Goal: Information Seeking & Learning: Learn about a topic

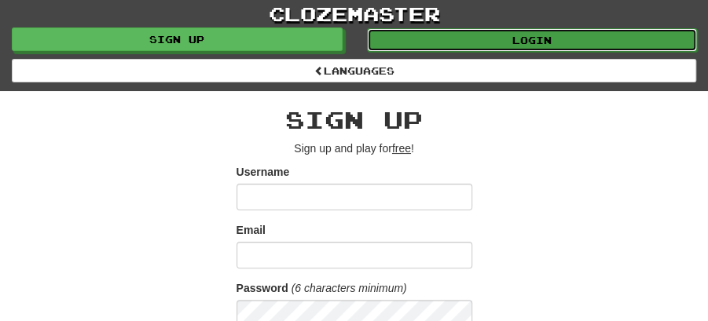
click at [512, 38] on link "Login" at bounding box center [532, 40] width 331 height 24
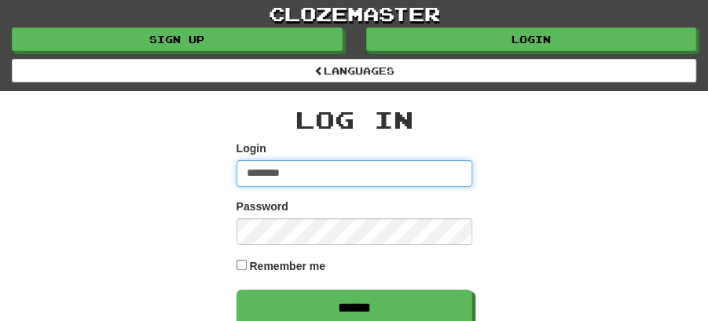
type input "********"
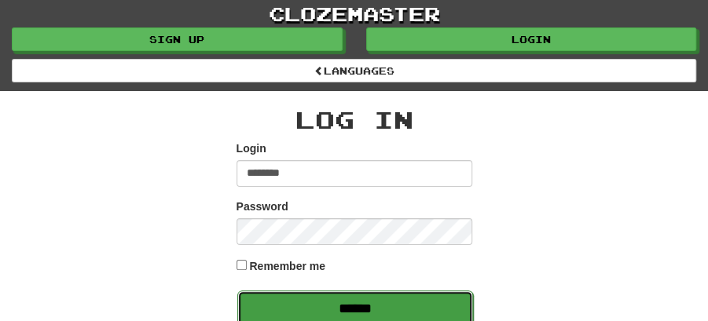
click at [349, 303] on input "******" at bounding box center [355, 309] width 236 height 36
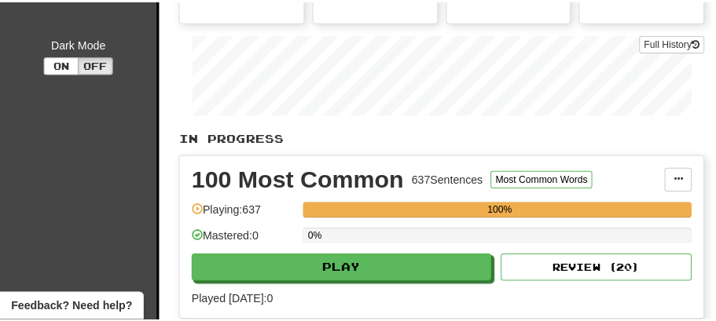
scroll to position [472, 0]
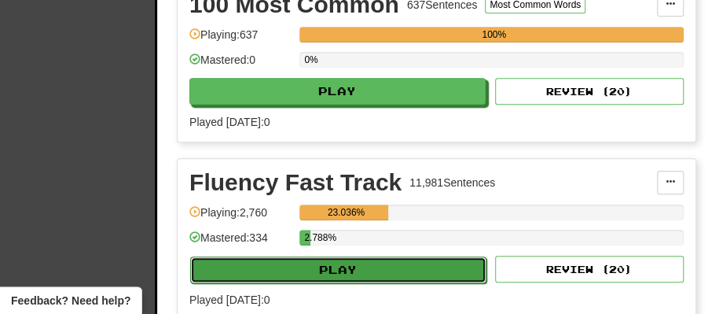
click at [353, 273] on button "Play" at bounding box center [338, 269] width 296 height 27
select select "**"
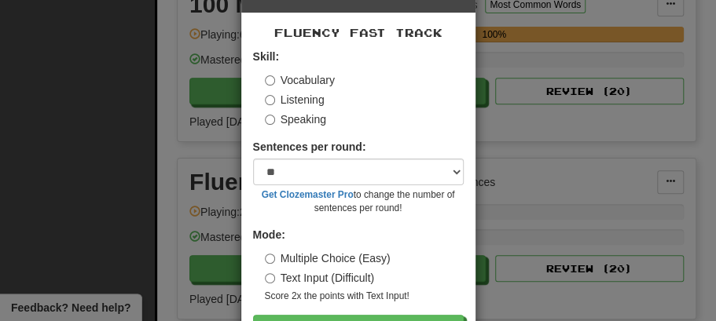
scroll to position [107, 0]
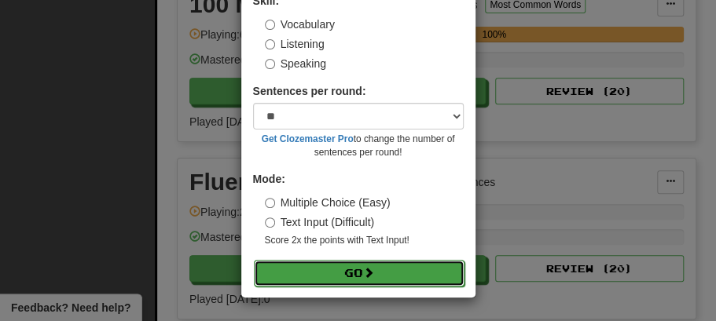
click at [362, 276] on button "Go" at bounding box center [359, 273] width 211 height 27
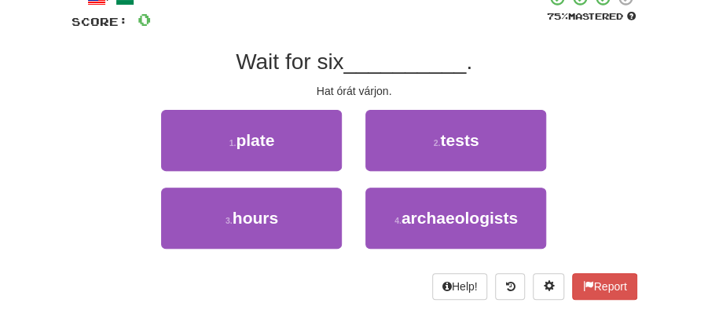
scroll to position [105, 0]
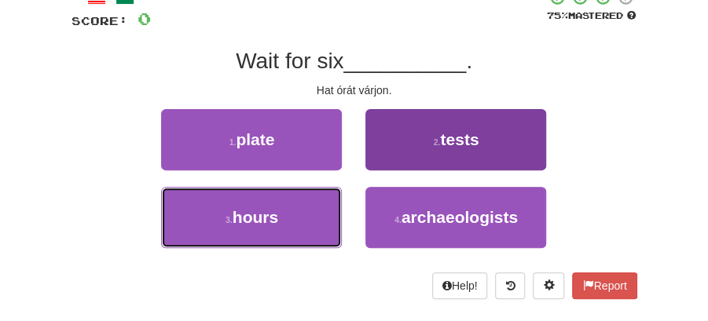
drag, startPoint x: 280, startPoint y: 214, endPoint x: 373, endPoint y: 195, distance: 94.6
click at [280, 214] on button "3 . hours" at bounding box center [251, 217] width 181 height 61
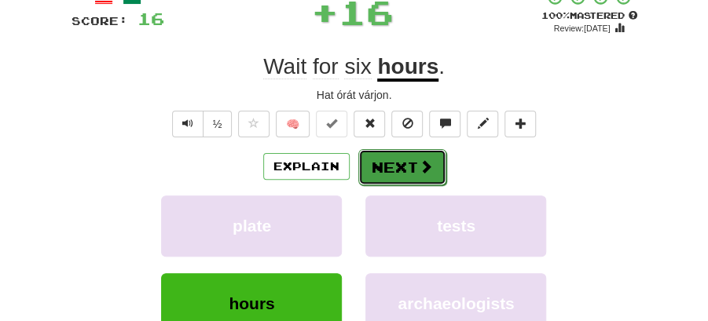
click at [380, 163] on button "Next" at bounding box center [402, 167] width 88 height 36
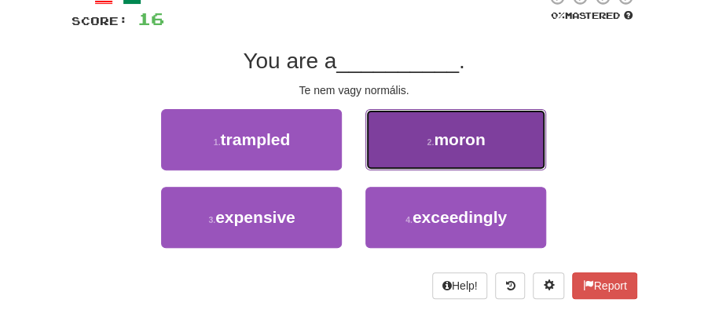
click at [475, 146] on span "moron" at bounding box center [459, 139] width 51 height 18
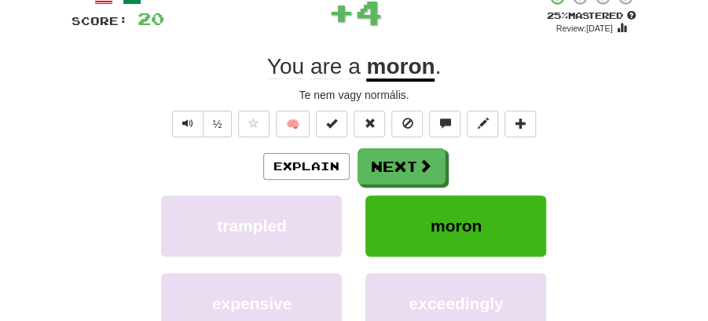
click at [379, 152] on button "Next" at bounding box center [402, 167] width 88 height 36
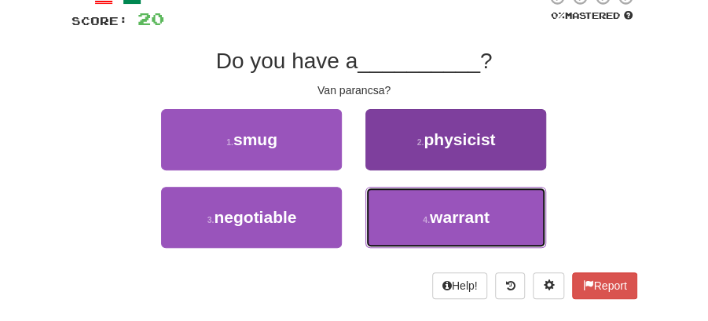
drag, startPoint x: 470, startPoint y: 225, endPoint x: 457, endPoint y: 209, distance: 20.1
click at [465, 218] on span "warrant" at bounding box center [460, 217] width 60 height 18
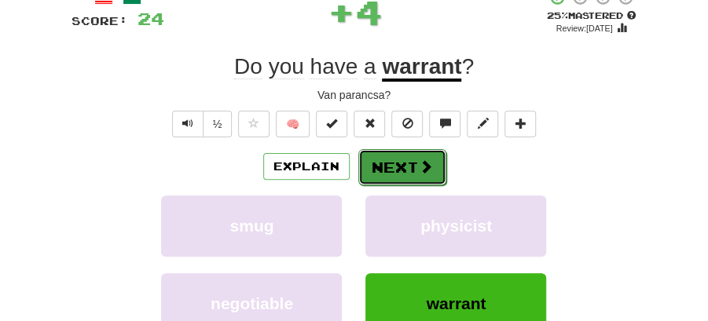
click at [405, 167] on button "Next" at bounding box center [402, 167] width 88 height 36
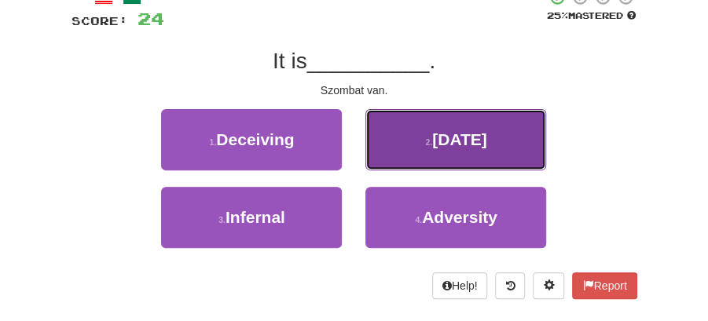
click at [472, 140] on span "Saturday" at bounding box center [459, 139] width 55 height 18
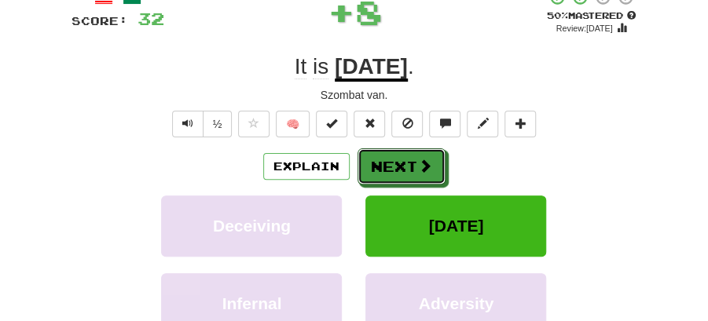
click at [418, 160] on span at bounding box center [425, 166] width 14 height 14
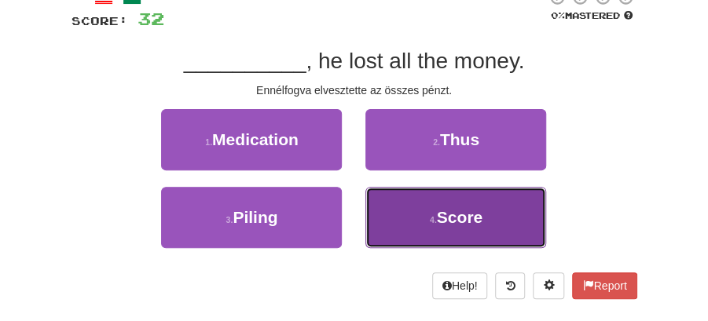
click at [446, 218] on span "Score" at bounding box center [460, 217] width 46 height 18
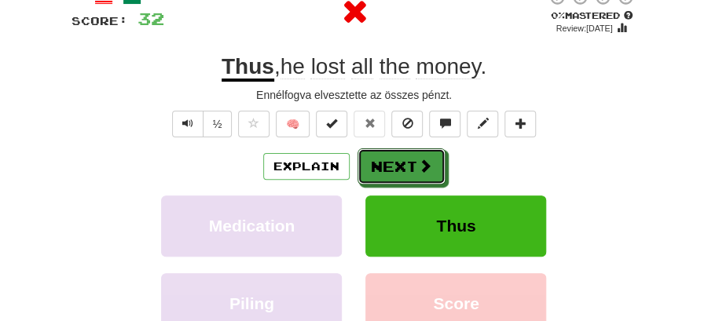
drag, startPoint x: 409, startPoint y: 167, endPoint x: 317, endPoint y: 105, distance: 110.5
click at [409, 167] on button "Next" at bounding box center [402, 167] width 88 height 36
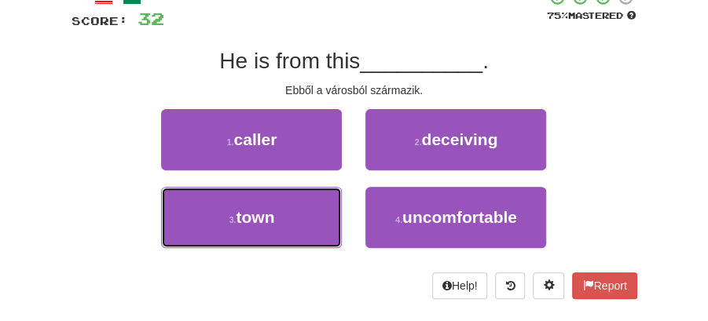
drag, startPoint x: 311, startPoint y: 208, endPoint x: 343, endPoint y: 184, distance: 39.8
click at [314, 206] on button "3 . town" at bounding box center [251, 217] width 181 height 61
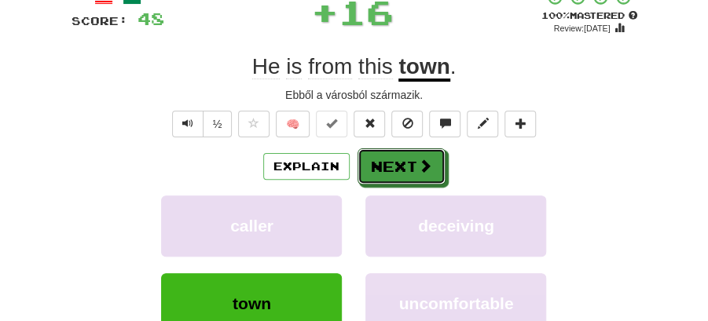
click at [374, 161] on button "Next" at bounding box center [402, 167] width 88 height 36
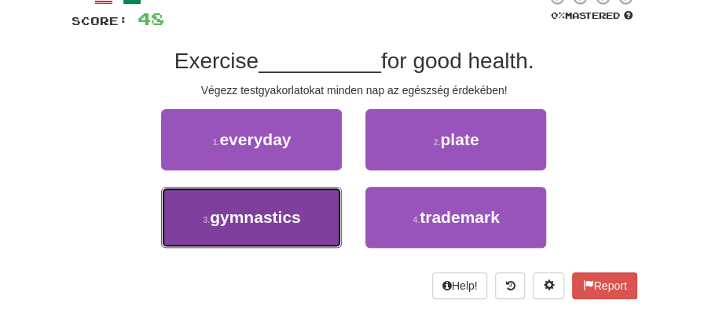
click at [299, 226] on span "gymnastics" at bounding box center [255, 217] width 91 height 18
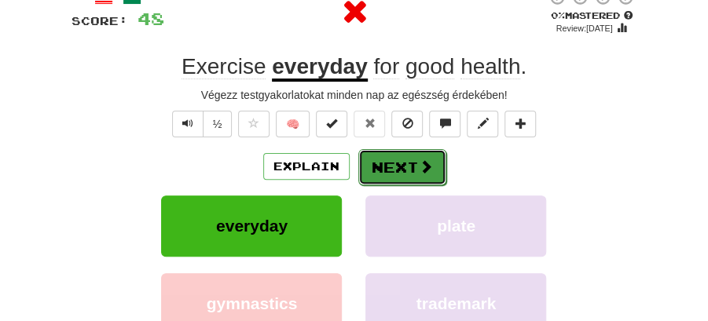
click at [402, 167] on button "Next" at bounding box center [402, 167] width 88 height 36
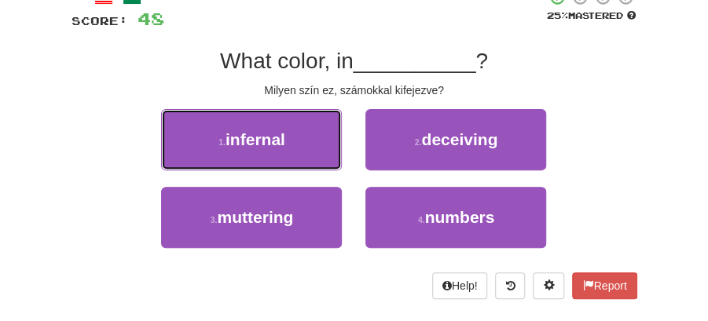
drag, startPoint x: 262, startPoint y: 138, endPoint x: 309, endPoint y: 146, distance: 47.8
click at [284, 143] on span "infernal" at bounding box center [256, 139] width 60 height 18
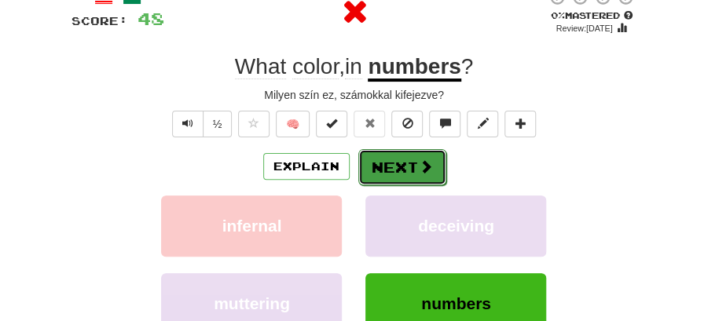
click at [406, 165] on button "Next" at bounding box center [402, 167] width 88 height 36
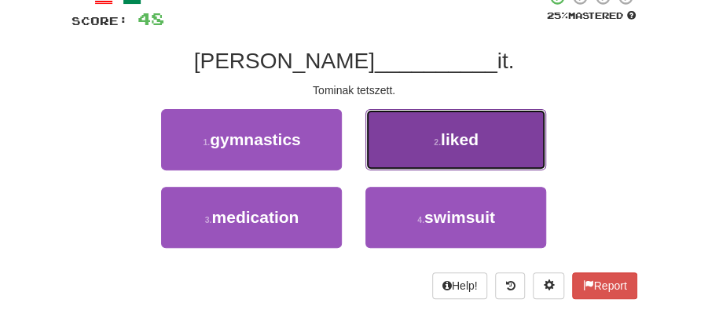
click at [467, 148] on span "liked" at bounding box center [460, 139] width 38 height 18
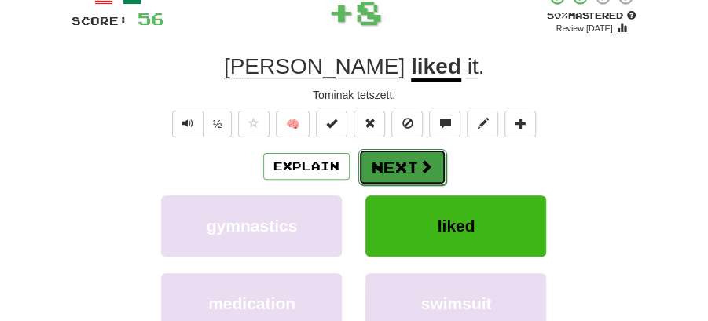
click at [417, 150] on button "Next" at bounding box center [402, 167] width 88 height 36
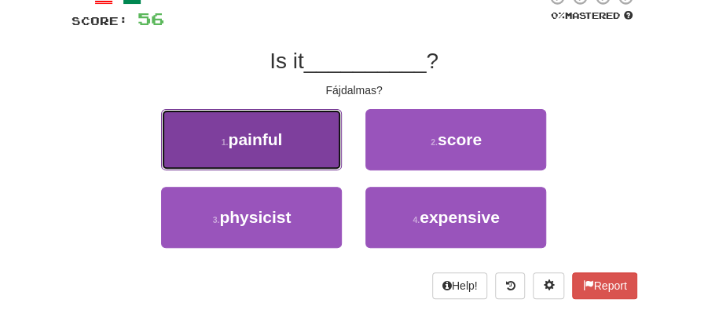
drag, startPoint x: 266, startPoint y: 143, endPoint x: 336, endPoint y: 156, distance: 71.2
click at [336, 156] on button "1 . painful" at bounding box center [251, 139] width 181 height 61
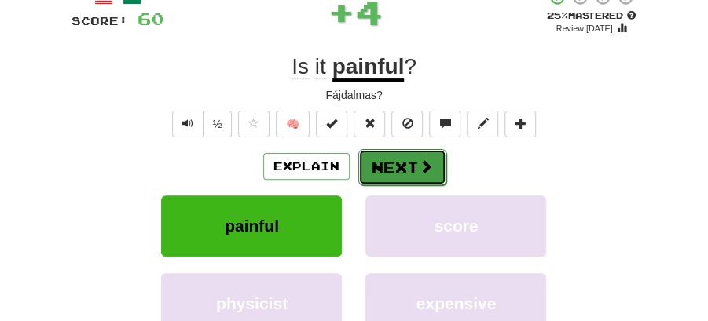
click at [412, 161] on button "Next" at bounding box center [402, 167] width 88 height 36
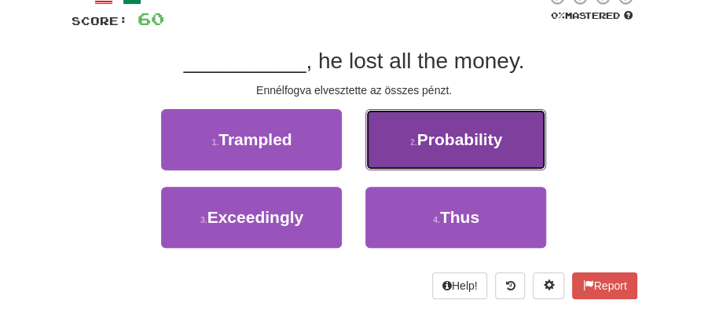
click at [441, 145] on span "Probability" at bounding box center [460, 139] width 86 height 18
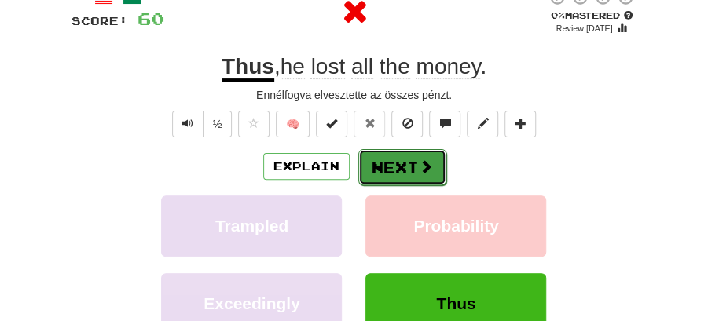
click at [391, 160] on button "Next" at bounding box center [402, 167] width 88 height 36
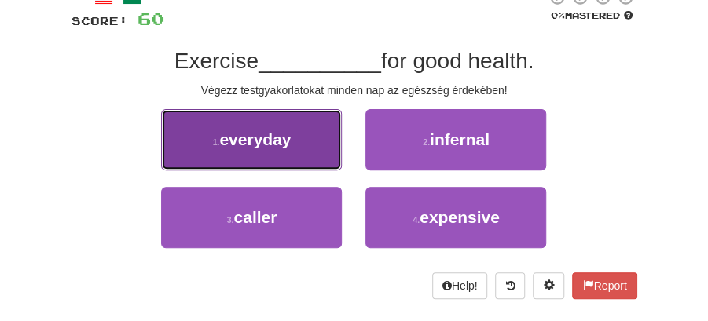
drag, startPoint x: 311, startPoint y: 146, endPoint x: 319, endPoint y: 148, distance: 8.0
click at [319, 148] on button "1 . everyday" at bounding box center [251, 139] width 181 height 61
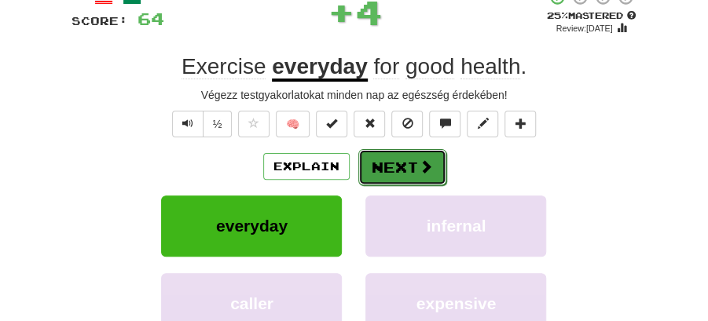
click at [393, 152] on button "Next" at bounding box center [402, 167] width 88 height 36
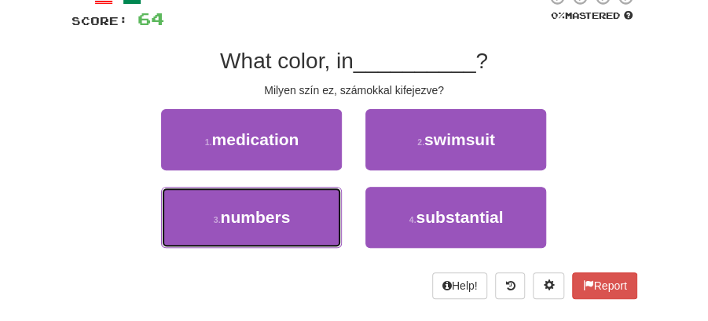
drag, startPoint x: 289, startPoint y: 220, endPoint x: 351, endPoint y: 192, distance: 67.5
click at [293, 220] on button "3 . numbers" at bounding box center [251, 217] width 181 height 61
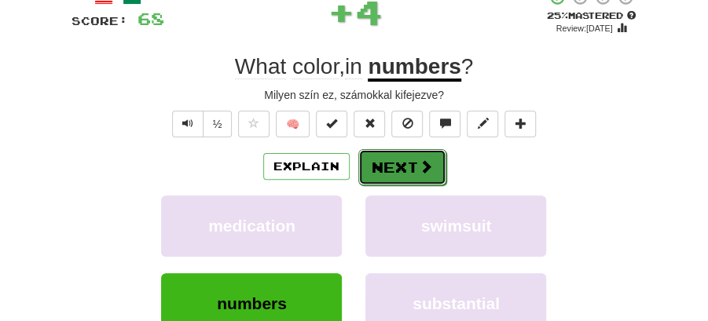
click at [398, 158] on button "Next" at bounding box center [402, 167] width 88 height 36
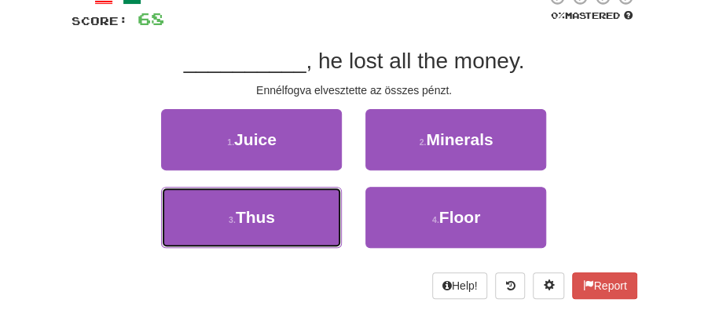
drag, startPoint x: 325, startPoint y: 217, endPoint x: 347, endPoint y: 188, distance: 36.5
click at [325, 213] on button "3 . Thus" at bounding box center [251, 217] width 181 height 61
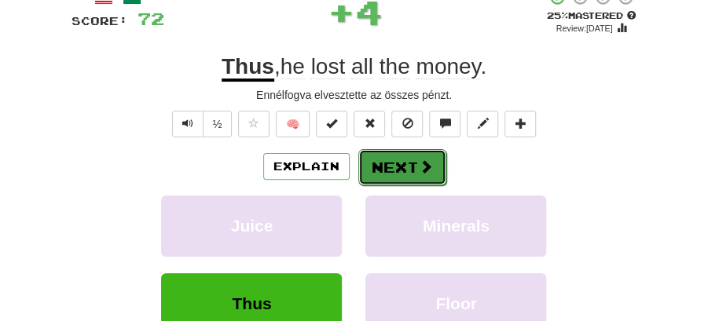
click at [387, 160] on button "Next" at bounding box center [402, 167] width 88 height 36
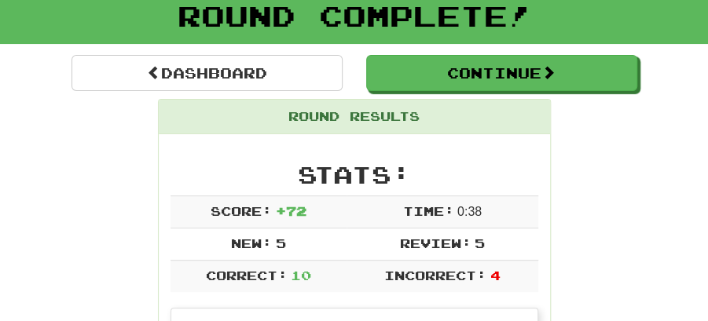
scroll to position [17, 0]
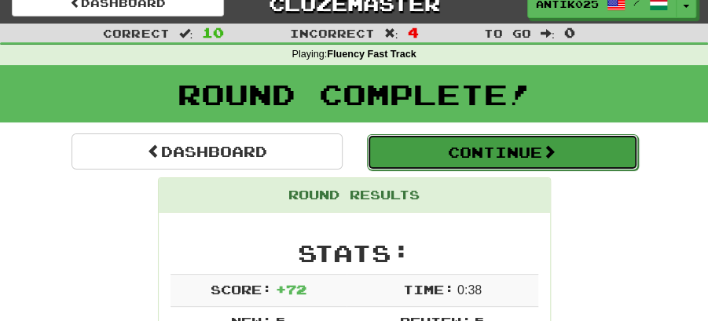
click at [512, 163] on button "Continue" at bounding box center [502, 152] width 271 height 36
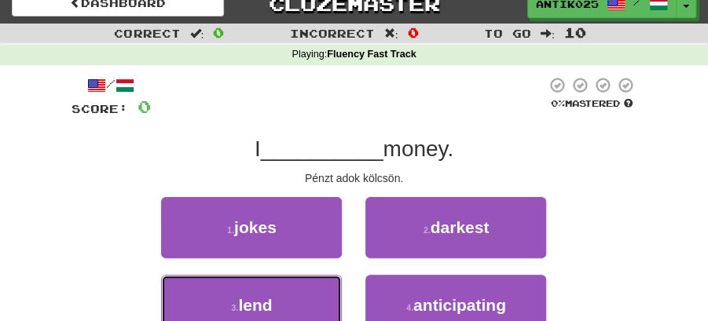
drag, startPoint x: 287, startPoint y: 306, endPoint x: 330, endPoint y: 275, distance: 53.0
click at [299, 295] on button "3 . lend" at bounding box center [251, 305] width 181 height 61
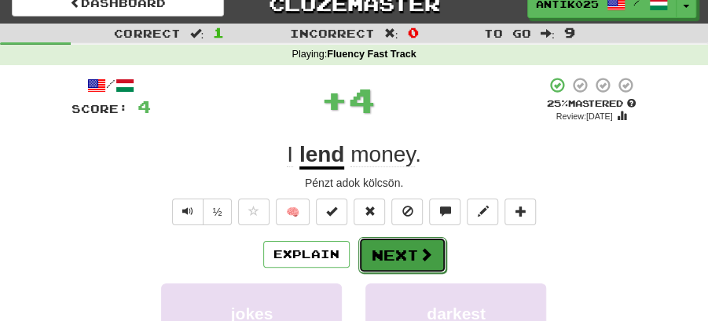
click at [396, 245] on button "Next" at bounding box center [402, 255] width 88 height 36
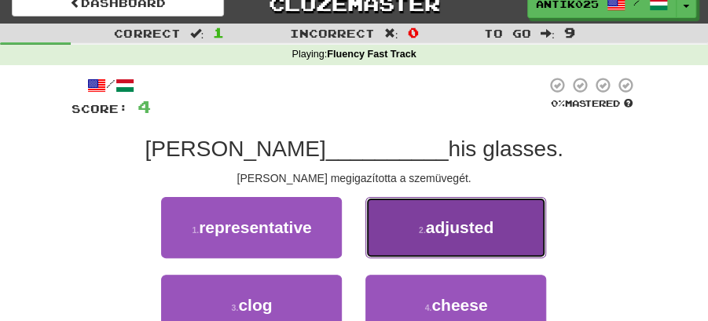
click at [457, 237] on button "2 . adjusted" at bounding box center [455, 227] width 181 height 61
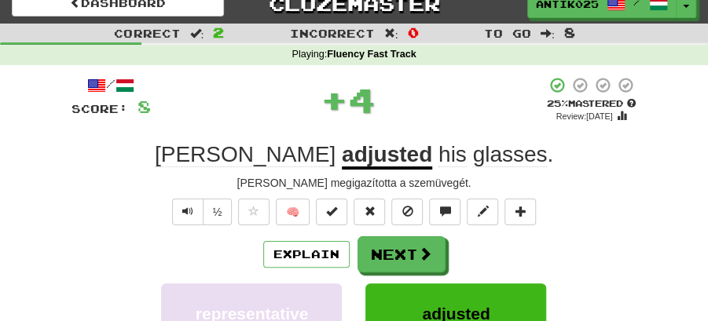
click at [418, 248] on span at bounding box center [425, 254] width 14 height 14
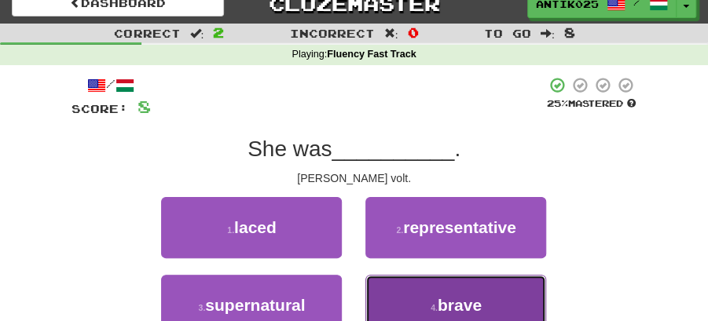
drag, startPoint x: 490, startPoint y: 306, endPoint x: 451, endPoint y: 279, distance: 48.0
click at [486, 303] on button "4 . brave" at bounding box center [455, 305] width 181 height 61
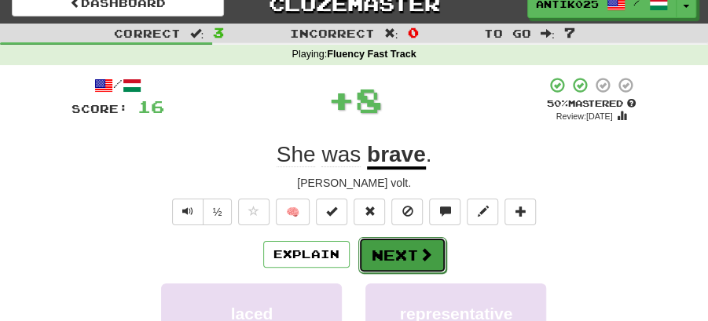
click at [411, 252] on button "Next" at bounding box center [402, 255] width 88 height 36
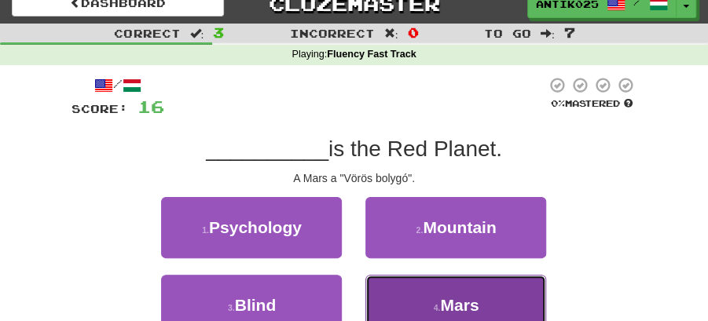
drag, startPoint x: 468, startPoint y: 300, endPoint x: 423, endPoint y: 272, distance: 53.6
click at [468, 299] on span "Mars" at bounding box center [459, 305] width 39 height 18
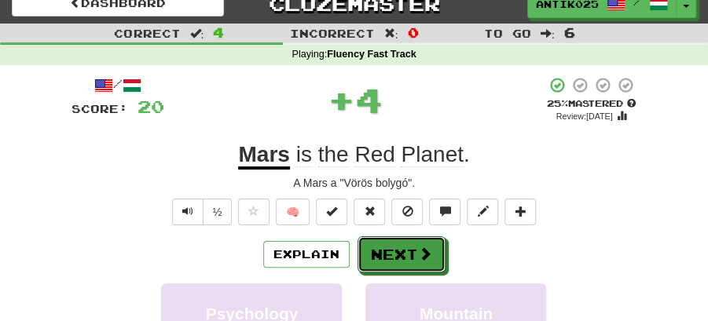
drag, startPoint x: 423, startPoint y: 272, endPoint x: 387, endPoint y: 39, distance: 236.1
click at [399, 260] on button "Next" at bounding box center [402, 255] width 88 height 36
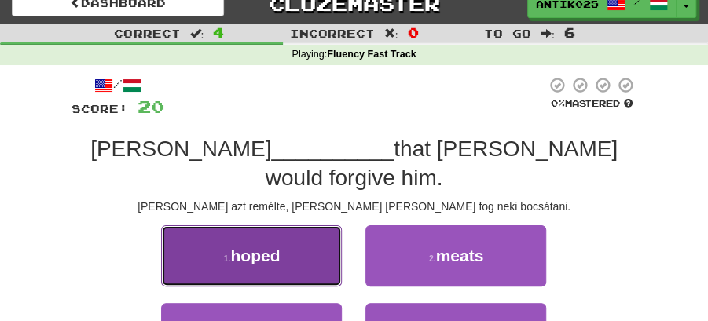
click at [313, 229] on button "1 . hoped" at bounding box center [251, 256] width 181 height 61
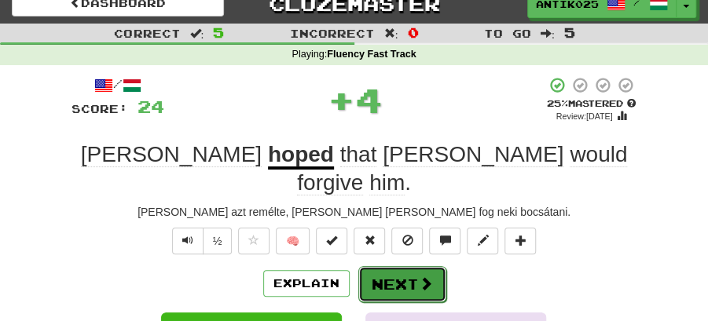
click at [395, 266] on button "Next" at bounding box center [402, 284] width 88 height 36
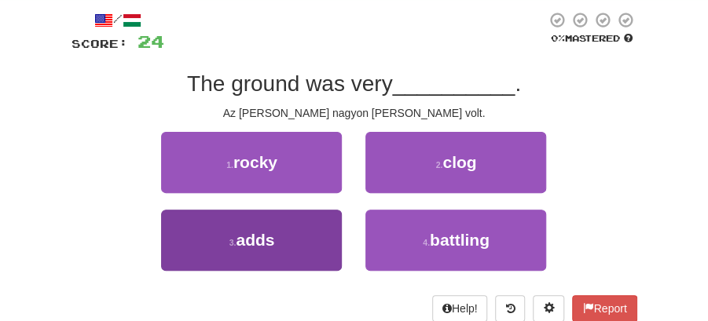
scroll to position [121, 0]
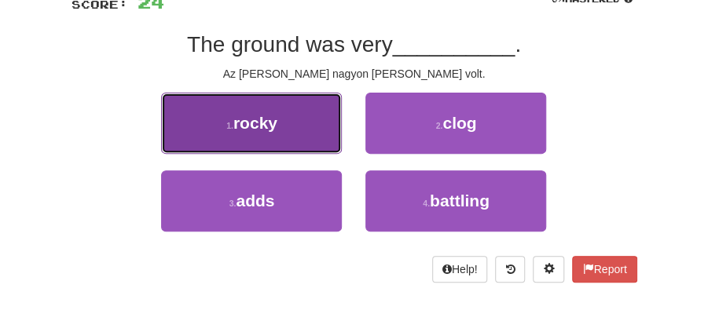
click at [250, 134] on button "1 . rocky" at bounding box center [251, 123] width 181 height 61
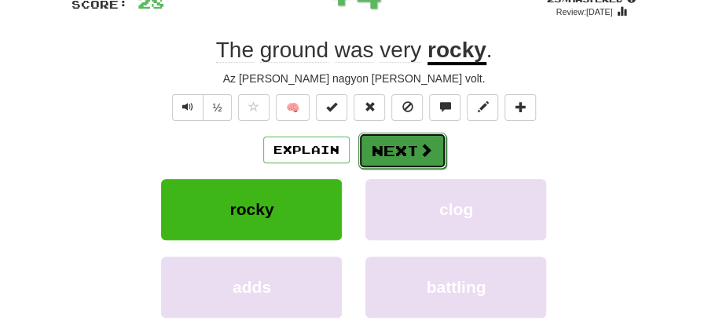
click at [412, 141] on button "Next" at bounding box center [402, 151] width 88 height 36
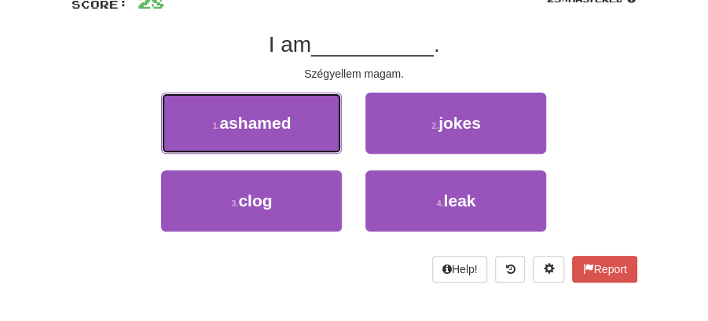
drag, startPoint x: 303, startPoint y: 119, endPoint x: 351, endPoint y: 129, distance: 48.2
click at [312, 121] on button "1 . ashamed" at bounding box center [251, 123] width 181 height 61
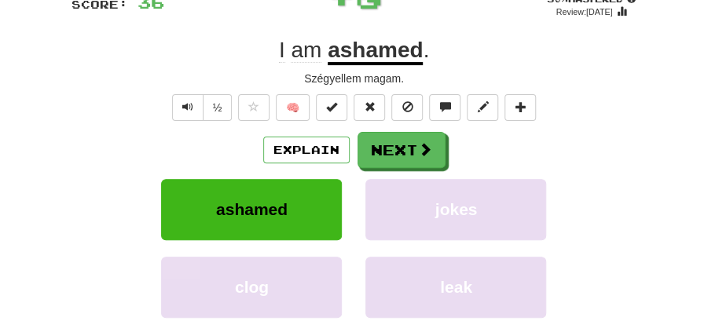
click at [373, 134] on button "Next" at bounding box center [402, 150] width 88 height 36
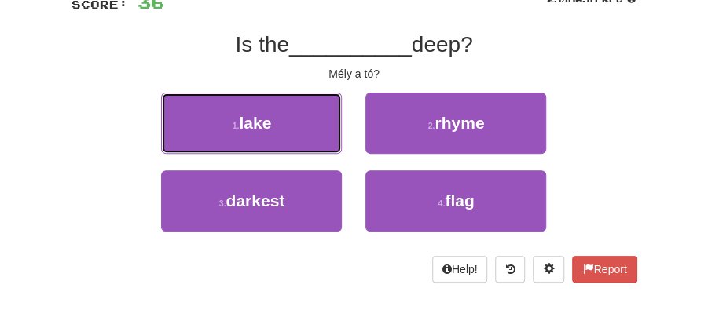
drag, startPoint x: 288, startPoint y: 125, endPoint x: 314, endPoint y: 130, distance: 27.3
click at [296, 127] on button "1 . lake" at bounding box center [251, 123] width 181 height 61
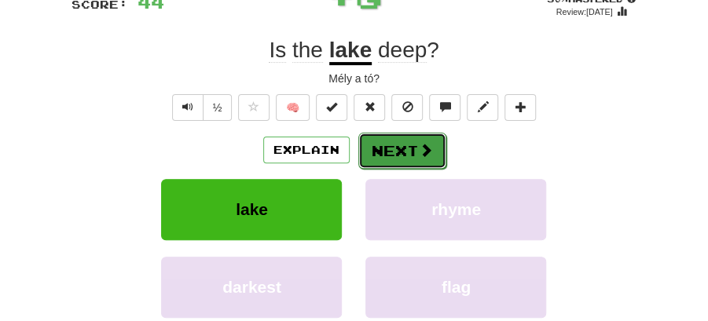
click at [401, 142] on button "Next" at bounding box center [402, 151] width 88 height 36
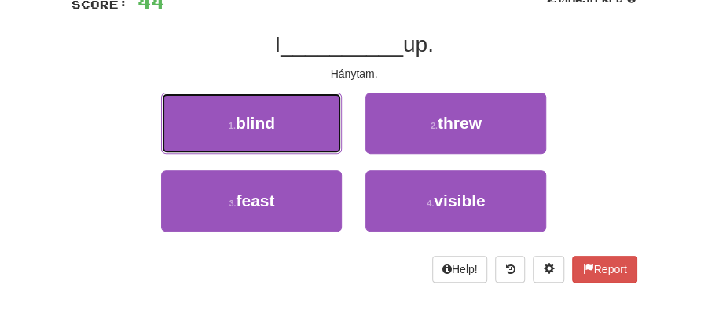
drag, startPoint x: 296, startPoint y: 129, endPoint x: 439, endPoint y: 239, distance: 179.8
click at [435, 248] on div "/ Score: 44 25 % Mastered I __________ up. Hánytam. 1 . blind 2 . threw 3 . fea…" at bounding box center [355, 127] width 566 height 311
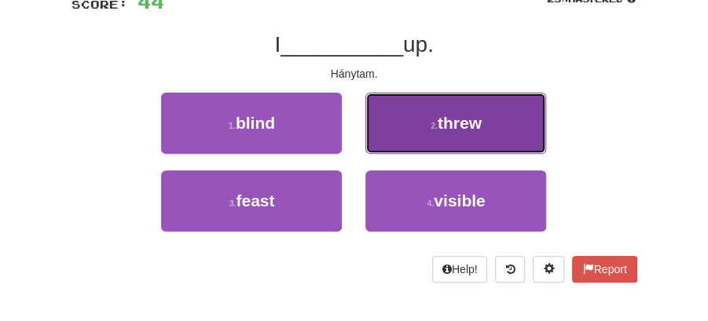
click at [431, 131] on button "2 . threw" at bounding box center [455, 123] width 181 height 61
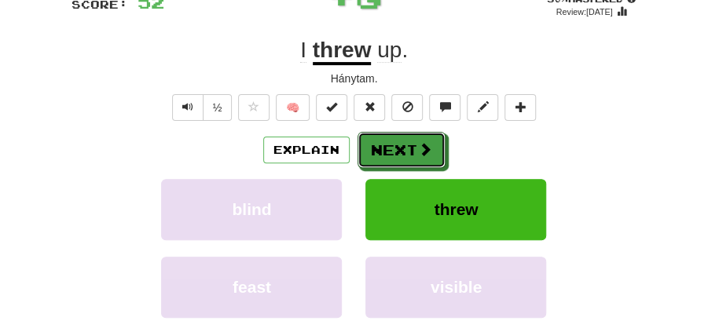
click at [390, 139] on button "Next" at bounding box center [402, 150] width 88 height 36
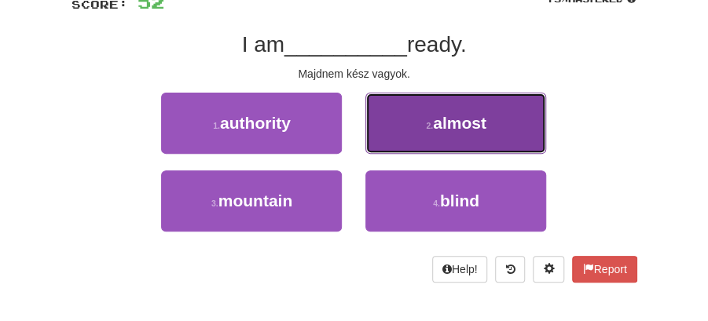
click at [424, 130] on button "2 . almost" at bounding box center [455, 123] width 181 height 61
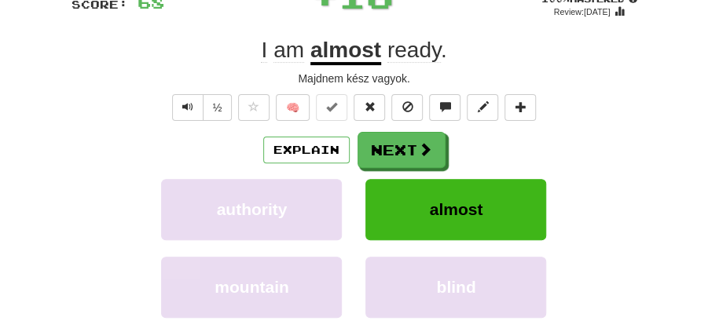
click at [396, 138] on button "Next" at bounding box center [402, 150] width 88 height 36
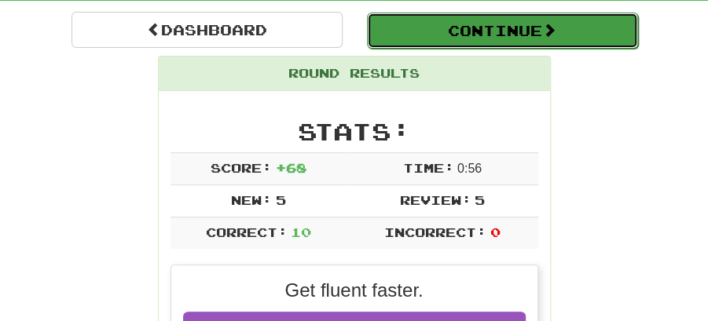
click at [461, 33] on button "Continue" at bounding box center [502, 31] width 271 height 36
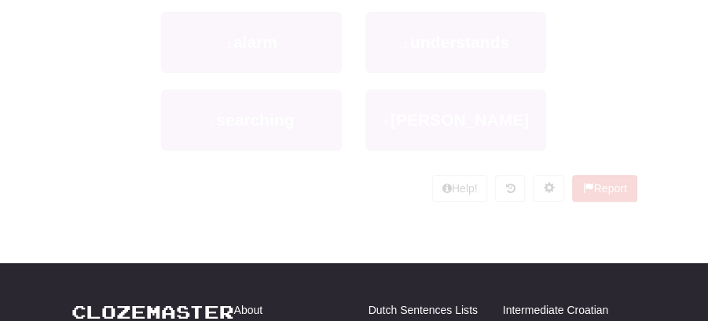
scroll to position [138, 0]
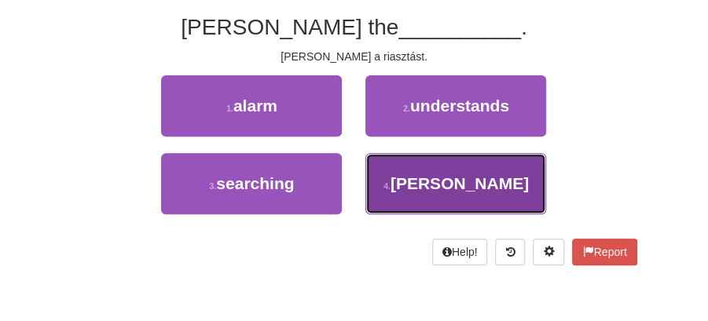
click at [451, 182] on span "bush" at bounding box center [460, 183] width 138 height 18
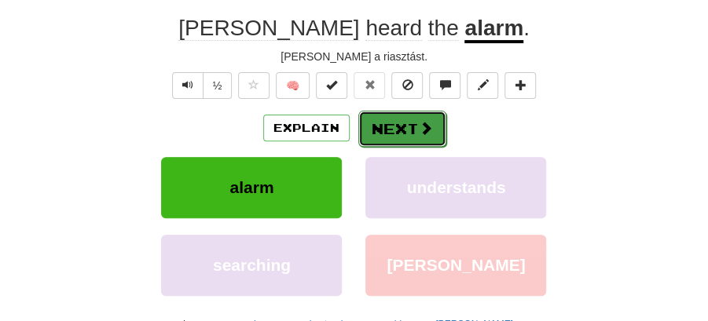
click at [409, 127] on button "Next" at bounding box center [402, 129] width 88 height 36
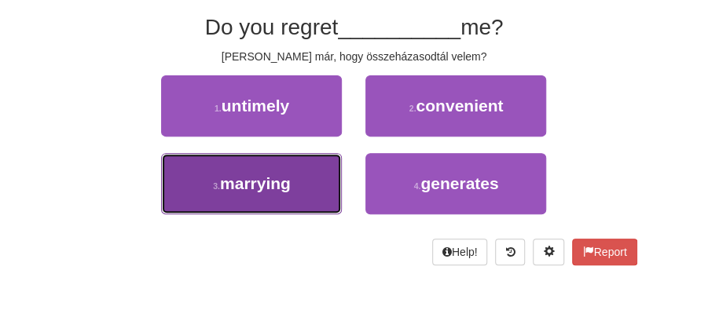
drag, startPoint x: 302, startPoint y: 183, endPoint x: 362, endPoint y: 151, distance: 68.6
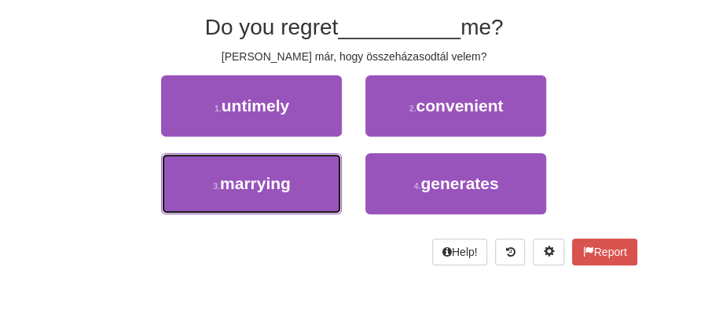
click at [303, 182] on button "3 . marrying" at bounding box center [251, 183] width 181 height 61
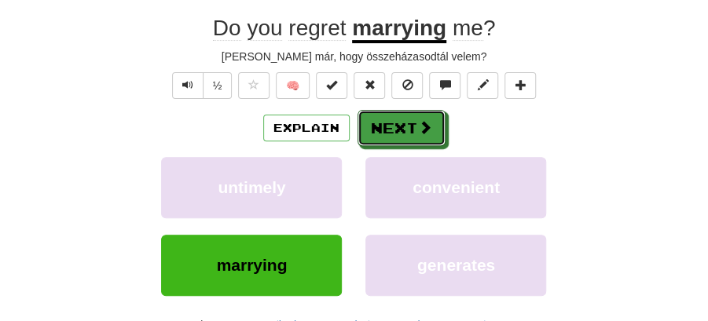
click at [396, 121] on button "Next" at bounding box center [402, 128] width 88 height 36
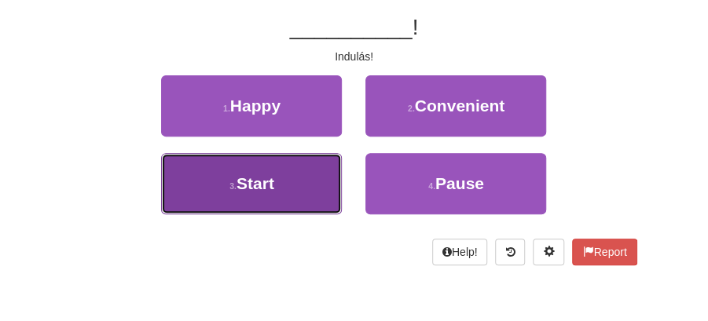
drag, startPoint x: 288, startPoint y: 181, endPoint x: 333, endPoint y: 154, distance: 52.2
click at [292, 176] on button "3 . Start" at bounding box center [251, 183] width 181 height 61
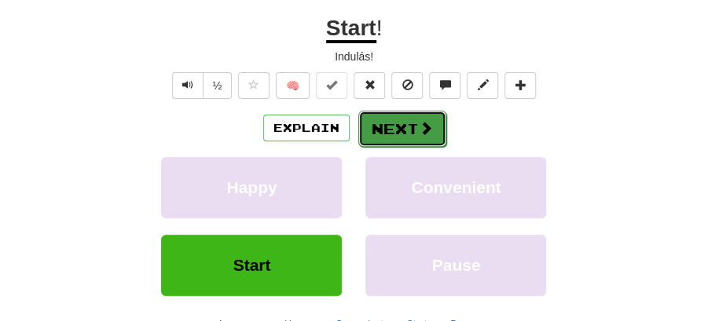
click at [384, 130] on button "Next" at bounding box center [402, 129] width 88 height 36
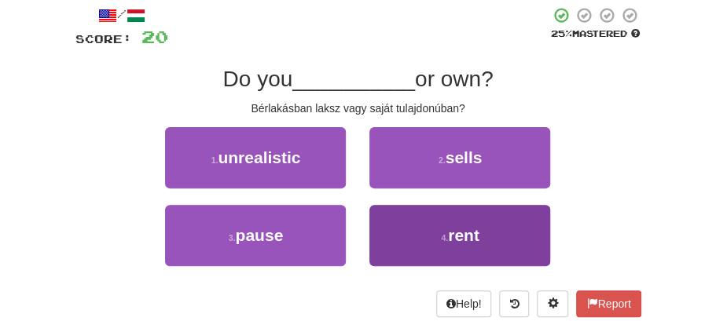
scroll to position [86, 0]
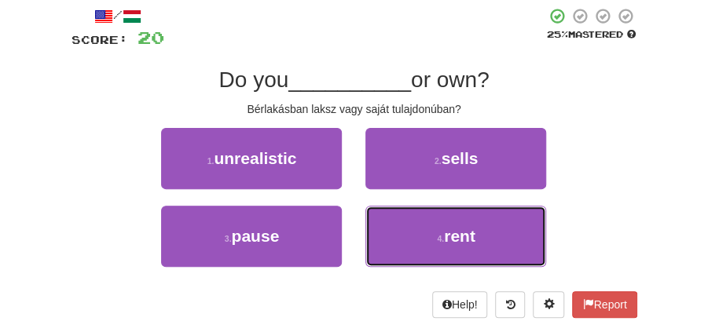
drag, startPoint x: 448, startPoint y: 240, endPoint x: 440, endPoint y: 211, distance: 29.4
click at [448, 233] on span "rent" at bounding box center [459, 236] width 31 height 18
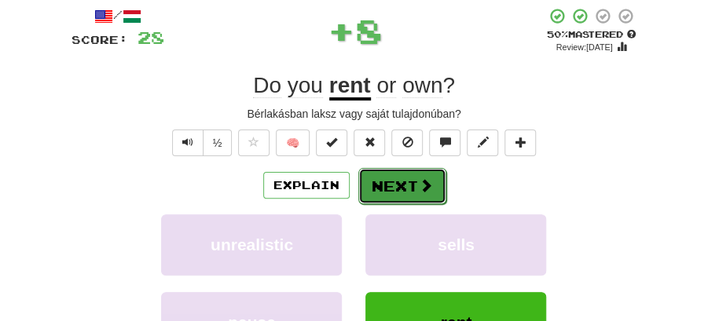
click at [415, 181] on button "Next" at bounding box center [402, 186] width 88 height 36
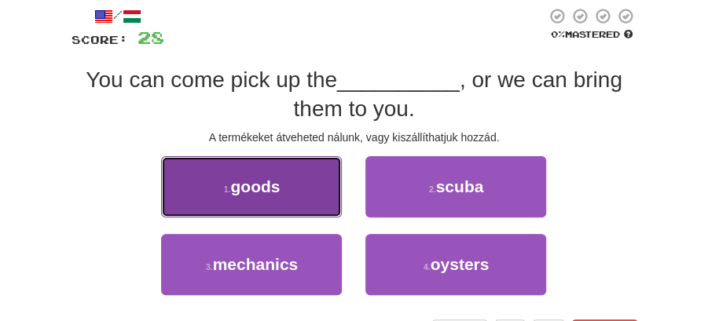
drag, startPoint x: 280, startPoint y: 192, endPoint x: 342, endPoint y: 193, distance: 62.1
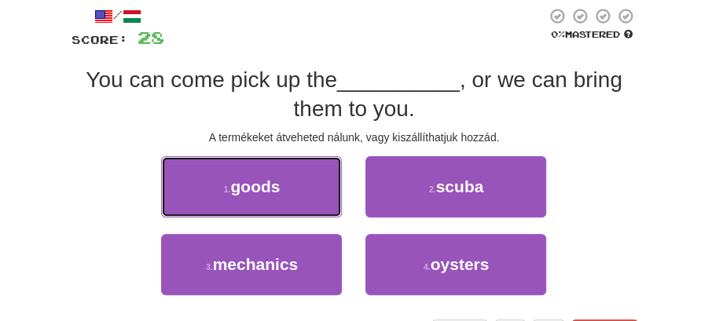
click at [283, 192] on button "1 . goods" at bounding box center [251, 186] width 181 height 61
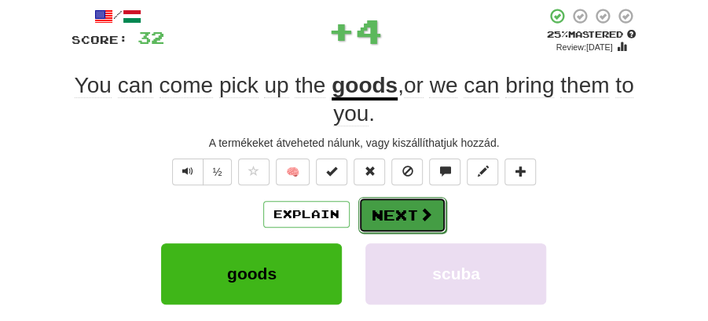
click at [409, 209] on button "Next" at bounding box center [402, 215] width 88 height 36
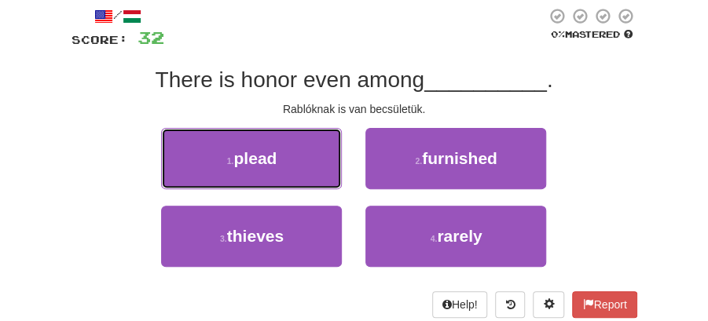
drag, startPoint x: 292, startPoint y: 155, endPoint x: 325, endPoint y: 162, distance: 33.8
click at [314, 160] on button "1 . plead" at bounding box center [251, 158] width 181 height 61
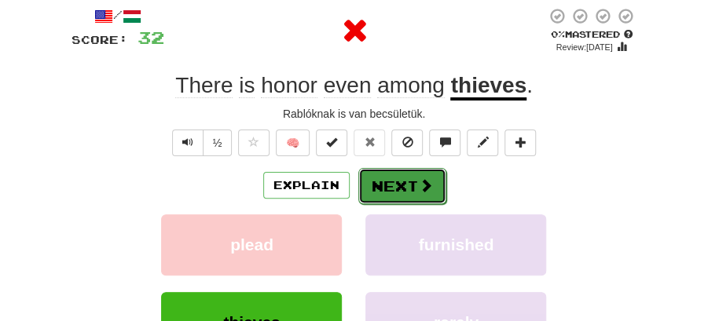
click at [393, 171] on button "Next" at bounding box center [402, 186] width 88 height 36
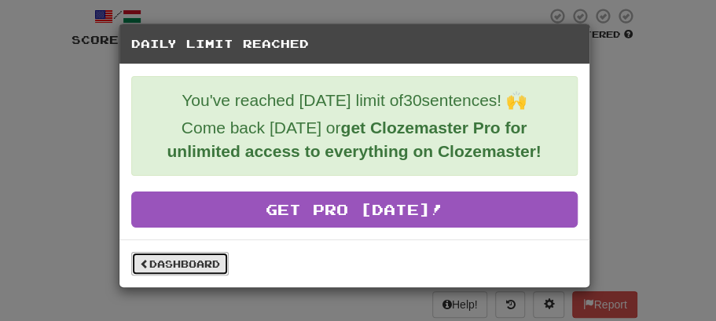
click at [196, 266] on link "Dashboard" at bounding box center [179, 264] width 97 height 24
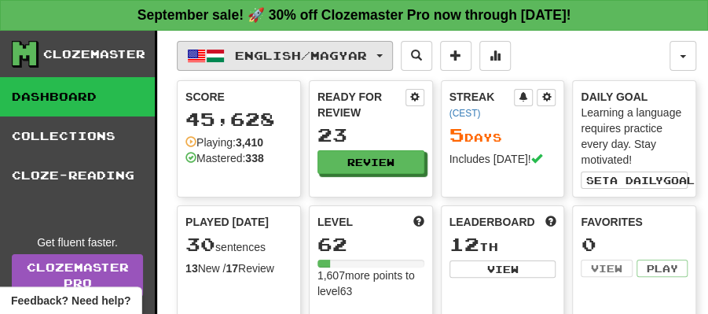
click at [393, 57] on button "English / Magyar" at bounding box center [285, 56] width 216 height 30
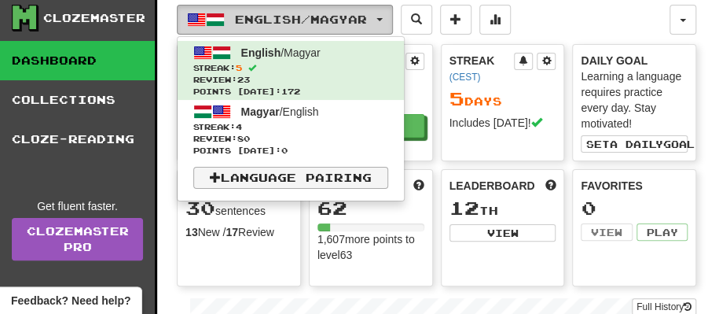
scroll to position [52, 0]
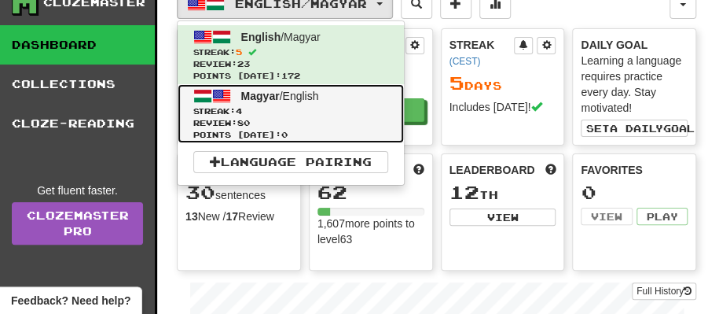
click at [280, 97] on span "Magyar / English" at bounding box center [280, 96] width 78 height 13
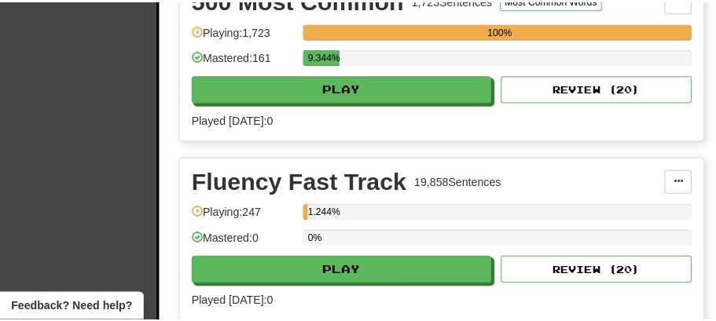
scroll to position [838, 0]
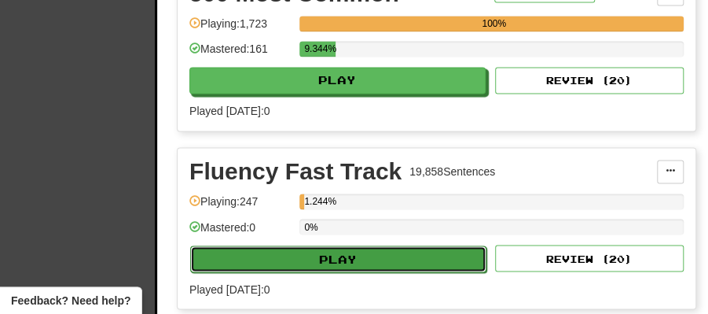
click at [362, 248] on button "Play" at bounding box center [338, 258] width 296 height 27
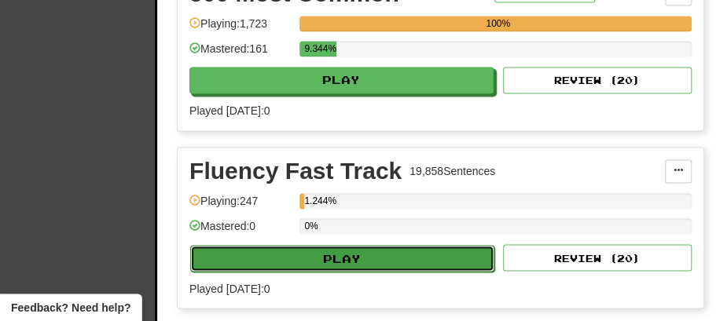
select select "**"
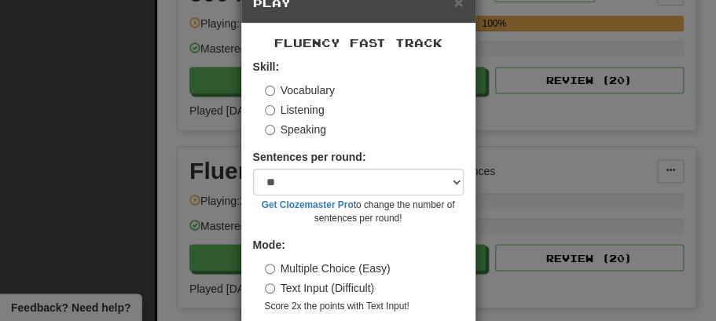
scroll to position [107, 0]
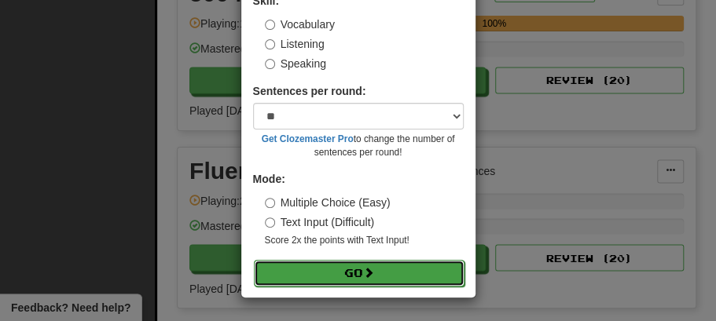
click at [352, 272] on button "Go" at bounding box center [359, 273] width 211 height 27
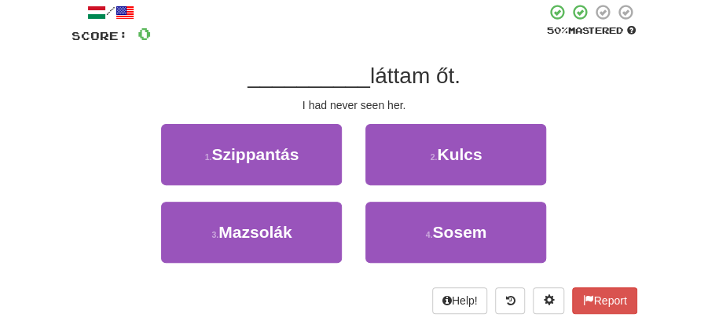
scroll to position [105, 0]
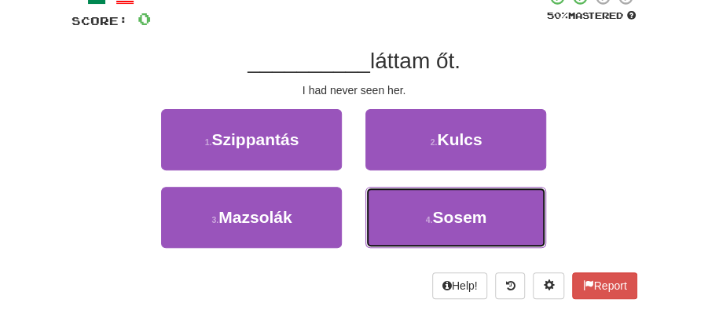
drag, startPoint x: 457, startPoint y: 211, endPoint x: 444, endPoint y: 189, distance: 26.4
click at [457, 208] on span "Sosem" at bounding box center [459, 217] width 54 height 18
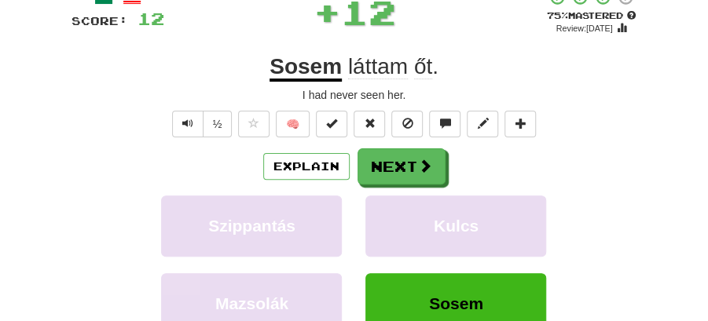
click at [408, 156] on button "Next" at bounding box center [402, 167] width 88 height 36
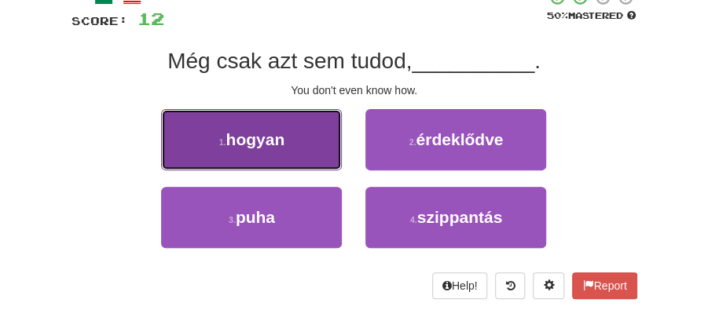
drag, startPoint x: 278, startPoint y: 148, endPoint x: 324, endPoint y: 151, distance: 45.7
click at [324, 151] on button "1 . hogyan" at bounding box center [251, 139] width 181 height 61
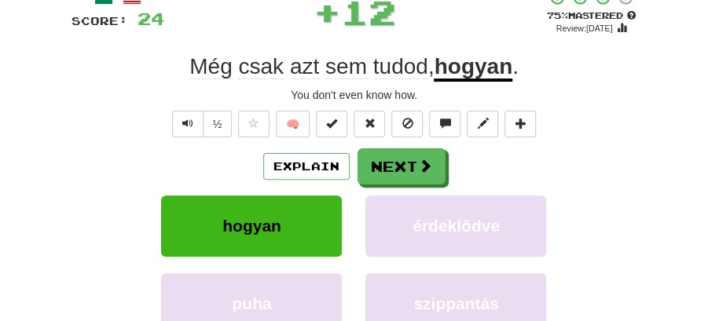
click at [424, 166] on span at bounding box center [425, 166] width 14 height 14
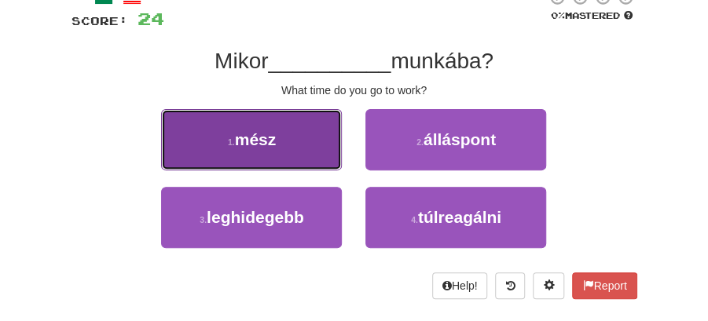
drag, startPoint x: 270, startPoint y: 141, endPoint x: 326, endPoint y: 149, distance: 56.3
click at [326, 149] on button "1 . mész" at bounding box center [251, 139] width 181 height 61
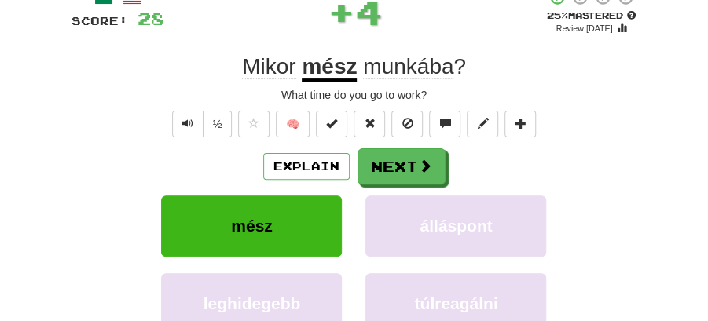
click at [406, 161] on button "Next" at bounding box center [402, 167] width 88 height 36
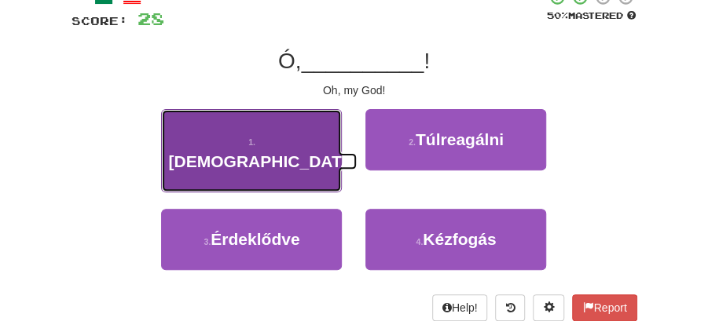
drag, startPoint x: 286, startPoint y: 144, endPoint x: 324, endPoint y: 148, distance: 37.9
click at [324, 148] on button "1 . Istenem" at bounding box center [251, 150] width 181 height 83
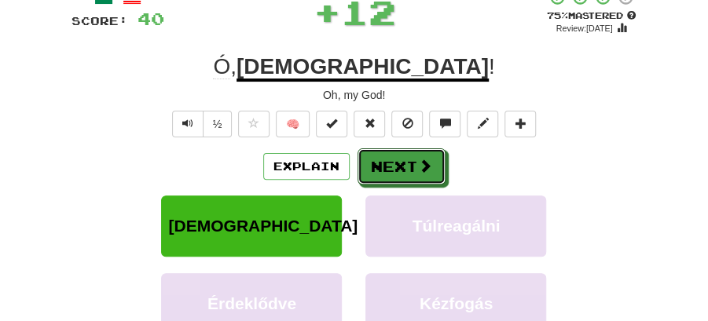
click at [409, 161] on button "Next" at bounding box center [402, 167] width 88 height 36
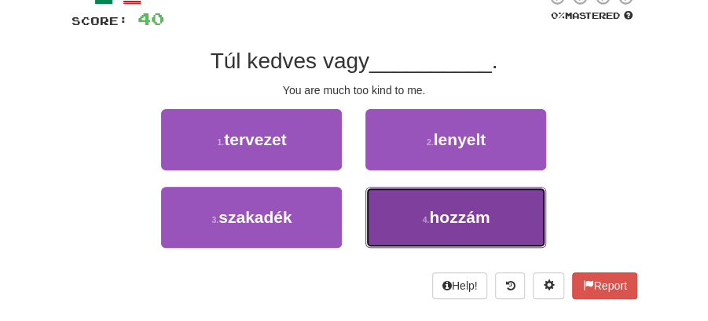
drag, startPoint x: 410, startPoint y: 223, endPoint x: 410, endPoint y: 196, distance: 27.5
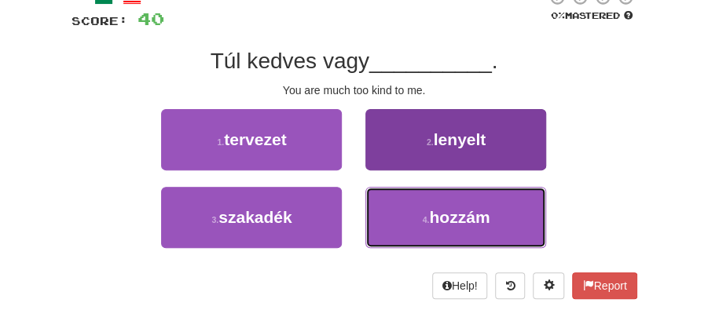
click at [410, 219] on button "4 . hozzám" at bounding box center [455, 217] width 181 height 61
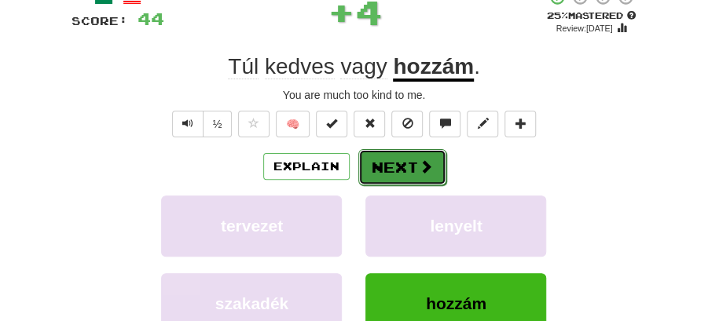
click at [402, 170] on button "Next" at bounding box center [402, 167] width 88 height 36
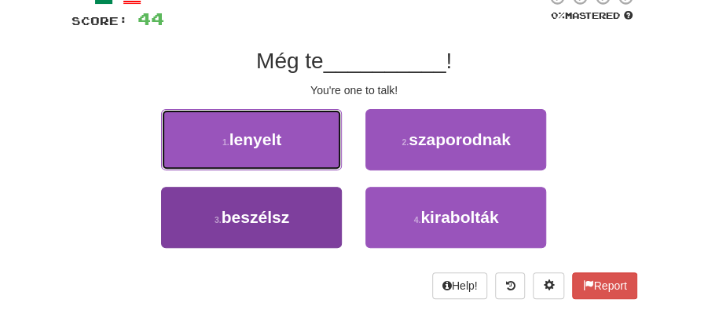
drag, startPoint x: 288, startPoint y: 141, endPoint x: 300, endPoint y: 207, distance: 67.1
click at [300, 207] on div "1 . lenyelt 2 . szaporodnak 3 . beszélsz 4 . kirabolták" at bounding box center [354, 187] width 589 height 156
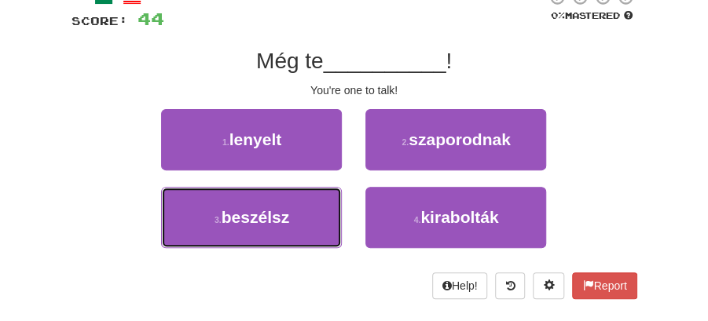
drag, startPoint x: 300, startPoint y: 207, endPoint x: 338, endPoint y: 193, distance: 40.6
click at [305, 207] on button "3 . beszélsz" at bounding box center [251, 217] width 181 height 61
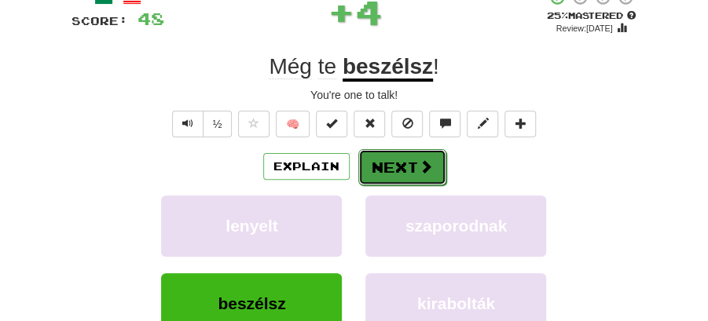
click at [395, 157] on button "Next" at bounding box center [402, 167] width 88 height 36
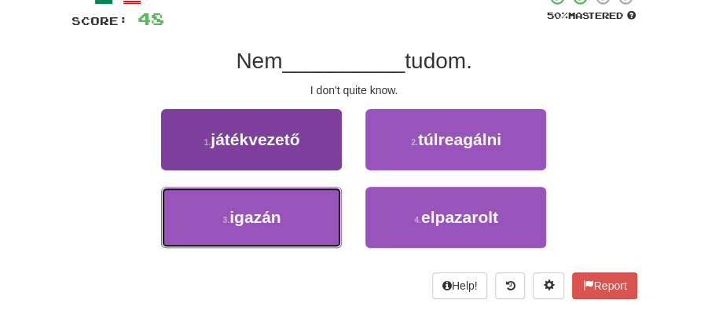
drag, startPoint x: 273, startPoint y: 218, endPoint x: 321, endPoint y: 205, distance: 49.0
click at [302, 211] on button "3 . igazán" at bounding box center [251, 217] width 181 height 61
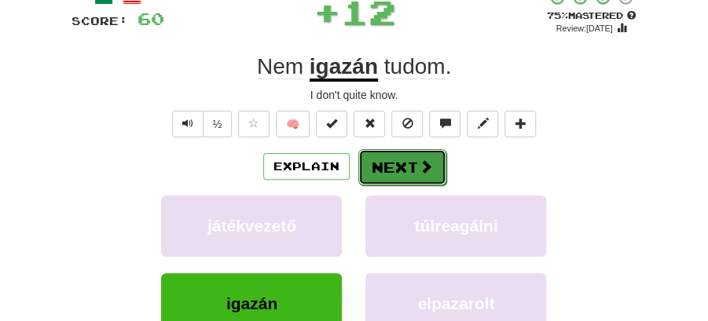
click at [399, 168] on button "Next" at bounding box center [402, 167] width 88 height 36
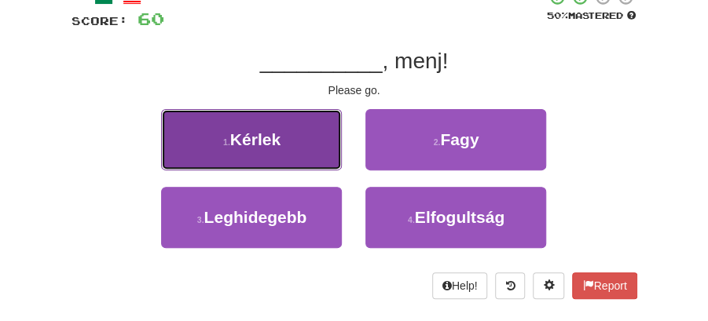
drag, startPoint x: 286, startPoint y: 141, endPoint x: 339, endPoint y: 146, distance: 52.9
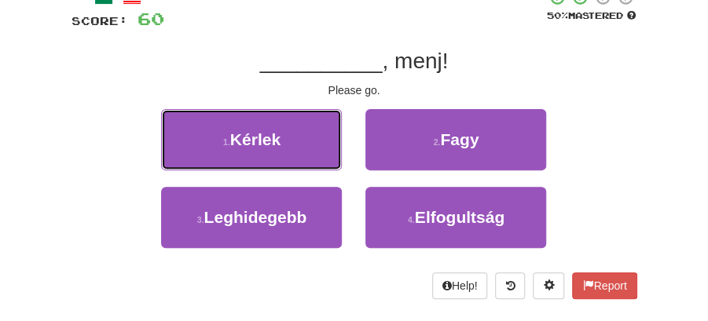
click at [306, 143] on button "1 . Kérlek" at bounding box center [251, 139] width 181 height 61
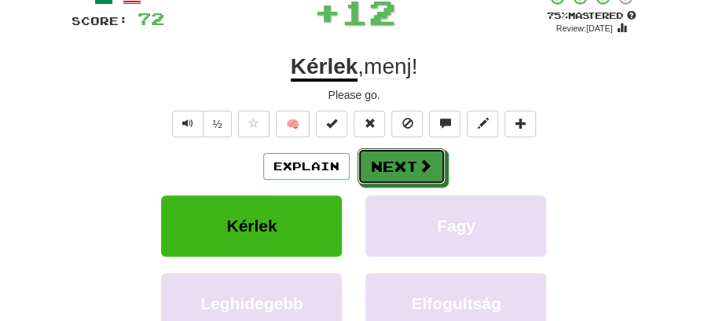
drag, startPoint x: 397, startPoint y: 152, endPoint x: 285, endPoint y: 84, distance: 130.5
click at [397, 151] on button "Next" at bounding box center [402, 167] width 88 height 36
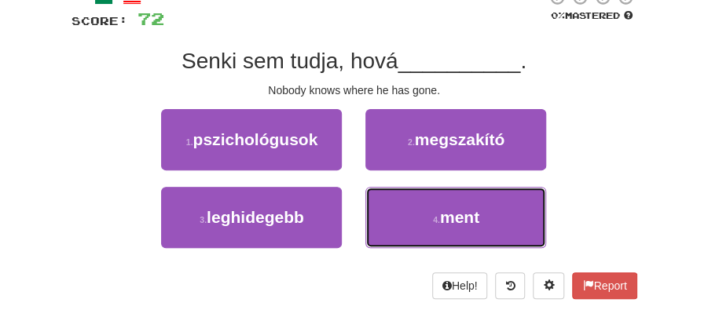
drag, startPoint x: 439, startPoint y: 214, endPoint x: 431, endPoint y: 189, distance: 25.6
click at [437, 204] on button "4 . ment" at bounding box center [455, 217] width 181 height 61
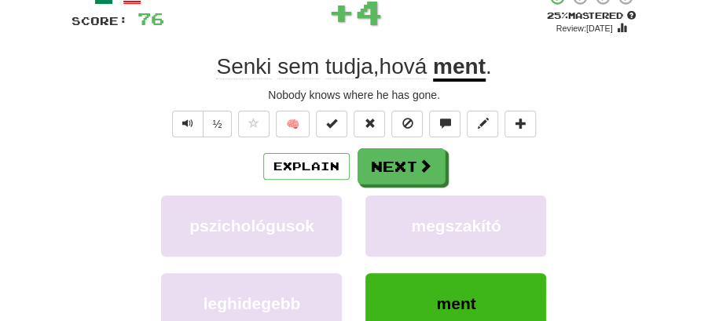
click at [412, 165] on button "Next" at bounding box center [402, 167] width 88 height 36
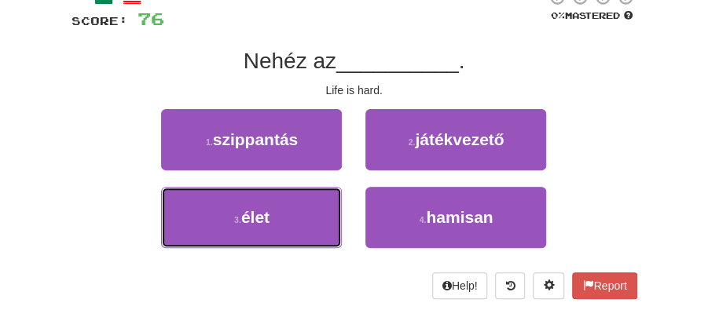
drag, startPoint x: 285, startPoint y: 213, endPoint x: 369, endPoint y: 184, distance: 89.0
click at [329, 203] on button "3 . élet" at bounding box center [251, 217] width 181 height 61
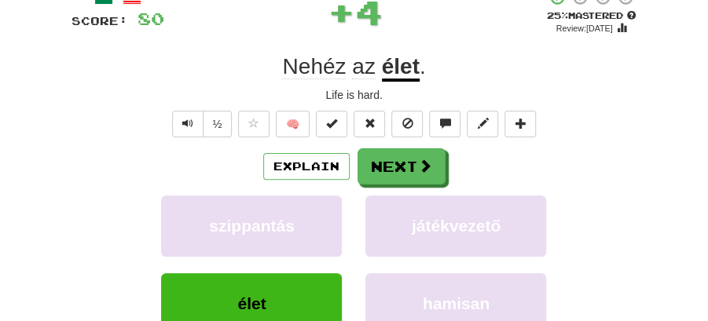
click at [407, 154] on button "Next" at bounding box center [402, 167] width 88 height 36
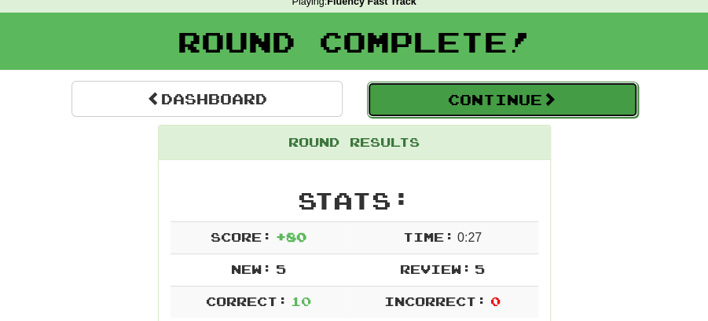
click at [491, 100] on button "Continue" at bounding box center [502, 100] width 271 height 36
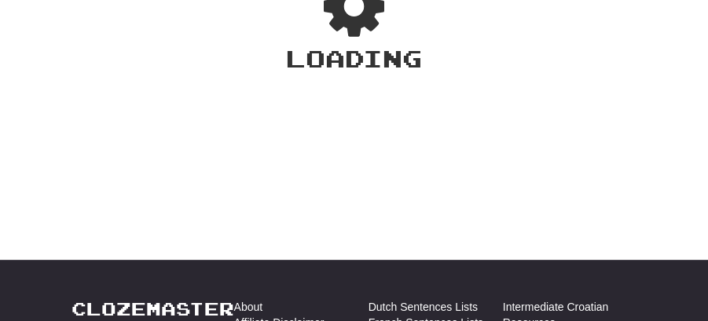
scroll to position [69, 0]
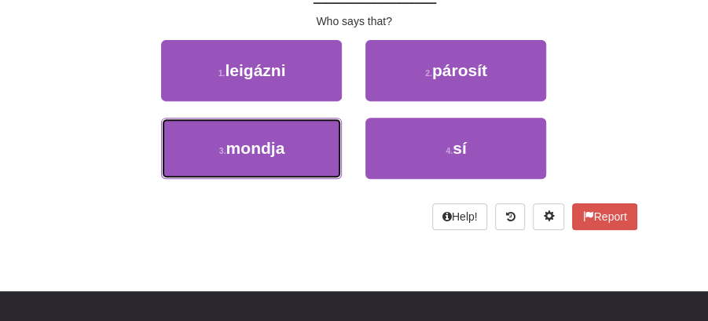
drag, startPoint x: 291, startPoint y: 146, endPoint x: 345, endPoint y: 116, distance: 61.9
click at [329, 125] on button "3 . mondja" at bounding box center [251, 148] width 181 height 61
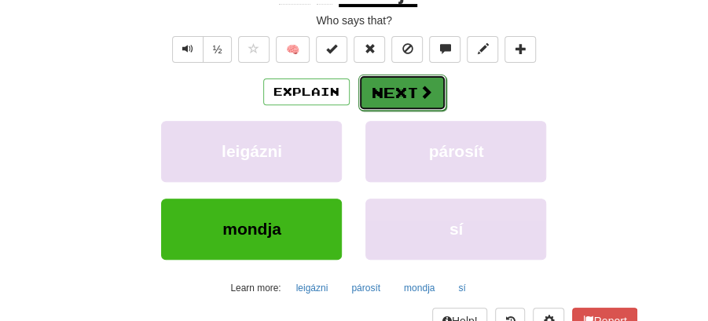
click at [406, 78] on button "Next" at bounding box center [402, 93] width 88 height 36
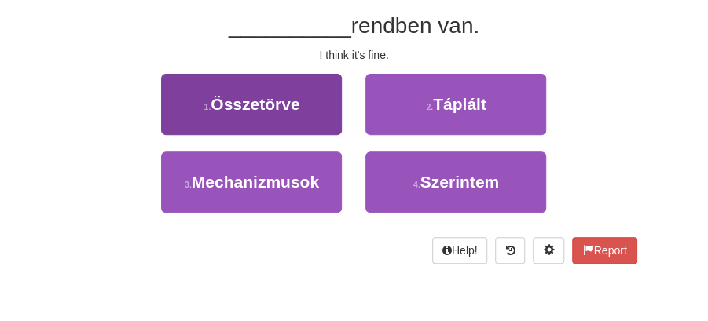
scroll to position [121, 0]
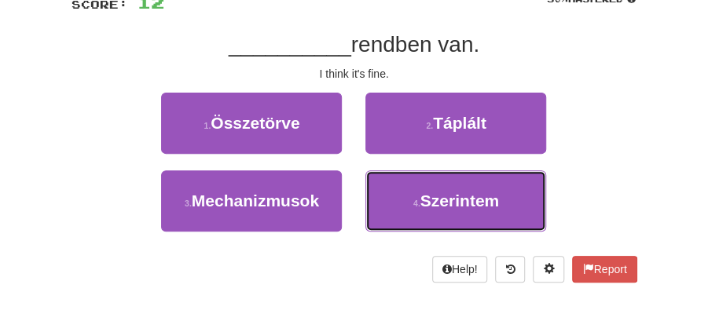
drag, startPoint x: 451, startPoint y: 211, endPoint x: 440, endPoint y: 173, distance: 39.3
click at [451, 203] on button "4 . Szerintem" at bounding box center [455, 201] width 181 height 61
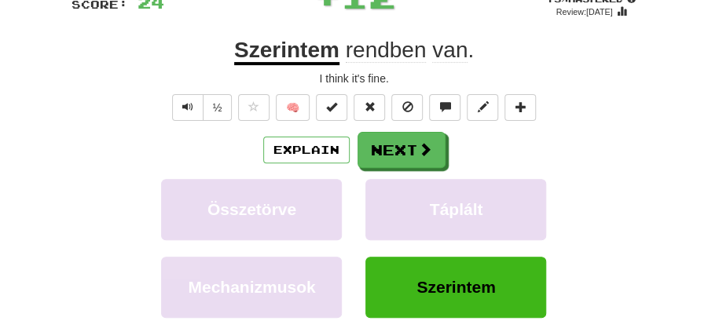
click at [420, 148] on span at bounding box center [425, 149] width 14 height 14
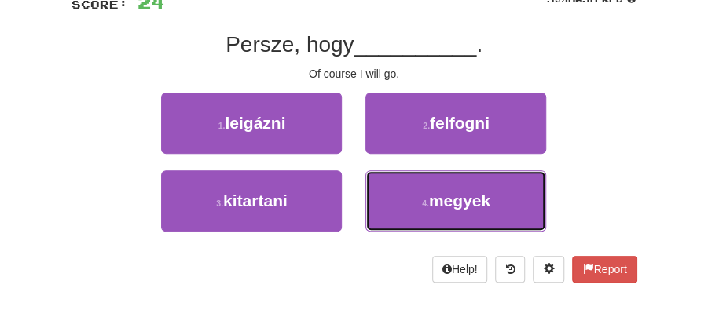
drag, startPoint x: 435, startPoint y: 200, endPoint x: 428, endPoint y: 167, distance: 33.8
click at [435, 192] on span "megyek" at bounding box center [459, 201] width 61 height 18
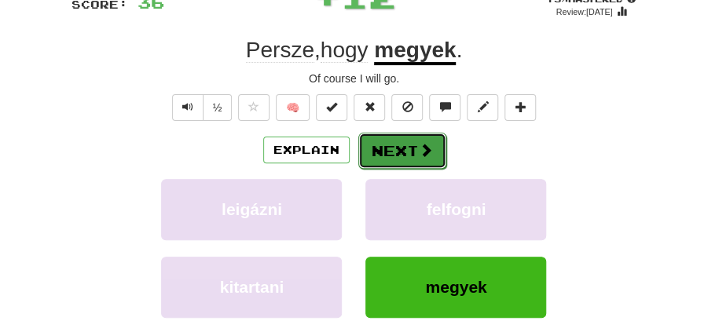
click at [407, 143] on button "Next" at bounding box center [402, 151] width 88 height 36
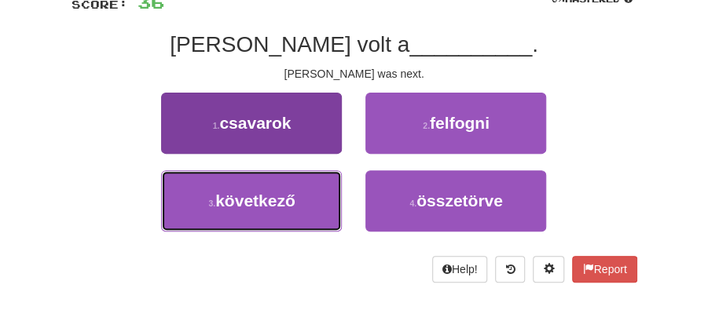
drag, startPoint x: 233, startPoint y: 204, endPoint x: 266, endPoint y: 195, distance: 34.1
click at [251, 200] on span "következő" at bounding box center [255, 201] width 80 height 18
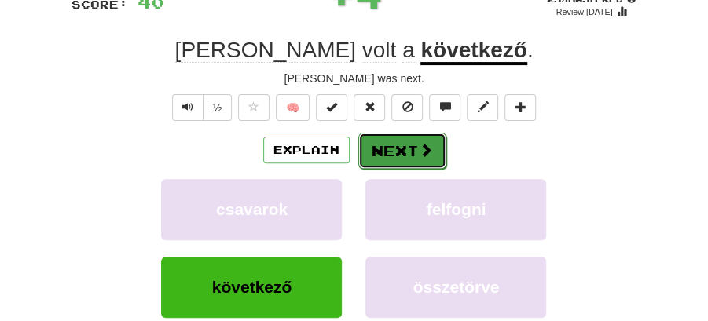
click at [411, 145] on button "Next" at bounding box center [402, 151] width 88 height 36
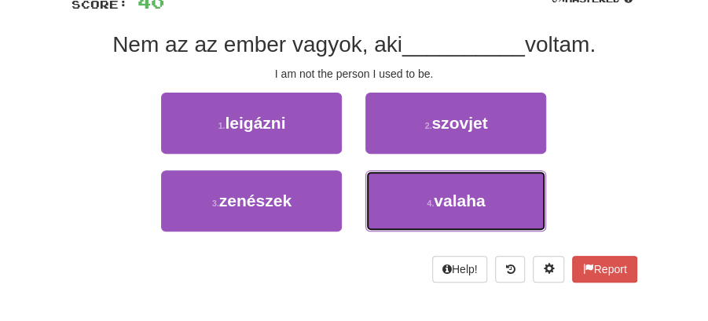
drag, startPoint x: 447, startPoint y: 201, endPoint x: 437, endPoint y: 174, distance: 28.6
click at [446, 195] on span "valaha" at bounding box center [459, 201] width 51 height 18
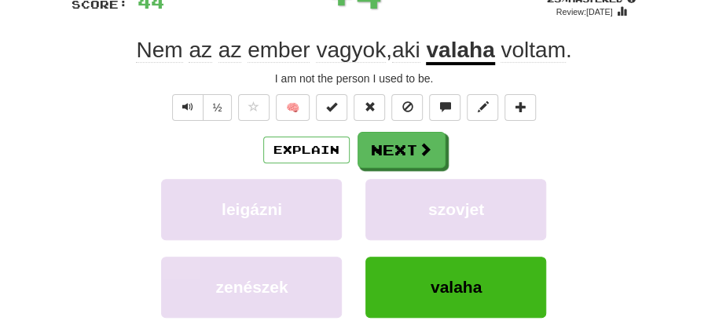
click at [406, 145] on button "Next" at bounding box center [402, 150] width 88 height 36
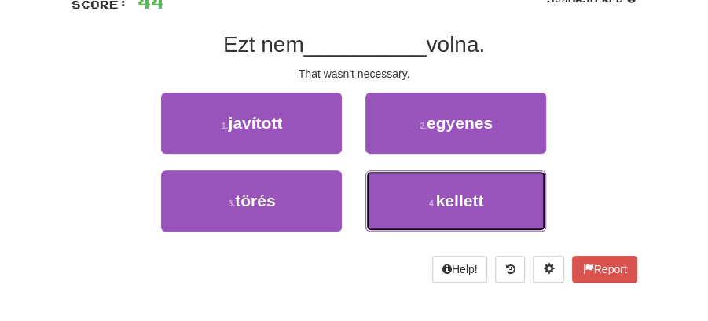
drag, startPoint x: 450, startPoint y: 193, endPoint x: 442, endPoint y: 174, distance: 19.7
click at [450, 189] on button "4 . kellett" at bounding box center [455, 201] width 181 height 61
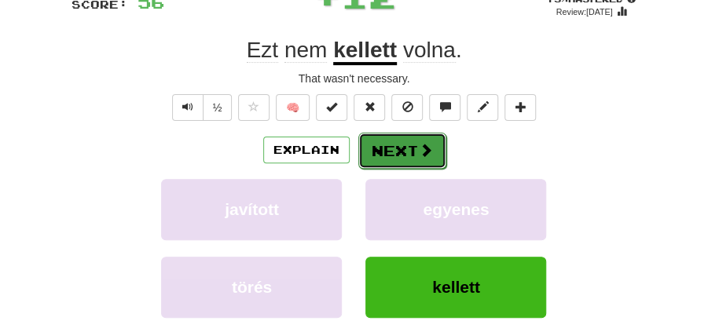
click at [412, 144] on button "Next" at bounding box center [402, 151] width 88 height 36
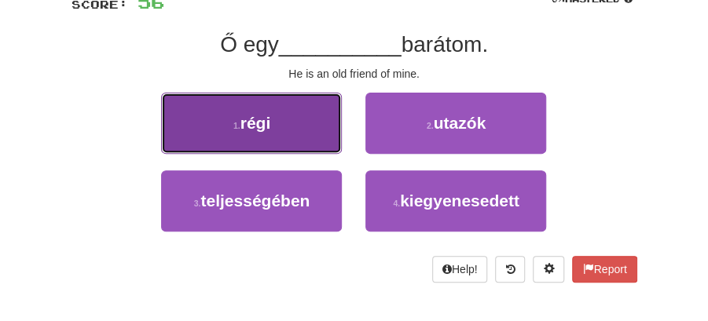
drag, startPoint x: 273, startPoint y: 120, endPoint x: 311, endPoint y: 127, distance: 38.2
click at [311, 127] on button "1 . régi" at bounding box center [251, 123] width 181 height 61
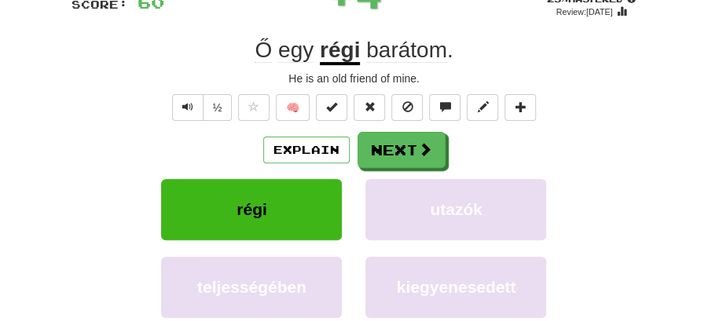
click at [461, 145] on div "Explain Next" at bounding box center [355, 150] width 566 height 36
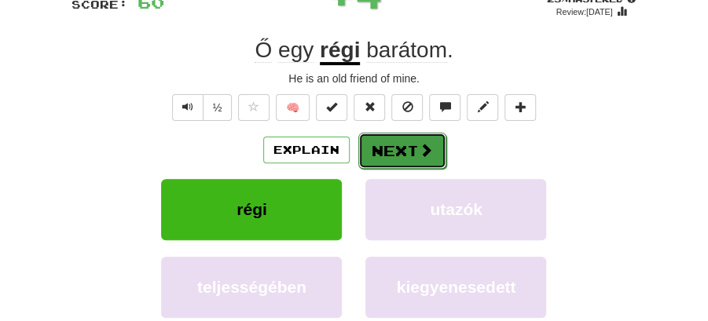
click at [399, 141] on button "Next" at bounding box center [402, 151] width 88 height 36
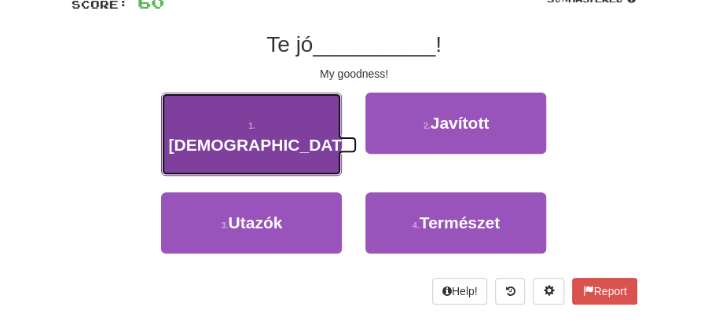
drag, startPoint x: 259, startPoint y: 119, endPoint x: 307, endPoint y: 135, distance: 51.2
click at [307, 135] on button "1 . Isten" at bounding box center [251, 134] width 181 height 83
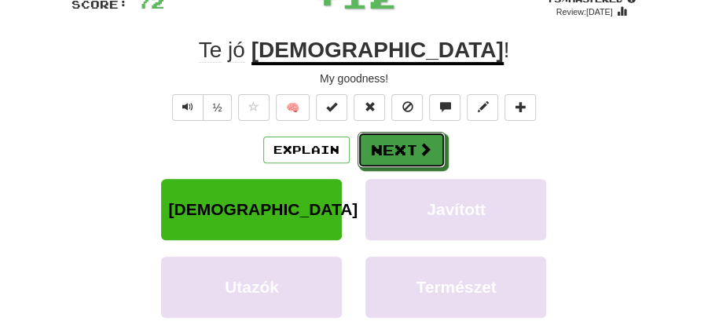
click at [378, 146] on button "Next" at bounding box center [402, 150] width 88 height 36
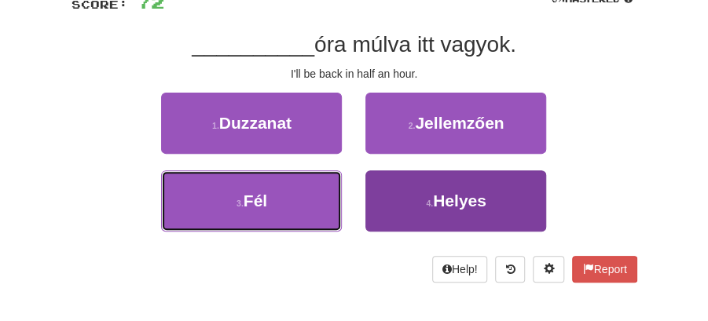
drag, startPoint x: 332, startPoint y: 200, endPoint x: 403, endPoint y: 173, distance: 75.9
click at [354, 192] on div "3 . Fél 4 . Helyes" at bounding box center [354, 210] width 613 height 78
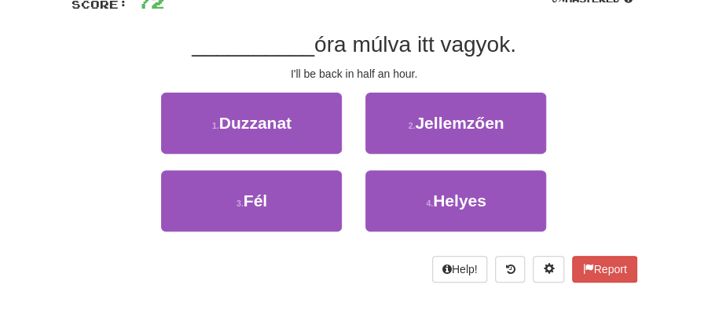
click at [428, 154] on div "2 . Jellemzően" at bounding box center [456, 132] width 204 height 78
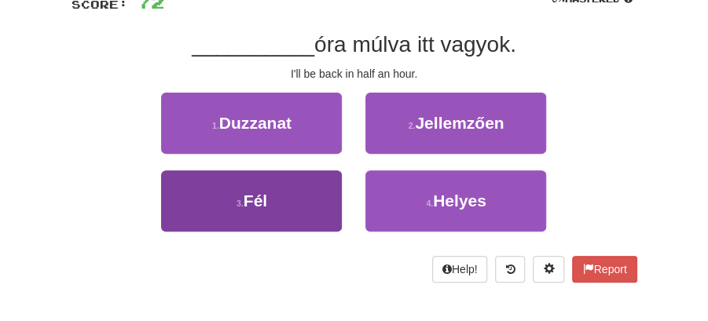
drag, startPoint x: 428, startPoint y: 154, endPoint x: 305, endPoint y: 203, distance: 131.9
click at [305, 203] on div "1 . Duzzanat 2 . Jellemzően 3 . Fél 4 . Helyes" at bounding box center [354, 171] width 589 height 156
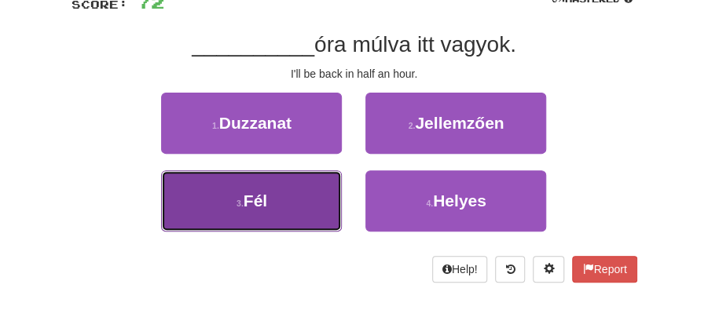
click at [305, 203] on button "3 . Fél" at bounding box center [251, 201] width 181 height 61
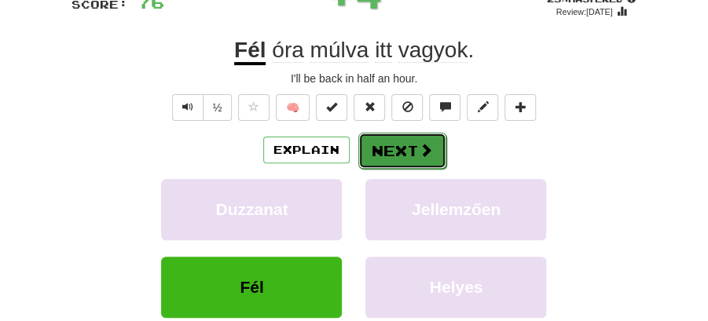
click at [391, 166] on button "Next" at bounding box center [402, 151] width 88 height 36
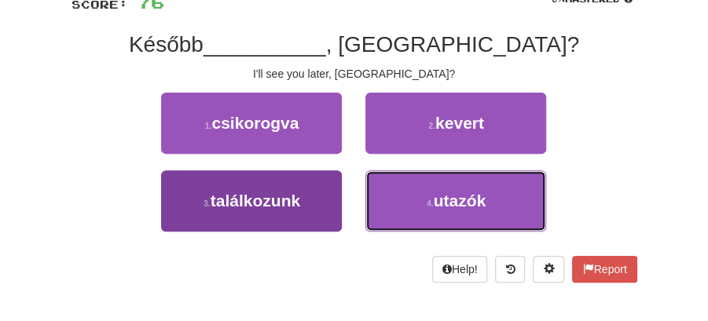
drag, startPoint x: 438, startPoint y: 200, endPoint x: 295, endPoint y: 206, distance: 142.4
click at [299, 207] on div "3 . találkozunk 4 . utazók" at bounding box center [354, 210] width 613 height 78
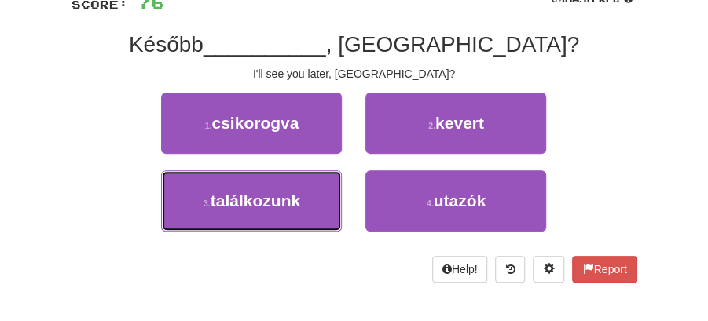
drag, startPoint x: 295, startPoint y: 206, endPoint x: 369, endPoint y: 167, distance: 83.0
click at [298, 204] on span "találkozunk" at bounding box center [256, 201] width 90 height 18
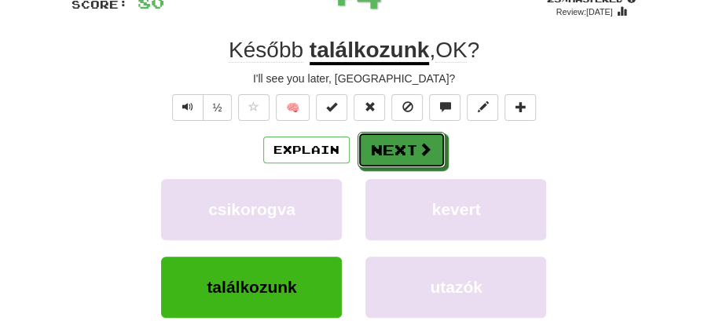
click at [395, 144] on button "Next" at bounding box center [402, 150] width 88 height 36
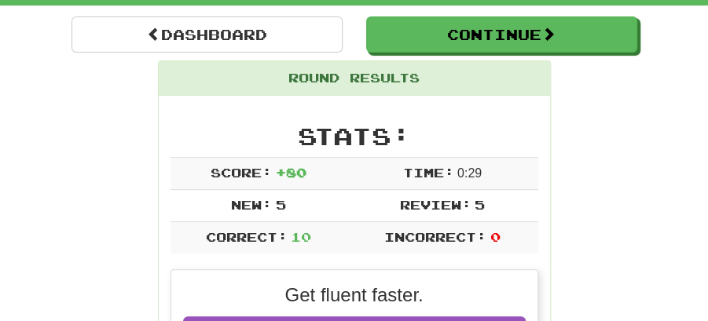
scroll to position [33, 0]
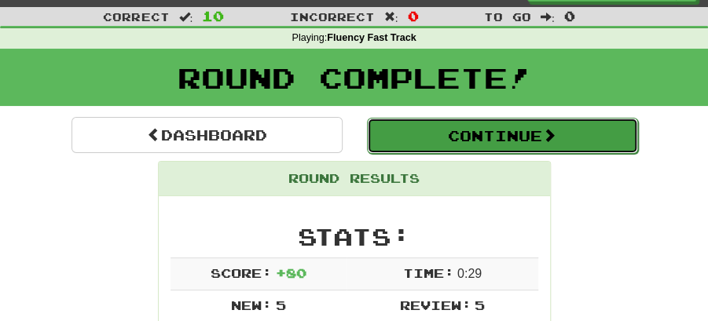
click at [464, 127] on button "Continue" at bounding box center [502, 136] width 271 height 36
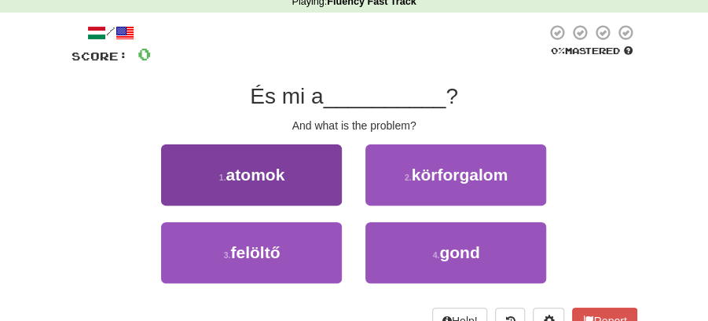
scroll to position [86, 0]
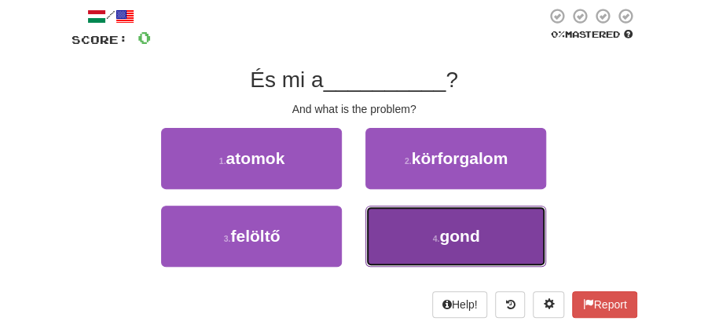
drag, startPoint x: 461, startPoint y: 244, endPoint x: 431, endPoint y: 209, distance: 45.7
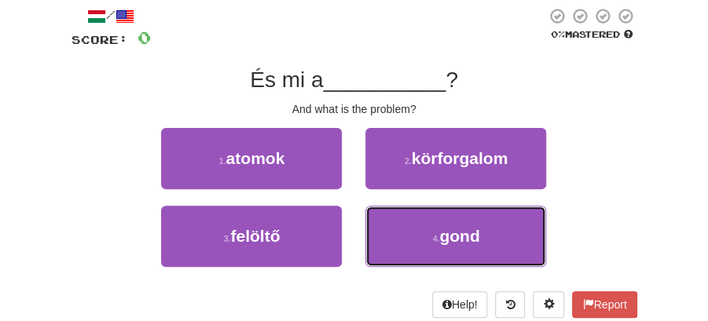
click at [455, 236] on span "gond" at bounding box center [459, 236] width 40 height 18
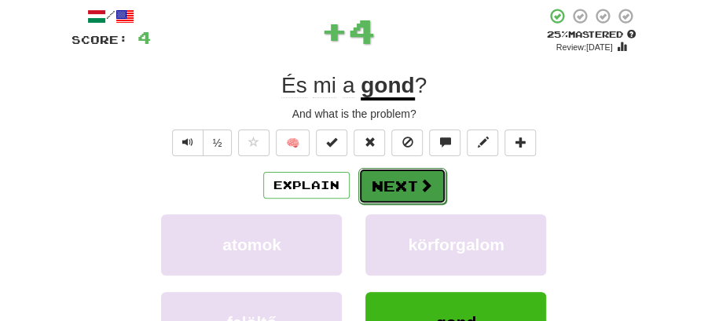
drag, startPoint x: 431, startPoint y: 209, endPoint x: 412, endPoint y: 187, distance: 29.0
click at [412, 187] on button "Next" at bounding box center [402, 186] width 88 height 36
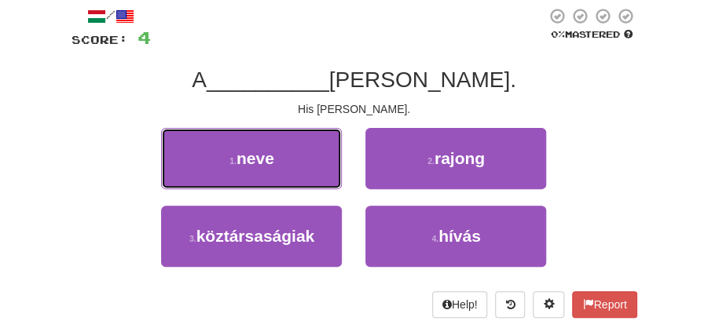
drag, startPoint x: 261, startPoint y: 166, endPoint x: 312, endPoint y: 165, distance: 51.1
click at [284, 165] on button "1 . neve" at bounding box center [251, 158] width 181 height 61
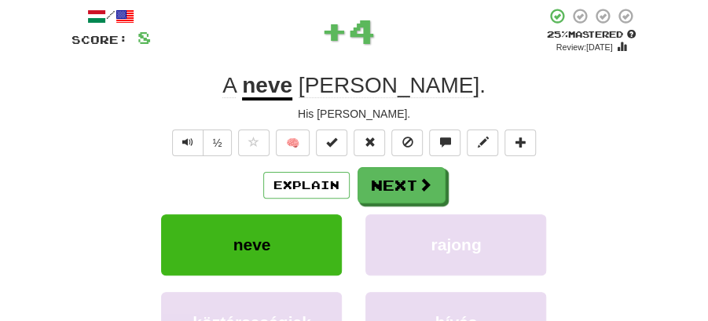
click at [424, 181] on span at bounding box center [425, 185] width 14 height 14
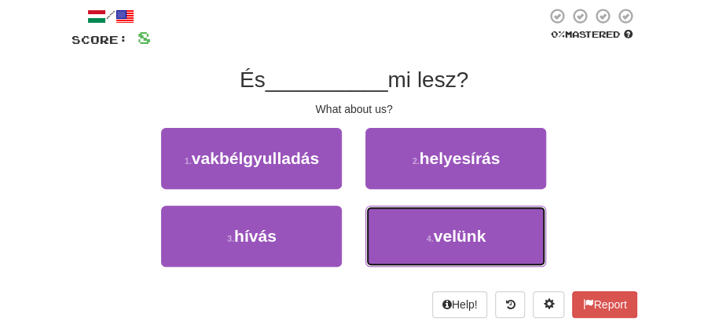
click at [411, 227] on button "4 . velünk" at bounding box center [455, 236] width 181 height 61
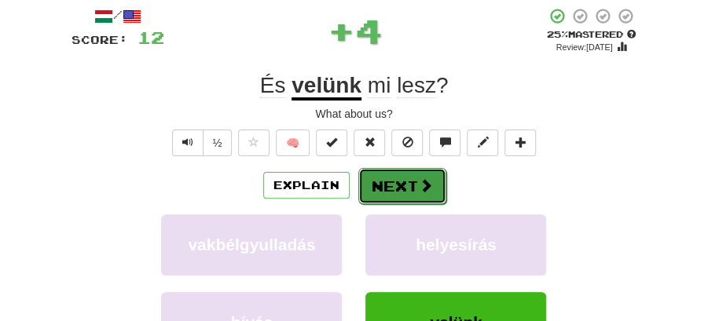
click at [404, 186] on button "Next" at bounding box center [402, 186] width 88 height 36
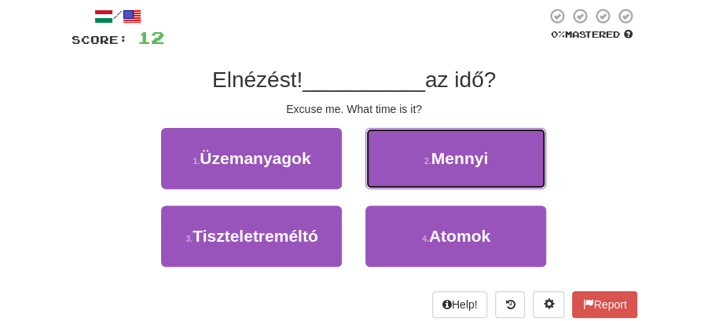
click at [437, 164] on span "Mennyi" at bounding box center [459, 158] width 57 height 18
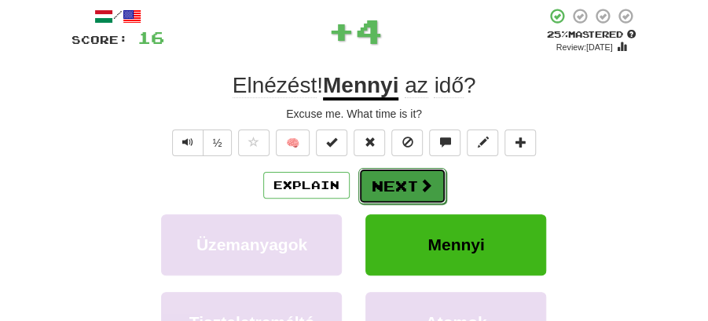
click at [409, 176] on button "Next" at bounding box center [402, 186] width 88 height 36
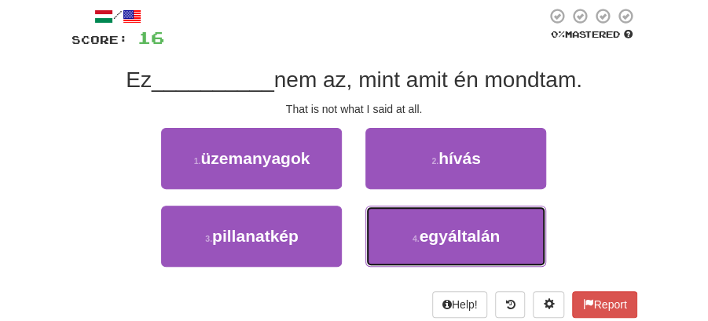
drag, startPoint x: 440, startPoint y: 233, endPoint x: 431, endPoint y: 207, distance: 26.6
click at [440, 225] on button "4 . egyáltalán" at bounding box center [455, 236] width 181 height 61
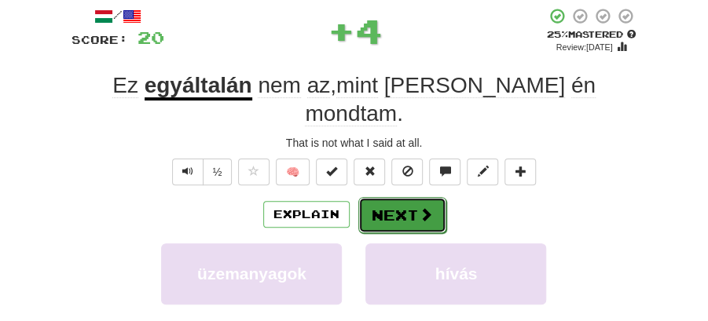
click at [419, 207] on span at bounding box center [426, 214] width 14 height 14
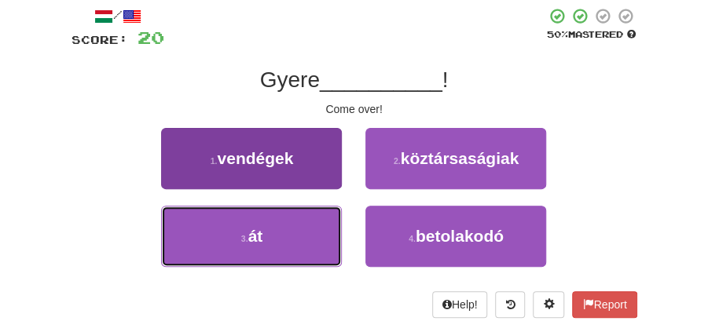
drag, startPoint x: 288, startPoint y: 233, endPoint x: 326, endPoint y: 219, distance: 40.8
click at [313, 225] on button "3 . át" at bounding box center [251, 236] width 181 height 61
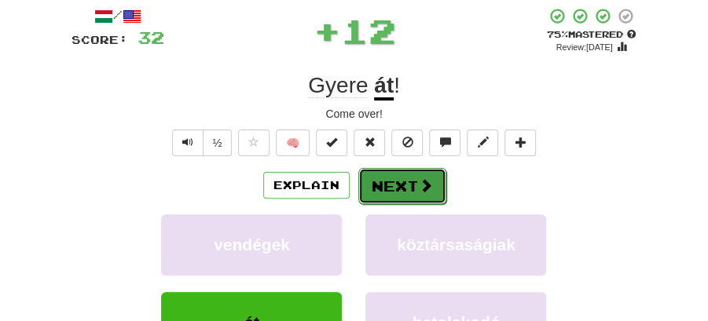
click at [413, 176] on button "Next" at bounding box center [402, 186] width 88 height 36
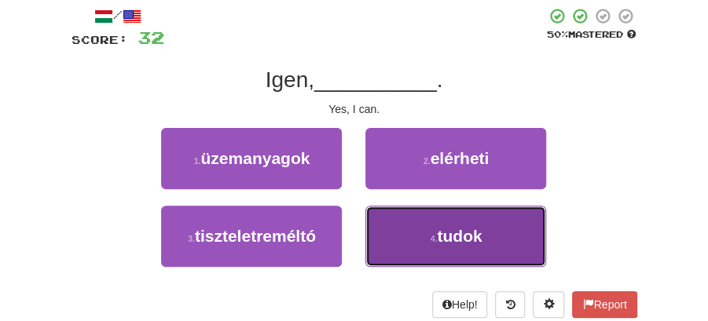
click at [453, 221] on button "4 . tudok" at bounding box center [455, 236] width 181 height 61
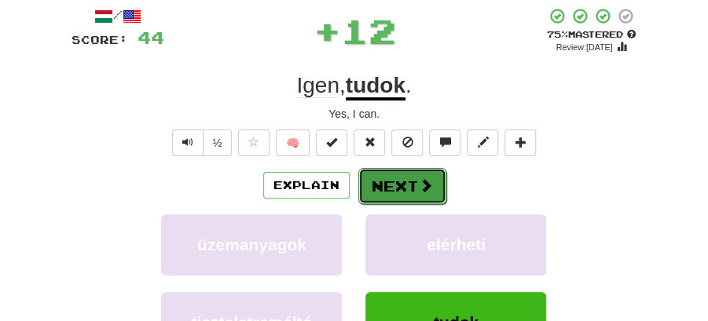
click at [428, 180] on span at bounding box center [426, 185] width 14 height 14
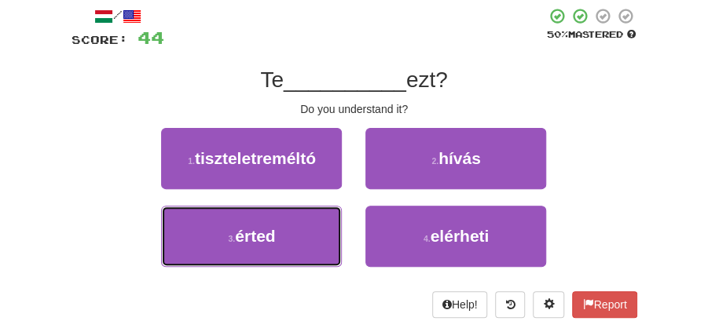
drag, startPoint x: 305, startPoint y: 231, endPoint x: 343, endPoint y: 209, distance: 43.7
click at [317, 223] on button "3 . érted" at bounding box center [251, 236] width 181 height 61
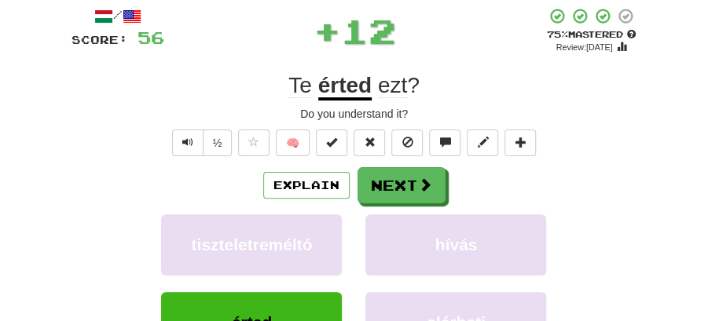
click at [387, 180] on button "Next" at bounding box center [402, 185] width 88 height 36
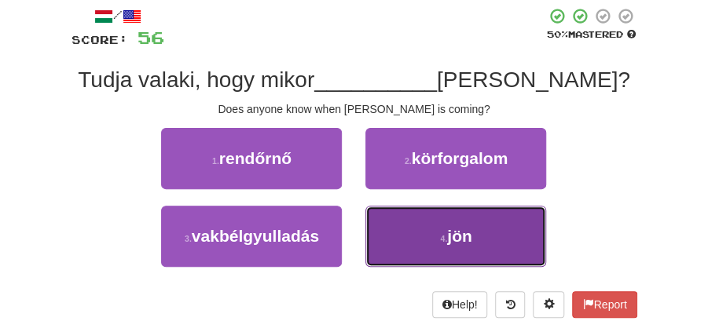
click at [446, 223] on button "4 . jön" at bounding box center [455, 236] width 181 height 61
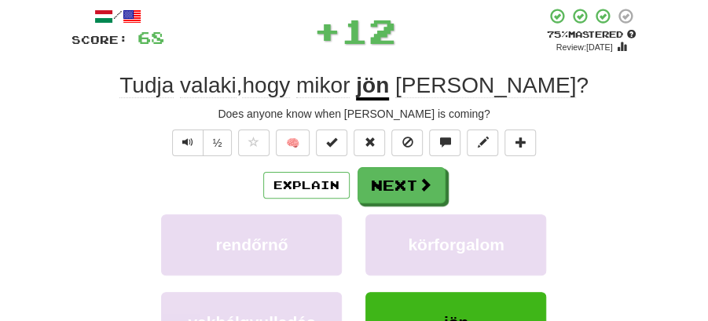
click at [425, 179] on span at bounding box center [425, 185] width 14 height 14
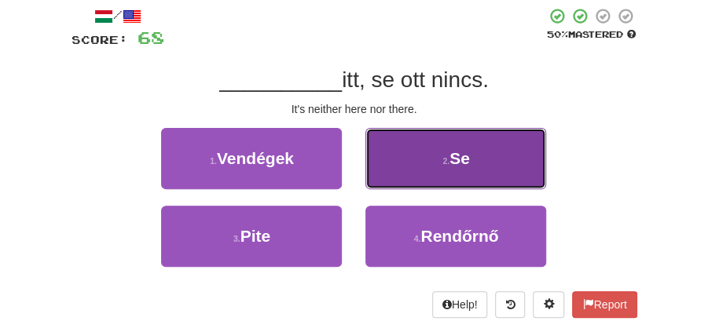
click at [410, 167] on button "2 . Se" at bounding box center [455, 158] width 181 height 61
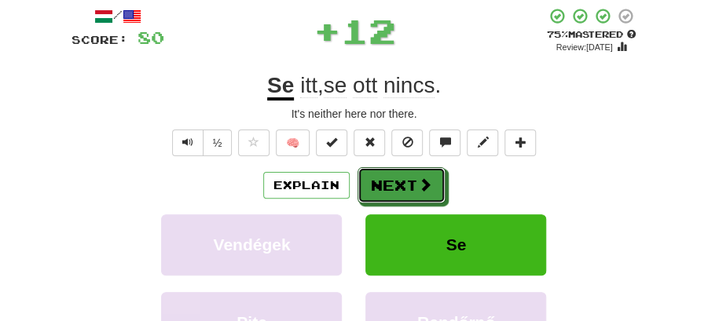
drag, startPoint x: 395, startPoint y: 174, endPoint x: 308, endPoint y: 112, distance: 106.4
click at [395, 174] on button "Next" at bounding box center [402, 185] width 88 height 36
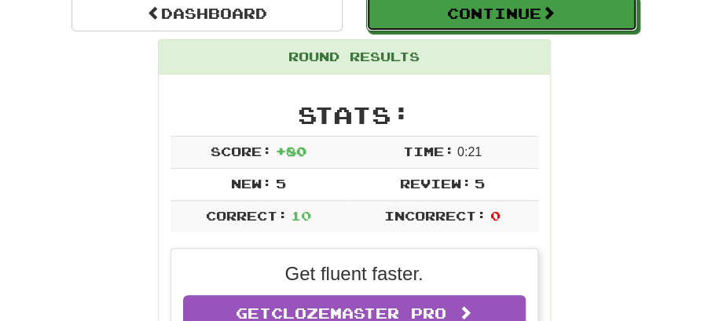
drag, startPoint x: 498, startPoint y: 1, endPoint x: 480, endPoint y: 7, distance: 19.1
click at [497, 2] on button "Continue" at bounding box center [501, 13] width 271 height 36
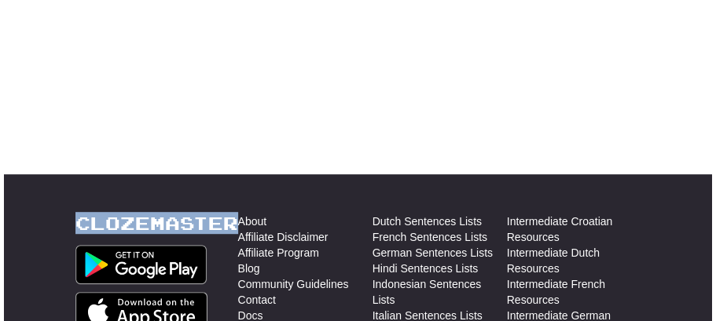
scroll to position [155, 0]
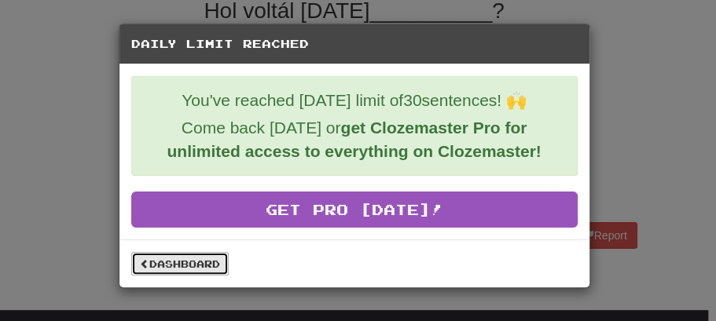
click at [216, 256] on link "Dashboard" at bounding box center [179, 264] width 97 height 24
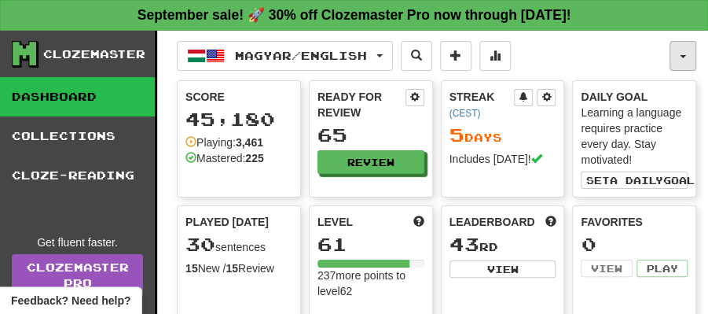
click at [673, 50] on button "button" at bounding box center [683, 56] width 27 height 30
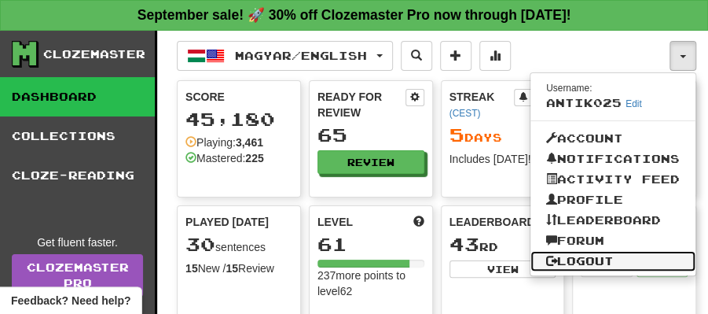
click at [595, 259] on link "Logout" at bounding box center [612, 261] width 165 height 20
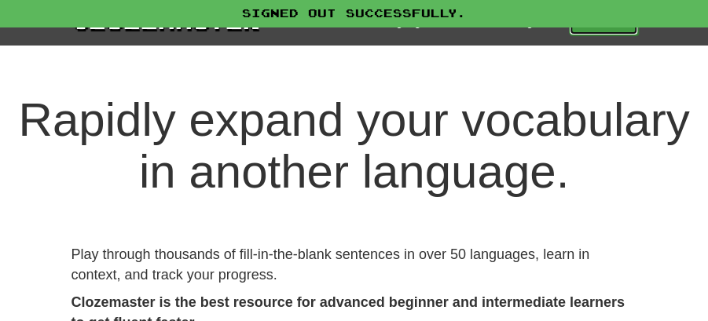
click at [605, 30] on link "Play" at bounding box center [603, 22] width 69 height 27
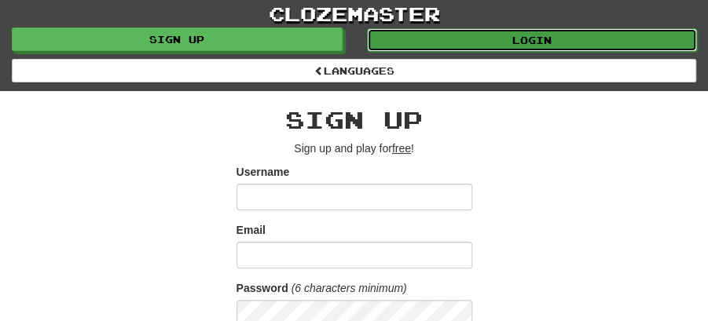
click at [533, 35] on link "Login" at bounding box center [532, 40] width 331 height 24
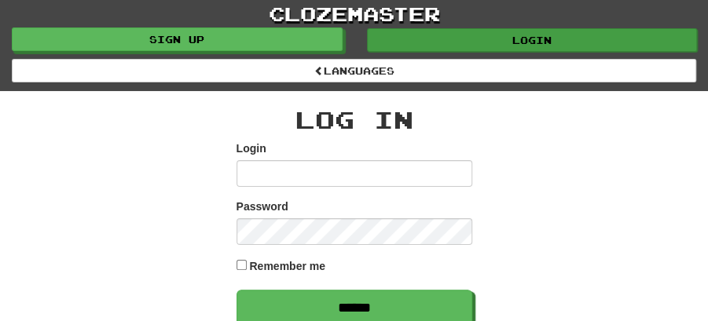
type input "********"
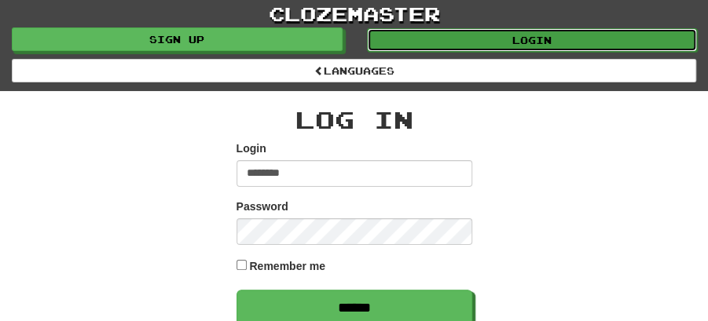
click at [501, 35] on link "Login" at bounding box center [532, 40] width 331 height 24
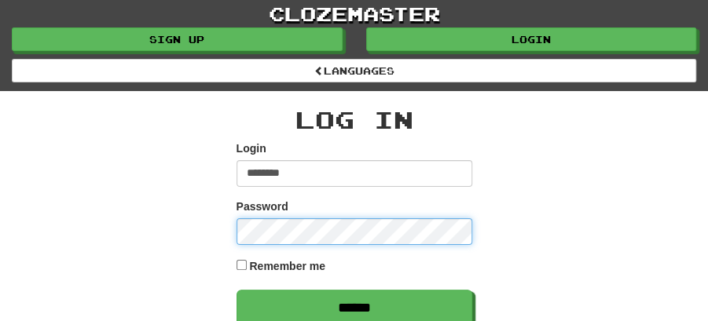
type input "********"
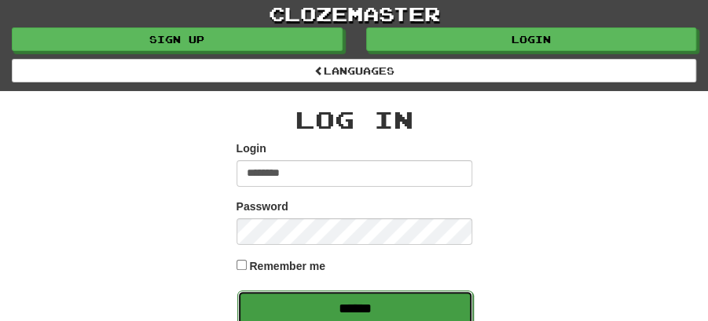
click at [338, 304] on input "******" at bounding box center [355, 309] width 236 height 36
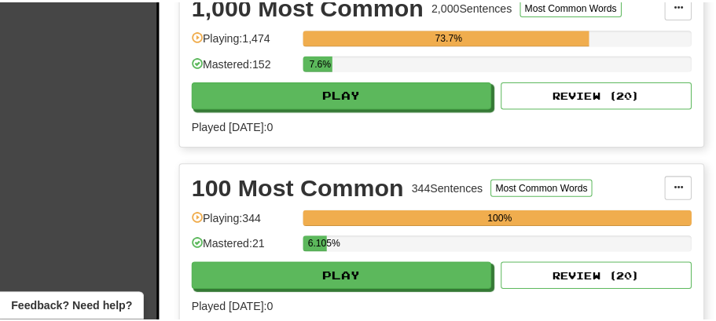
scroll to position [472, 0]
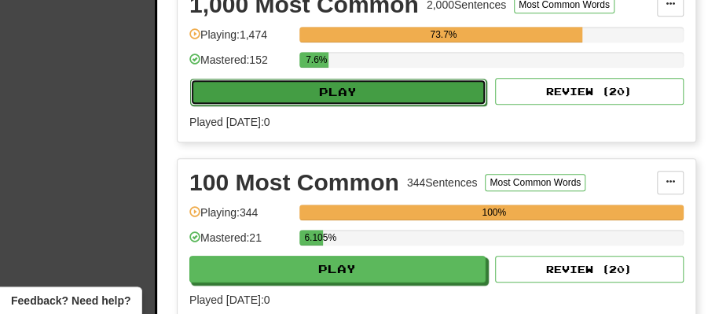
click at [336, 80] on button "Play" at bounding box center [338, 92] width 296 height 27
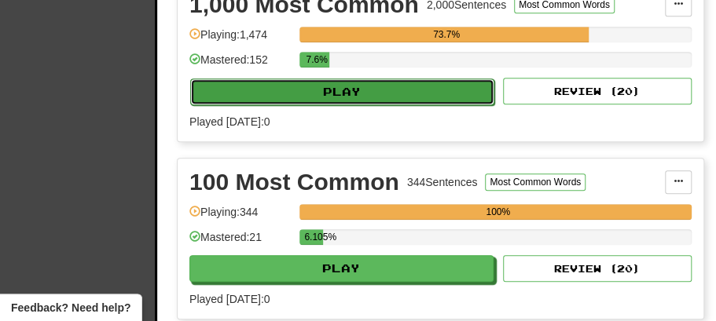
select select "**"
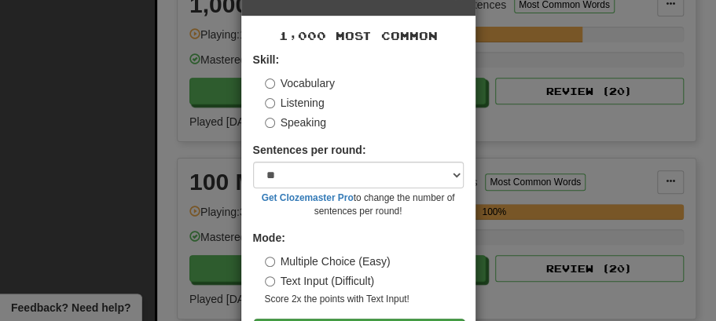
scroll to position [107, 0]
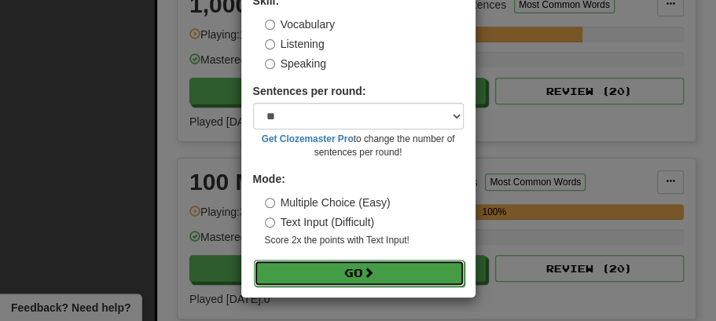
click at [379, 270] on button "Go" at bounding box center [359, 273] width 211 height 27
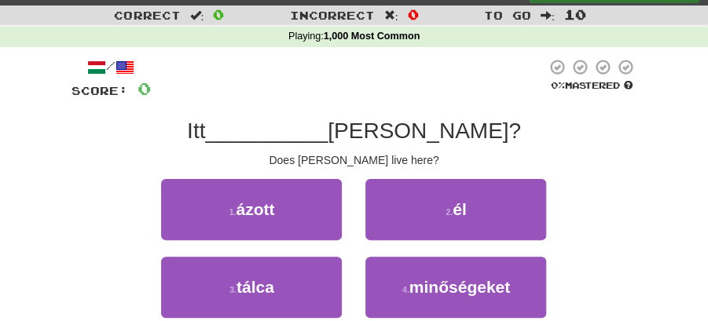
scroll to position [52, 0]
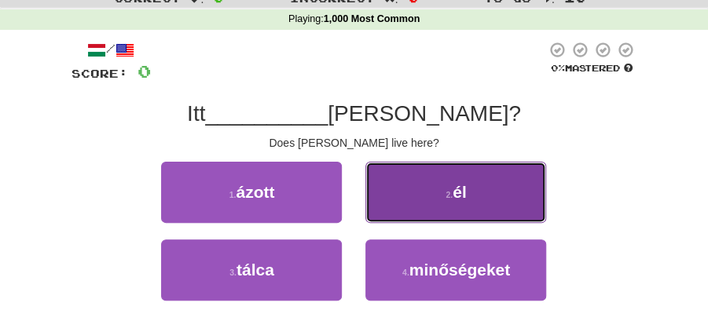
click at [457, 201] on button "2 . él" at bounding box center [455, 192] width 181 height 61
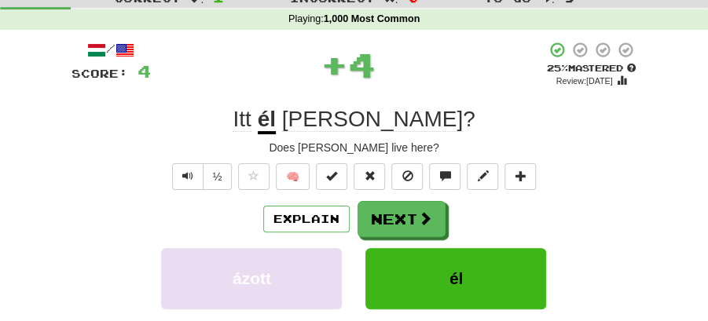
click at [396, 206] on button "Next" at bounding box center [402, 219] width 88 height 36
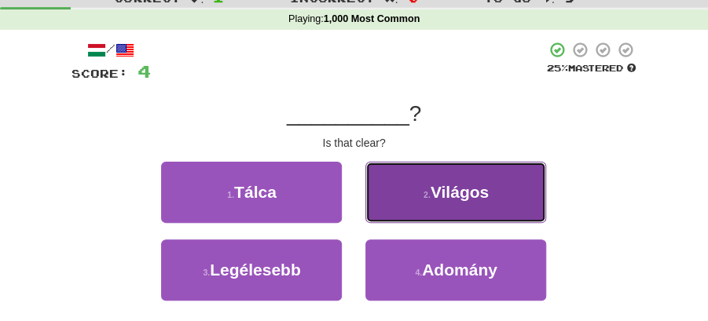
click at [441, 211] on button "2 . [GEOGRAPHIC_DATA]" at bounding box center [455, 192] width 181 height 61
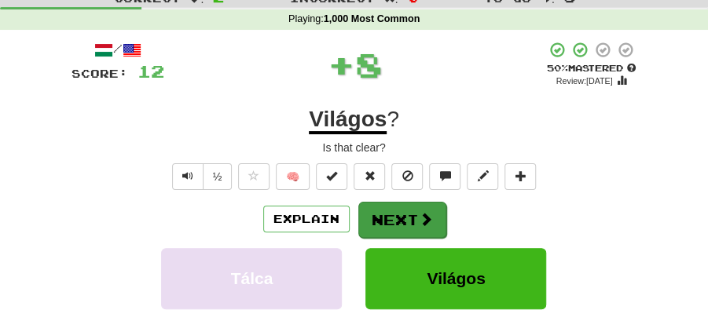
click at [388, 219] on button "Next" at bounding box center [402, 220] width 88 height 36
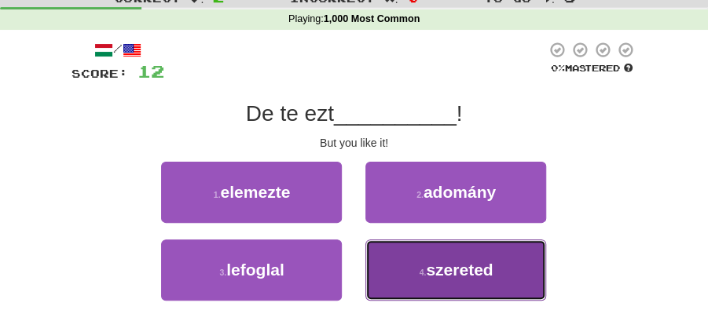
click at [453, 262] on span "szereted" at bounding box center [459, 270] width 67 height 18
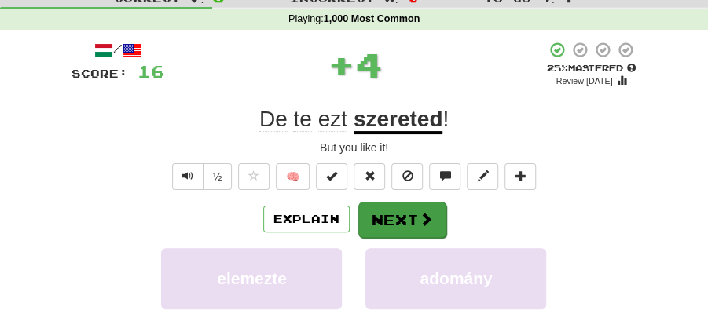
click at [419, 217] on span at bounding box center [426, 219] width 14 height 14
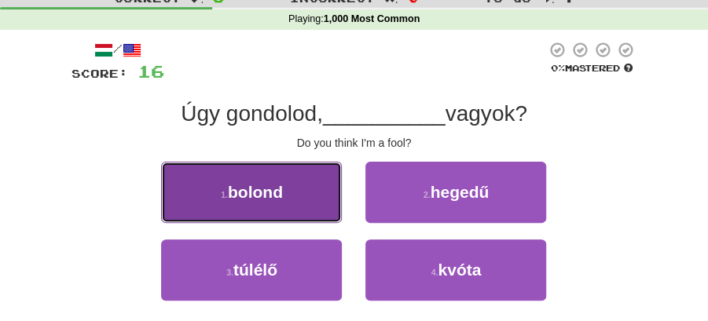
click at [328, 200] on button "1 . bolond" at bounding box center [251, 192] width 181 height 61
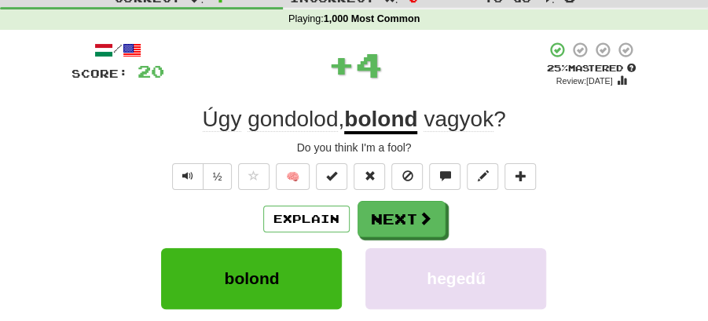
click at [383, 207] on button "Next" at bounding box center [402, 219] width 88 height 36
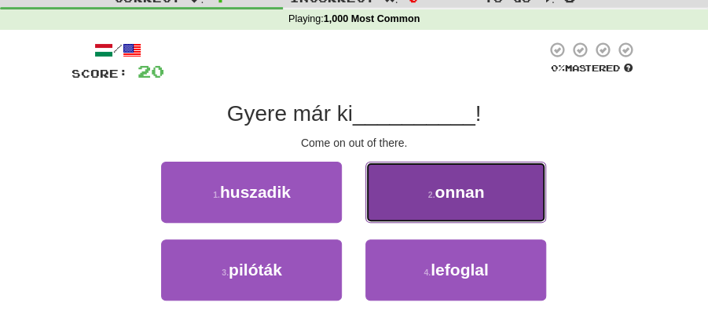
click at [435, 196] on small "2 ." at bounding box center [431, 194] width 7 height 9
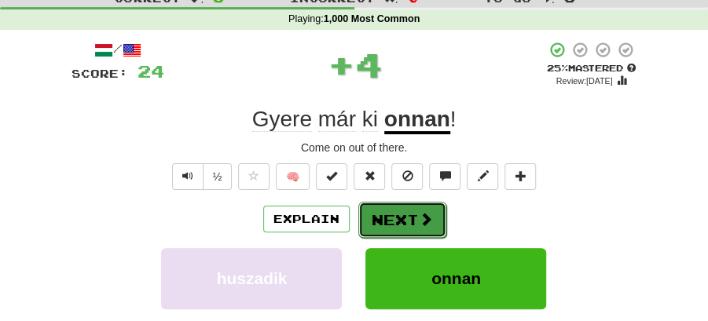
click at [398, 207] on button "Next" at bounding box center [402, 220] width 88 height 36
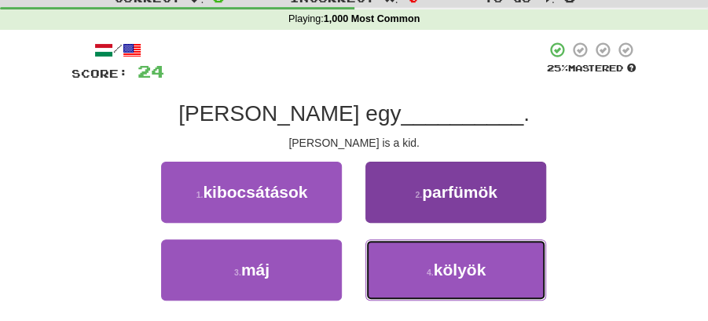
click at [408, 264] on button "4 . kölyök" at bounding box center [455, 270] width 181 height 61
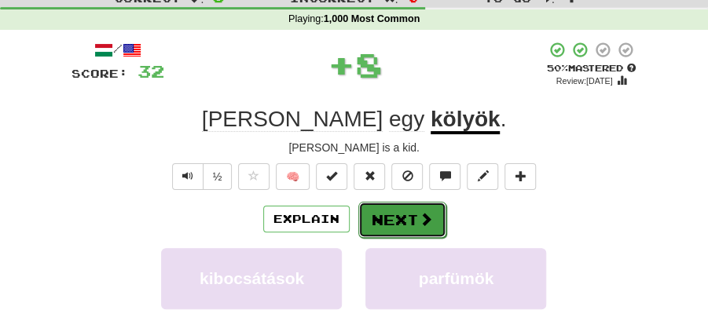
click at [368, 206] on button "Next" at bounding box center [402, 220] width 88 height 36
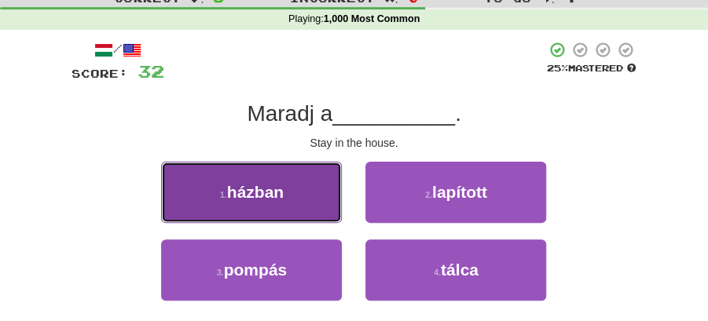
click at [292, 193] on button "1 . házban" at bounding box center [251, 192] width 181 height 61
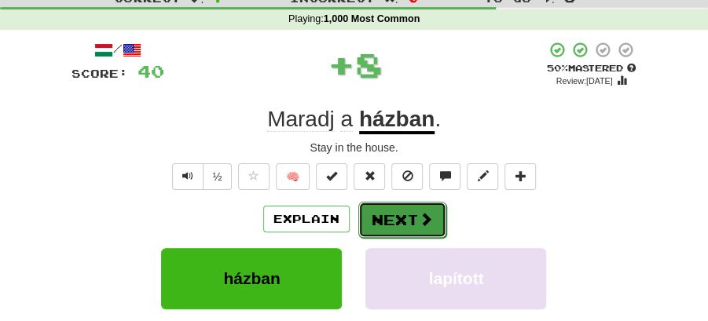
click at [411, 226] on button "Next" at bounding box center [402, 220] width 88 height 36
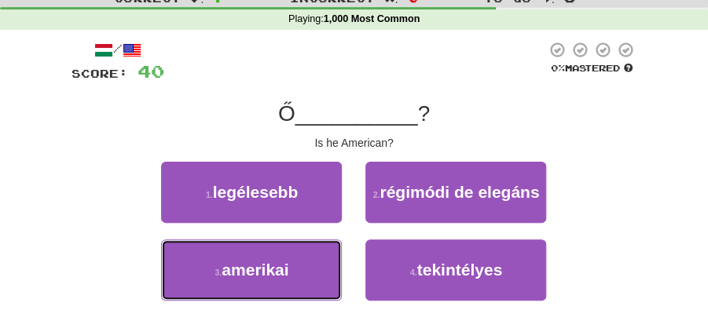
drag, startPoint x: 293, startPoint y: 290, endPoint x: 355, endPoint y: 252, distance: 72.6
click at [308, 281] on button "3 . [DEMOGRAPHIC_DATA]" at bounding box center [251, 270] width 181 height 61
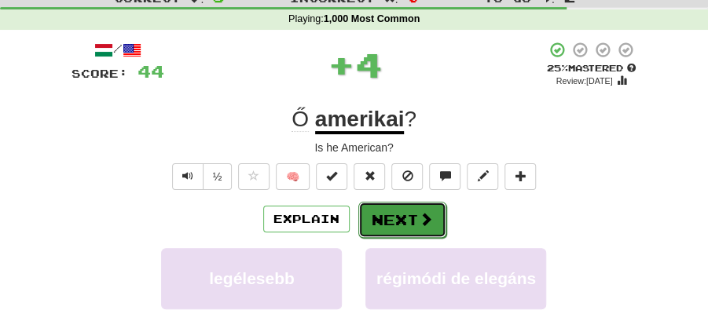
click at [379, 223] on button "Next" at bounding box center [402, 220] width 88 height 36
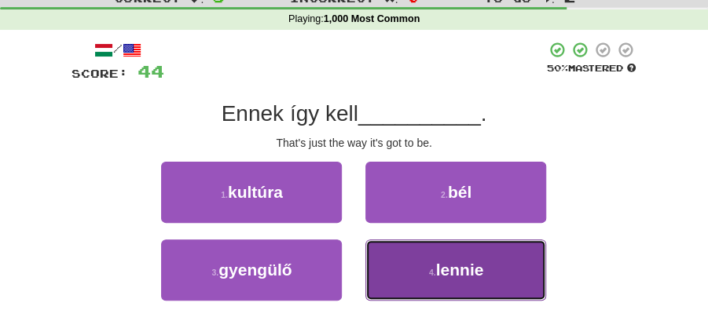
drag, startPoint x: 442, startPoint y: 273, endPoint x: 432, endPoint y: 247, distance: 28.3
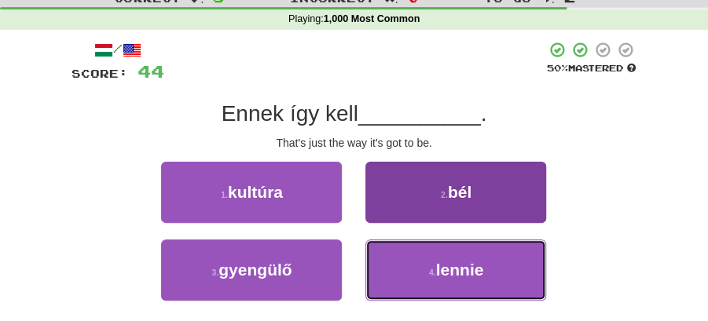
click at [442, 262] on span "lennie" at bounding box center [460, 270] width 48 height 18
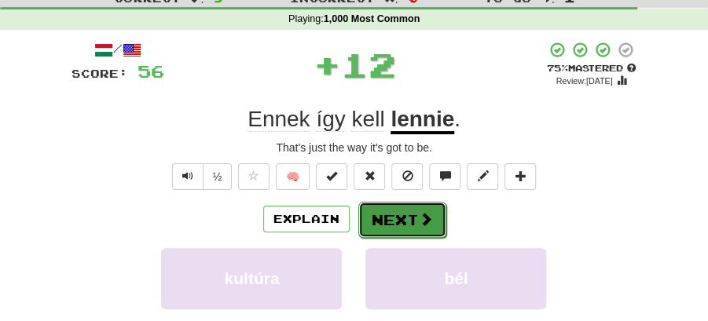
click at [403, 211] on button "Next" at bounding box center [402, 220] width 88 height 36
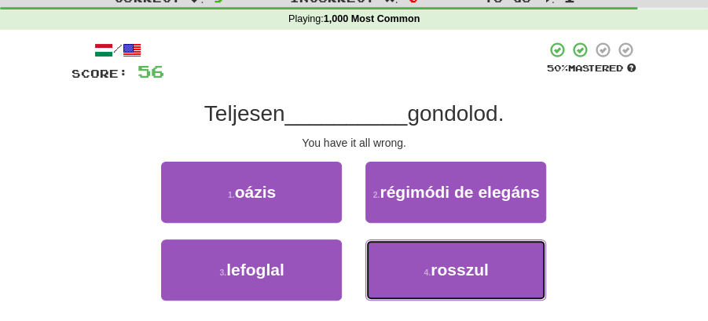
drag, startPoint x: 416, startPoint y: 290, endPoint x: 408, endPoint y: 240, distance: 50.1
click at [417, 277] on button "4 . rosszul" at bounding box center [455, 270] width 181 height 61
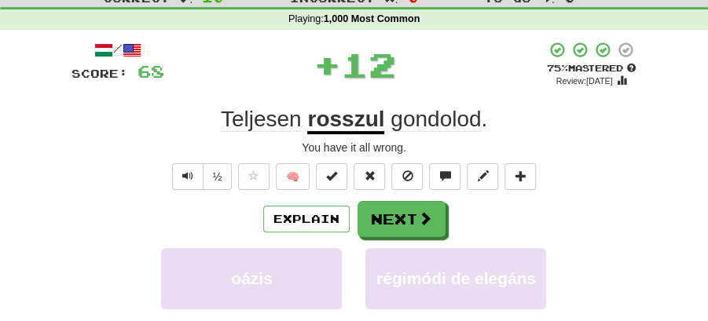
click at [404, 229] on button "Next" at bounding box center [402, 219] width 88 height 36
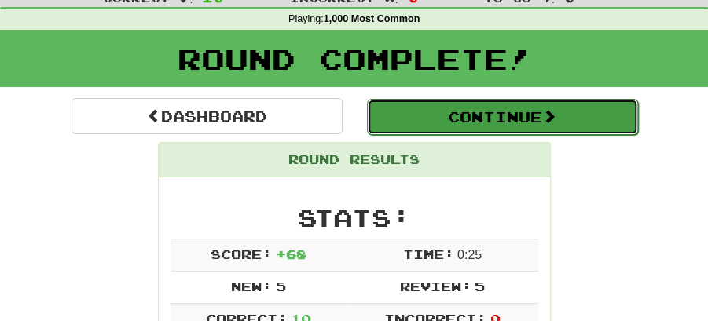
click at [420, 118] on button "Continue" at bounding box center [502, 117] width 271 height 36
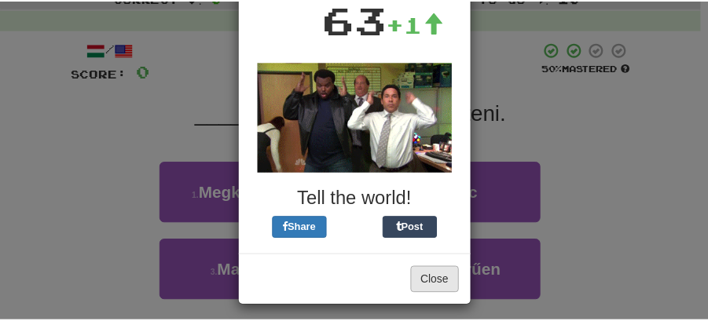
scroll to position [145, 0]
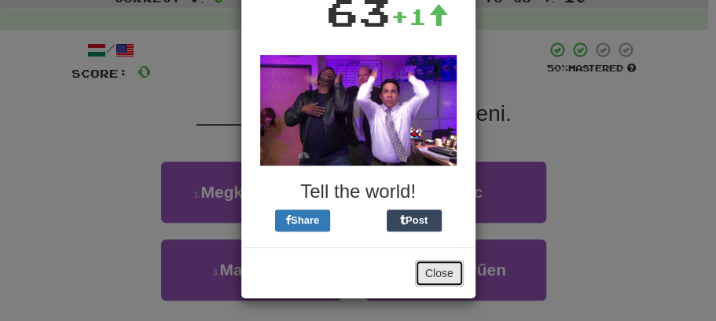
click at [428, 267] on button "Close" at bounding box center [439, 273] width 49 height 27
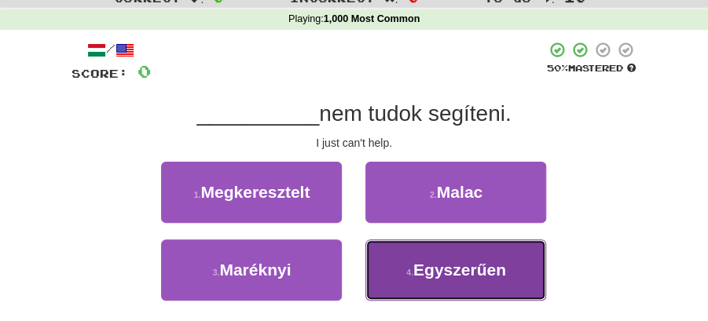
drag, startPoint x: 464, startPoint y: 269, endPoint x: 434, endPoint y: 239, distance: 42.8
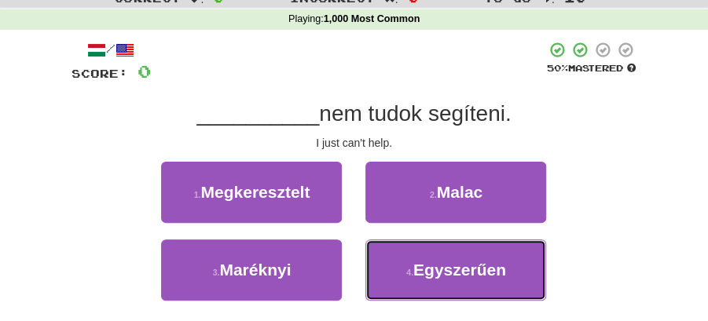
click at [464, 266] on span "Egyszerűen" at bounding box center [459, 270] width 93 height 18
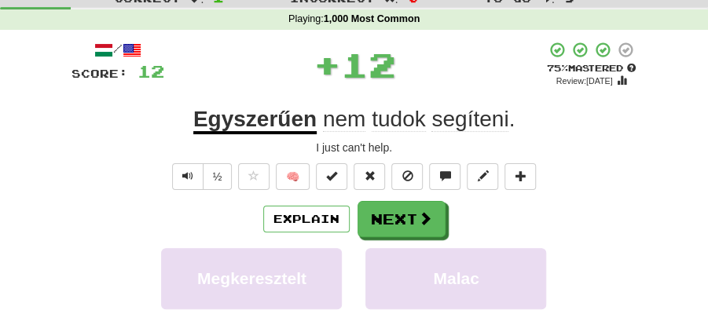
click at [400, 208] on button "Next" at bounding box center [402, 219] width 88 height 36
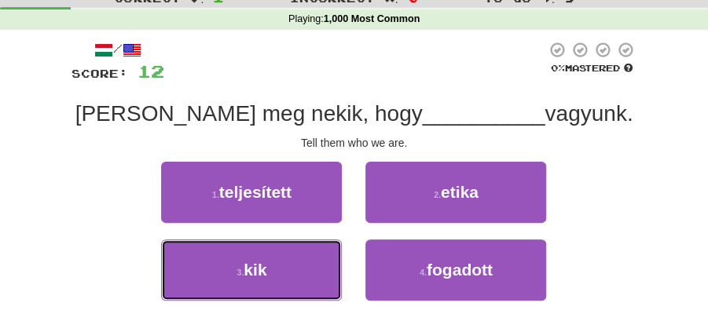
drag, startPoint x: 303, startPoint y: 264, endPoint x: 354, endPoint y: 240, distance: 55.9
click at [311, 260] on button "3 . kik" at bounding box center [251, 270] width 181 height 61
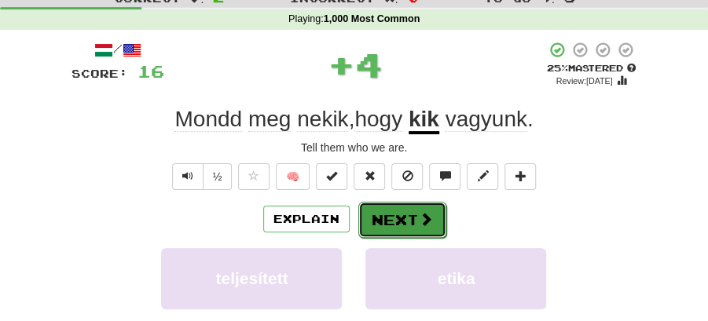
click at [377, 222] on button "Next" at bounding box center [402, 220] width 88 height 36
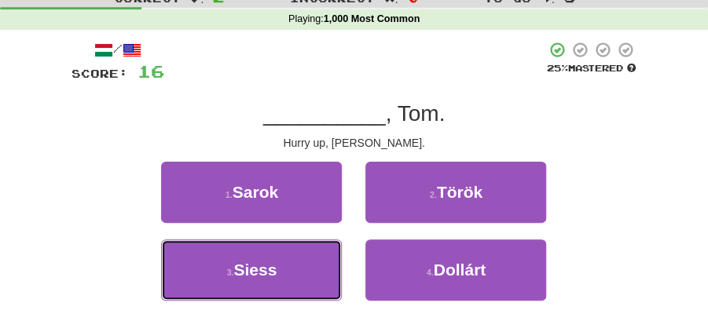
drag, startPoint x: 310, startPoint y: 271, endPoint x: 357, endPoint y: 240, distance: 56.7
click at [331, 255] on button "3 . Siess" at bounding box center [251, 270] width 181 height 61
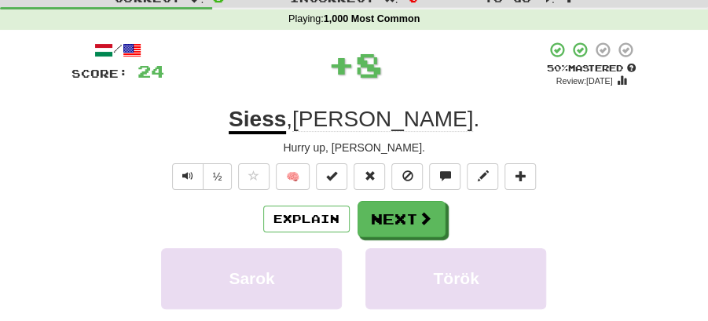
click at [387, 211] on button "Next" at bounding box center [402, 219] width 88 height 36
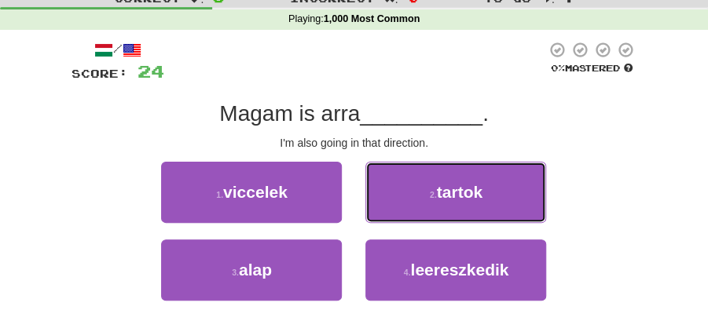
drag, startPoint x: 467, startPoint y: 190, endPoint x: 457, endPoint y: 197, distance: 11.8
click at [467, 192] on span "tartok" at bounding box center [460, 192] width 46 height 18
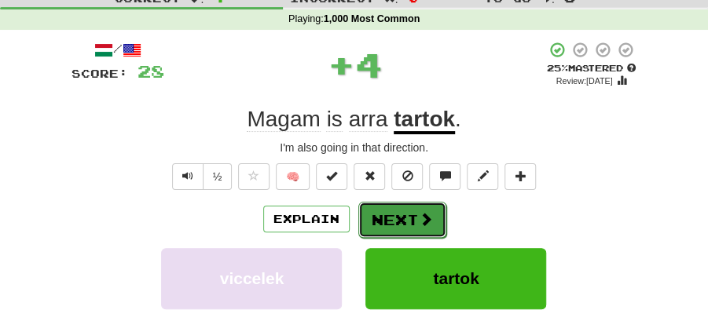
click at [391, 213] on button "Next" at bounding box center [402, 220] width 88 height 36
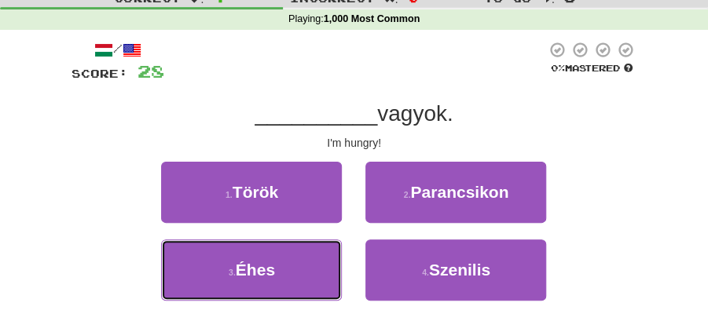
drag, startPoint x: 306, startPoint y: 269, endPoint x: 346, endPoint y: 244, distance: 46.7
click at [321, 259] on button "3 . Éhes" at bounding box center [251, 270] width 181 height 61
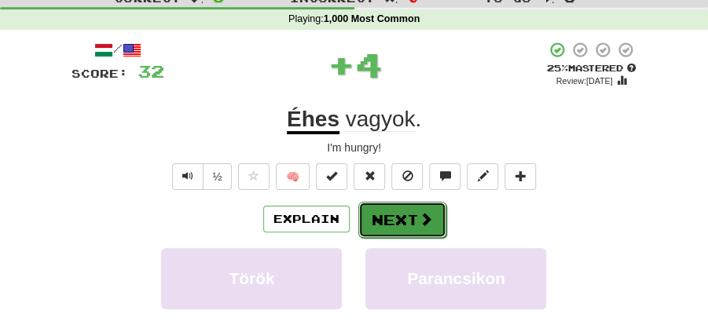
click at [393, 218] on button "Next" at bounding box center [402, 220] width 88 height 36
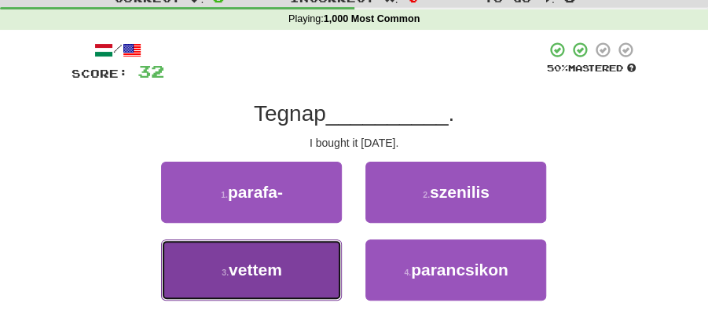
drag, startPoint x: 294, startPoint y: 254, endPoint x: 351, endPoint y: 240, distance: 58.1
click at [315, 250] on button "3 . vettem" at bounding box center [251, 270] width 181 height 61
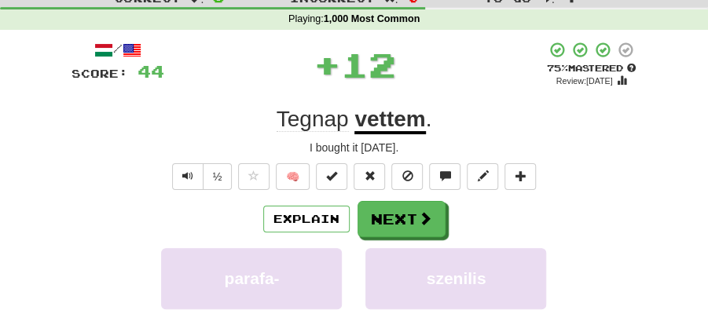
click at [398, 214] on button "Next" at bounding box center [402, 219] width 88 height 36
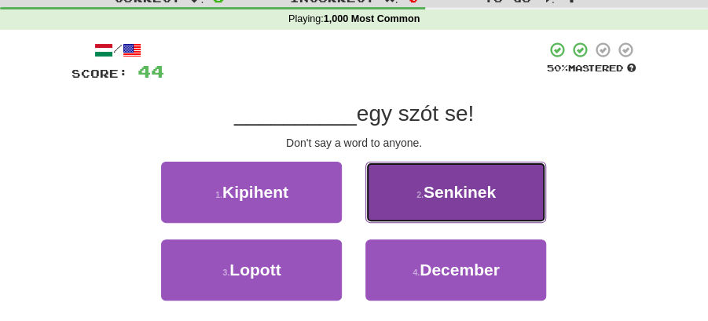
click at [406, 204] on button "2 . Senkinek" at bounding box center [455, 192] width 181 height 61
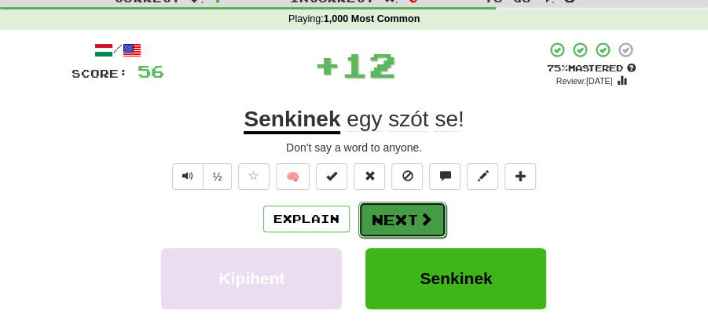
click at [391, 210] on button "Next" at bounding box center [402, 220] width 88 height 36
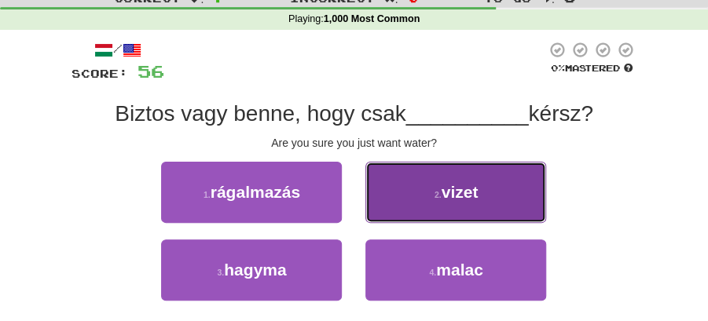
click at [431, 191] on button "2 . vizet" at bounding box center [455, 192] width 181 height 61
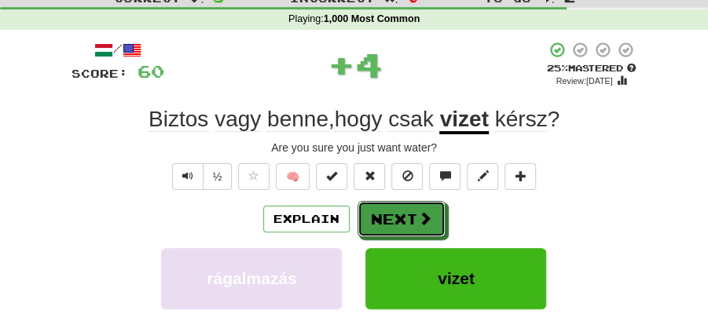
click at [391, 206] on button "Next" at bounding box center [402, 219] width 88 height 36
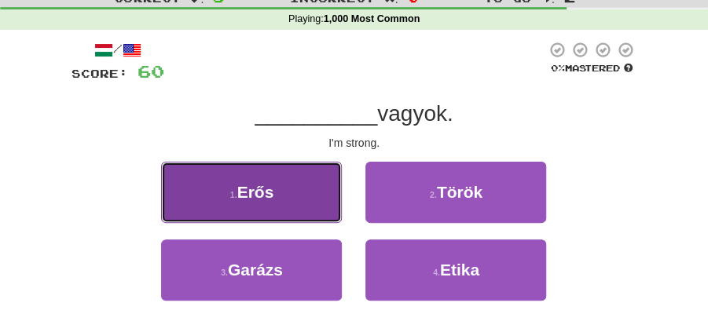
drag, startPoint x: 294, startPoint y: 200, endPoint x: 303, endPoint y: 200, distance: 9.4
click at [303, 200] on button "1 . Erős" at bounding box center [251, 192] width 181 height 61
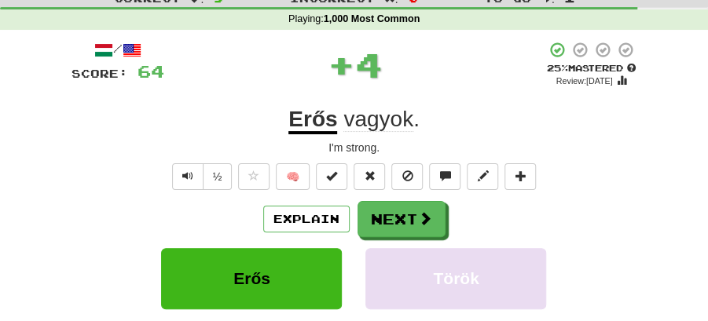
click at [401, 211] on button "Next" at bounding box center [402, 219] width 88 height 36
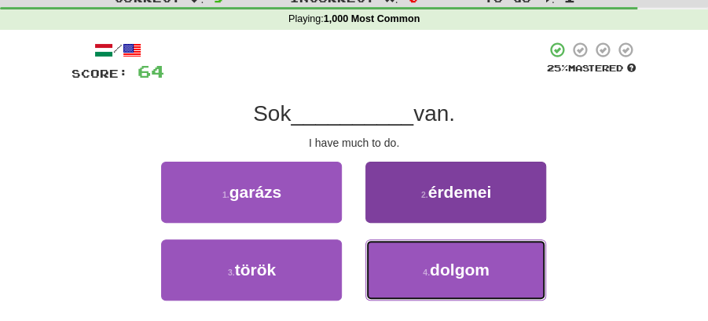
click at [379, 255] on button "4 . dolgom" at bounding box center [455, 270] width 181 height 61
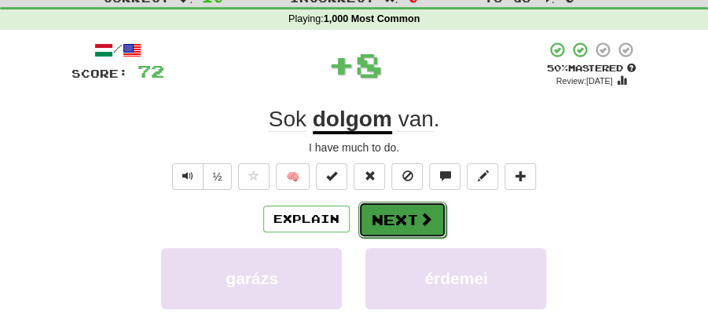
click at [387, 208] on button "Next" at bounding box center [402, 220] width 88 height 36
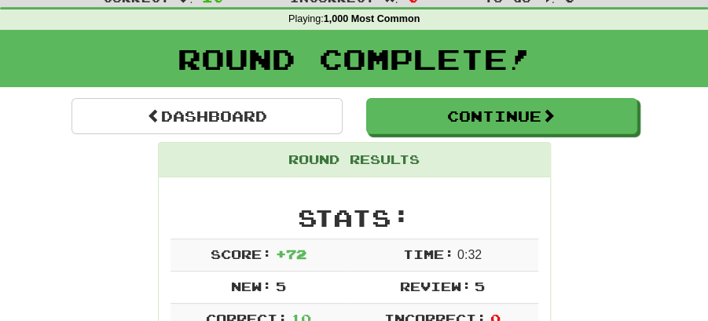
click at [402, 92] on div "Round Complete!" at bounding box center [354, 64] width 708 height 69
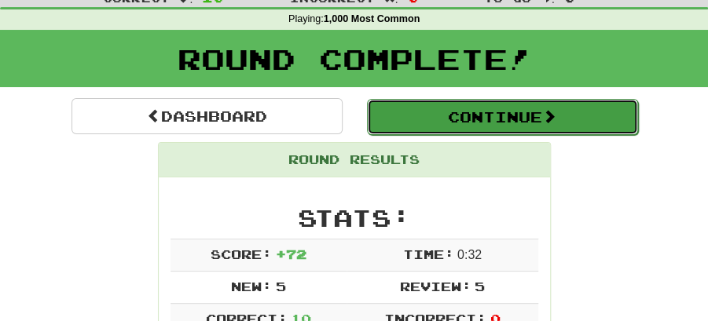
click at [401, 112] on button "Continue" at bounding box center [502, 117] width 271 height 36
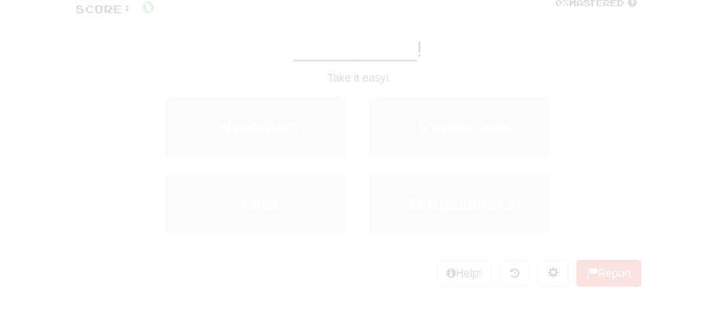
scroll to position [52, 0]
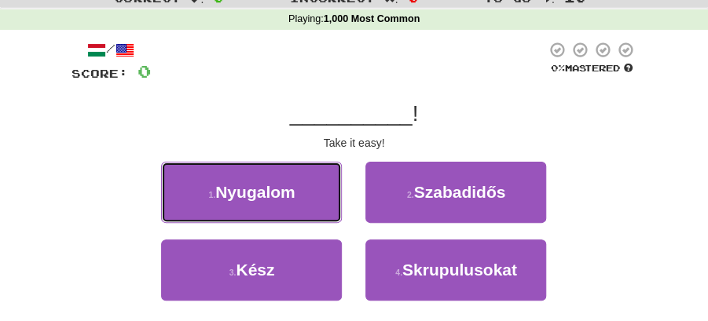
drag, startPoint x: 267, startPoint y: 198, endPoint x: 416, endPoint y: 198, distance: 148.5
click at [336, 198] on button "1 . Nyugalom" at bounding box center [251, 192] width 181 height 61
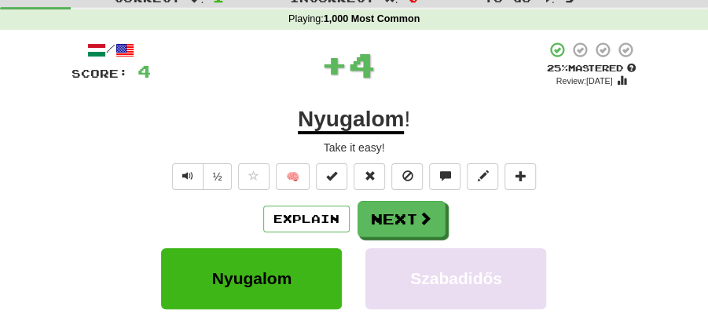
click at [416, 198] on div "/ Score: 4 + 4 25 % Mastered Review: 2025-09-19 Nyugalom ! Take it easy! ½ 🧠 Ex…" at bounding box center [355, 264] width 566 height 447
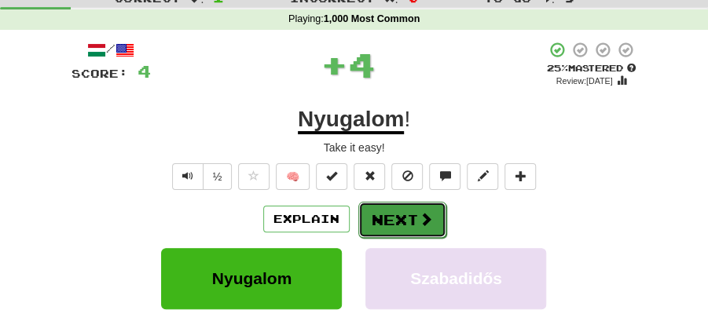
click at [399, 224] on button "Next" at bounding box center [402, 220] width 88 height 36
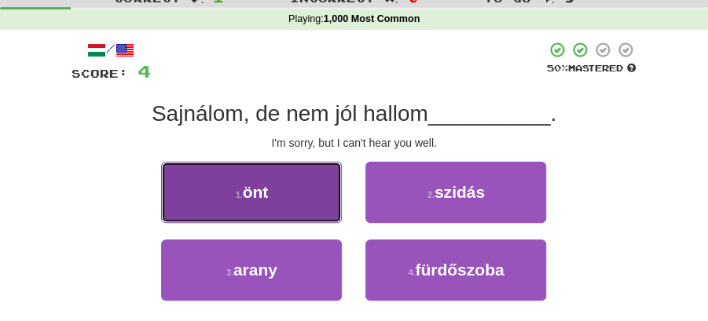
click at [310, 200] on button "1 . önt" at bounding box center [251, 192] width 181 height 61
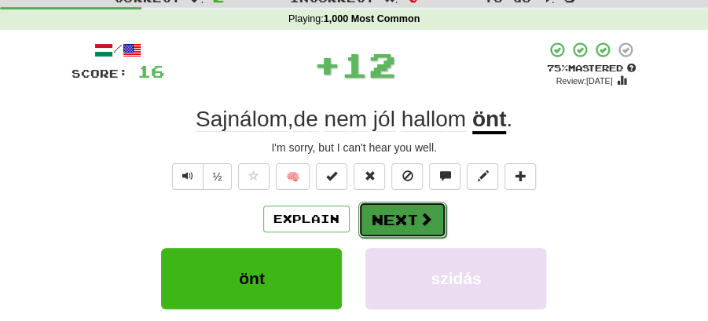
click at [376, 212] on button "Next" at bounding box center [402, 220] width 88 height 36
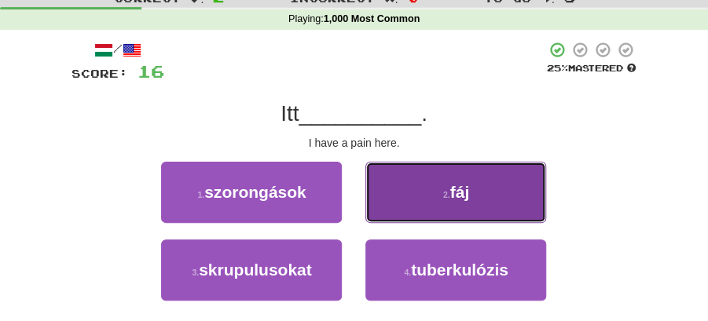
click at [429, 198] on button "2 . fáj" at bounding box center [455, 192] width 181 height 61
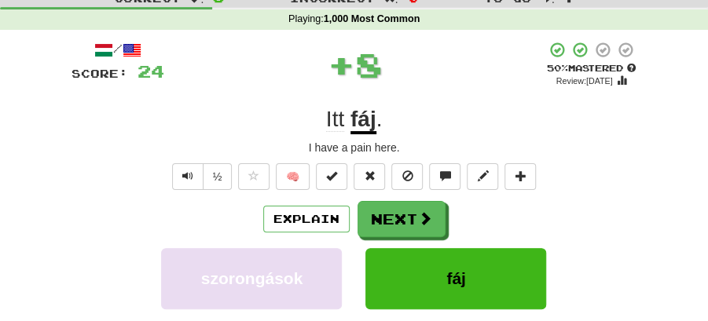
click at [387, 207] on button "Next" at bounding box center [402, 219] width 88 height 36
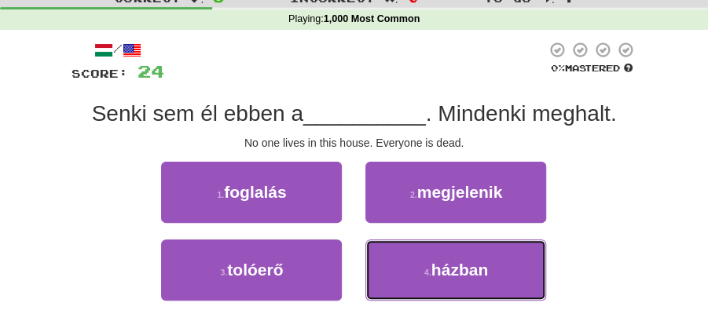
drag, startPoint x: 421, startPoint y: 273, endPoint x: 407, endPoint y: 240, distance: 36.6
click at [423, 266] on button "4 . házban" at bounding box center [455, 270] width 181 height 61
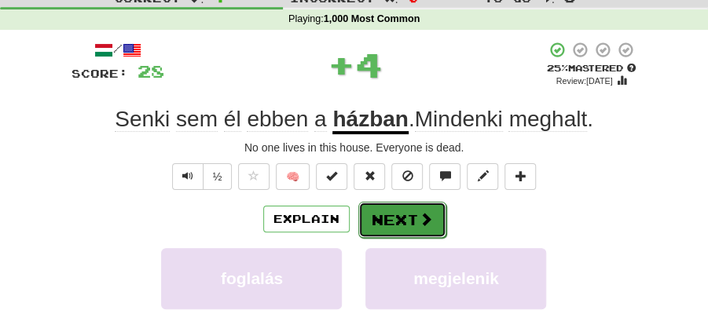
click at [390, 215] on button "Next" at bounding box center [402, 220] width 88 height 36
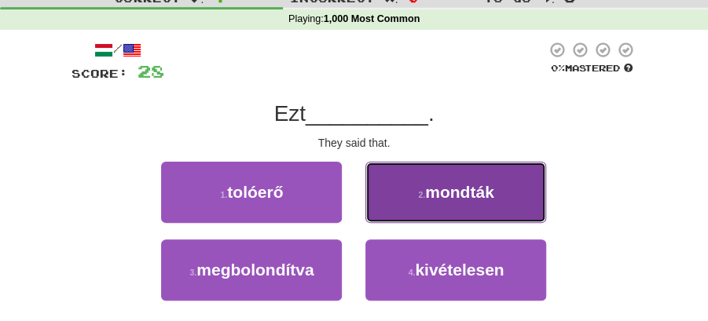
click at [448, 203] on button "2 . mondták" at bounding box center [455, 192] width 181 height 61
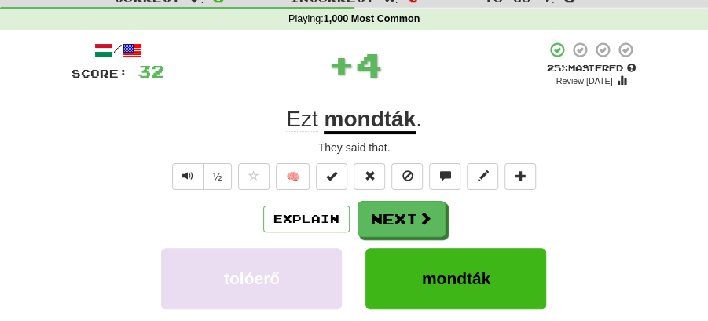
click at [409, 196] on div "/ Score: 32 + 4 25 % Mastered Review: 2025-09-19 Ezt mondták . They said that. …" at bounding box center [355, 264] width 566 height 447
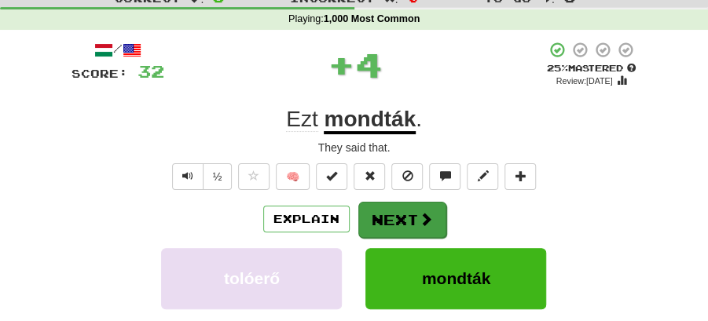
click at [390, 218] on button "Next" at bounding box center [402, 220] width 88 height 36
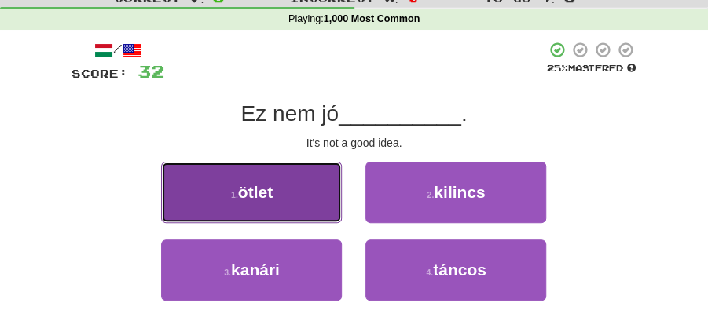
click at [310, 201] on button "1 . ötlet" at bounding box center [251, 192] width 181 height 61
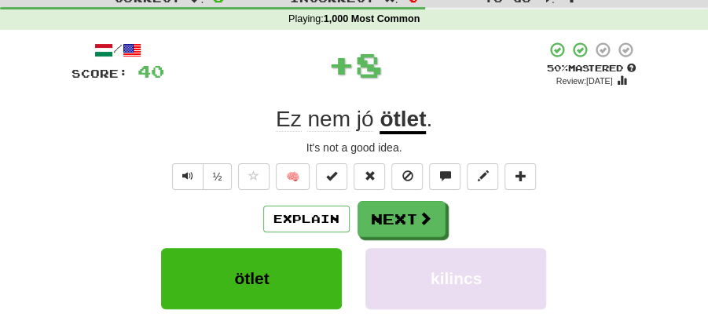
click at [426, 215] on span at bounding box center [425, 218] width 14 height 14
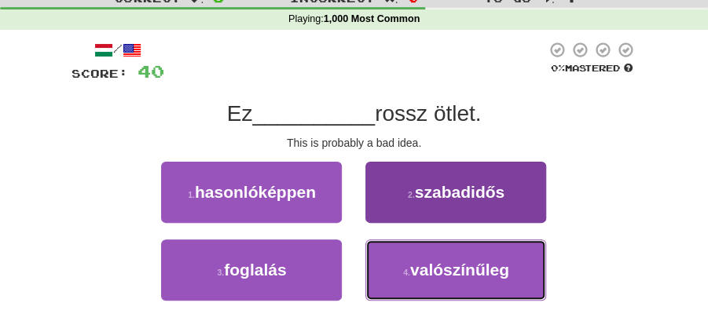
click at [423, 269] on button "4 . valószínűleg" at bounding box center [455, 270] width 181 height 61
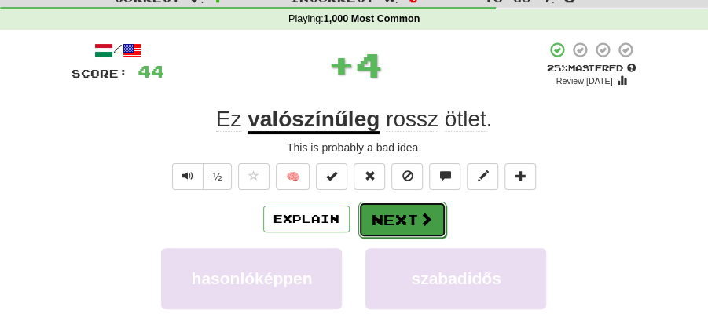
click at [385, 215] on button "Next" at bounding box center [402, 220] width 88 height 36
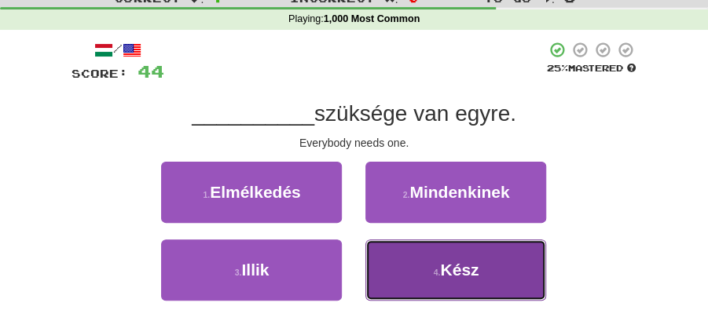
drag, startPoint x: 413, startPoint y: 267, endPoint x: 409, endPoint y: 253, distance: 14.5
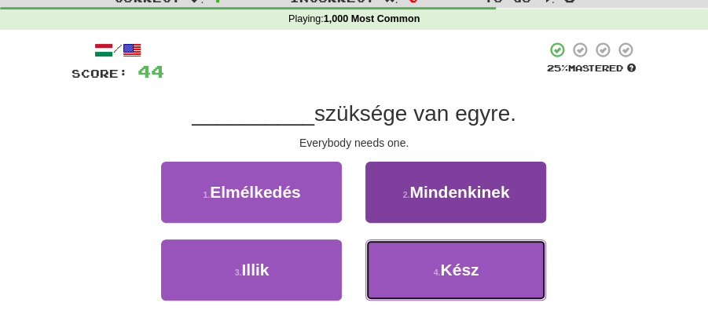
click at [413, 263] on button "4 . Kész" at bounding box center [455, 270] width 181 height 61
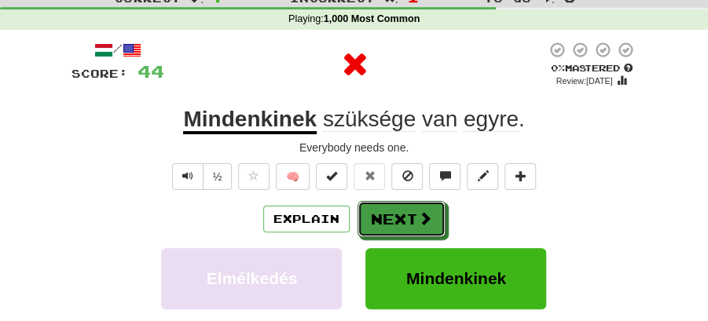
click at [385, 213] on button "Next" at bounding box center [402, 219] width 88 height 36
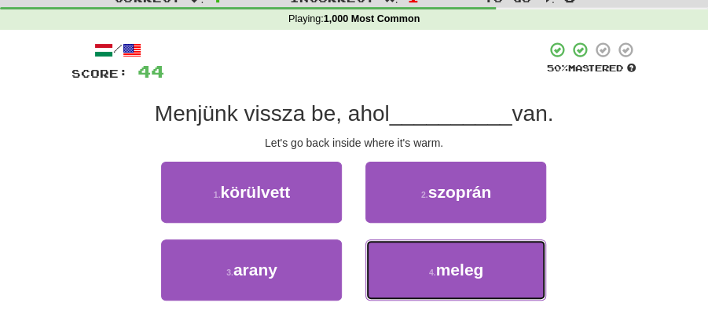
drag, startPoint x: 431, startPoint y: 272, endPoint x: 424, endPoint y: 241, distance: 31.5
click at [431, 266] on button "4 . meleg" at bounding box center [455, 270] width 181 height 61
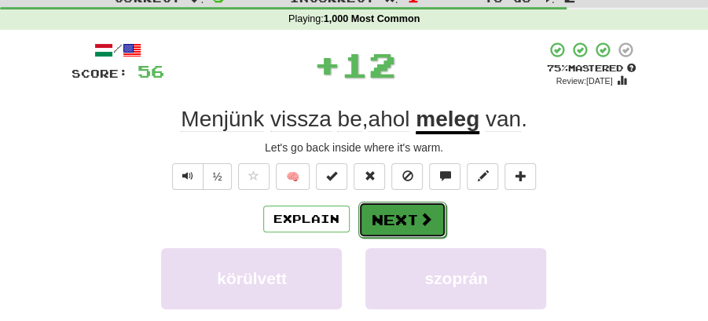
click at [408, 220] on button "Next" at bounding box center [402, 220] width 88 height 36
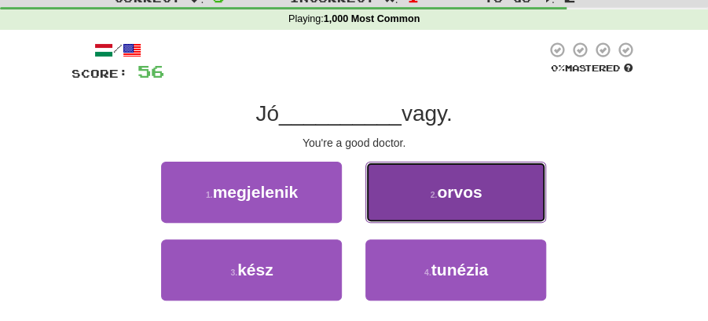
click at [425, 213] on button "2 . orvos" at bounding box center [455, 192] width 181 height 61
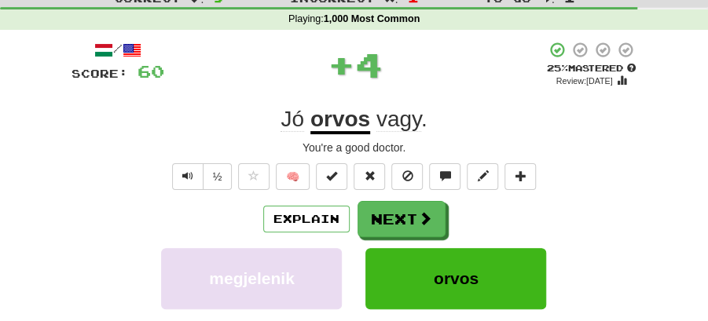
click at [399, 216] on button "Next" at bounding box center [402, 219] width 88 height 36
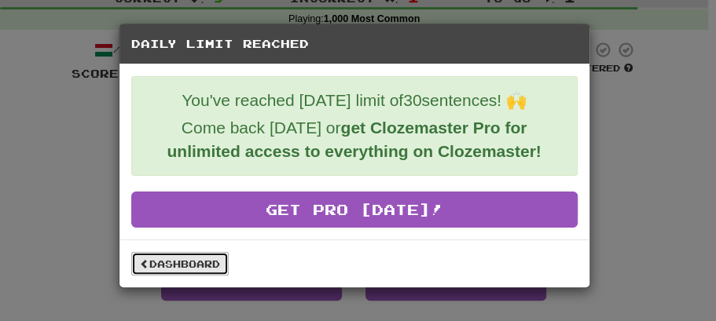
click at [203, 260] on link "Dashboard" at bounding box center [179, 264] width 97 height 24
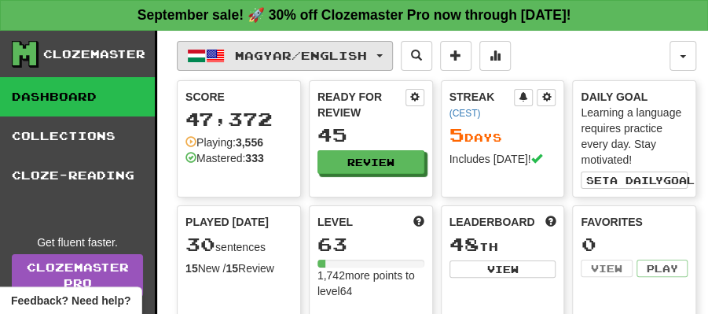
click at [383, 55] on span "button" at bounding box center [379, 55] width 6 height 3
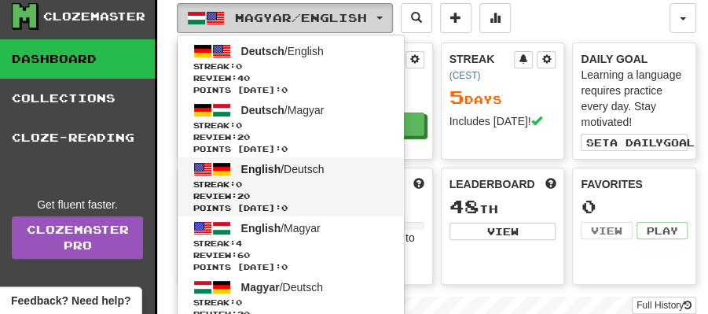
scroll to position [105, 0]
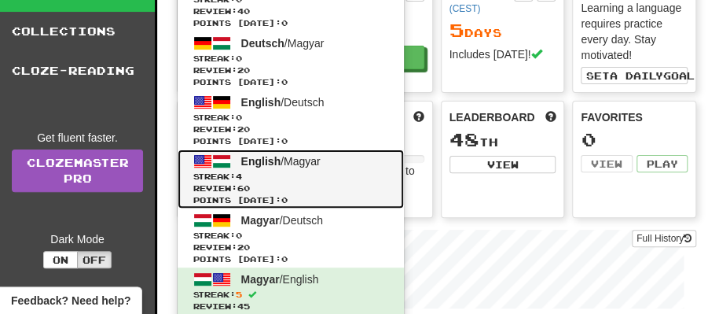
click at [266, 166] on link "English / Magyar Streak: 4 Review: 60 Points today: 0" at bounding box center [291, 178] width 226 height 59
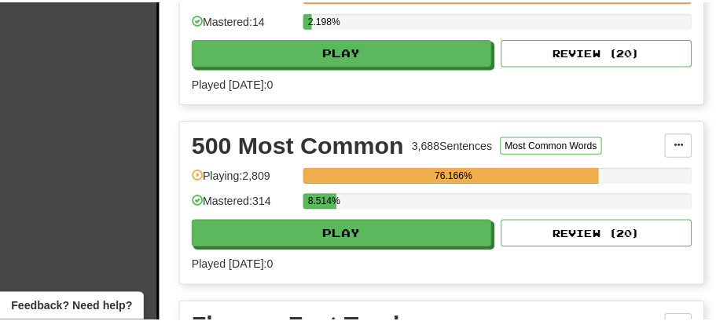
scroll to position [523, 0]
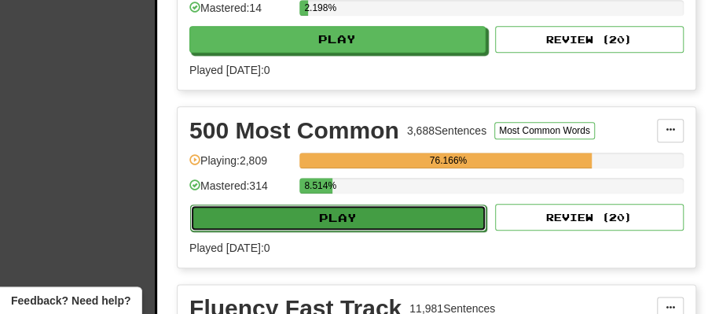
click at [380, 211] on button "Play" at bounding box center [338, 217] width 296 height 27
select select "**"
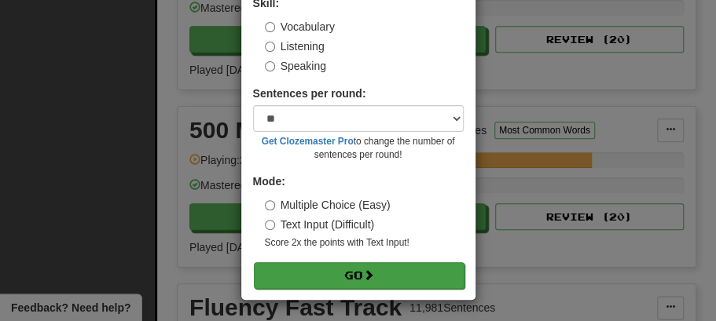
scroll to position [107, 0]
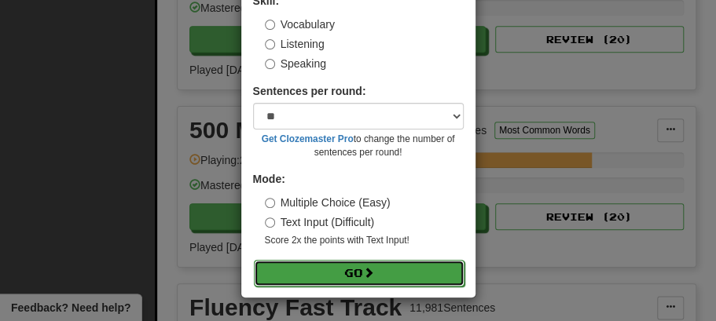
click at [371, 268] on span at bounding box center [368, 272] width 11 height 11
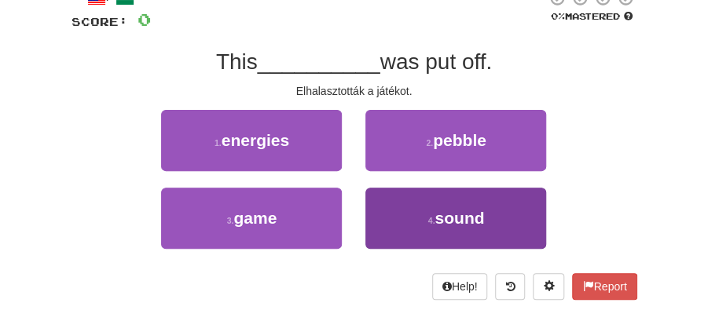
scroll to position [105, 0]
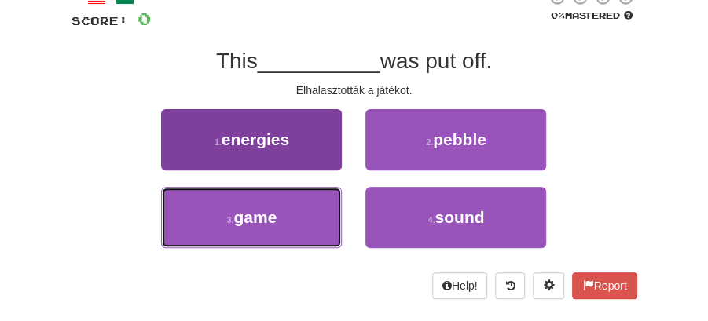
drag, startPoint x: 299, startPoint y: 214, endPoint x: 316, endPoint y: 202, distance: 20.3
click at [300, 214] on button "3 . game" at bounding box center [251, 217] width 181 height 61
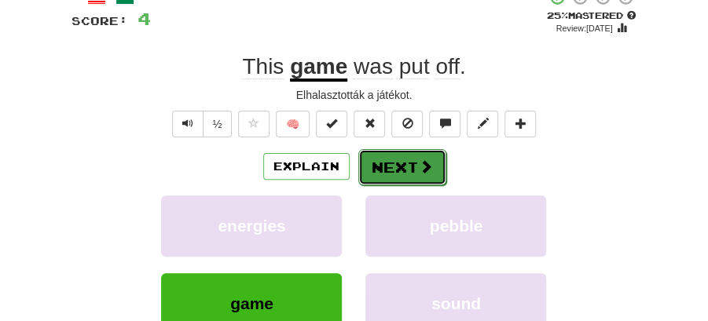
click at [404, 164] on button "Next" at bounding box center [402, 167] width 88 height 36
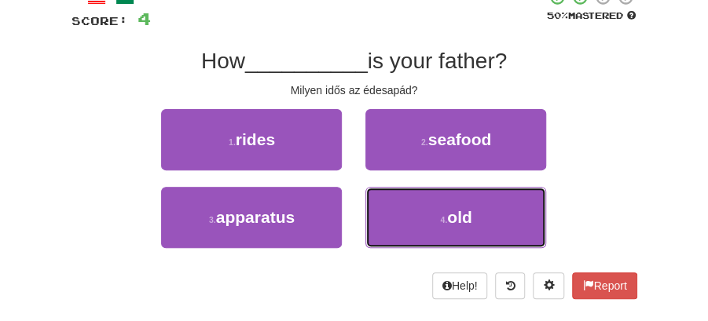
drag, startPoint x: 466, startPoint y: 226, endPoint x: 444, endPoint y: 190, distance: 42.3
click at [464, 218] on button "4 . old" at bounding box center [455, 217] width 181 height 61
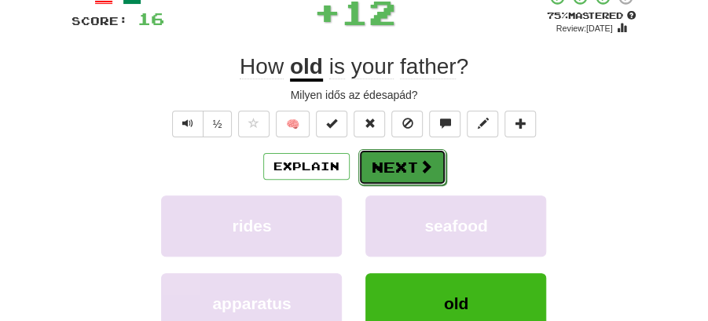
click at [419, 160] on span at bounding box center [426, 167] width 14 height 14
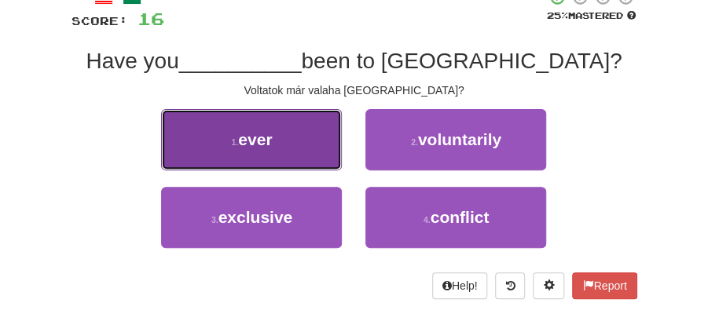
drag, startPoint x: 291, startPoint y: 155, endPoint x: 305, endPoint y: 158, distance: 14.5
click at [305, 158] on button "1 . ever" at bounding box center [251, 139] width 181 height 61
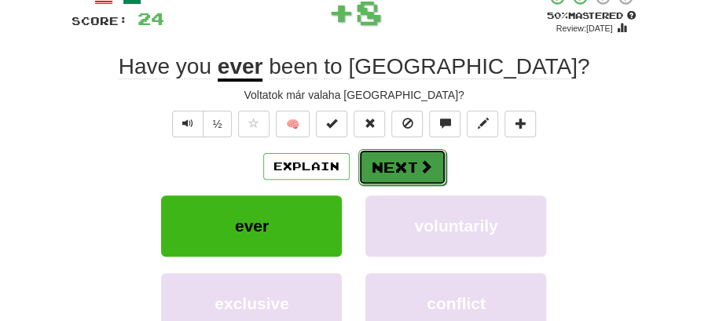
click at [404, 167] on button "Next" at bounding box center [402, 167] width 88 height 36
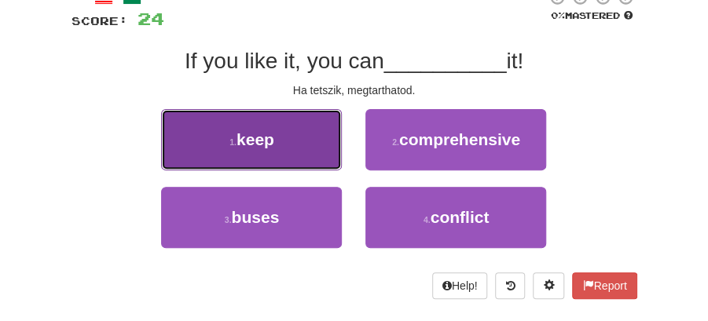
drag, startPoint x: 288, startPoint y: 156, endPoint x: 310, endPoint y: 156, distance: 21.2
click at [310, 156] on button "1 . keep" at bounding box center [251, 139] width 181 height 61
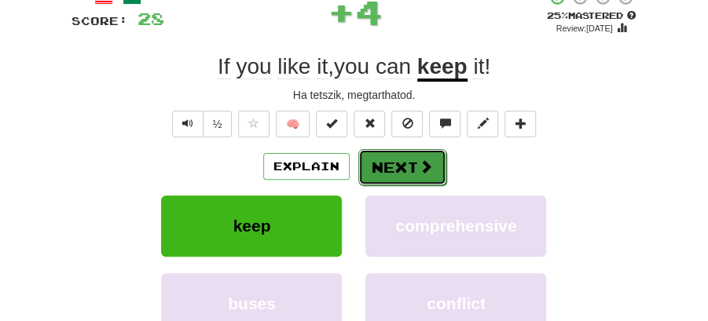
click at [394, 167] on button "Next" at bounding box center [402, 167] width 88 height 36
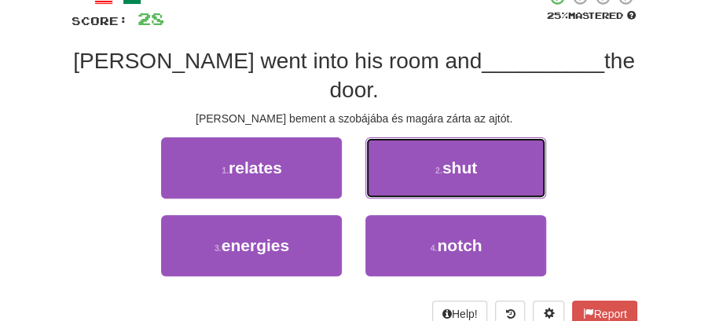
drag, startPoint x: 456, startPoint y: 142, endPoint x: 447, endPoint y: 147, distance: 9.8
click at [455, 159] on span "shut" at bounding box center [459, 168] width 35 height 18
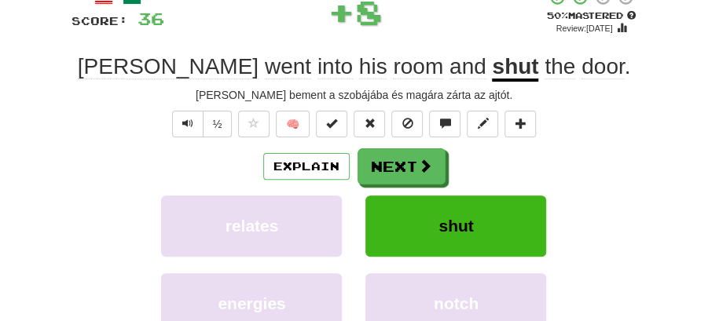
click at [410, 152] on button "Next" at bounding box center [402, 167] width 88 height 36
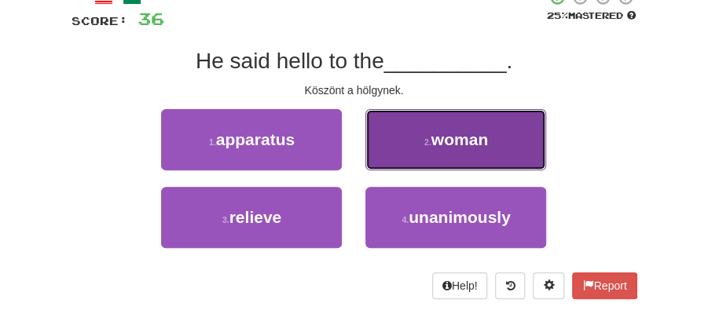
click at [395, 156] on button "2 . woman" at bounding box center [455, 139] width 181 height 61
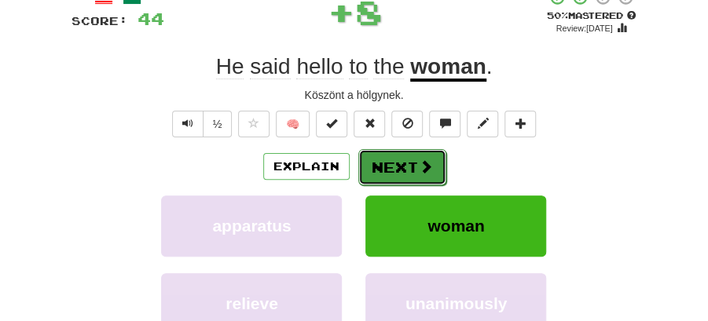
click at [385, 168] on button "Next" at bounding box center [402, 167] width 88 height 36
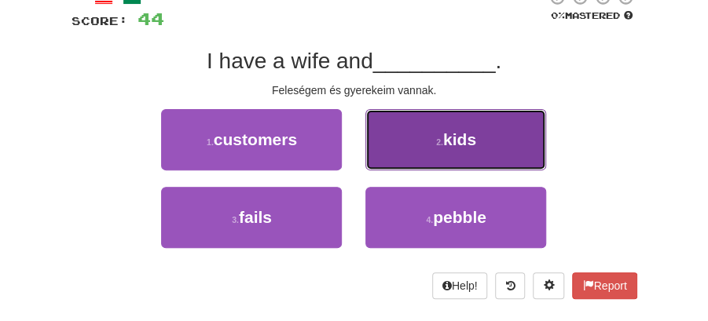
click at [443, 157] on button "2 . kids" at bounding box center [455, 139] width 181 height 61
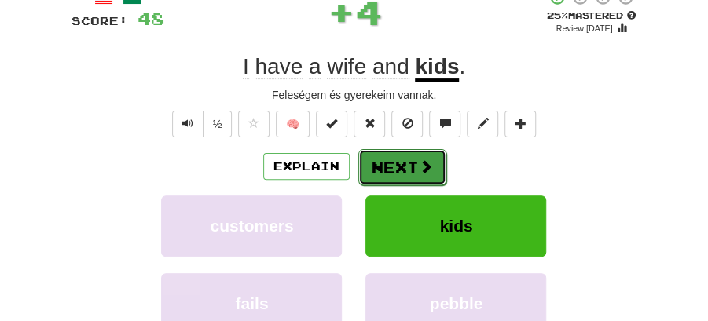
click at [404, 165] on button "Next" at bounding box center [402, 167] width 88 height 36
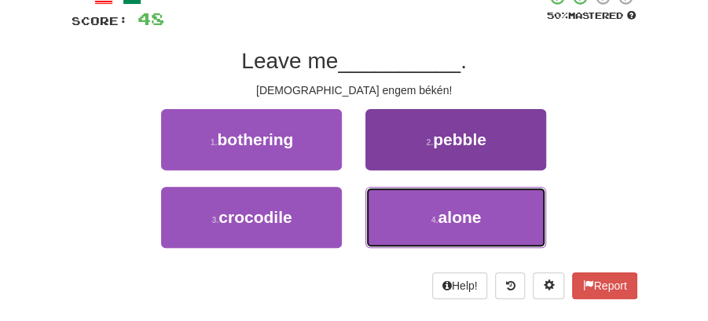
drag, startPoint x: 446, startPoint y: 222, endPoint x: 435, endPoint y: 200, distance: 25.0
click at [442, 210] on span "alone" at bounding box center [459, 217] width 43 height 18
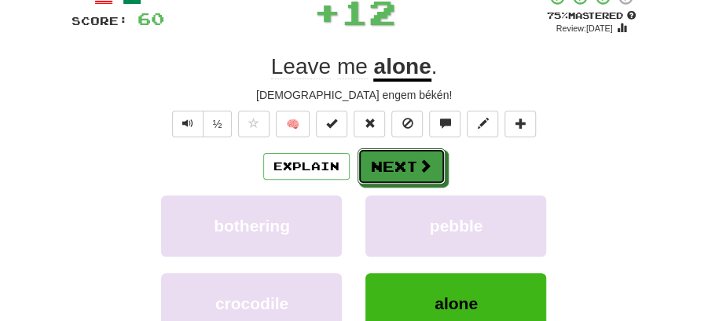
drag, startPoint x: 425, startPoint y: 187, endPoint x: 317, endPoint y: 101, distance: 138.1
click at [401, 159] on button "Next" at bounding box center [402, 167] width 88 height 36
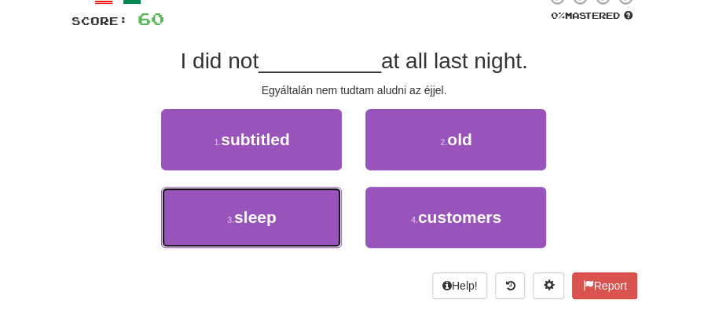
drag, startPoint x: 311, startPoint y: 220, endPoint x: 354, endPoint y: 192, distance: 51.7
click at [327, 212] on button "3 . sleep" at bounding box center [251, 217] width 181 height 61
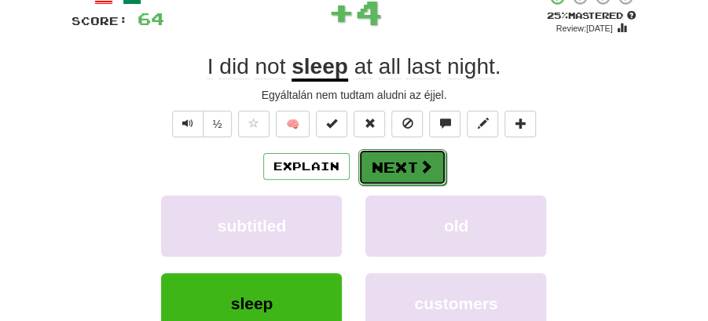
drag, startPoint x: 386, startPoint y: 160, endPoint x: 306, endPoint y: 52, distance: 134.9
click at [386, 160] on button "Next" at bounding box center [402, 167] width 88 height 36
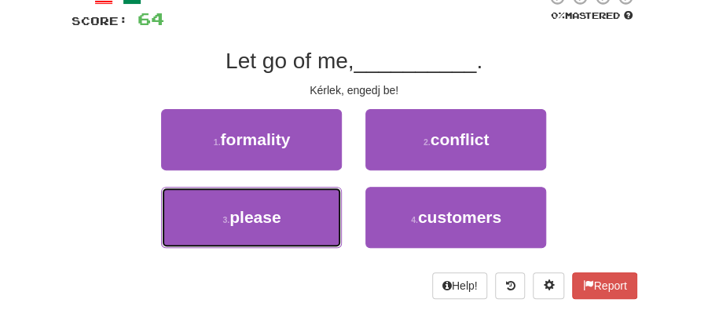
drag, startPoint x: 305, startPoint y: 227, endPoint x: 363, endPoint y: 187, distance: 70.6
click at [311, 222] on button "3 . please" at bounding box center [251, 217] width 181 height 61
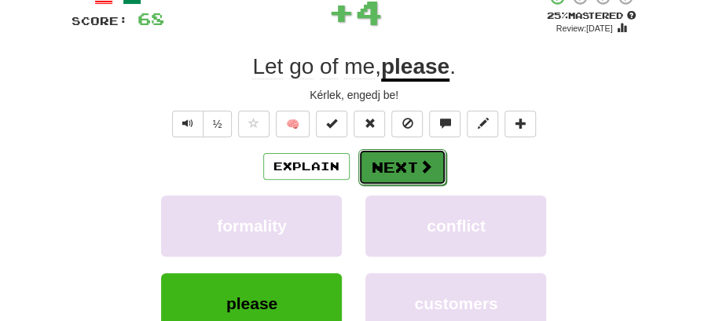
click at [404, 159] on button "Next" at bounding box center [402, 167] width 88 height 36
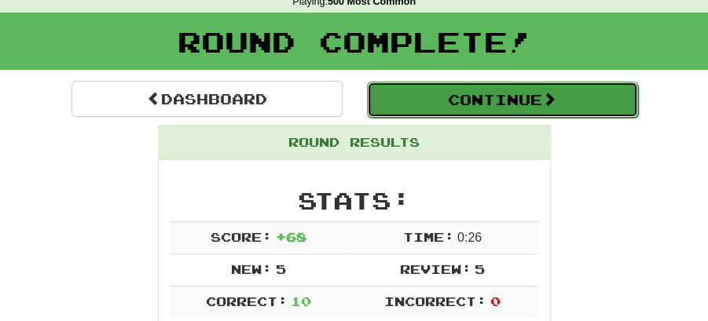
click at [466, 91] on button "Continue" at bounding box center [502, 100] width 271 height 36
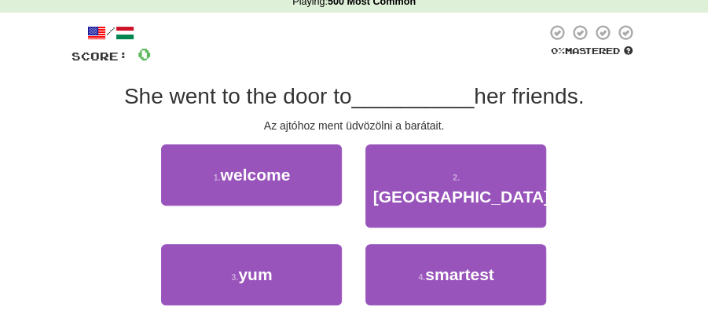
scroll to position [121, 0]
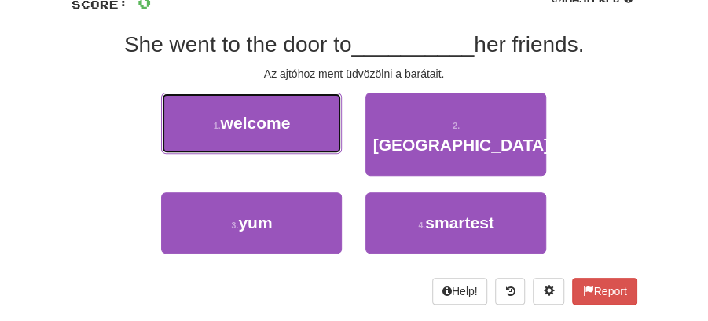
drag, startPoint x: 250, startPoint y: 122, endPoint x: 303, endPoint y: 129, distance: 53.1
click at [255, 123] on span "welcome" at bounding box center [256, 123] width 70 height 18
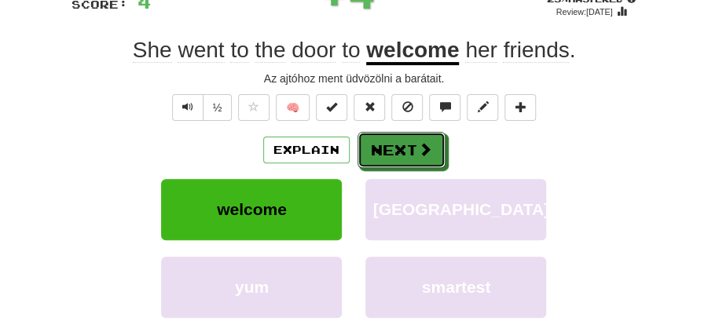
click at [420, 137] on button "Next" at bounding box center [402, 150] width 88 height 36
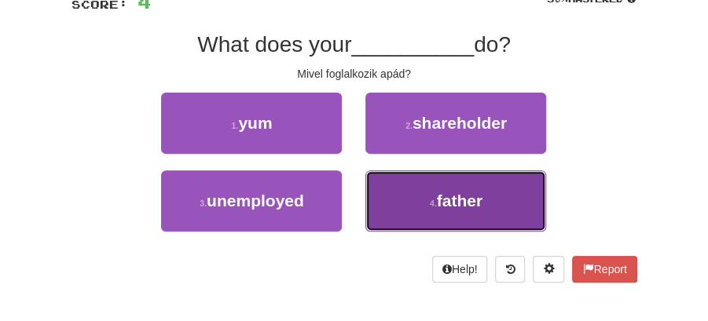
drag, startPoint x: 453, startPoint y: 198, endPoint x: 442, endPoint y: 169, distance: 31.1
click at [451, 189] on button "4 . father" at bounding box center [455, 201] width 181 height 61
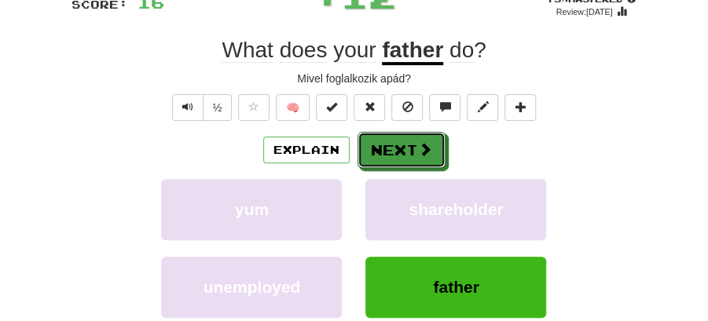
click at [424, 143] on span at bounding box center [425, 149] width 14 height 14
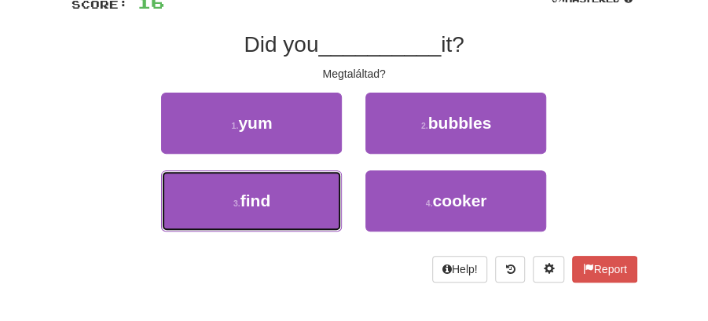
drag, startPoint x: 292, startPoint y: 200, endPoint x: 349, endPoint y: 172, distance: 62.9
click at [304, 195] on button "3 . find" at bounding box center [251, 201] width 181 height 61
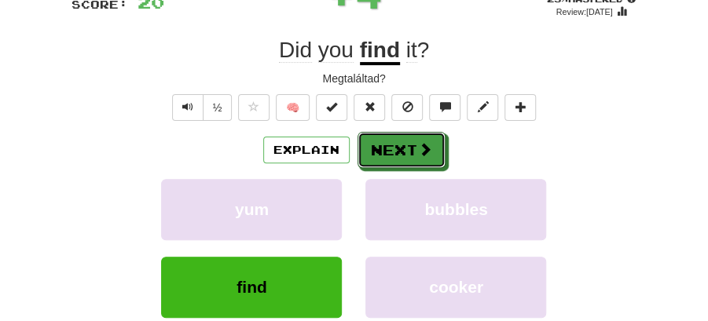
click at [368, 156] on button "Next" at bounding box center [402, 150] width 88 height 36
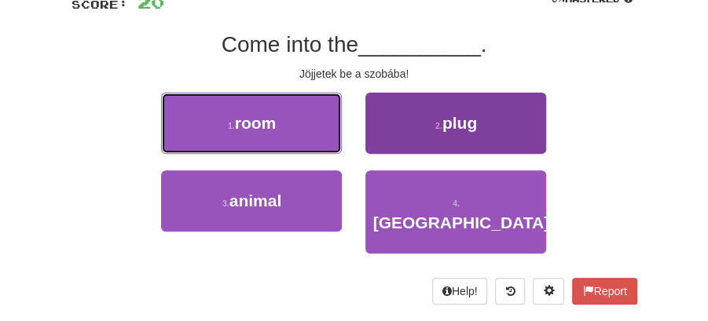
drag, startPoint x: 324, startPoint y: 132, endPoint x: 371, endPoint y: 143, distance: 48.4
click at [346, 137] on div "1 . room" at bounding box center [251, 132] width 204 height 78
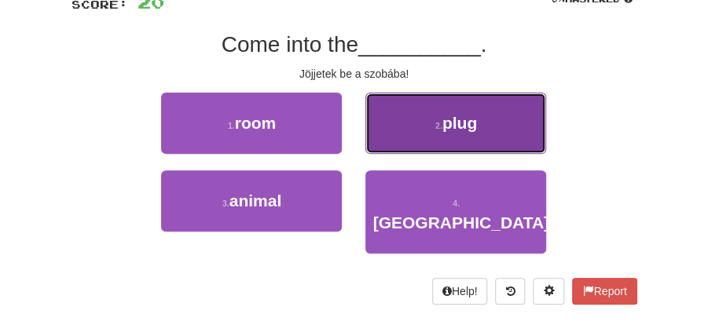
click at [407, 152] on button "2 . plug" at bounding box center [455, 123] width 181 height 61
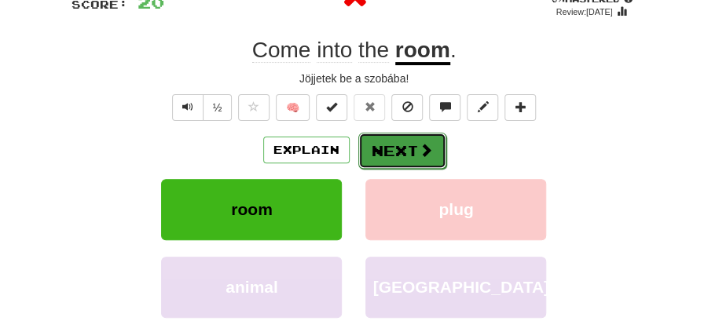
click at [375, 146] on button "Next" at bounding box center [402, 151] width 88 height 36
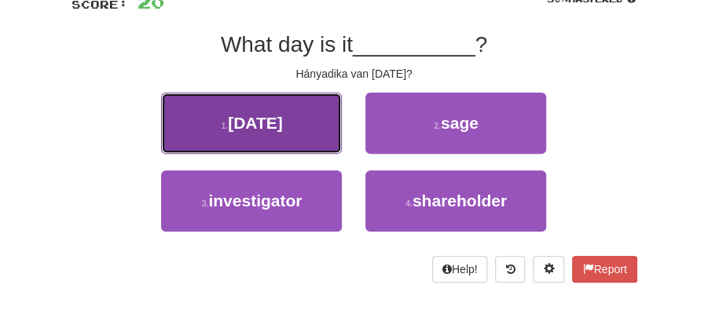
drag, startPoint x: 300, startPoint y: 126, endPoint x: 317, endPoint y: 130, distance: 17.2
click at [317, 130] on button "1 . today" at bounding box center [251, 123] width 181 height 61
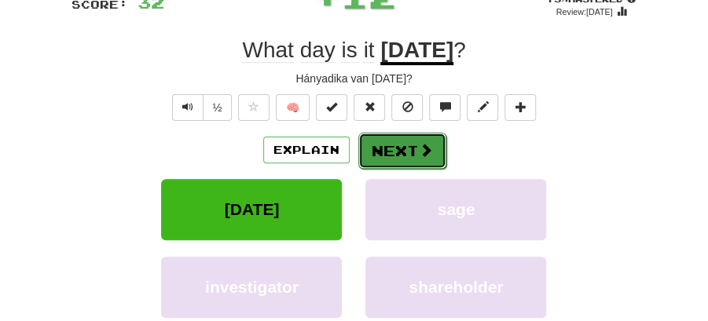
click at [413, 145] on button "Next" at bounding box center [402, 151] width 88 height 36
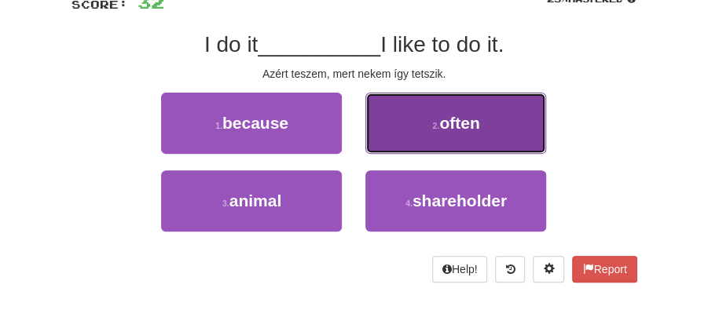
click at [423, 132] on button "2 . often" at bounding box center [455, 123] width 181 height 61
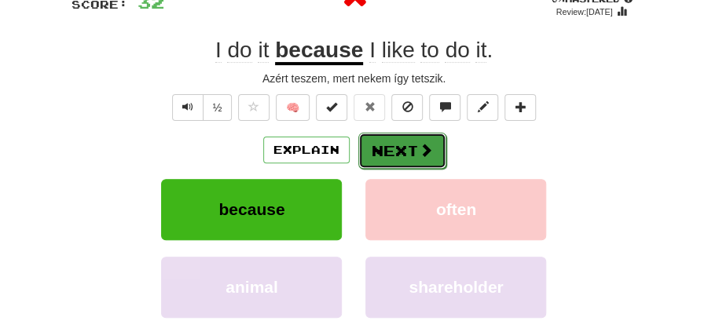
click at [388, 136] on button "Next" at bounding box center [402, 151] width 88 height 36
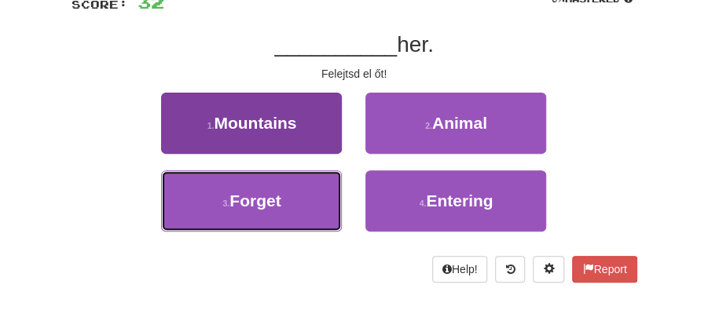
drag, startPoint x: 316, startPoint y: 204, endPoint x: 332, endPoint y: 196, distance: 18.3
click at [324, 199] on button "3 . Forget" at bounding box center [251, 201] width 181 height 61
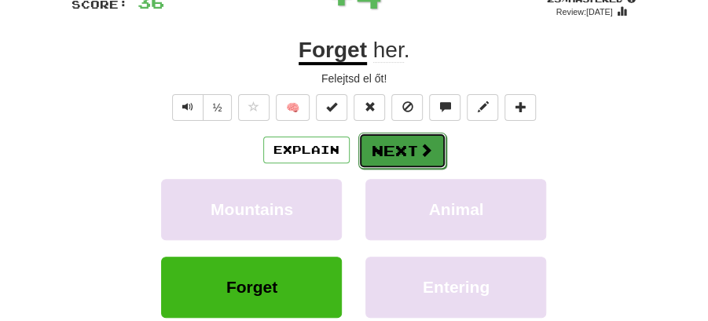
click at [389, 151] on button "Next" at bounding box center [402, 151] width 88 height 36
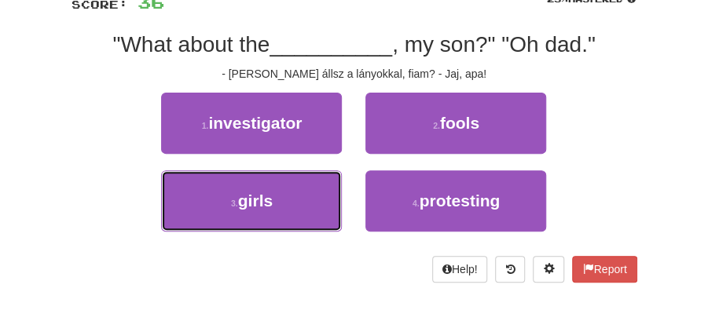
drag, startPoint x: 282, startPoint y: 201, endPoint x: 357, endPoint y: 179, distance: 77.8
click at [292, 203] on button "3 . girls" at bounding box center [251, 201] width 181 height 61
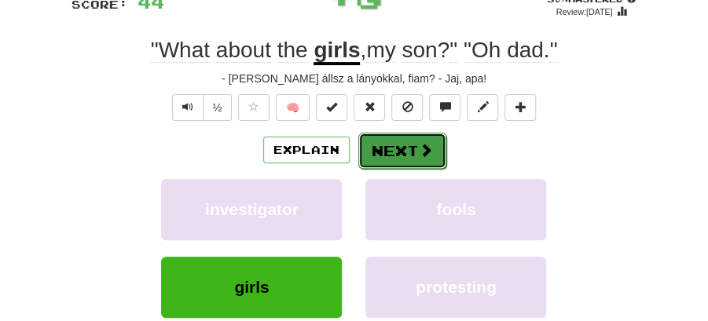
click at [391, 145] on button "Next" at bounding box center [402, 151] width 88 height 36
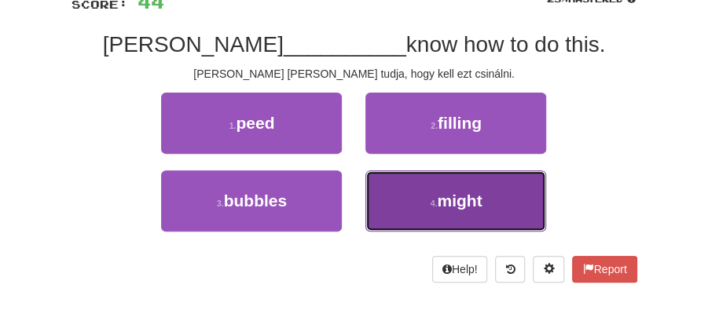
click at [424, 204] on button "4 . might" at bounding box center [455, 201] width 181 height 61
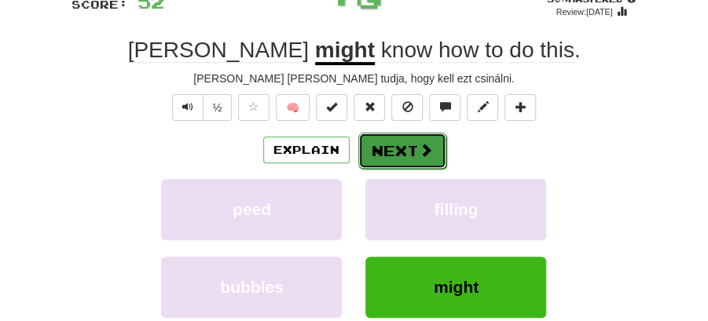
click at [391, 148] on button "Next" at bounding box center [402, 151] width 88 height 36
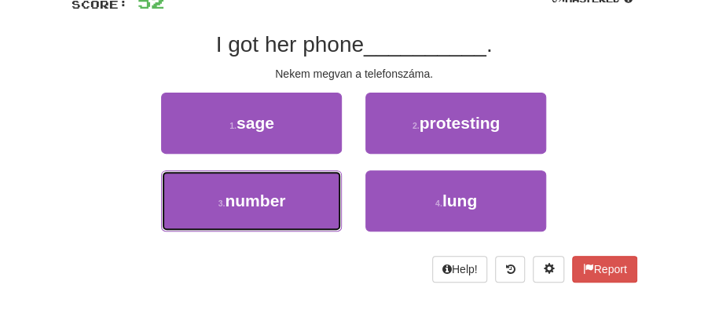
drag, startPoint x: 300, startPoint y: 201, endPoint x: 344, endPoint y: 175, distance: 51.1
click at [310, 193] on button "3 . number" at bounding box center [251, 201] width 181 height 61
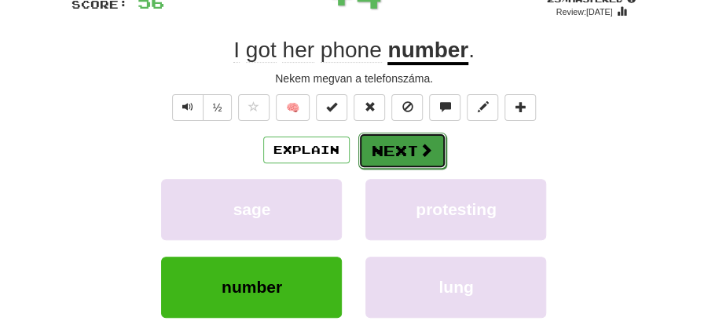
click at [412, 141] on button "Next" at bounding box center [402, 151] width 88 height 36
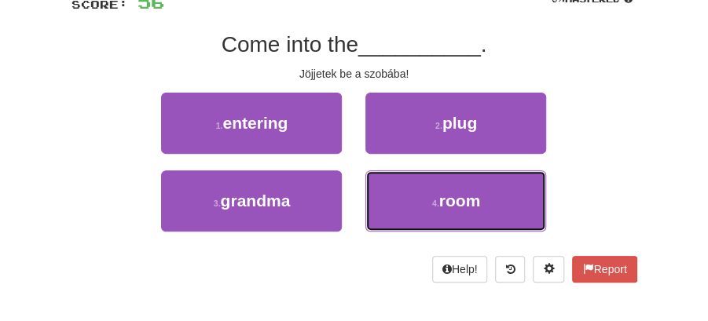
drag, startPoint x: 434, startPoint y: 200, endPoint x: 414, endPoint y: 168, distance: 37.1
click at [433, 193] on button "4 . room" at bounding box center [455, 201] width 181 height 61
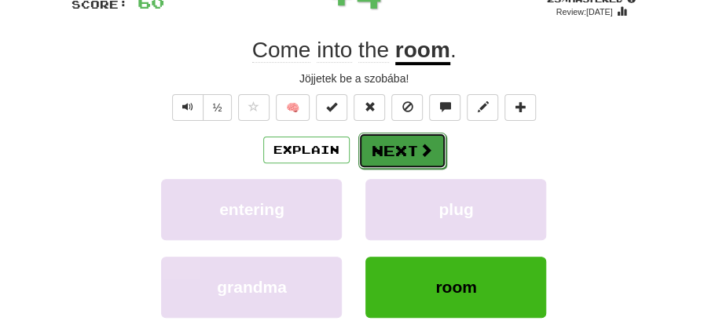
click at [399, 153] on button "Next" at bounding box center [402, 151] width 88 height 36
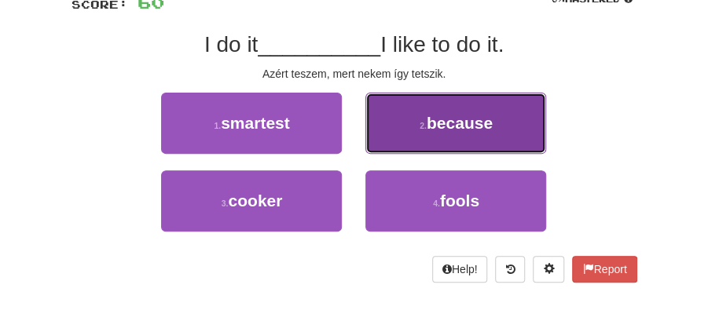
click at [448, 127] on span "because" at bounding box center [460, 123] width 66 height 18
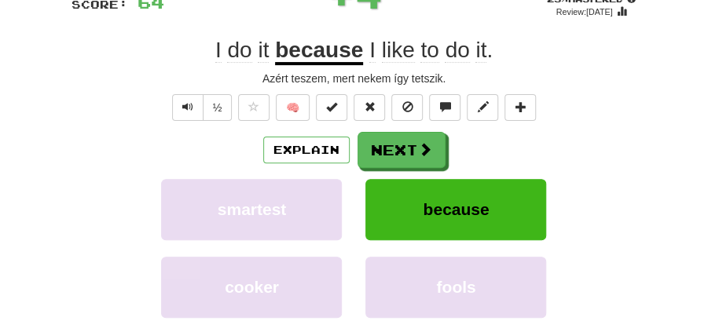
click at [406, 148] on button "Next" at bounding box center [402, 150] width 88 height 36
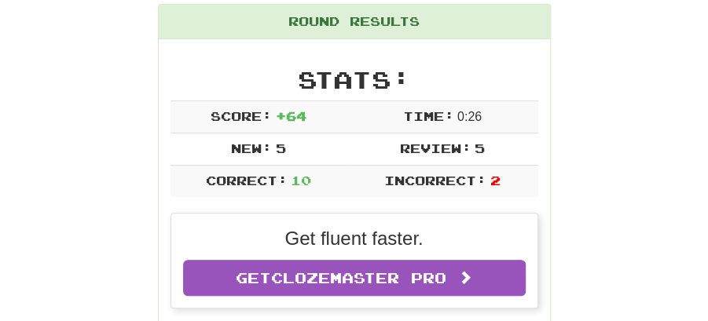
scroll to position [33, 0]
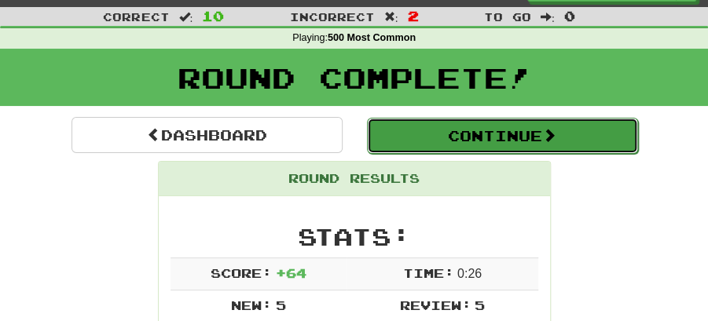
click at [464, 138] on button "Continue" at bounding box center [502, 136] width 271 height 36
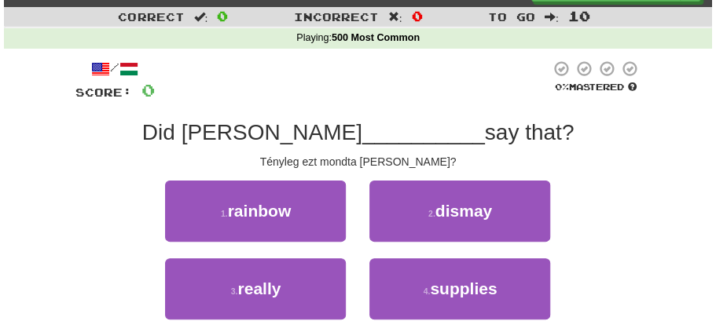
scroll to position [86, 0]
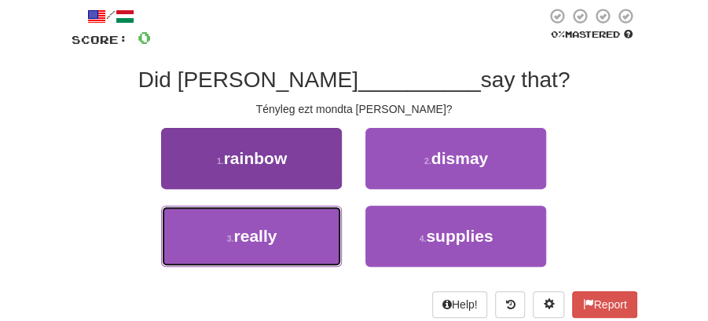
click at [288, 239] on button "3 . really" at bounding box center [251, 236] width 181 height 61
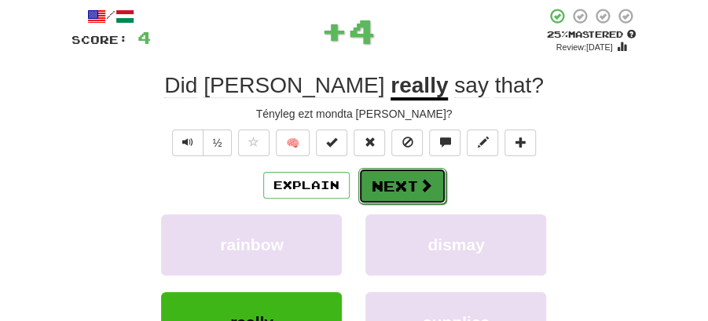
click at [406, 182] on button "Next" at bounding box center [402, 186] width 88 height 36
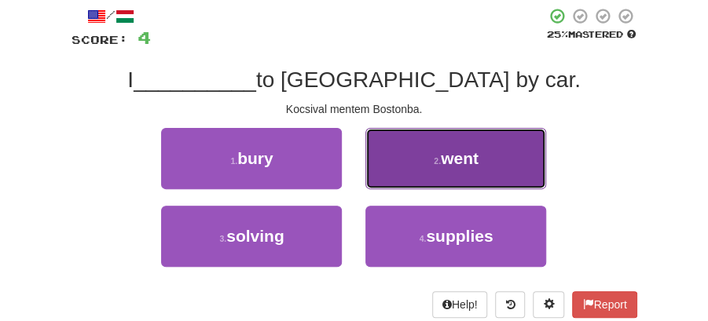
click at [418, 165] on button "2 . went" at bounding box center [455, 158] width 181 height 61
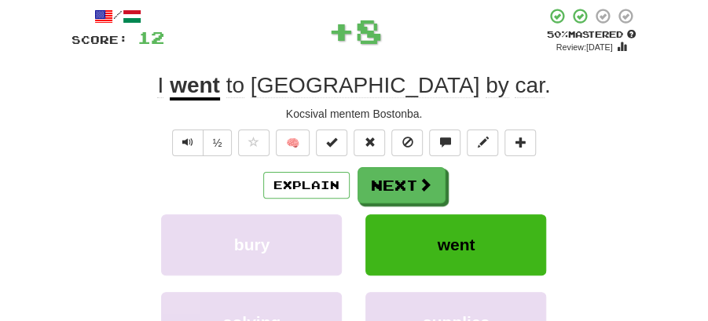
click at [391, 174] on button "Next" at bounding box center [402, 185] width 88 height 36
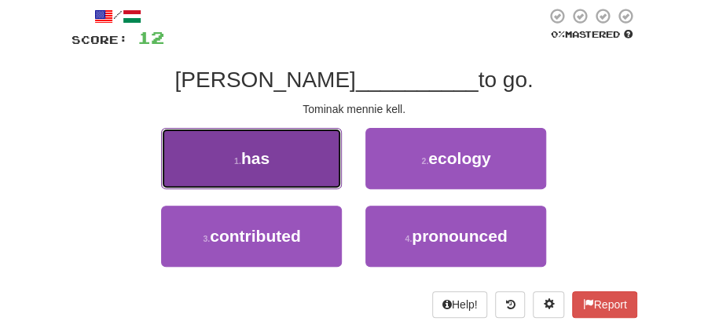
drag, startPoint x: 283, startPoint y: 170, endPoint x: 327, endPoint y: 180, distance: 45.2
click at [327, 180] on button "1 . has" at bounding box center [251, 158] width 181 height 61
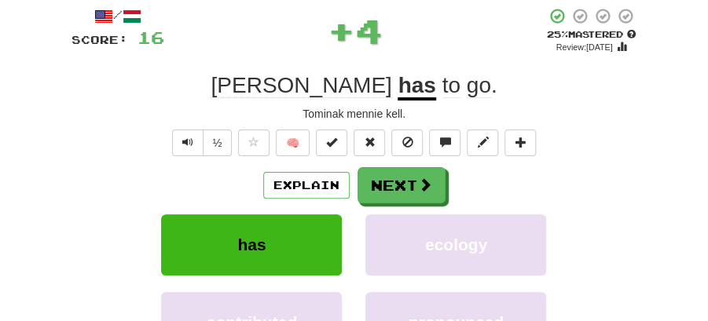
click at [434, 189] on button "Next" at bounding box center [402, 185] width 88 height 36
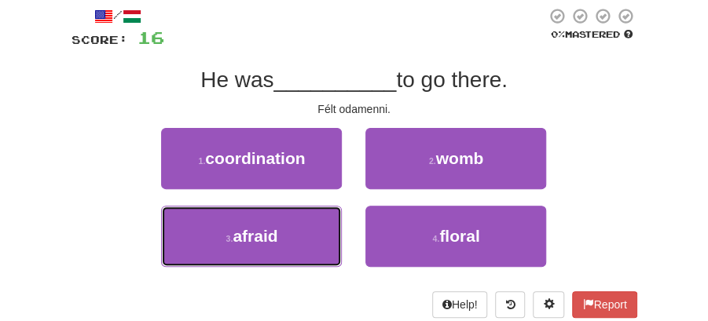
drag, startPoint x: 297, startPoint y: 229, endPoint x: 341, endPoint y: 204, distance: 50.7
click at [312, 219] on button "3 . afraid" at bounding box center [251, 236] width 181 height 61
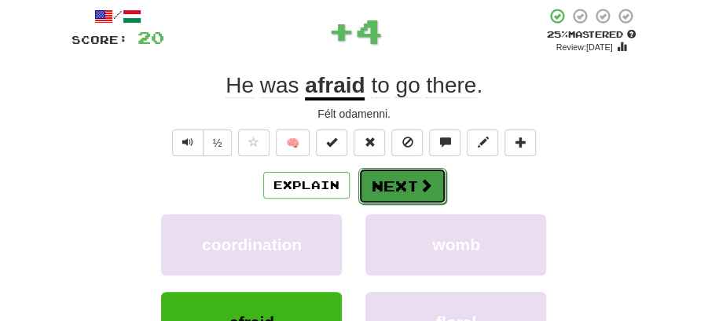
click at [376, 183] on button "Next" at bounding box center [402, 186] width 88 height 36
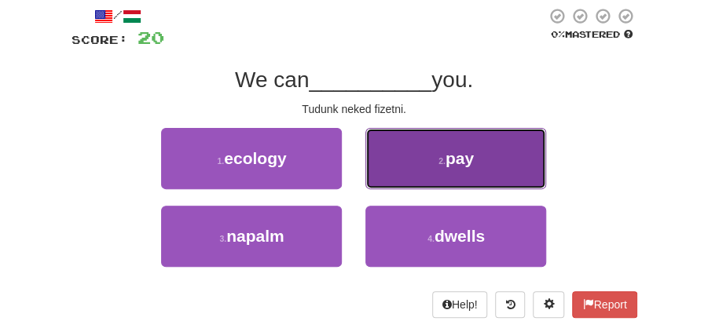
click at [426, 166] on button "2 . pay" at bounding box center [455, 158] width 181 height 61
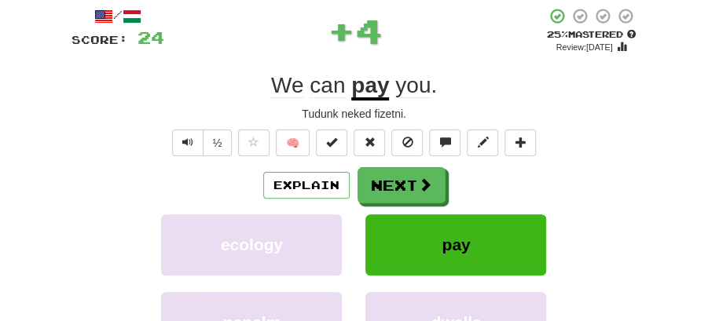
click at [395, 173] on button "Next" at bounding box center [402, 185] width 88 height 36
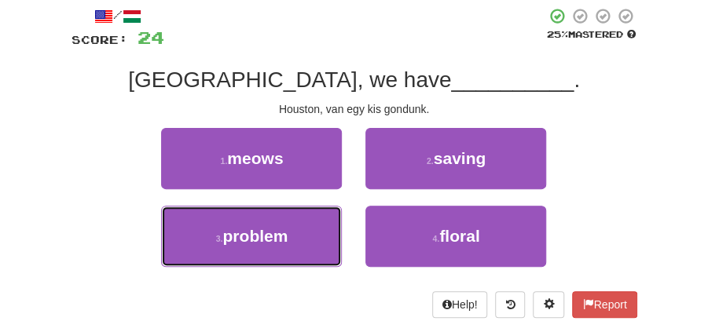
drag, startPoint x: 320, startPoint y: 230, endPoint x: 377, endPoint y: 203, distance: 63.6
click at [331, 225] on button "3 . problem" at bounding box center [251, 236] width 181 height 61
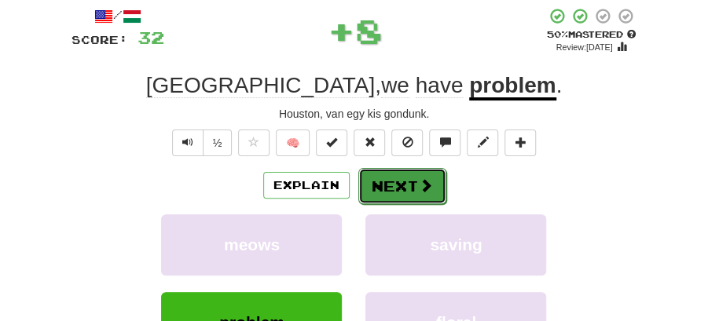
click at [388, 187] on button "Next" at bounding box center [402, 186] width 88 height 36
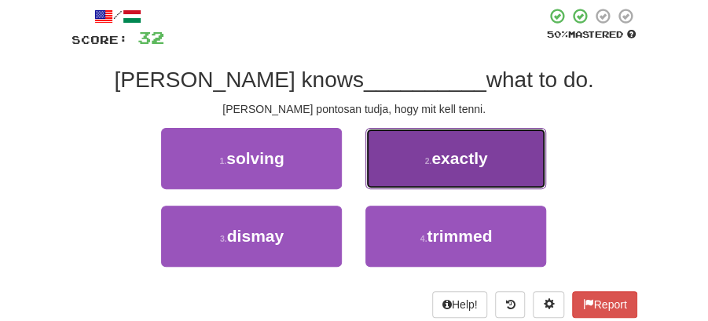
click at [427, 174] on button "2 . exactly" at bounding box center [455, 158] width 181 height 61
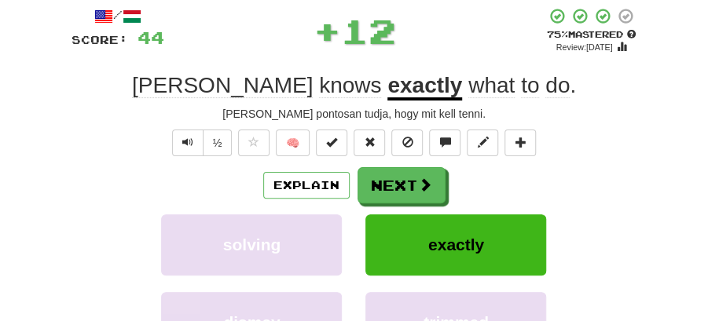
click at [401, 170] on button "Next" at bounding box center [402, 185] width 88 height 36
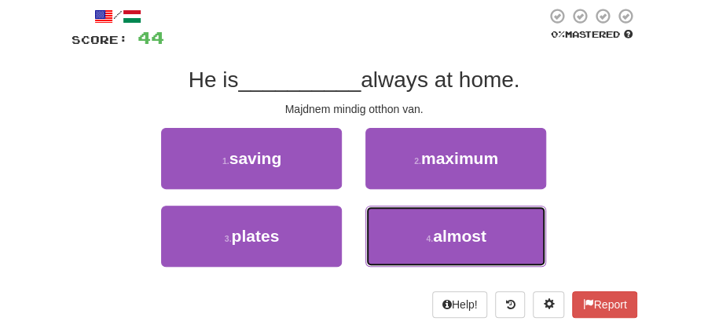
drag, startPoint x: 437, startPoint y: 226, endPoint x: 437, endPoint y: 204, distance: 22.0
click at [437, 218] on button "4 . almost" at bounding box center [455, 236] width 181 height 61
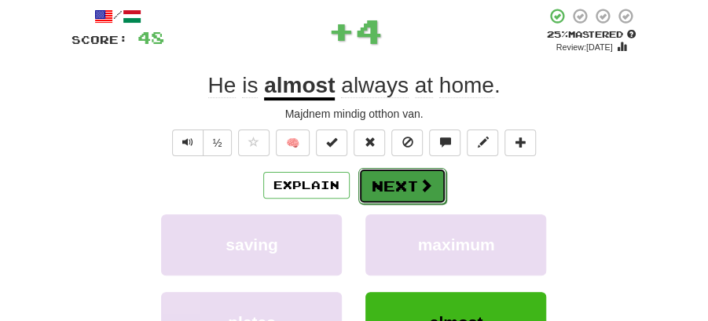
click at [427, 186] on span at bounding box center [426, 185] width 14 height 14
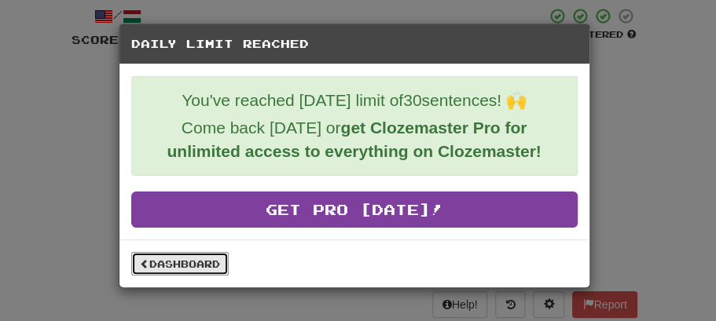
drag, startPoint x: 181, startPoint y: 251, endPoint x: 272, endPoint y: 207, distance: 101.2
click at [180, 252] on link "Dashboard" at bounding box center [179, 264] width 97 height 24
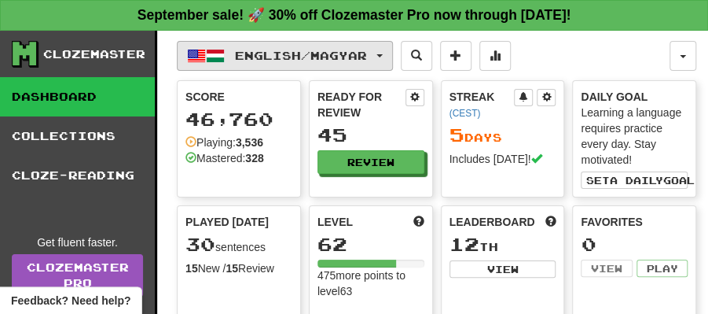
click at [393, 57] on button "English / Magyar" at bounding box center [285, 56] width 216 height 30
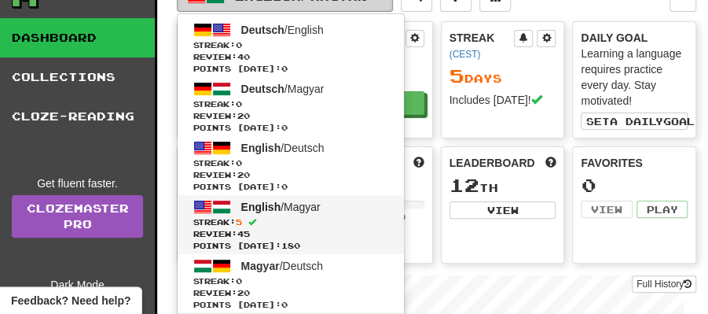
scroll to position [105, 0]
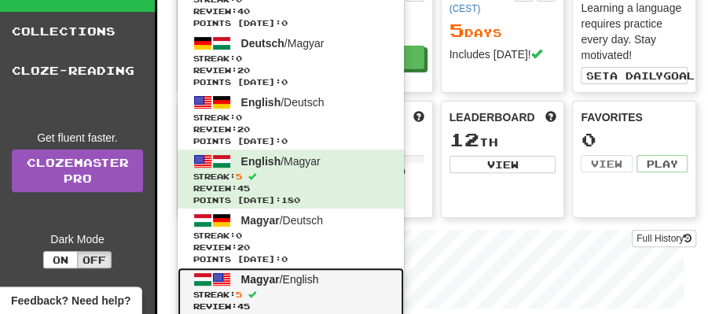
click at [275, 281] on span "Magyar" at bounding box center [260, 279] width 39 height 13
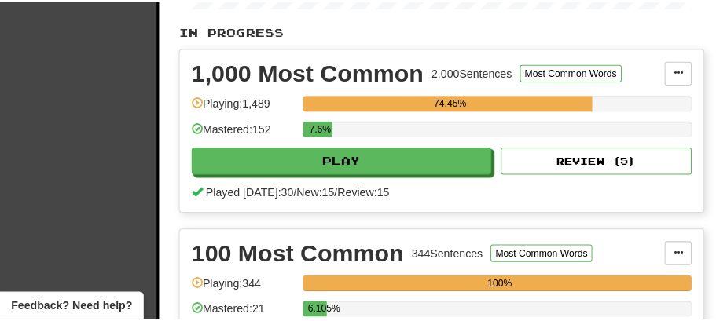
scroll to position [523, 0]
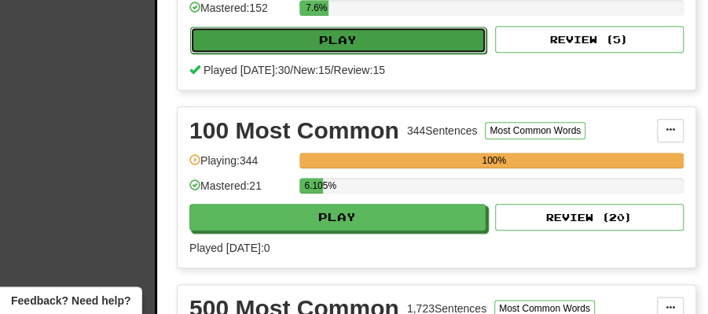
click at [319, 34] on button "Play" at bounding box center [338, 40] width 296 height 27
select select "**"
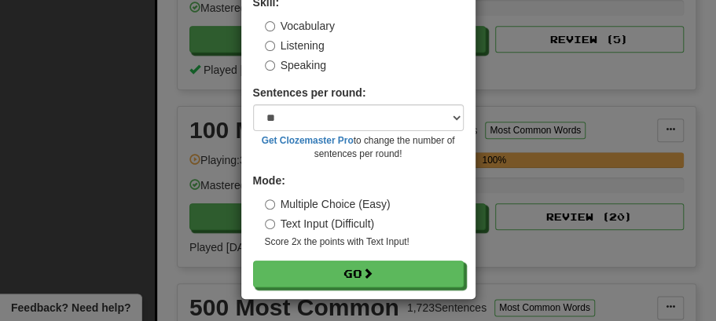
scroll to position [107, 0]
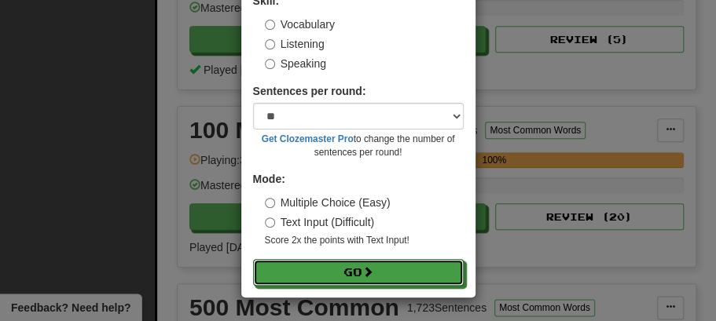
drag, startPoint x: 362, startPoint y: 267, endPoint x: 364, endPoint y: 259, distance: 8.2
click at [362, 267] on button "Go" at bounding box center [358, 272] width 211 height 27
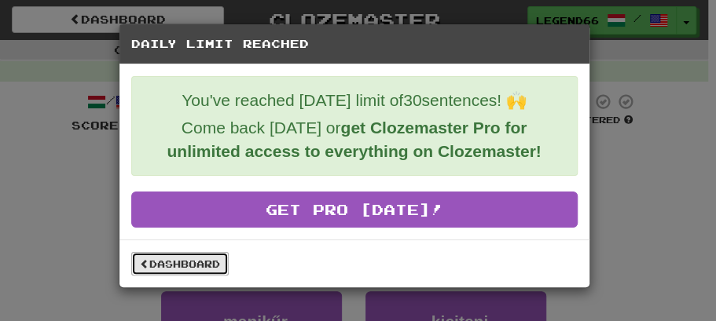
click at [165, 267] on link "Dashboard" at bounding box center [179, 264] width 97 height 24
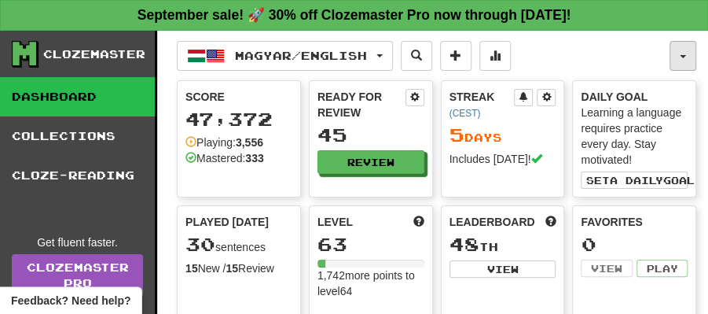
click at [681, 57] on span "button" at bounding box center [683, 56] width 6 height 3
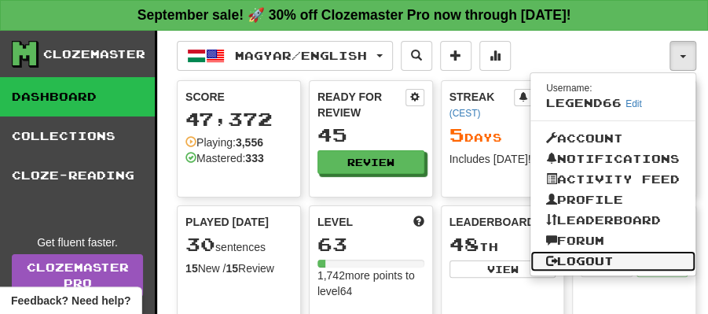
click at [602, 253] on link "Logout" at bounding box center [612, 261] width 165 height 20
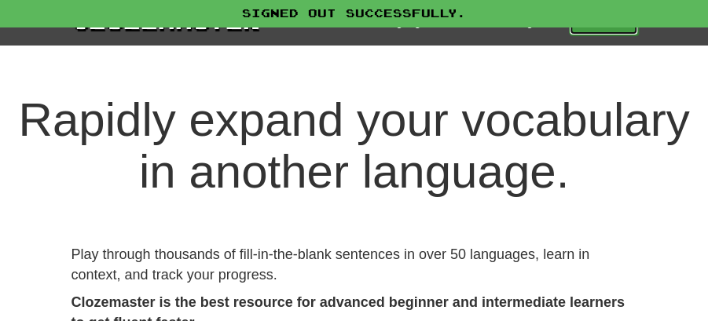
click at [593, 31] on link "Play" at bounding box center [603, 22] width 69 height 27
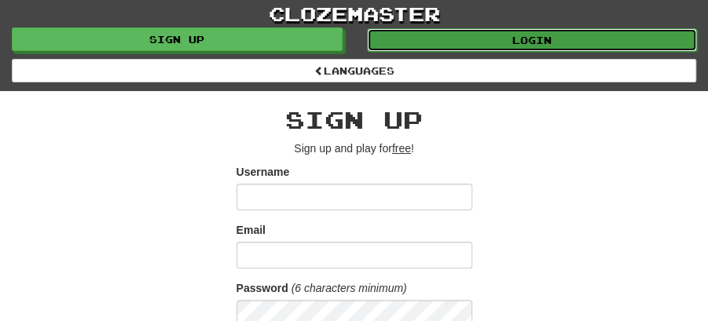
click at [534, 32] on link "Login" at bounding box center [532, 40] width 331 height 24
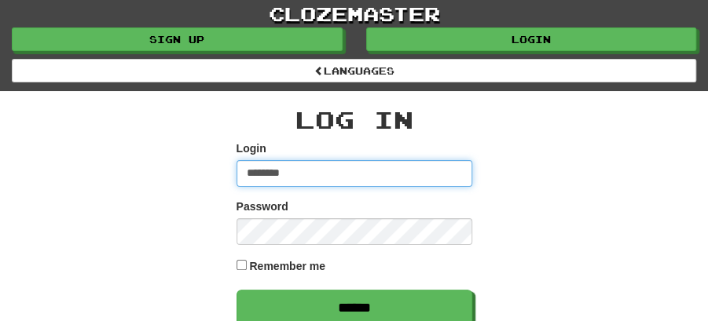
type input "******"
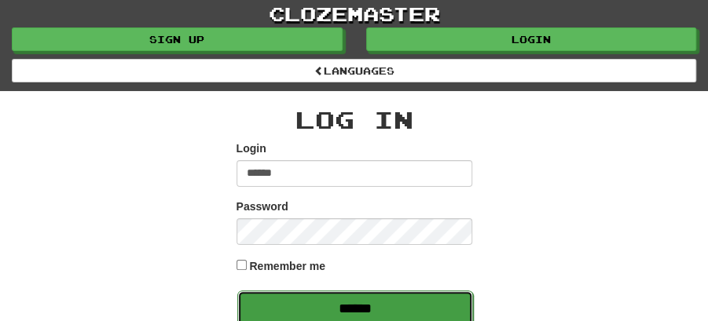
click at [339, 295] on input "******" at bounding box center [355, 309] width 236 height 36
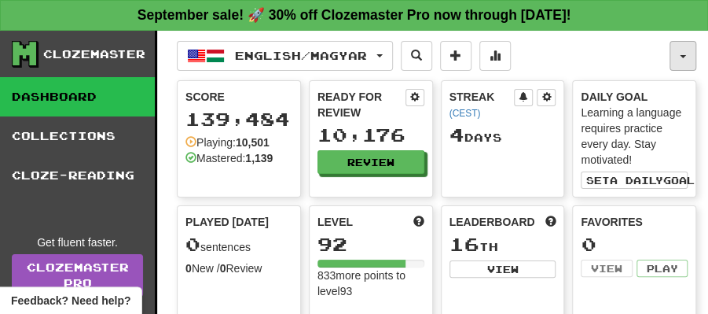
click at [686, 55] on button "button" at bounding box center [683, 56] width 27 height 30
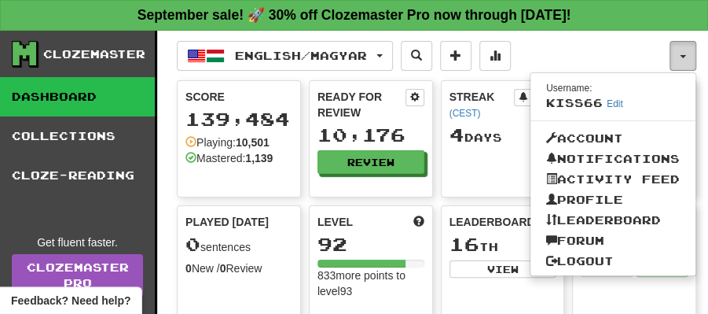
click at [685, 55] on span "button" at bounding box center [683, 56] width 6 height 3
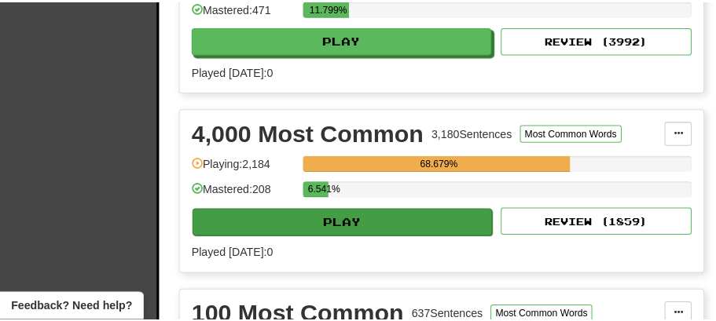
scroll to position [576, 0]
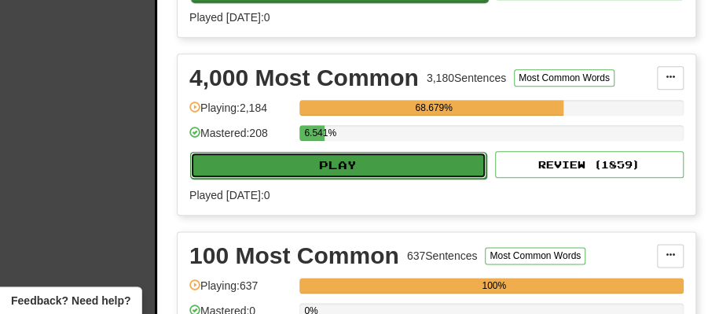
click at [361, 154] on button "Play" at bounding box center [338, 165] width 296 height 27
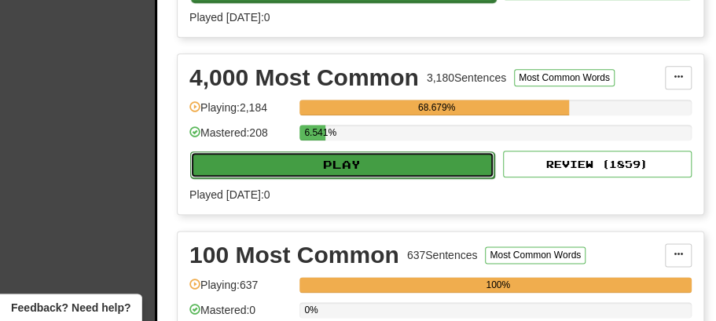
select select "**"
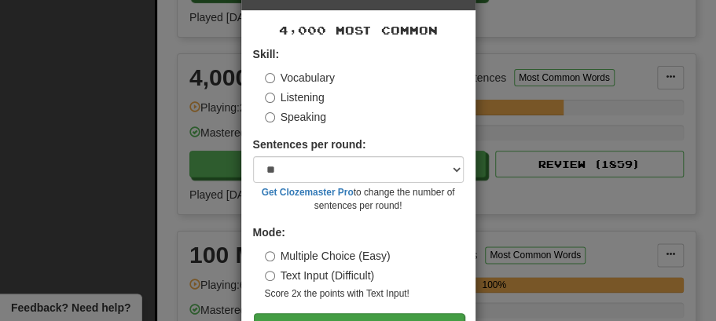
scroll to position [107, 0]
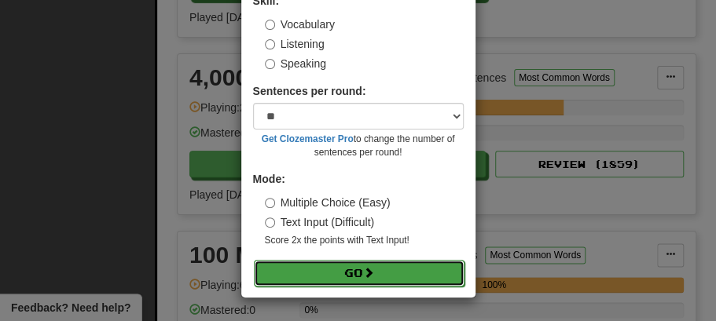
click at [354, 270] on button "Go" at bounding box center [359, 273] width 211 height 27
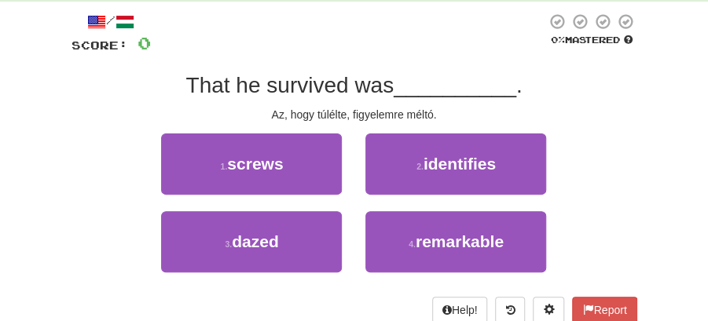
scroll to position [105, 0]
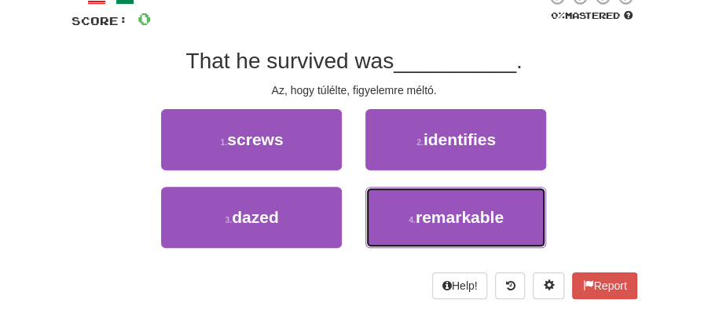
drag, startPoint x: 456, startPoint y: 225, endPoint x: 442, endPoint y: 187, distance: 40.0
click at [456, 204] on button "4 . remarkable" at bounding box center [455, 217] width 181 height 61
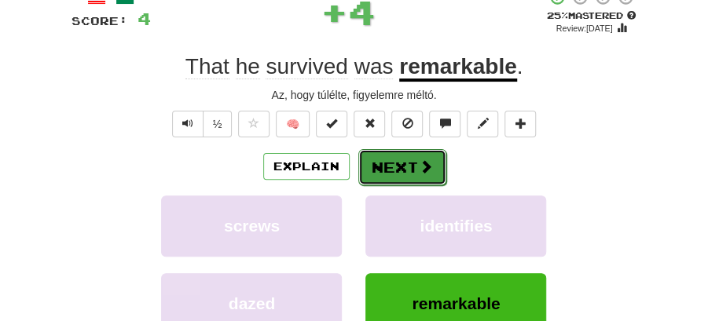
click at [414, 160] on button "Next" at bounding box center [402, 167] width 88 height 36
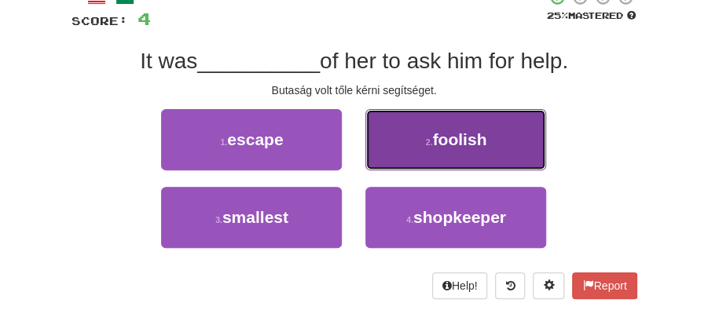
click at [434, 139] on span "foolish" at bounding box center [459, 139] width 54 height 18
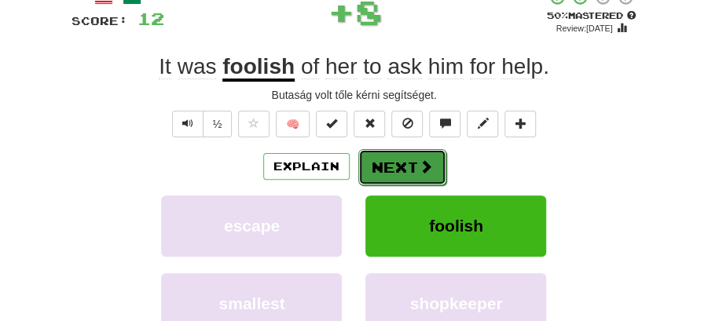
click at [384, 159] on button "Next" at bounding box center [402, 167] width 88 height 36
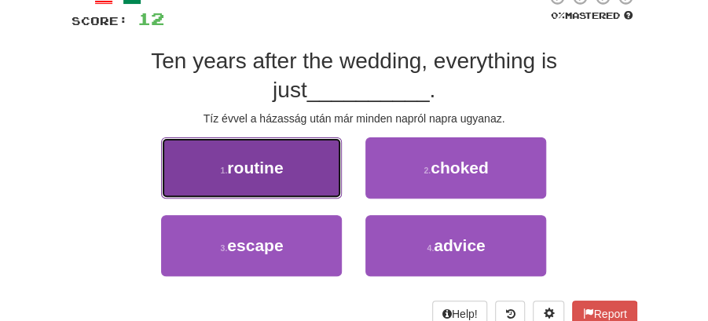
click at [299, 173] on button "1 . routine" at bounding box center [251, 168] width 181 height 61
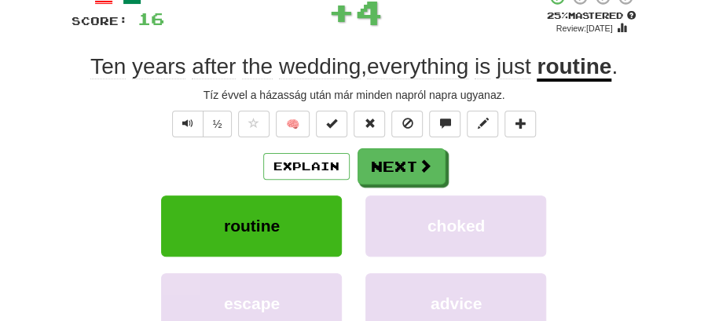
click at [402, 180] on button "Next" at bounding box center [402, 167] width 88 height 36
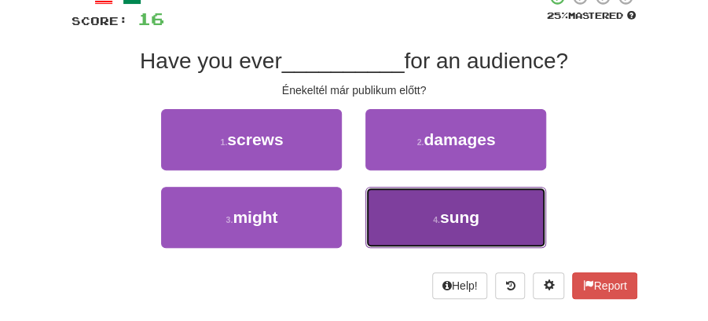
click at [449, 219] on span "sung" at bounding box center [459, 217] width 39 height 18
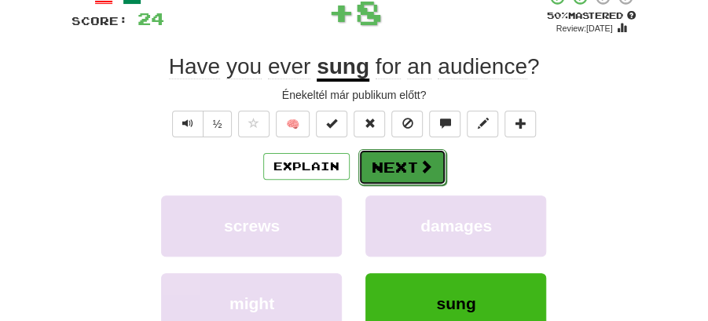
click at [395, 163] on button "Next" at bounding box center [402, 167] width 88 height 36
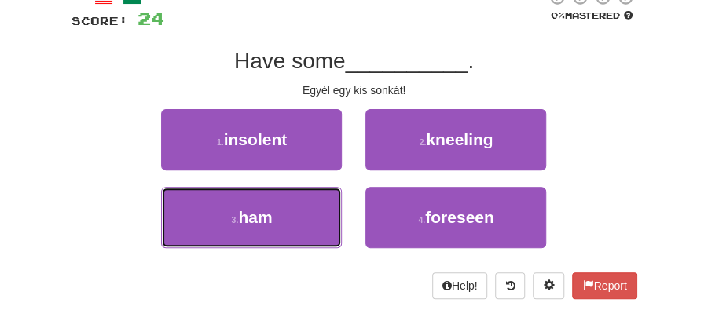
drag, startPoint x: 270, startPoint y: 220, endPoint x: 426, endPoint y: 146, distance: 172.3
click at [295, 213] on button "3 . ham" at bounding box center [251, 217] width 181 height 61
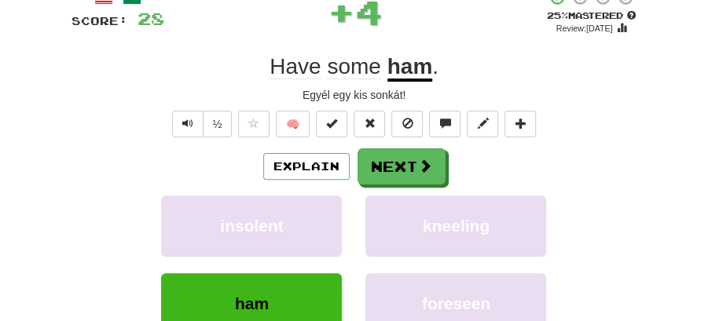
click at [426, 142] on div "/ Score: 28 + 4 25 % Mastered Review: 2025-09-19 Have some ham . Egyél egy kis …" at bounding box center [355, 211] width 566 height 447
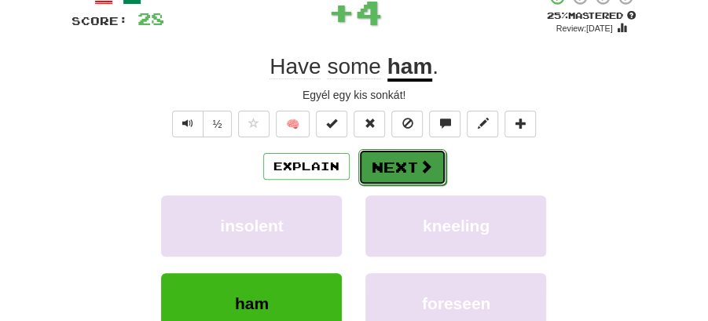
click at [395, 160] on button "Next" at bounding box center [402, 167] width 88 height 36
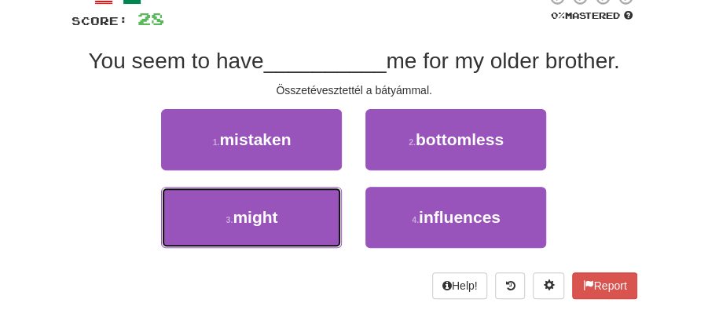
drag, startPoint x: 272, startPoint y: 218, endPoint x: 419, endPoint y: 189, distance: 150.0
click at [288, 218] on button "3 . might" at bounding box center [251, 217] width 181 height 61
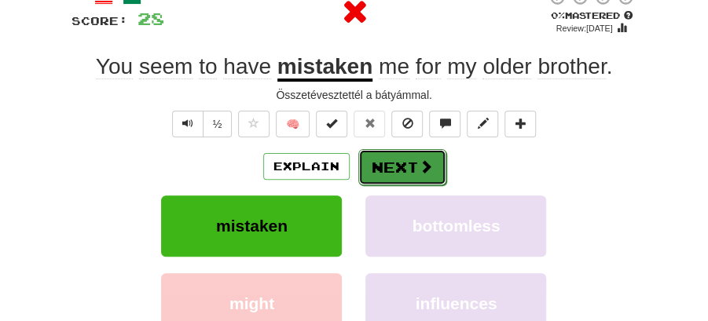
click at [422, 167] on span at bounding box center [426, 167] width 14 height 14
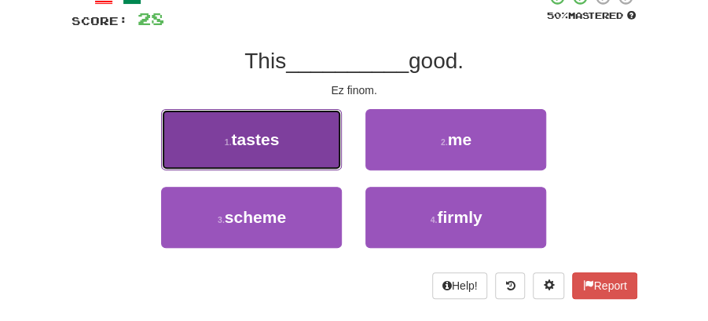
drag, startPoint x: 308, startPoint y: 158, endPoint x: 324, endPoint y: 158, distance: 15.7
click at [324, 158] on button "1 . tastes" at bounding box center [251, 139] width 181 height 61
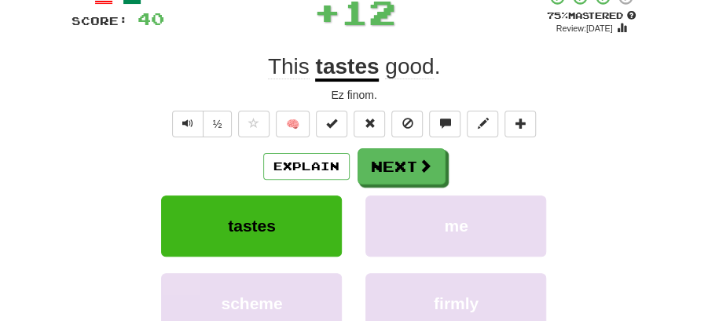
click at [409, 164] on button "Next" at bounding box center [402, 167] width 88 height 36
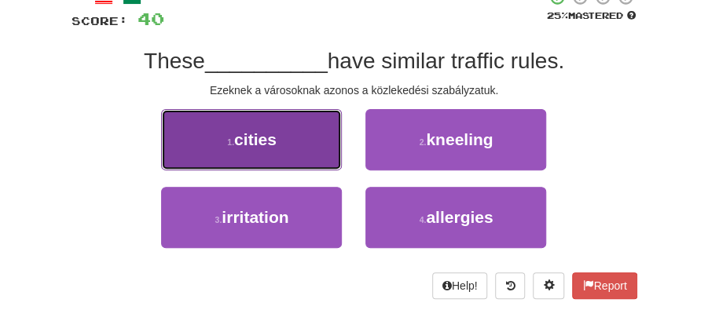
click at [319, 148] on button "1 . cities" at bounding box center [251, 139] width 181 height 61
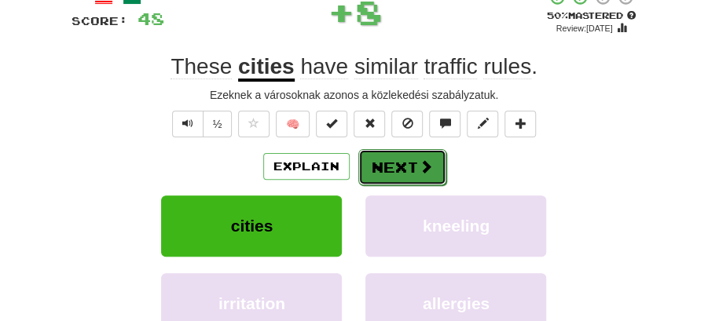
click at [385, 156] on button "Next" at bounding box center [402, 167] width 88 height 36
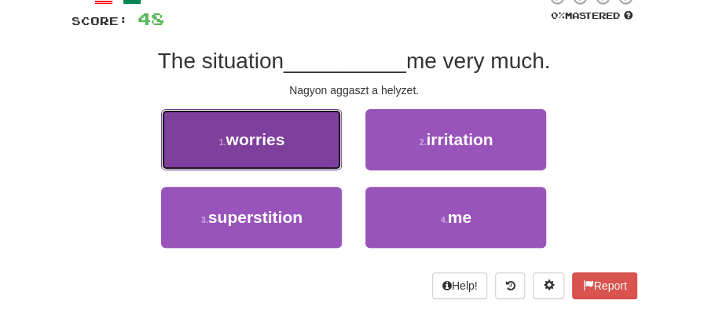
click at [303, 151] on button "1 . worries" at bounding box center [251, 139] width 181 height 61
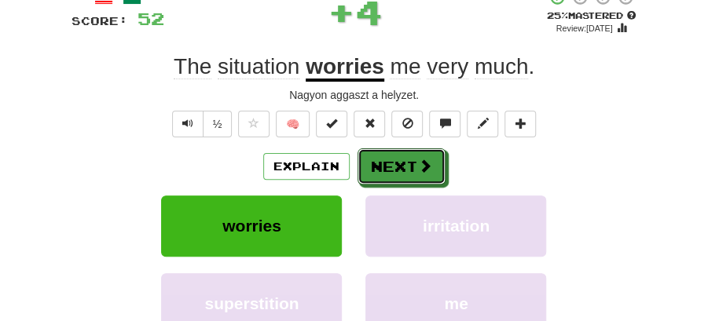
drag, startPoint x: 363, startPoint y: 160, endPoint x: 315, endPoint y: 88, distance: 86.8
click at [363, 158] on button "Next" at bounding box center [402, 167] width 88 height 36
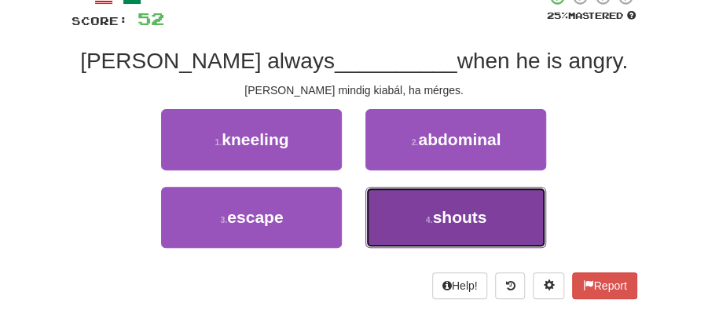
click at [428, 218] on small "4 ." at bounding box center [429, 219] width 7 height 9
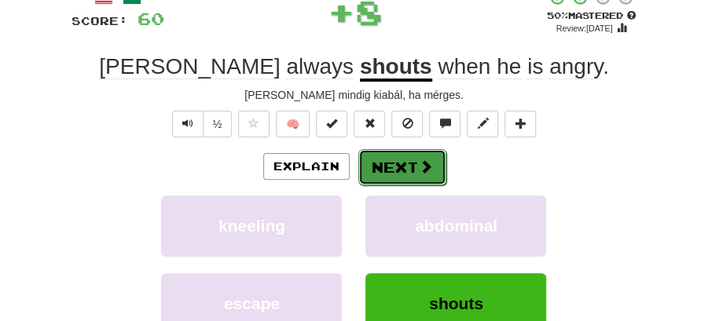
click at [408, 164] on button "Next" at bounding box center [402, 167] width 88 height 36
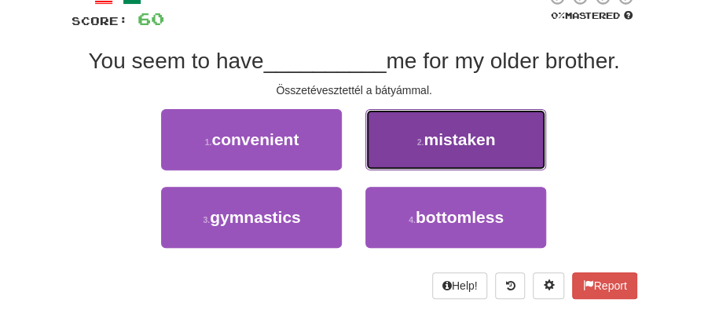
click at [459, 156] on button "2 . mistaken" at bounding box center [455, 139] width 181 height 61
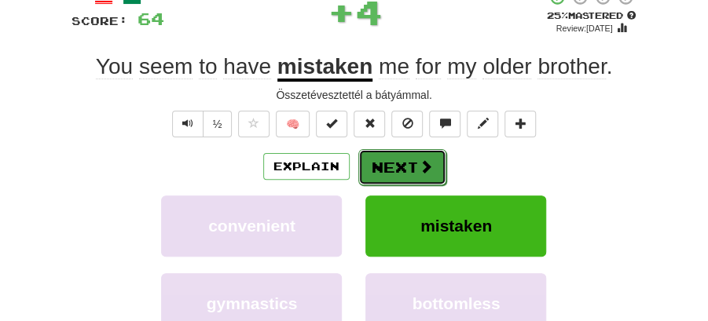
click at [407, 156] on button "Next" at bounding box center [402, 167] width 88 height 36
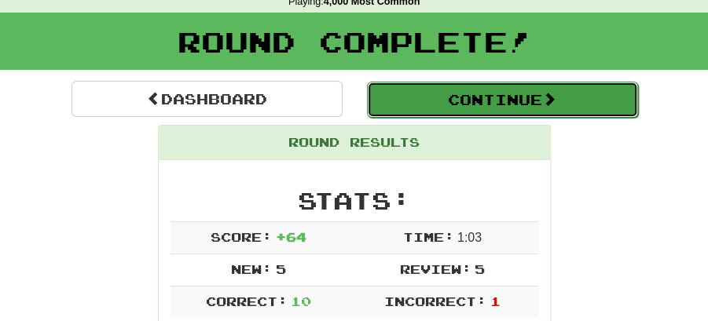
click at [472, 100] on button "Continue" at bounding box center [502, 100] width 271 height 36
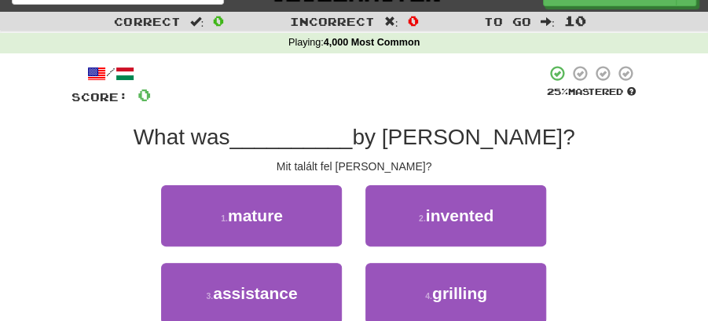
scroll to position [17, 0]
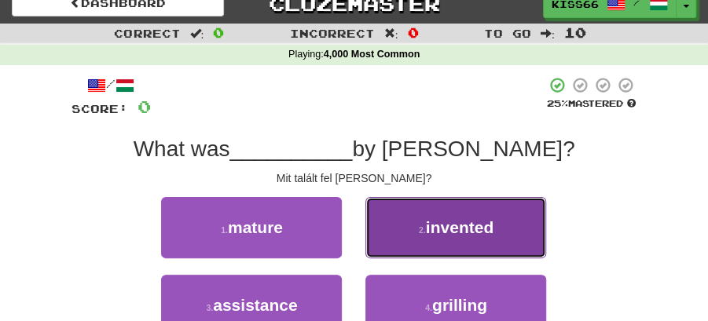
click at [450, 222] on span "invented" at bounding box center [460, 227] width 68 height 18
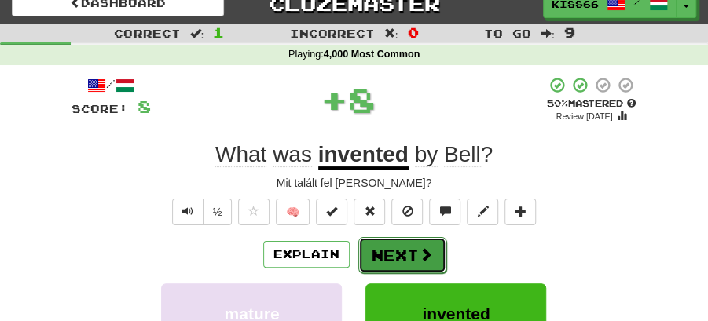
click at [395, 244] on button "Next" at bounding box center [402, 255] width 88 height 36
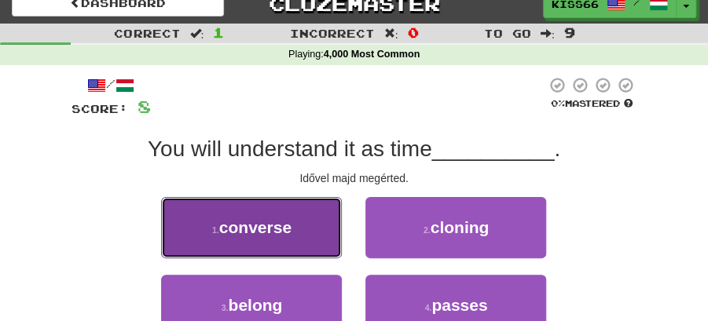
click at [307, 237] on button "1 . converse" at bounding box center [251, 227] width 181 height 61
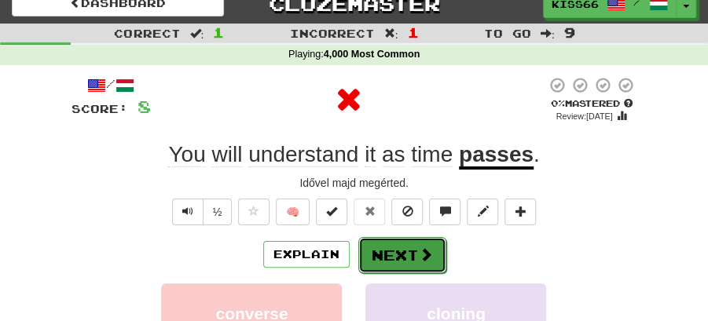
click at [431, 251] on span at bounding box center [426, 255] width 14 height 14
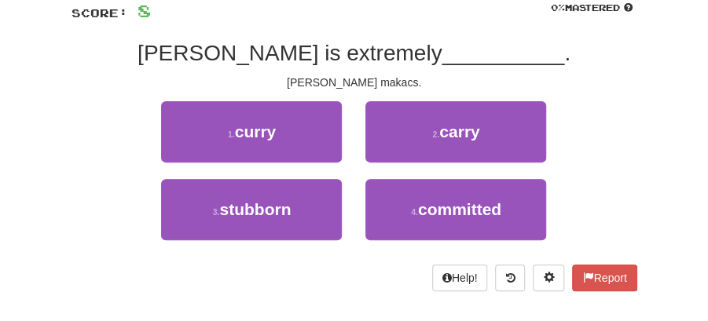
scroll to position [121, 0]
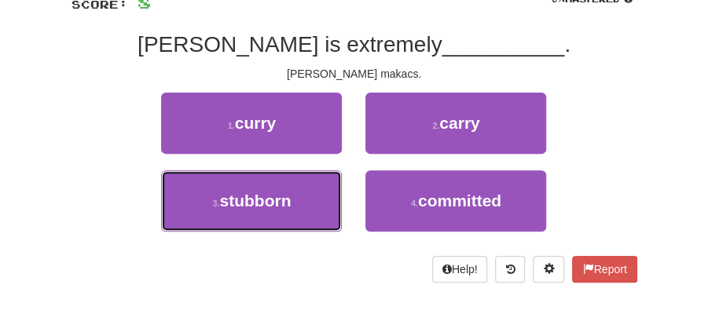
drag, startPoint x: 306, startPoint y: 207, endPoint x: 356, endPoint y: 167, distance: 64.3
click at [321, 195] on button "3 . stubborn" at bounding box center [251, 201] width 181 height 61
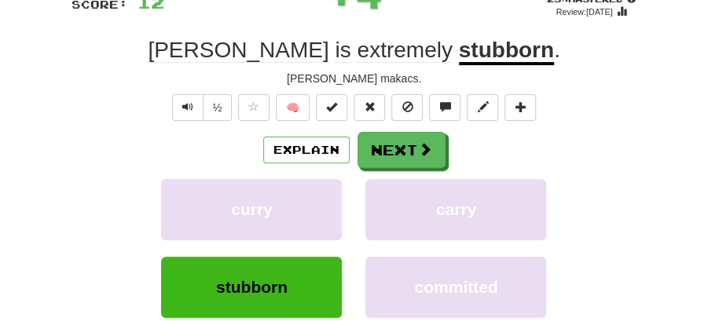
click at [399, 134] on button "Next" at bounding box center [402, 150] width 88 height 36
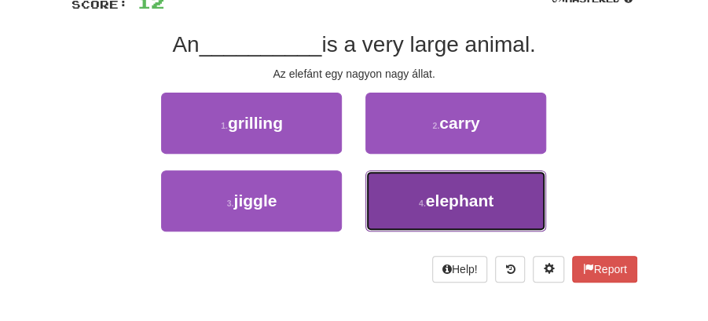
click at [446, 189] on button "4 . elephant" at bounding box center [455, 201] width 181 height 61
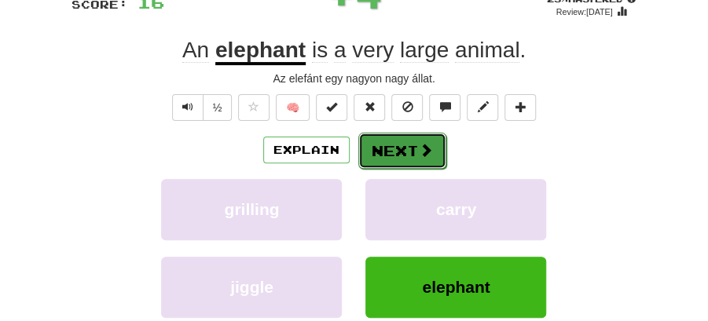
click at [408, 156] on button "Next" at bounding box center [402, 151] width 88 height 36
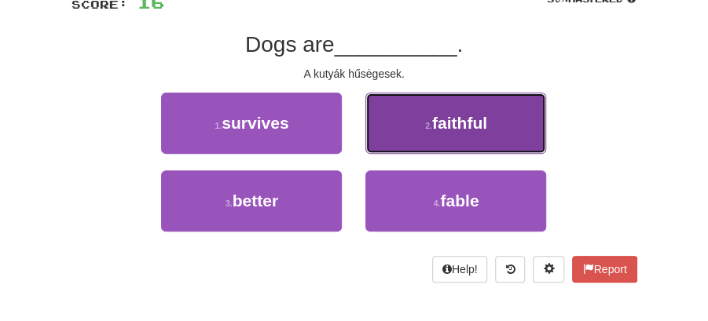
click at [450, 129] on span "faithful" at bounding box center [459, 123] width 55 height 18
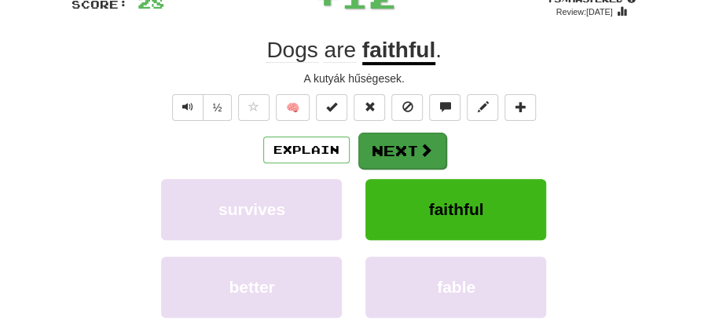
click at [404, 149] on button "Next" at bounding box center [402, 151] width 88 height 36
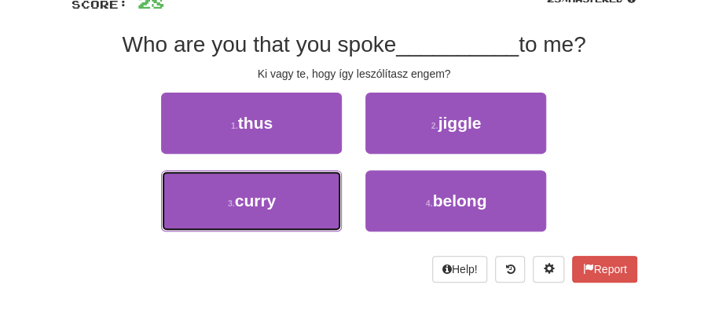
drag, startPoint x: 310, startPoint y: 201, endPoint x: 358, endPoint y: 171, distance: 56.9
click at [319, 196] on button "3 . curry" at bounding box center [251, 201] width 181 height 61
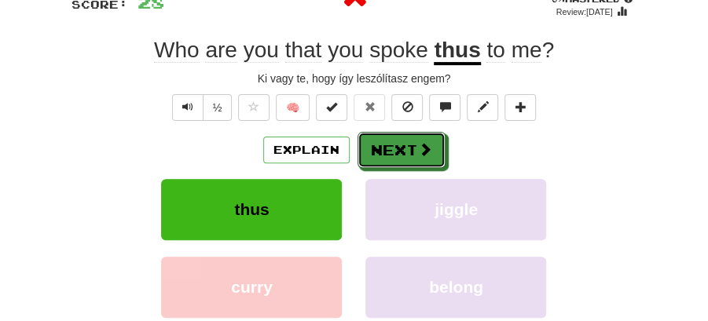
click at [387, 151] on button "Next" at bounding box center [402, 150] width 88 height 36
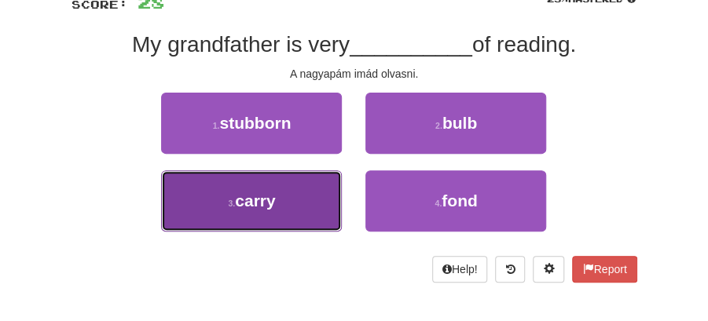
click at [295, 209] on button "3 . carry" at bounding box center [251, 201] width 181 height 61
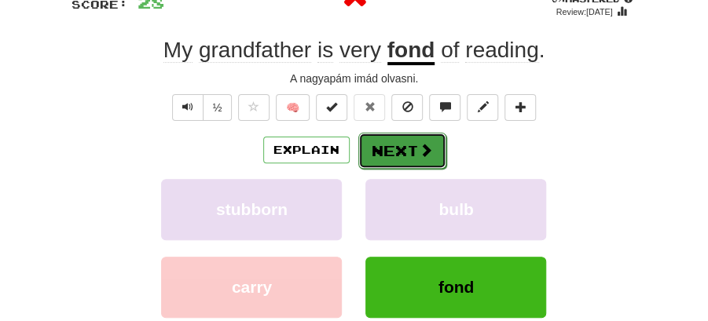
click at [380, 142] on button "Next" at bounding box center [402, 151] width 88 height 36
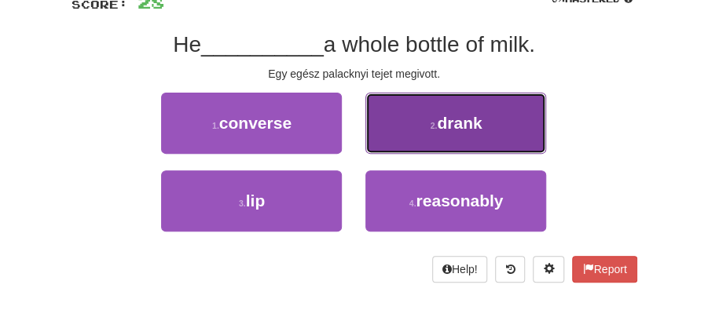
click at [434, 132] on button "2 . drank" at bounding box center [455, 123] width 181 height 61
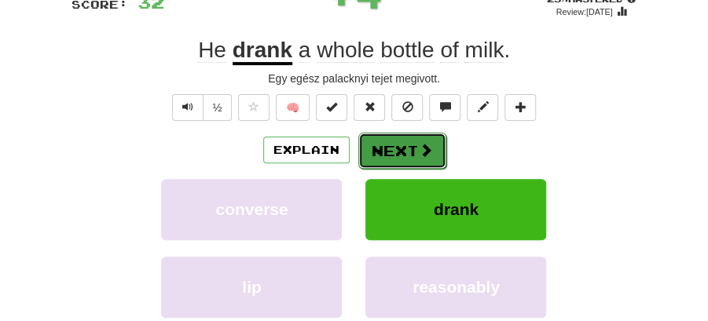
click at [390, 133] on button "Next" at bounding box center [402, 151] width 88 height 36
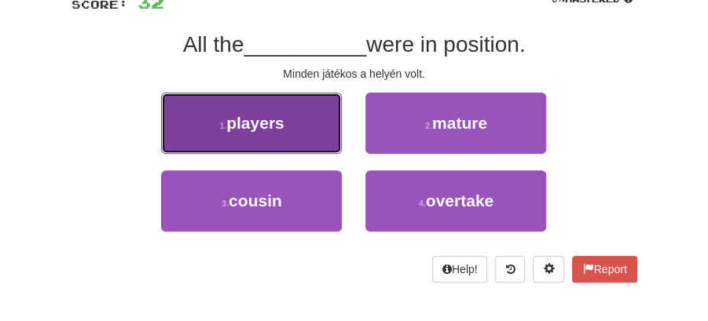
drag, startPoint x: 286, startPoint y: 124, endPoint x: 317, endPoint y: 124, distance: 30.6
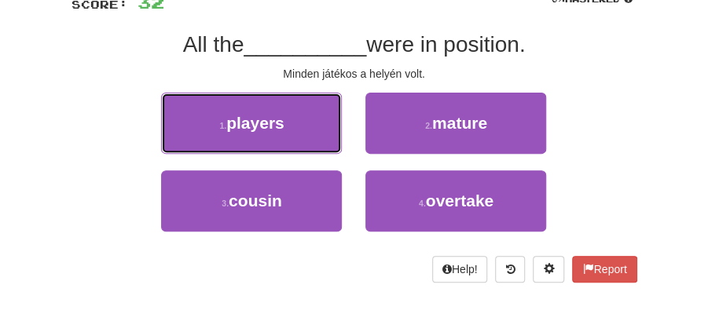
click at [288, 123] on button "1 . players" at bounding box center [251, 123] width 181 height 61
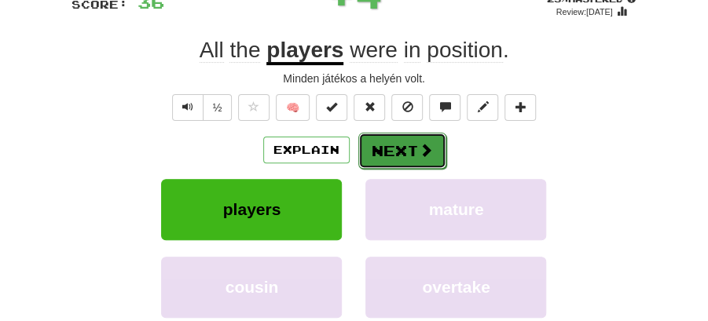
click at [399, 141] on button "Next" at bounding box center [402, 151] width 88 height 36
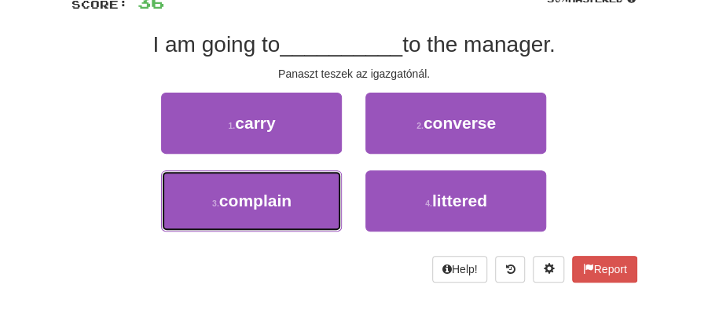
drag, startPoint x: 253, startPoint y: 189, endPoint x: 318, endPoint y: 168, distance: 68.4
click at [270, 183] on button "3 . complain" at bounding box center [251, 201] width 181 height 61
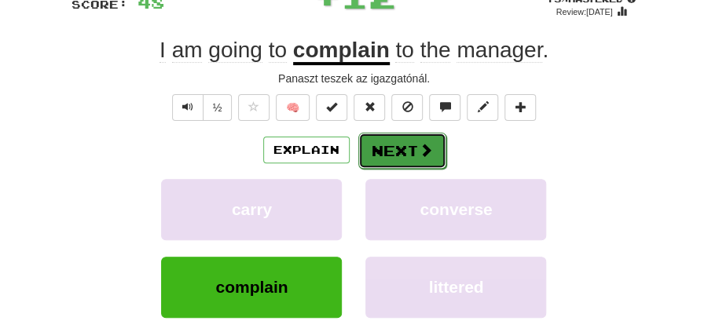
click at [420, 143] on span at bounding box center [426, 150] width 14 height 14
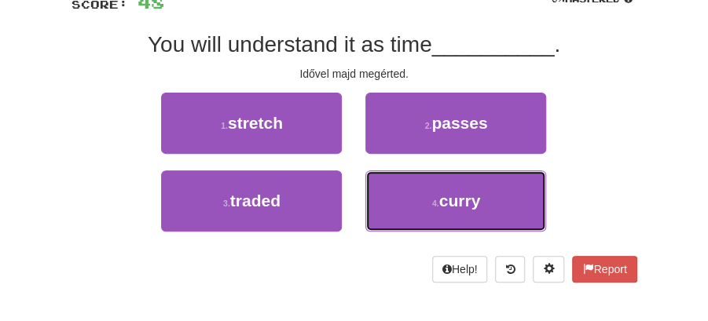
drag, startPoint x: 450, startPoint y: 212, endPoint x: 439, endPoint y: 171, distance: 42.3
click at [450, 204] on button "4 . curry" at bounding box center [455, 201] width 181 height 61
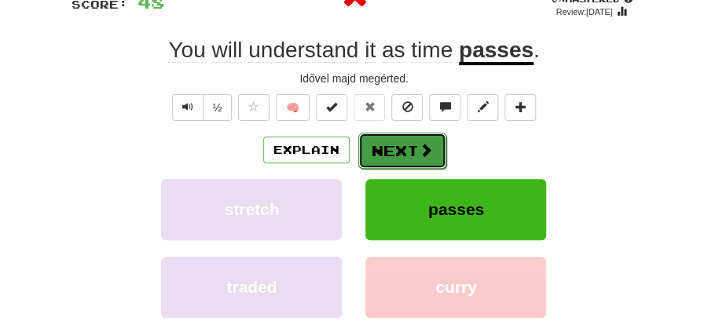
click at [420, 145] on span at bounding box center [426, 150] width 14 height 14
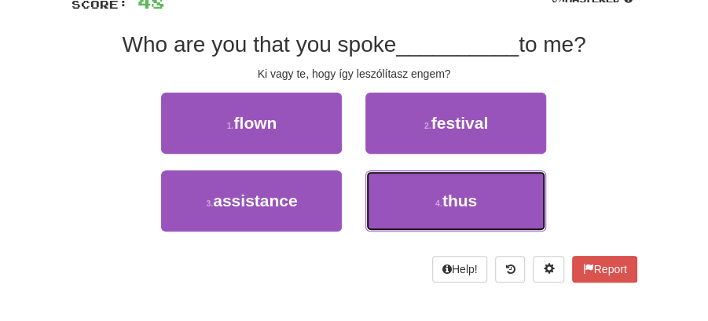
drag, startPoint x: 442, startPoint y: 199, endPoint x: 427, endPoint y: 171, distance: 31.3
click at [435, 184] on button "4 . thus" at bounding box center [455, 201] width 181 height 61
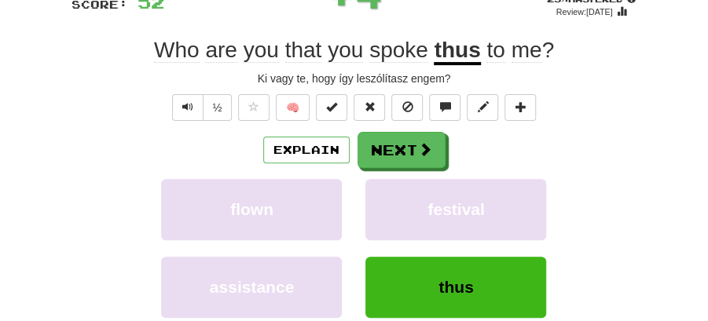
click at [401, 128] on div "/ Score: 52 + 4 25 % Mastered Review: 2025-09-19 Who are you that you spoke thu…" at bounding box center [355, 195] width 566 height 447
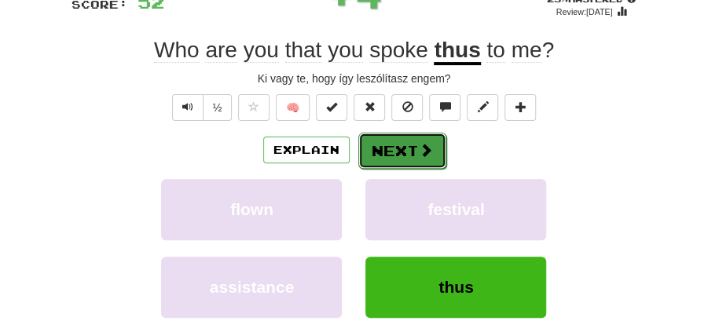
click at [402, 145] on button "Next" at bounding box center [402, 151] width 88 height 36
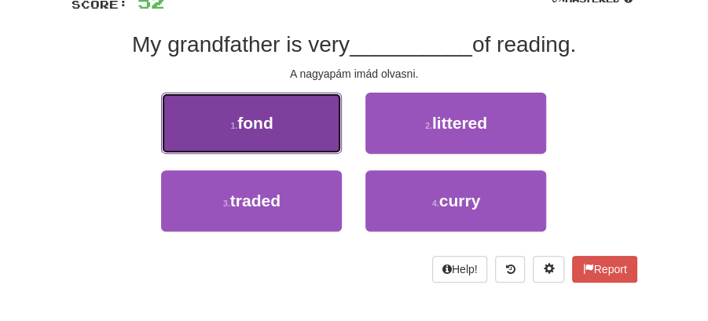
click at [281, 132] on button "1 . fond" at bounding box center [251, 123] width 181 height 61
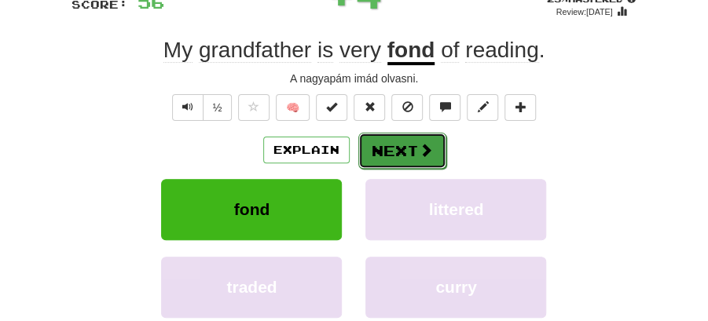
click at [396, 144] on button "Next" at bounding box center [402, 151] width 88 height 36
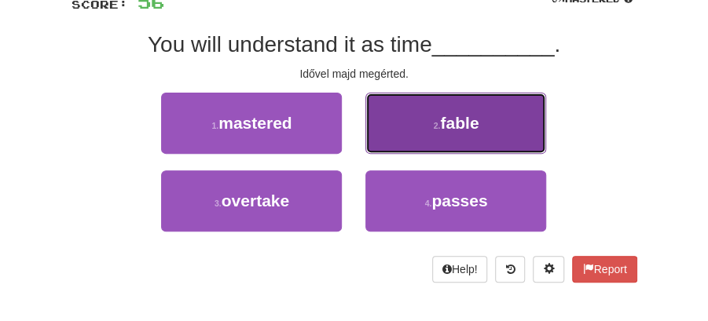
click at [465, 130] on span "fable" at bounding box center [459, 123] width 39 height 18
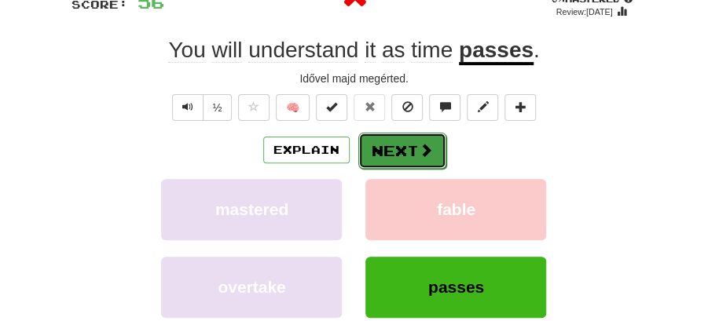
click at [419, 143] on span at bounding box center [426, 150] width 14 height 14
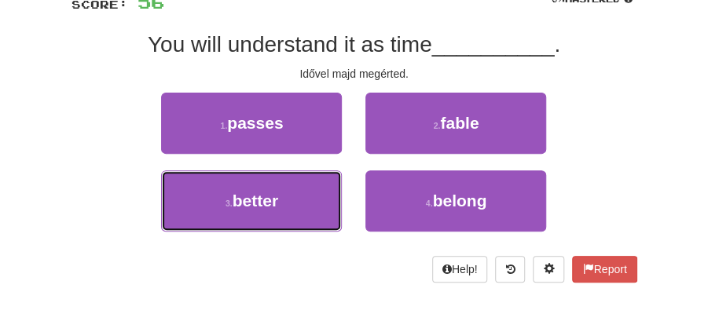
drag, startPoint x: 297, startPoint y: 198, endPoint x: 339, endPoint y: 171, distance: 49.5
click at [302, 196] on button "3 . better" at bounding box center [251, 201] width 181 height 61
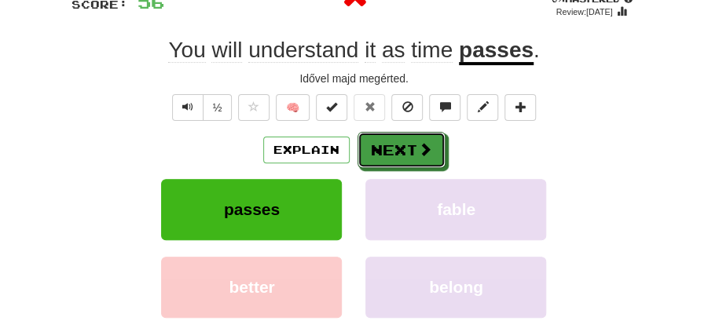
drag, startPoint x: 387, startPoint y: 142, endPoint x: 313, endPoint y: 70, distance: 103.9
click at [385, 141] on button "Next" at bounding box center [402, 150] width 88 height 36
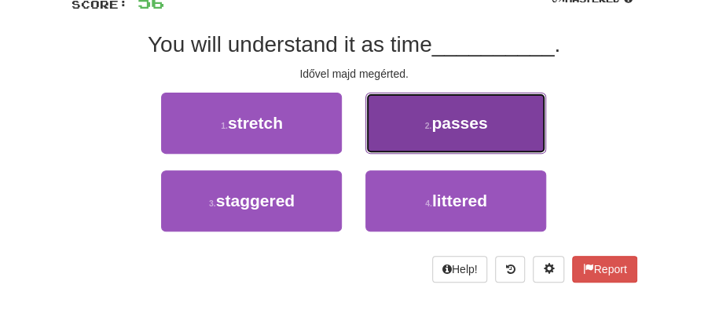
click at [439, 127] on span "passes" at bounding box center [459, 123] width 56 height 18
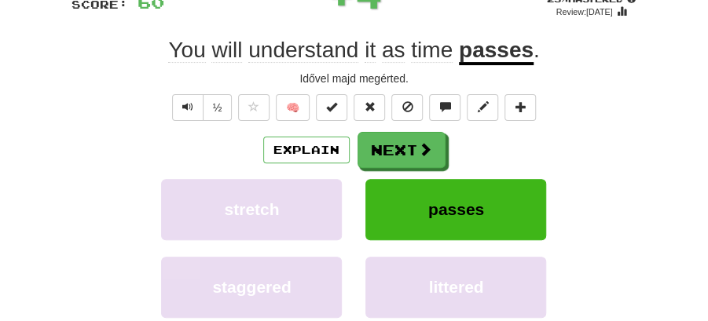
click at [406, 139] on button "Next" at bounding box center [402, 150] width 88 height 36
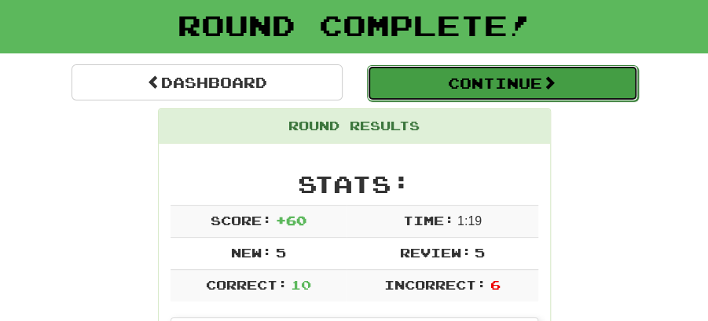
drag, startPoint x: 461, startPoint y: 79, endPoint x: 399, endPoint y: 83, distance: 61.5
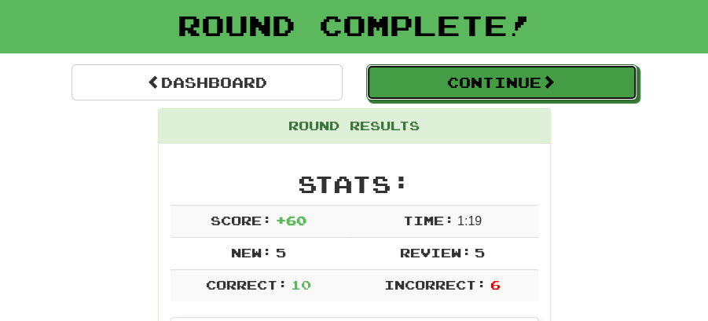
click at [459, 80] on button "Continue" at bounding box center [501, 82] width 271 height 36
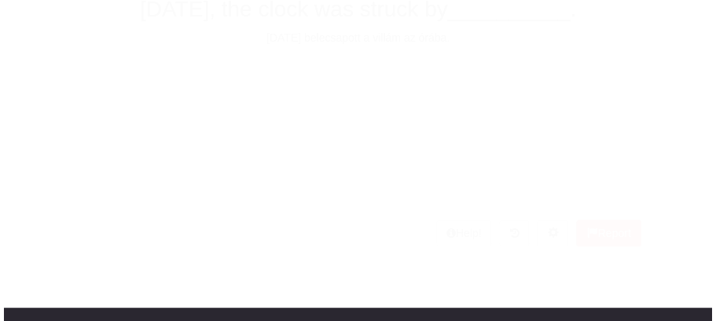
scroll to position [86, 0]
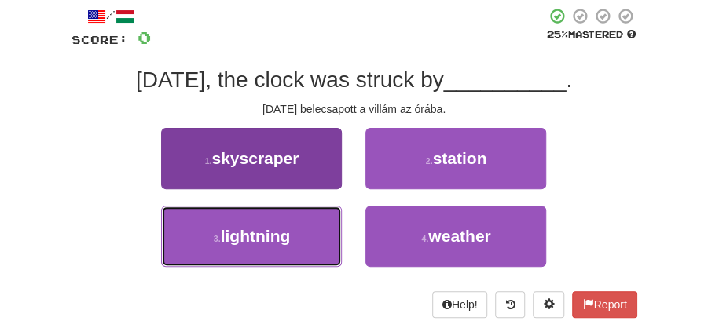
drag, startPoint x: 284, startPoint y: 239, endPoint x: 333, endPoint y: 219, distance: 52.5
click at [306, 231] on button "3 . lightning" at bounding box center [251, 236] width 181 height 61
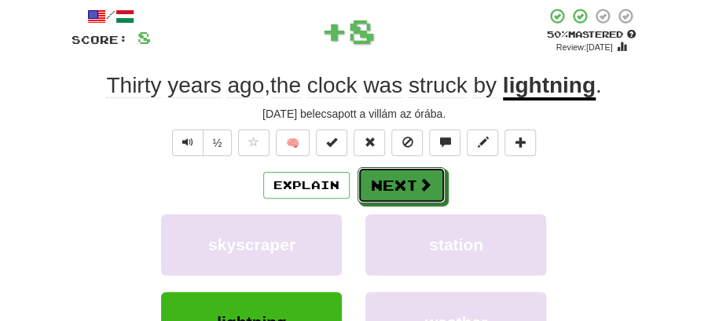
click at [377, 198] on button "Next" at bounding box center [402, 185] width 88 height 36
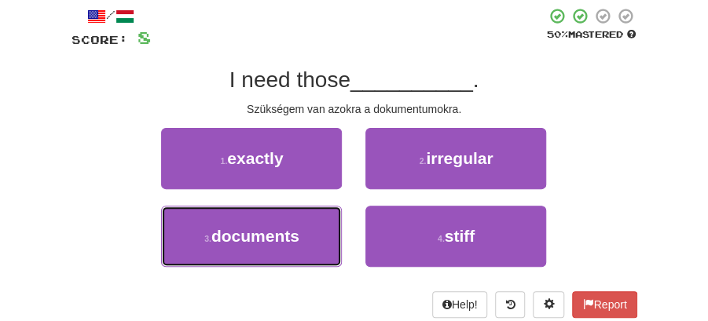
drag, startPoint x: 285, startPoint y: 229, endPoint x: 335, endPoint y: 207, distance: 54.2
click at [299, 225] on button "3 . documents" at bounding box center [251, 236] width 181 height 61
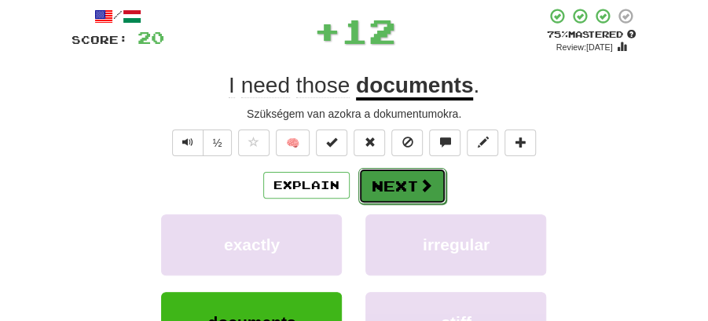
click at [378, 189] on button "Next" at bounding box center [402, 186] width 88 height 36
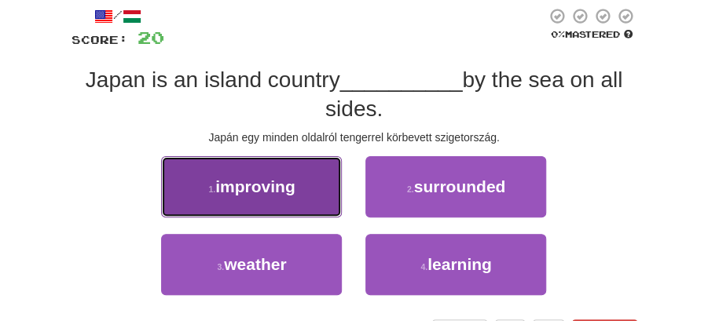
drag, startPoint x: 259, startPoint y: 197, endPoint x: 282, endPoint y: 197, distance: 22.8
click at [282, 197] on button "1 . improving" at bounding box center [251, 186] width 181 height 61
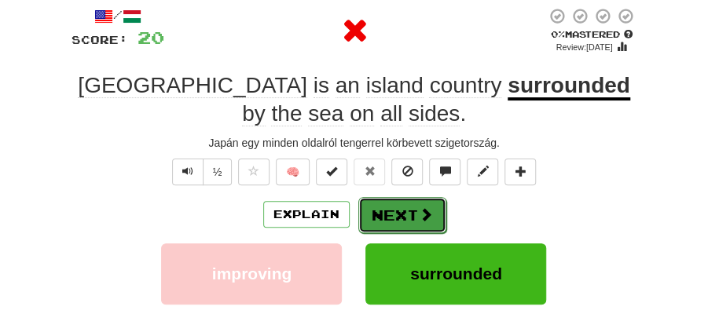
click at [395, 200] on button "Next" at bounding box center [402, 215] width 88 height 36
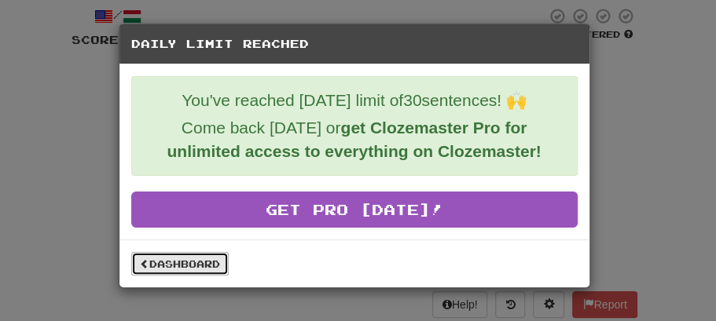
click at [206, 265] on link "Dashboard" at bounding box center [179, 264] width 97 height 24
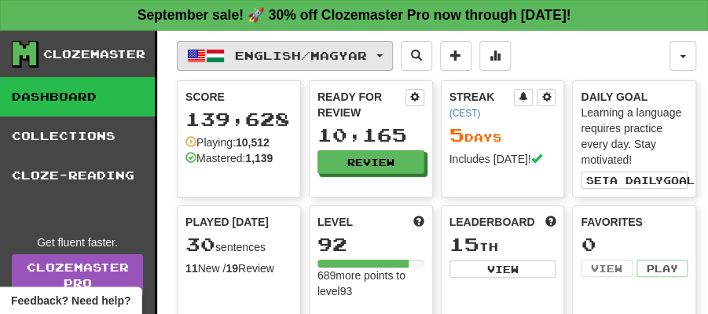
click at [393, 52] on button "English / Magyar" at bounding box center [285, 56] width 216 height 30
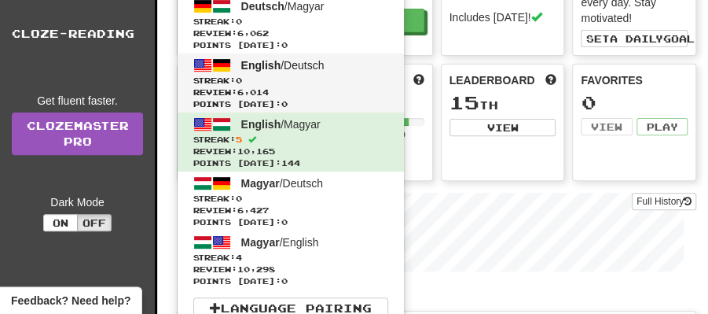
scroll to position [157, 0]
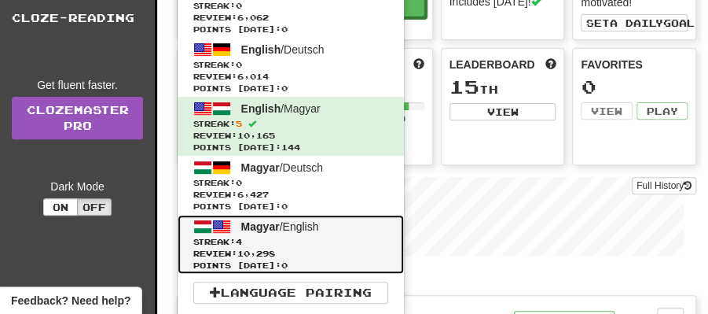
click at [281, 229] on span "Magyar / English" at bounding box center [280, 226] width 78 height 13
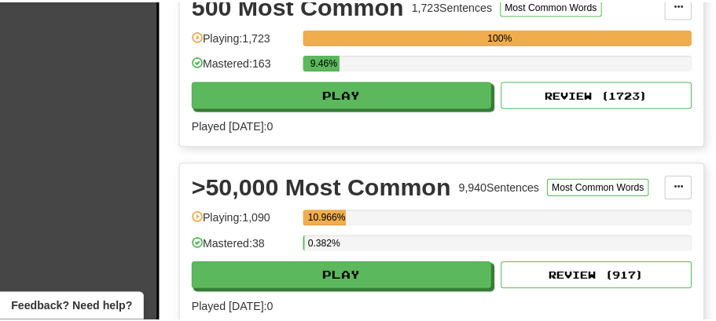
scroll to position [1205, 0]
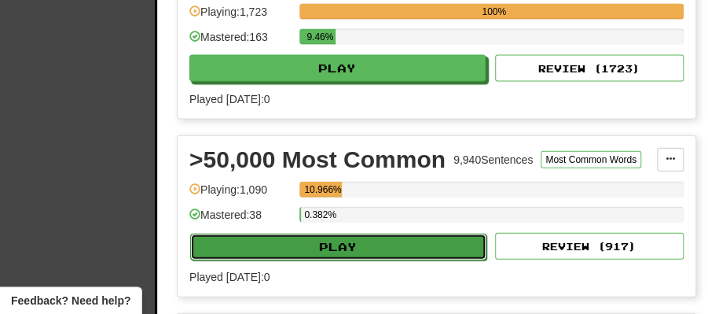
click at [357, 233] on button "Play" at bounding box center [338, 246] width 296 height 27
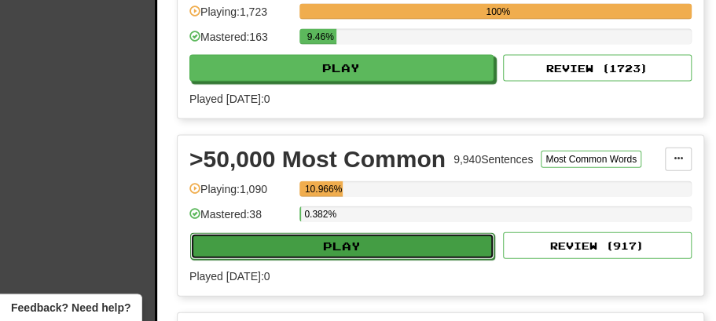
select select "**"
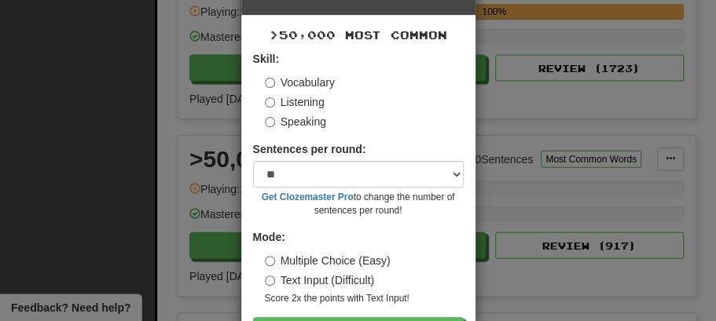
scroll to position [107, 0]
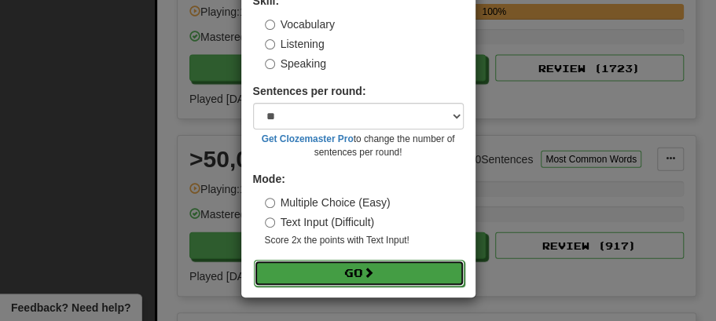
click at [355, 272] on button "Go" at bounding box center [359, 273] width 211 height 27
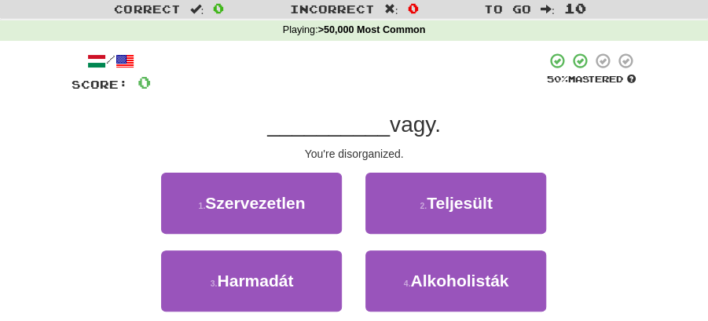
scroll to position [105, 0]
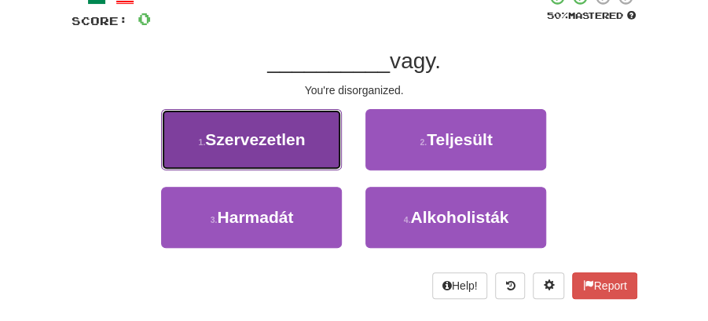
click at [295, 151] on button "1 . Szervezetlen" at bounding box center [251, 139] width 181 height 61
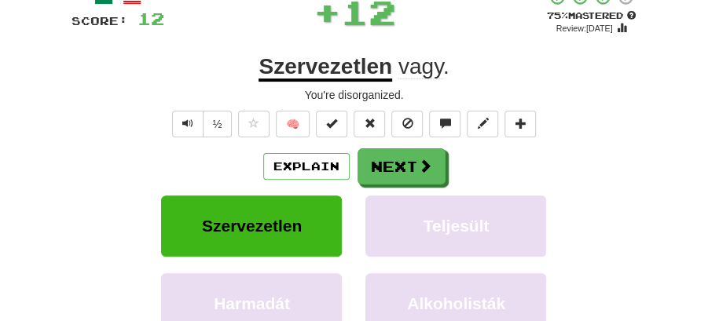
click at [434, 150] on button "Next" at bounding box center [402, 167] width 88 height 36
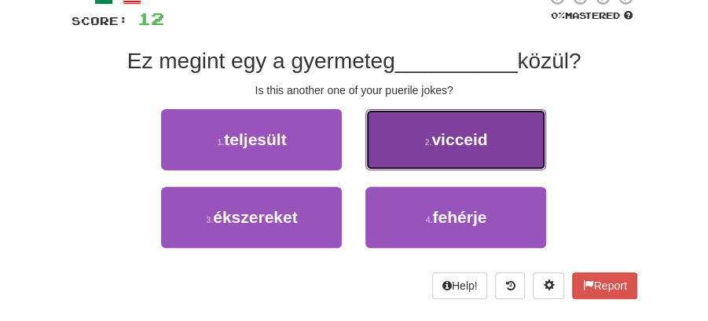
click at [473, 133] on span "vicceid" at bounding box center [459, 139] width 56 height 18
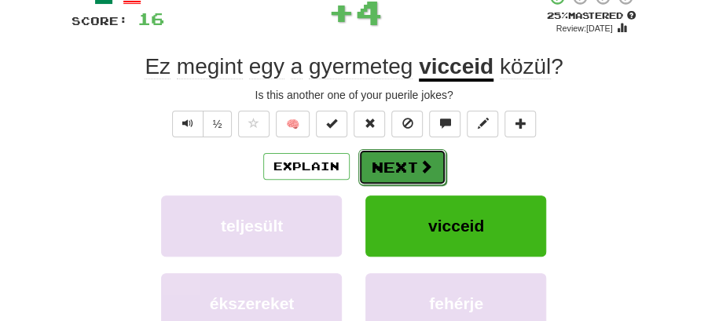
click at [421, 155] on button "Next" at bounding box center [402, 167] width 88 height 36
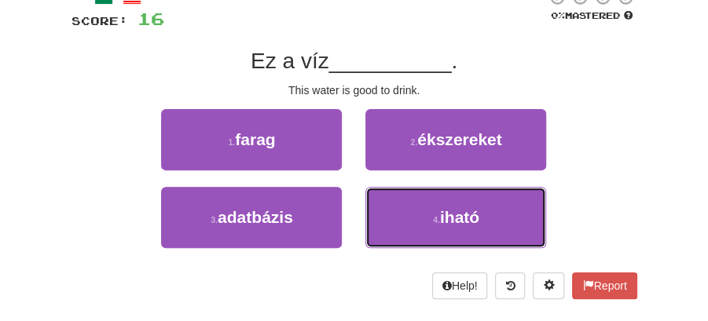
drag, startPoint x: 398, startPoint y: 204, endPoint x: 398, endPoint y: 186, distance: 18.1
click at [398, 199] on button "4 . iható" at bounding box center [455, 217] width 181 height 61
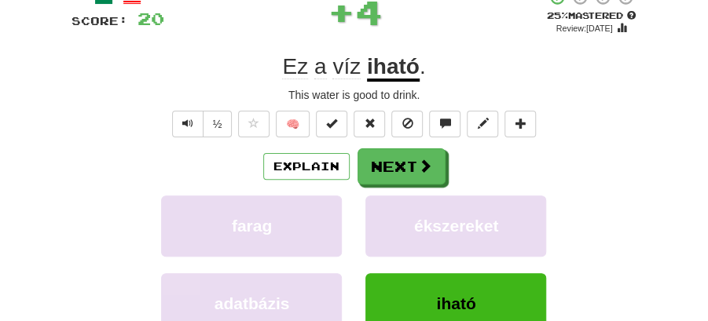
click at [391, 165] on button "Next" at bounding box center [402, 167] width 88 height 36
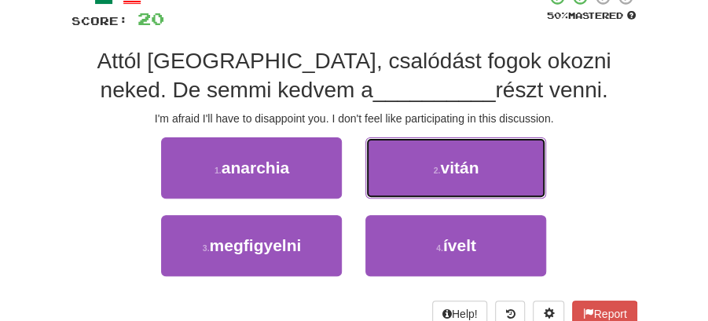
click at [452, 174] on span "vitán" at bounding box center [459, 168] width 39 height 18
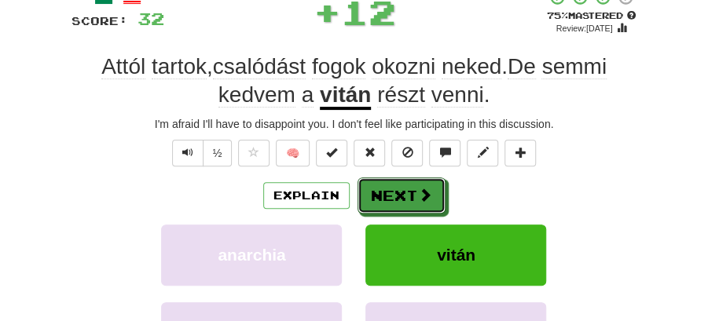
click at [409, 181] on button "Next" at bounding box center [402, 196] width 88 height 36
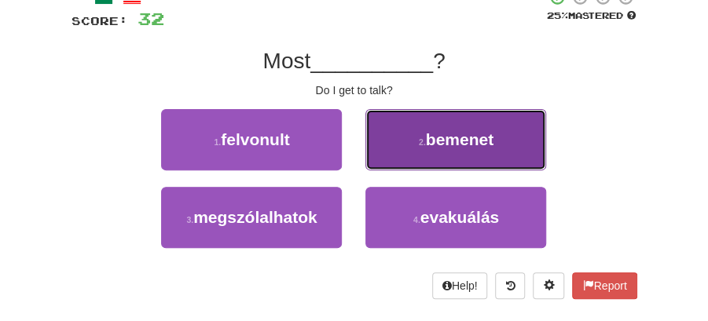
click at [473, 138] on span "bemenet" at bounding box center [460, 139] width 68 height 18
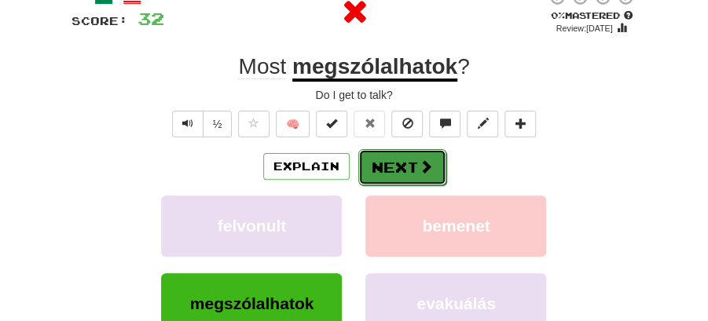
drag, startPoint x: 401, startPoint y: 163, endPoint x: 336, endPoint y: 98, distance: 92.2
click at [401, 164] on button "Next" at bounding box center [402, 167] width 88 height 36
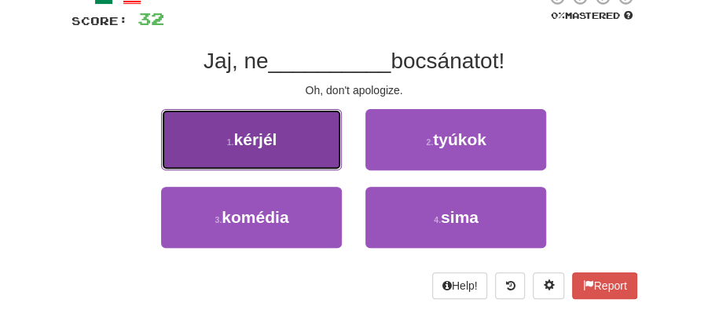
click at [295, 146] on button "1 . kérjél" at bounding box center [251, 139] width 181 height 61
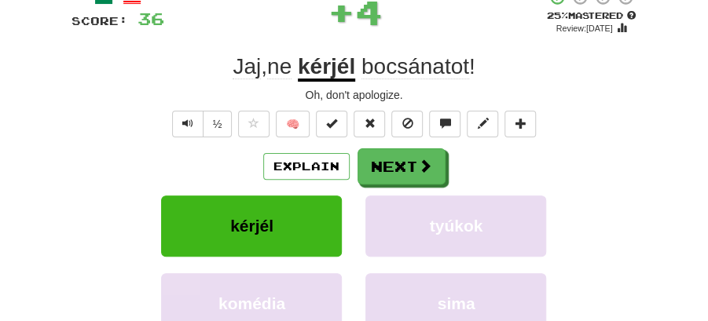
click at [386, 159] on button "Next" at bounding box center [402, 167] width 88 height 36
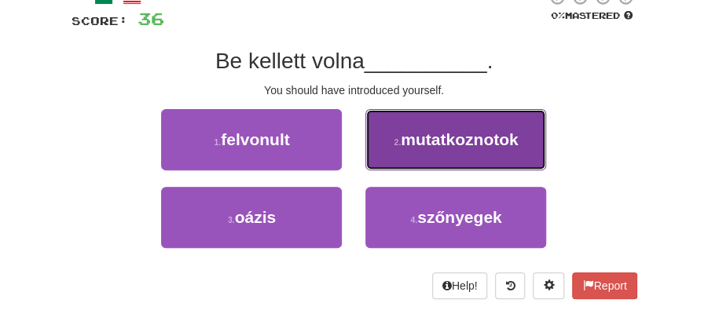
click at [457, 153] on button "2 . mutatkoznotok" at bounding box center [455, 139] width 181 height 61
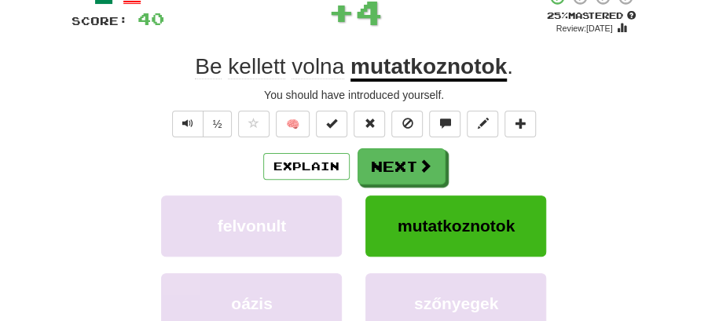
click at [396, 149] on button "Next" at bounding box center [402, 167] width 88 height 36
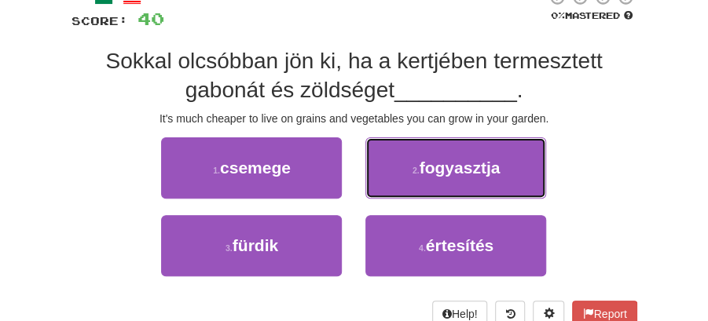
drag, startPoint x: 439, startPoint y: 170, endPoint x: 430, endPoint y: 171, distance: 8.8
click at [437, 170] on span "fogyasztja" at bounding box center [459, 168] width 81 height 18
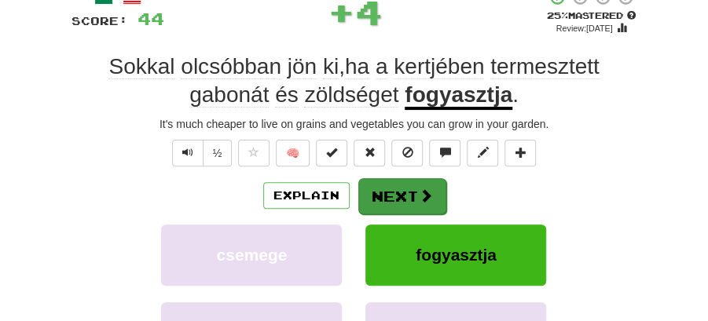
click at [391, 186] on button "Next" at bounding box center [402, 196] width 88 height 36
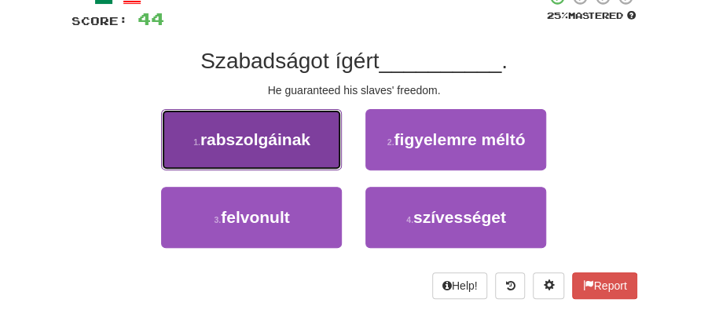
drag, startPoint x: 293, startPoint y: 139, endPoint x: 340, endPoint y: 149, distance: 47.3
click at [340, 149] on button "1 . rabszolgáinak" at bounding box center [251, 139] width 181 height 61
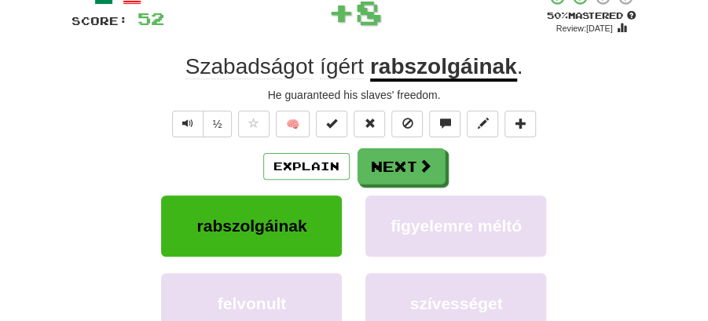
click at [412, 159] on button "Next" at bounding box center [402, 167] width 88 height 36
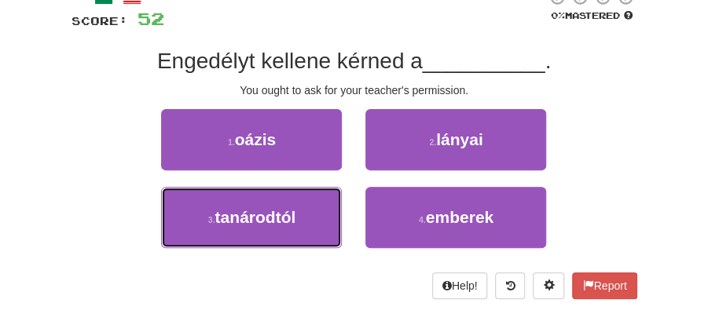
drag, startPoint x: 307, startPoint y: 203, endPoint x: 336, endPoint y: 186, distance: 32.8
click at [315, 196] on button "3 . tanárodtól" at bounding box center [251, 217] width 181 height 61
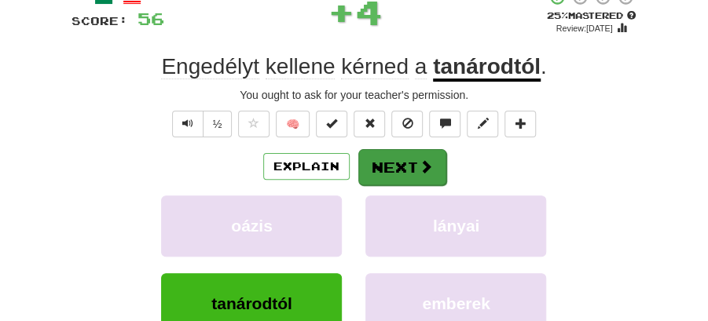
click at [413, 149] on button "Next" at bounding box center [402, 167] width 88 height 36
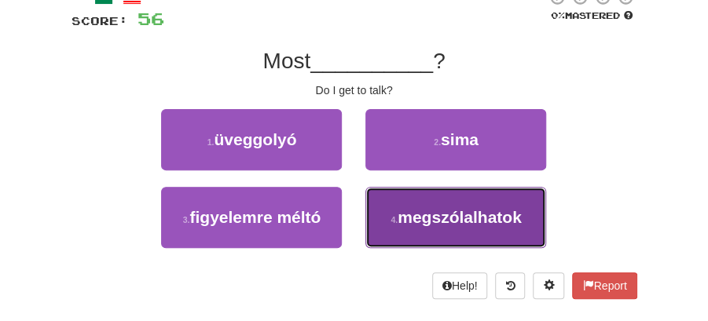
drag, startPoint x: 411, startPoint y: 214, endPoint x: 398, endPoint y: 191, distance: 26.4
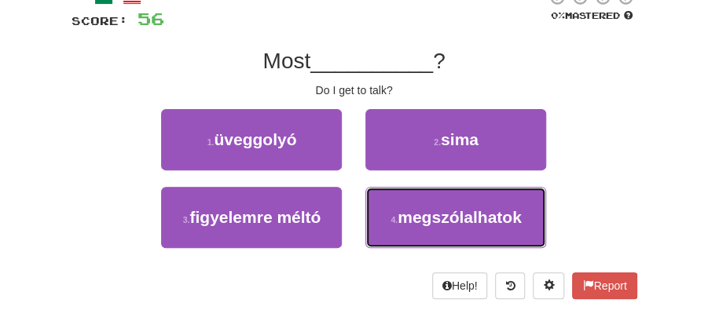
click at [411, 211] on span "megszólalhatok" at bounding box center [460, 217] width 124 height 18
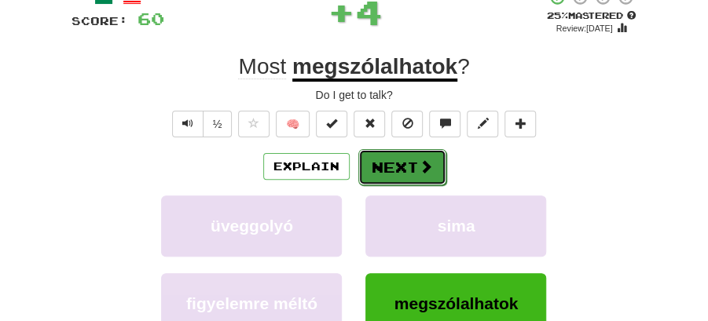
click at [382, 163] on button "Next" at bounding box center [402, 167] width 88 height 36
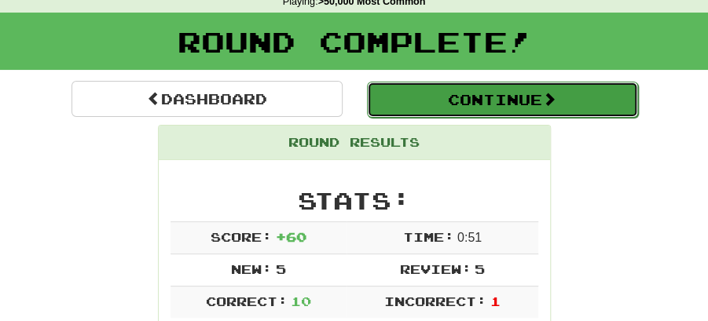
click at [465, 100] on button "Continue" at bounding box center [502, 100] width 271 height 36
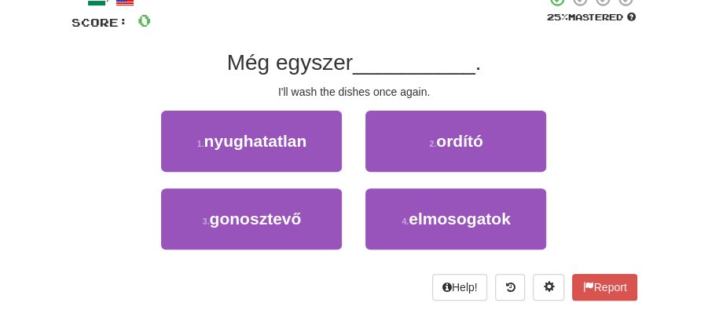
scroll to position [121, 0]
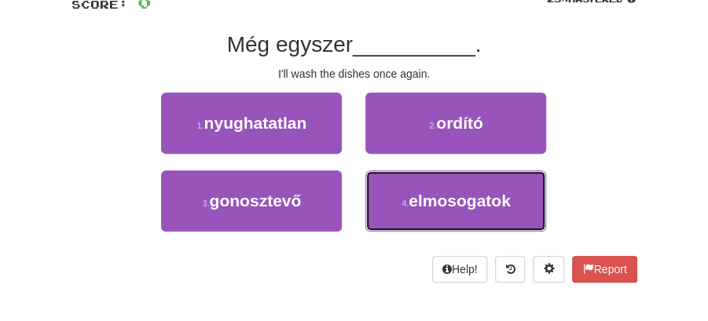
drag, startPoint x: 420, startPoint y: 196, endPoint x: 418, endPoint y: 175, distance: 20.5
click at [420, 187] on button "4 . elmosogatok" at bounding box center [455, 201] width 181 height 61
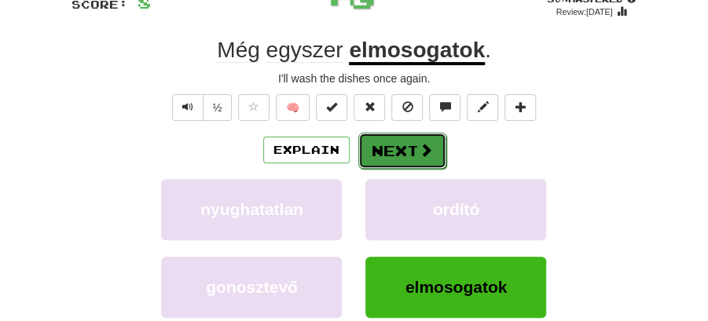
click at [402, 148] on button "Next" at bounding box center [402, 151] width 88 height 36
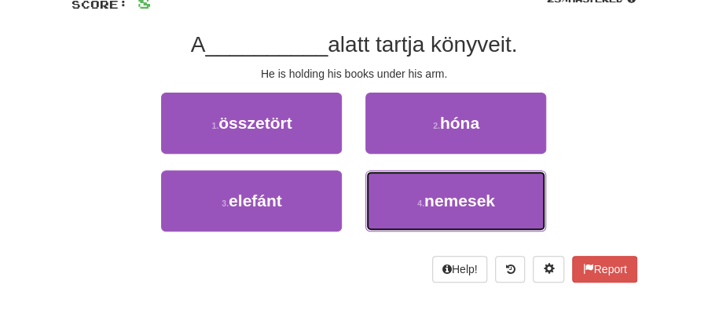
drag, startPoint x: 484, startPoint y: 201, endPoint x: 459, endPoint y: 174, distance: 36.7
click at [476, 189] on button "4 . nemesek" at bounding box center [455, 201] width 181 height 61
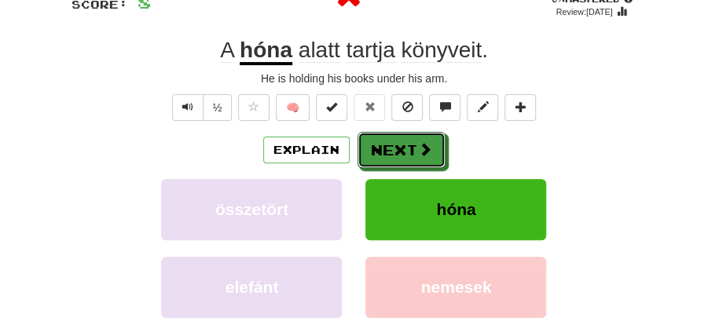
click at [398, 142] on button "Next" at bounding box center [402, 150] width 88 height 36
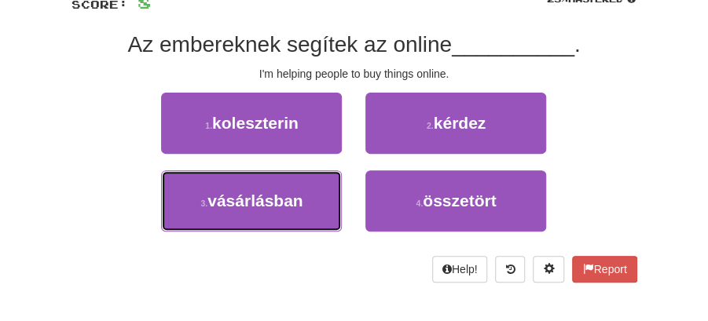
drag, startPoint x: 196, startPoint y: 195, endPoint x: 380, endPoint y: 168, distance: 185.8
click at [215, 192] on button "3 . vásárlásban" at bounding box center [251, 201] width 181 height 61
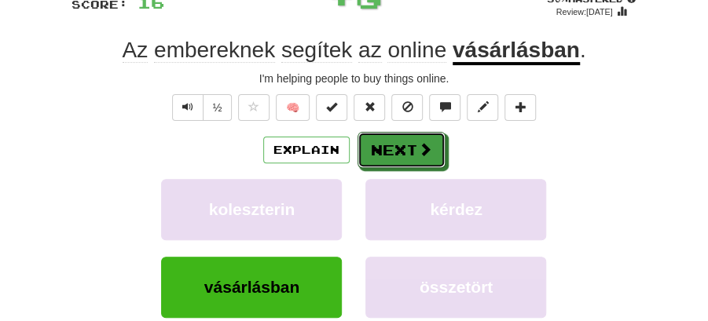
drag, startPoint x: 402, startPoint y: 152, endPoint x: 303, endPoint y: 97, distance: 113.3
click at [402, 152] on button "Next" at bounding box center [402, 150] width 88 height 36
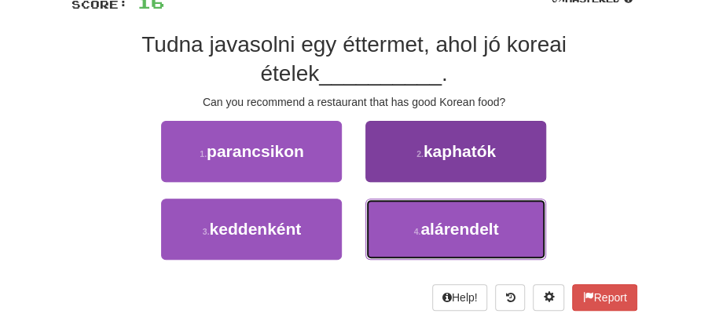
drag, startPoint x: 415, startPoint y: 226, endPoint x: 443, endPoint y: 164, distance: 68.2
click at [445, 168] on div "1 . parancsikon 2 . kaphatók 3 . keddenként 4 . alárendelt" at bounding box center [354, 199] width 589 height 156
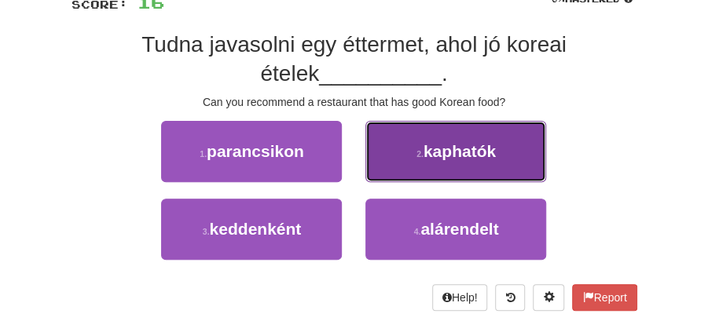
drag, startPoint x: 443, startPoint y: 164, endPoint x: 431, endPoint y: 166, distance: 12.7
click at [431, 166] on button "2 . kaphatók" at bounding box center [455, 151] width 181 height 61
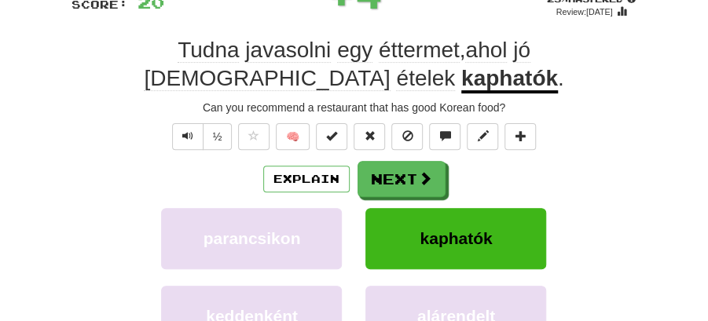
click at [392, 169] on button "Next" at bounding box center [402, 179] width 88 height 36
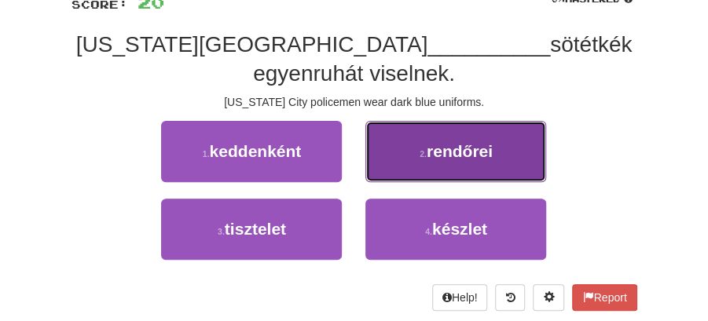
drag, startPoint x: 414, startPoint y: 129, endPoint x: 407, endPoint y: 136, distance: 10.0
click at [407, 136] on button "2 . rendőrei" at bounding box center [455, 151] width 181 height 61
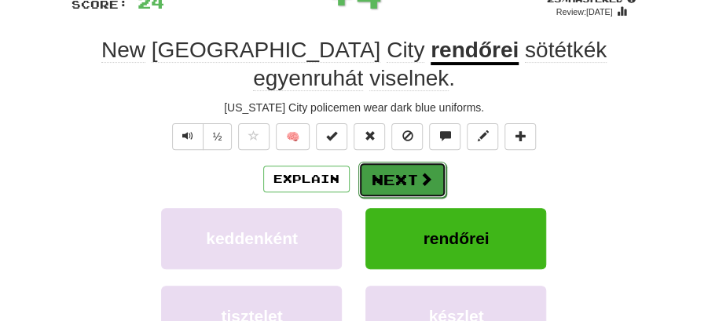
click at [383, 162] on button "Next" at bounding box center [402, 180] width 88 height 36
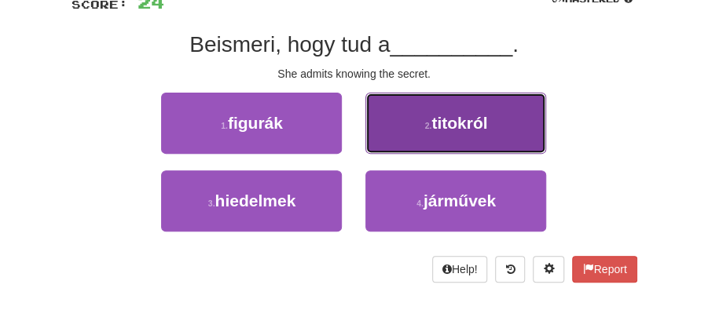
click at [426, 130] on button "2 . titokról" at bounding box center [455, 123] width 181 height 61
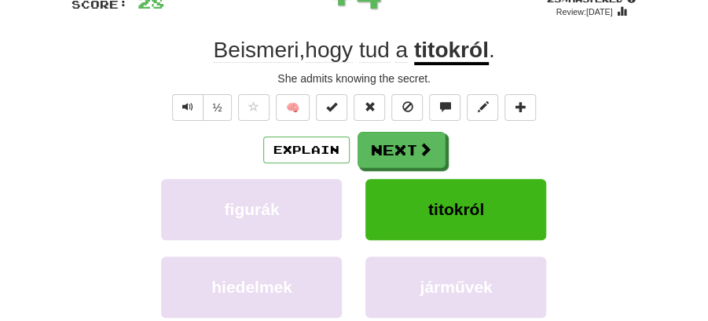
click at [409, 135] on button "Next" at bounding box center [402, 150] width 88 height 36
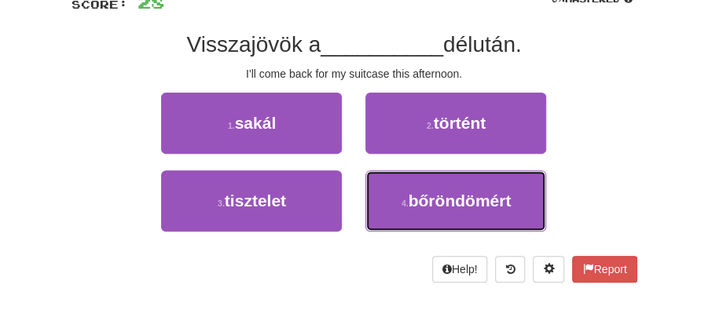
drag, startPoint x: 450, startPoint y: 202, endPoint x: 439, endPoint y: 175, distance: 28.9
click at [448, 196] on span "bőröndömért" at bounding box center [460, 201] width 103 height 18
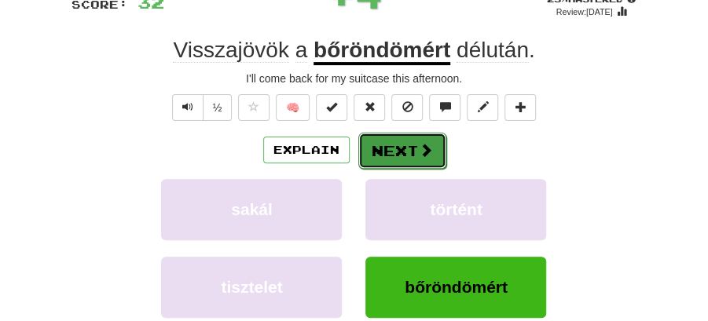
click at [409, 145] on button "Next" at bounding box center [402, 151] width 88 height 36
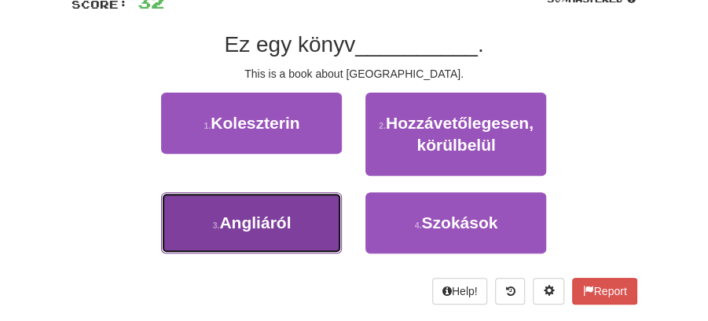
drag, startPoint x: 286, startPoint y: 218, endPoint x: 376, endPoint y: 167, distance: 103.1
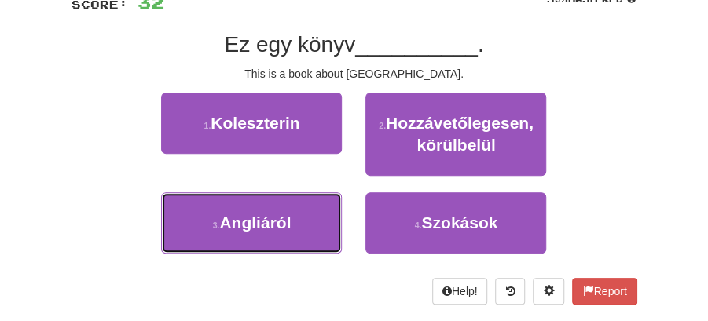
click at [292, 216] on button "3 . Angliáról" at bounding box center [251, 223] width 181 height 61
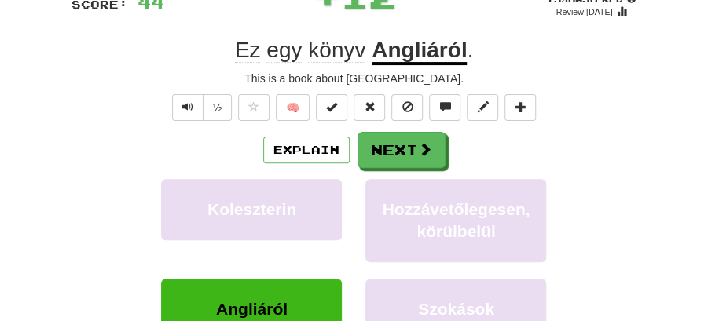
click at [382, 162] on button "Next" at bounding box center [402, 150] width 88 height 36
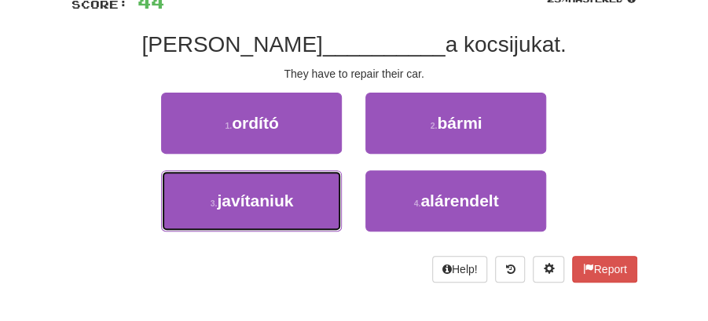
drag, startPoint x: 284, startPoint y: 207, endPoint x: 365, endPoint y: 171, distance: 88.3
click at [295, 200] on button "3 . javítaniuk" at bounding box center [251, 201] width 181 height 61
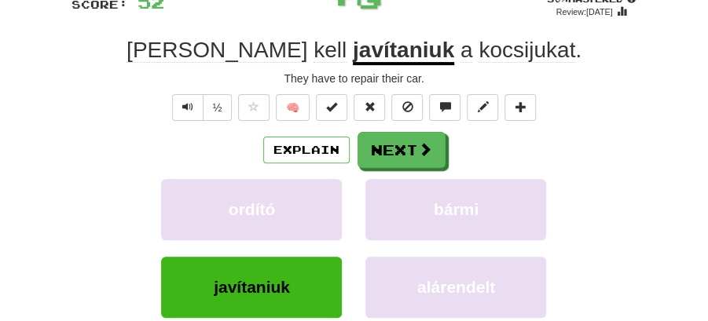
click at [409, 149] on button "Next" at bounding box center [402, 150] width 88 height 36
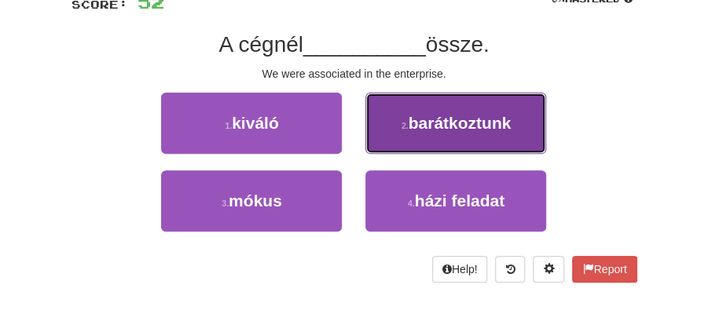
drag, startPoint x: 443, startPoint y: 119, endPoint x: 391, endPoint y: 130, distance: 52.9
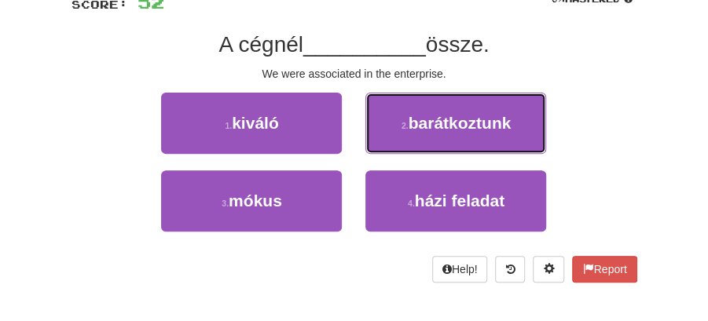
click at [443, 119] on span "barátkoztunk" at bounding box center [460, 123] width 103 height 18
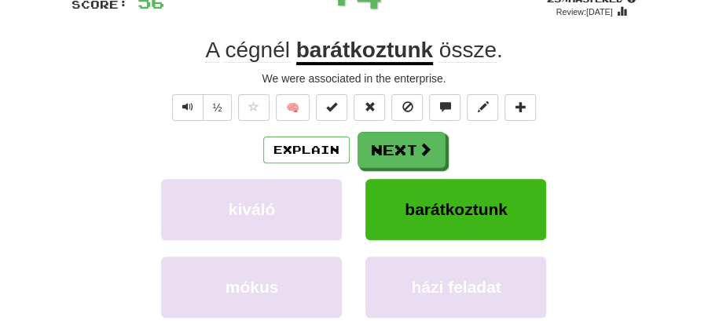
click at [391, 130] on div "/ Score: 56 + 4 25 % Mastered Review: 2025-09-19 A cégnél barátkoztunk össze . …" at bounding box center [355, 195] width 566 height 447
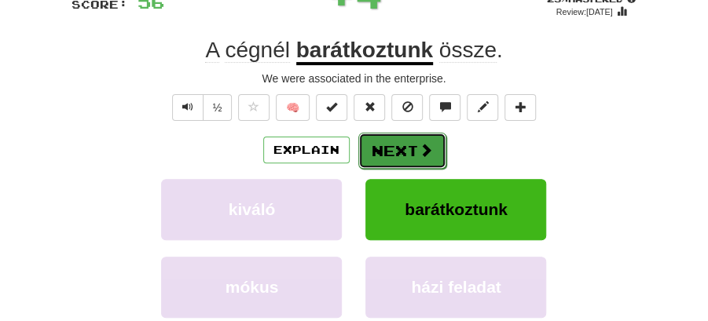
click at [380, 148] on button "Next" at bounding box center [402, 151] width 88 height 36
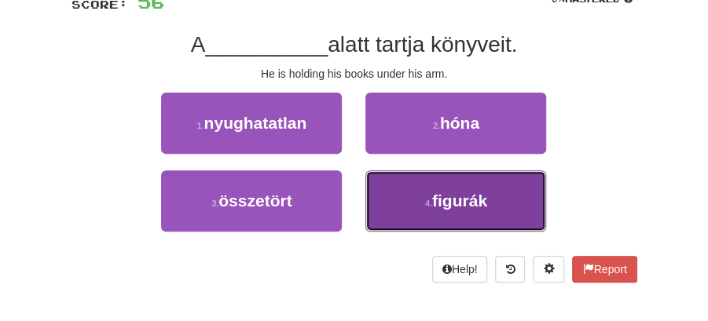
drag, startPoint x: 495, startPoint y: 214, endPoint x: 451, endPoint y: 170, distance: 62.2
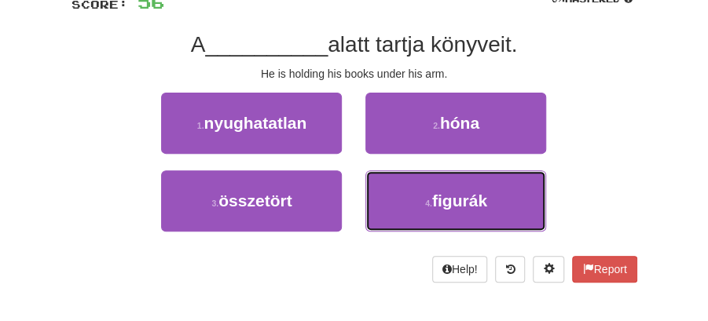
click at [495, 214] on button "4 . figurák" at bounding box center [455, 201] width 181 height 61
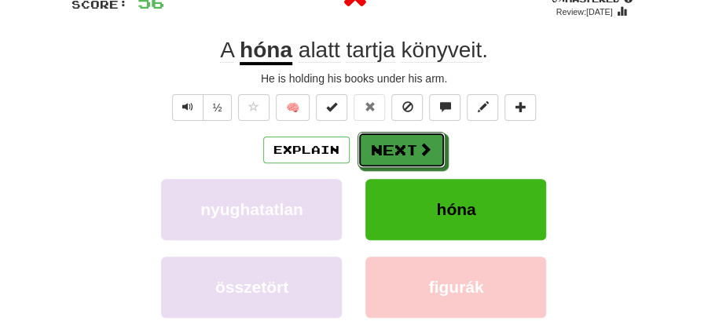
click at [412, 134] on button "Next" at bounding box center [402, 150] width 88 height 36
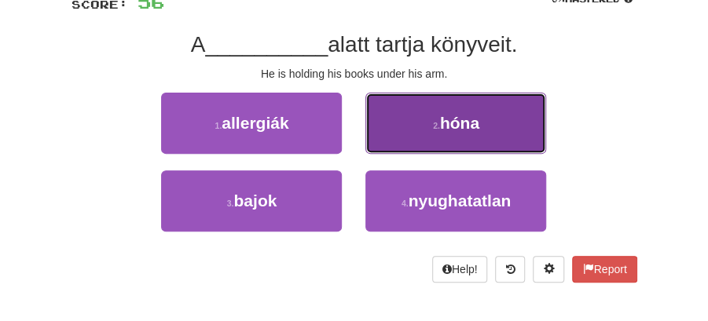
click at [396, 132] on button "2 . hóna" at bounding box center [455, 123] width 181 height 61
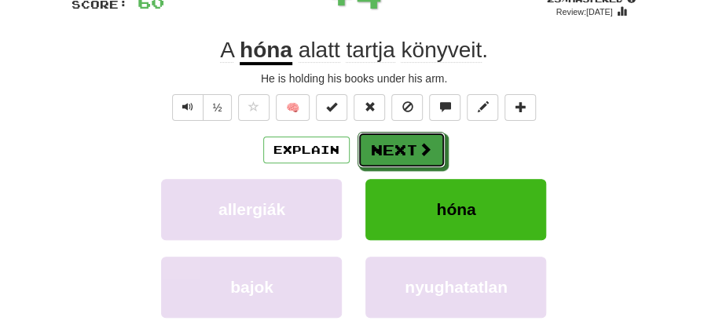
click at [398, 132] on button "Next" at bounding box center [402, 150] width 88 height 36
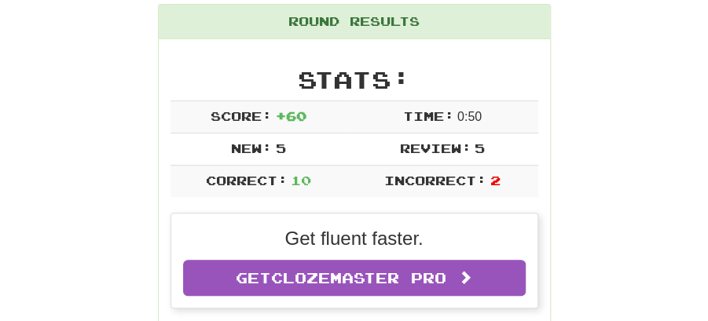
scroll to position [33, 0]
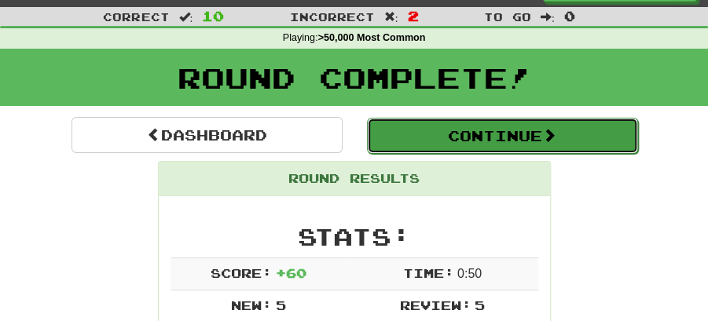
click at [452, 121] on button "Continue" at bounding box center [502, 136] width 271 height 36
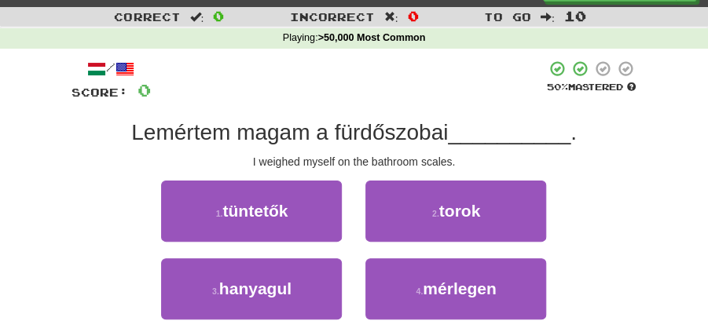
scroll to position [86, 0]
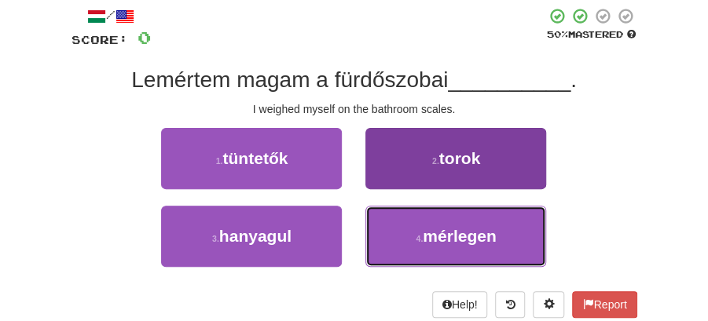
click at [456, 240] on button "4 . mérlegen" at bounding box center [455, 236] width 181 height 61
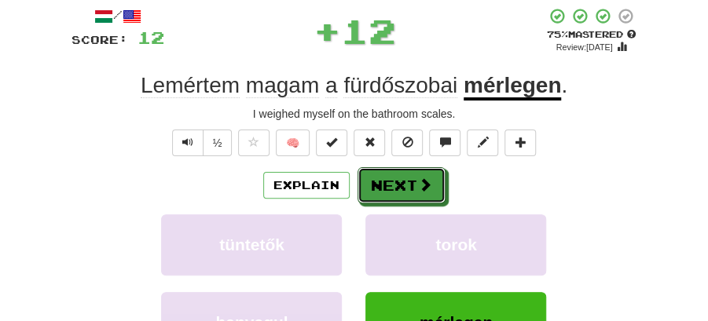
click at [414, 192] on button "Next" at bounding box center [402, 185] width 88 height 36
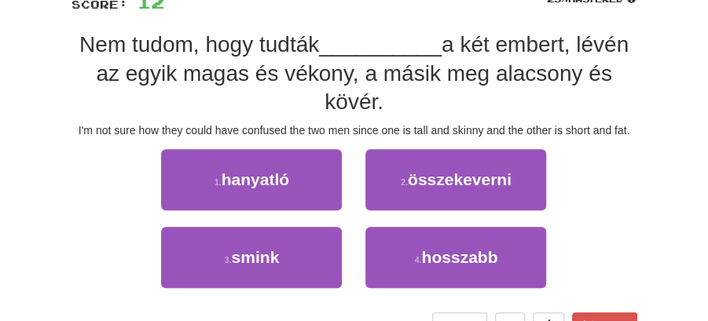
scroll to position [138, 0]
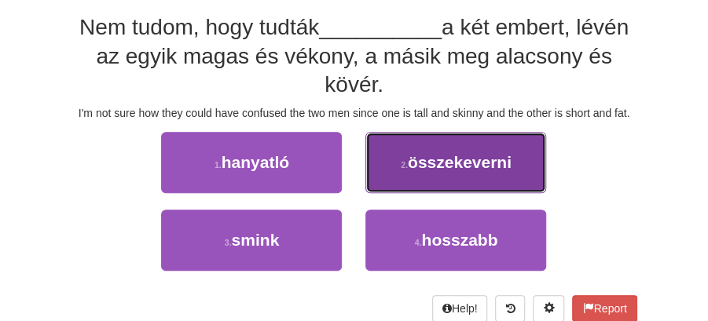
click at [450, 167] on span "összekeverni" at bounding box center [460, 162] width 104 height 18
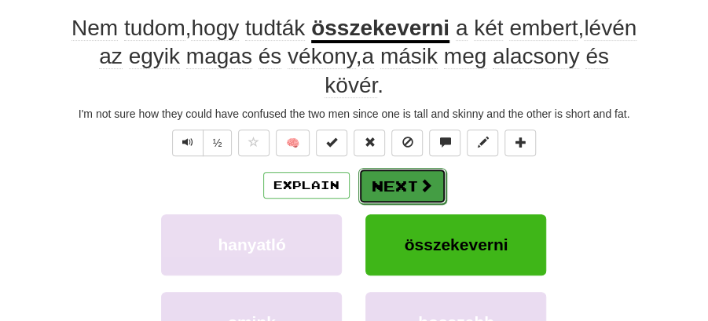
drag, startPoint x: 450, startPoint y: 167, endPoint x: 434, endPoint y: 174, distance: 17.6
click at [434, 174] on button "Next" at bounding box center [402, 186] width 88 height 36
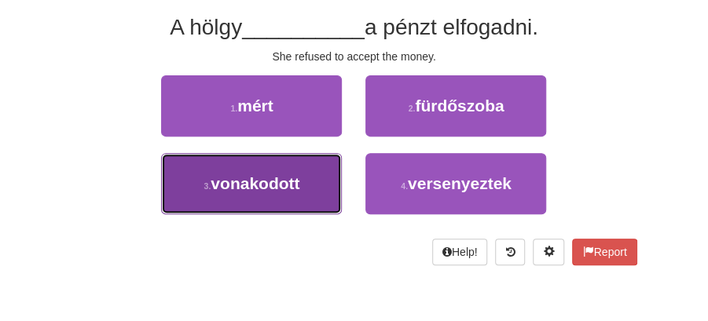
drag, startPoint x: 279, startPoint y: 182, endPoint x: 351, endPoint y: 151, distance: 78.1
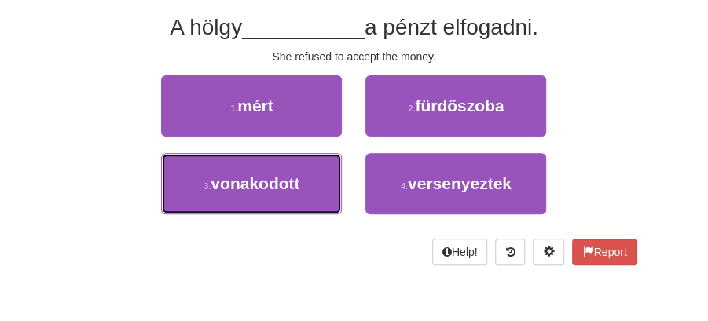
click at [284, 181] on span "vonakodott" at bounding box center [255, 183] width 89 height 18
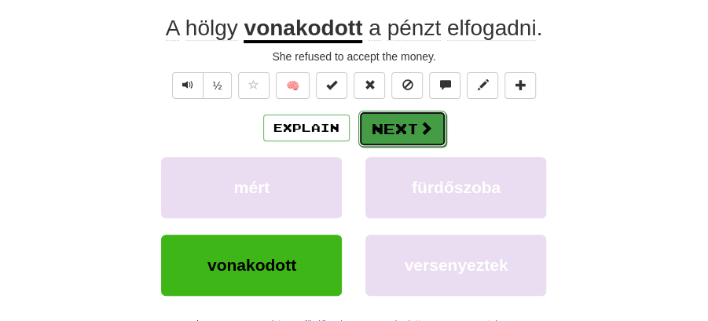
click at [410, 120] on button "Next" at bounding box center [402, 129] width 88 height 36
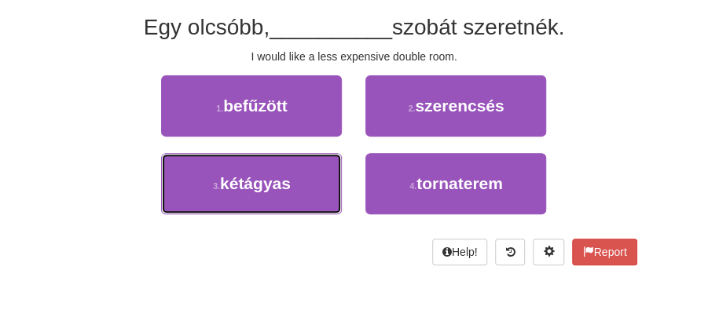
drag, startPoint x: 291, startPoint y: 185, endPoint x: 406, endPoint y: 146, distance: 121.3
click at [303, 182] on button "3 . kétágyas" at bounding box center [251, 183] width 181 height 61
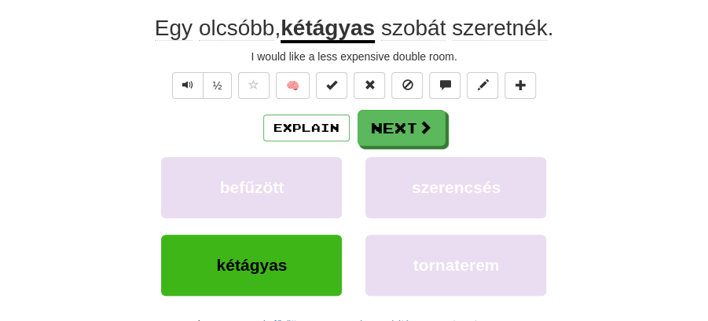
click at [447, 130] on div "Explain Next" at bounding box center [355, 128] width 566 height 36
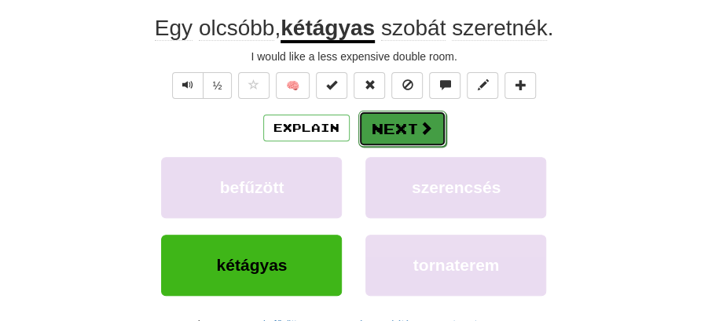
click at [419, 127] on span at bounding box center [426, 128] width 14 height 14
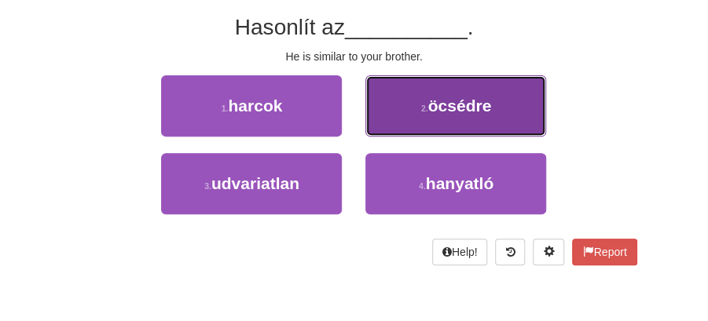
click at [464, 108] on span "öcsédre" at bounding box center [460, 106] width 64 height 18
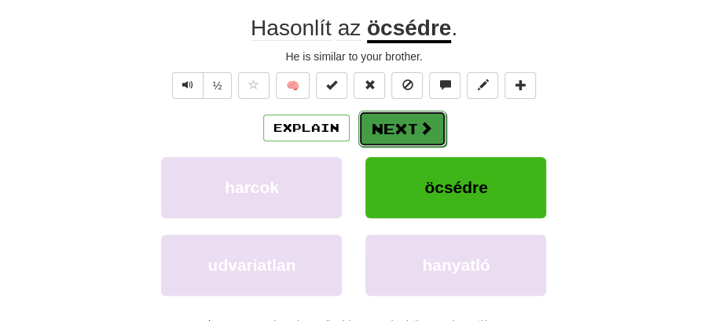
click at [373, 116] on button "Next" at bounding box center [402, 129] width 88 height 36
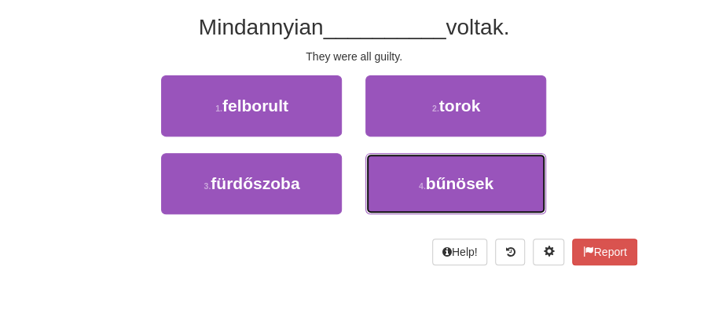
drag, startPoint x: 431, startPoint y: 186, endPoint x: 435, endPoint y: 148, distance: 38.7
click at [435, 178] on span "bűnösek" at bounding box center [460, 183] width 68 height 18
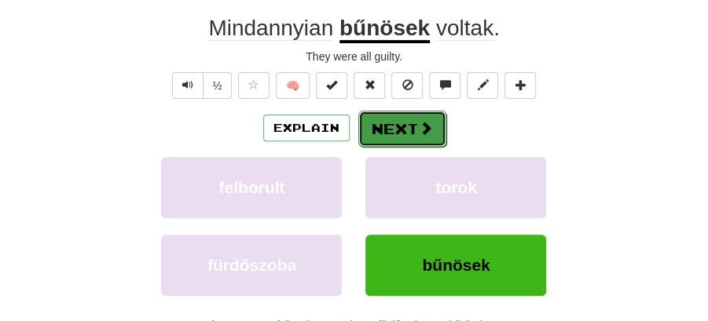
click at [426, 135] on button "Next" at bounding box center [402, 129] width 88 height 36
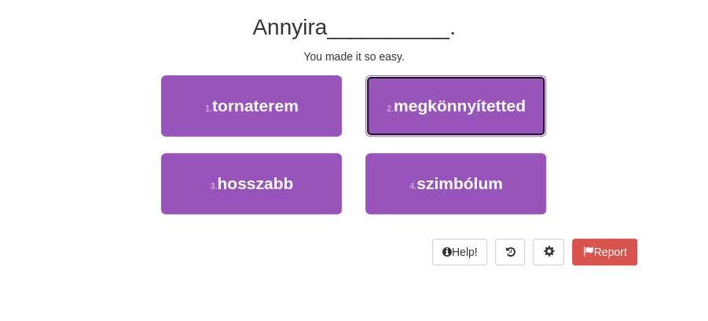
click at [447, 101] on span "megkönnyítetted" at bounding box center [460, 106] width 132 height 18
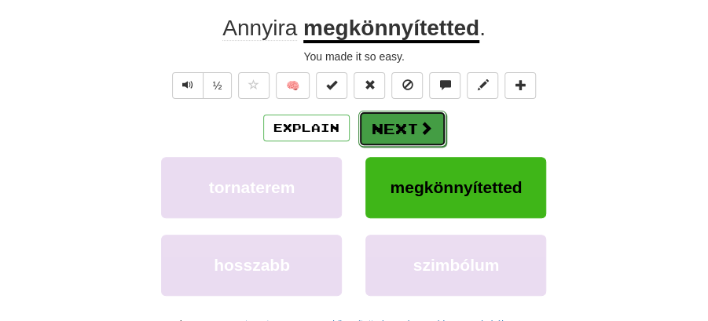
click at [415, 127] on button "Next" at bounding box center [402, 129] width 88 height 36
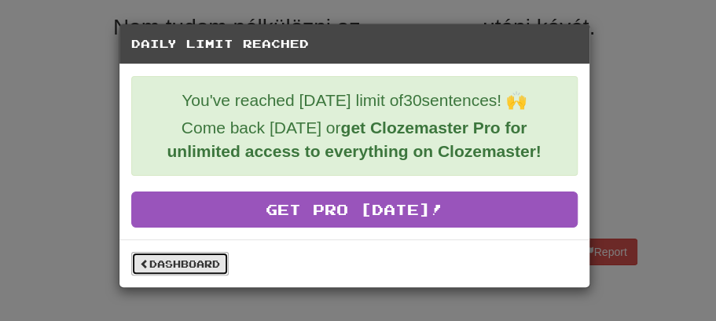
click at [178, 263] on link "Dashboard" at bounding box center [179, 264] width 97 height 24
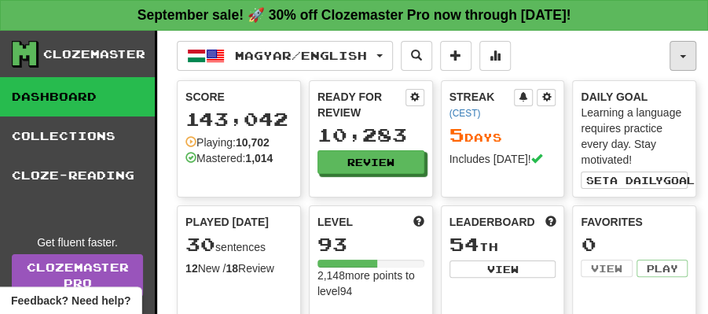
click at [680, 45] on button "button" at bounding box center [683, 56] width 27 height 30
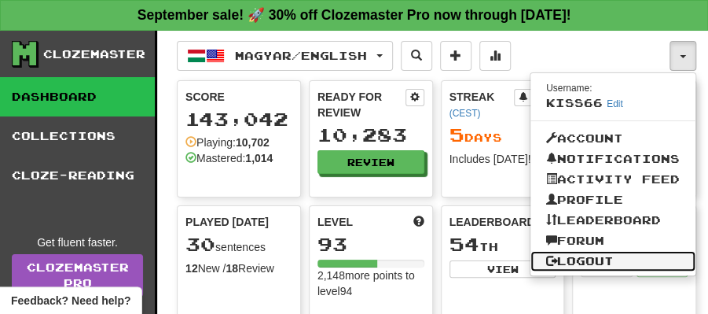
click at [612, 253] on link "Logout" at bounding box center [612, 261] width 165 height 20
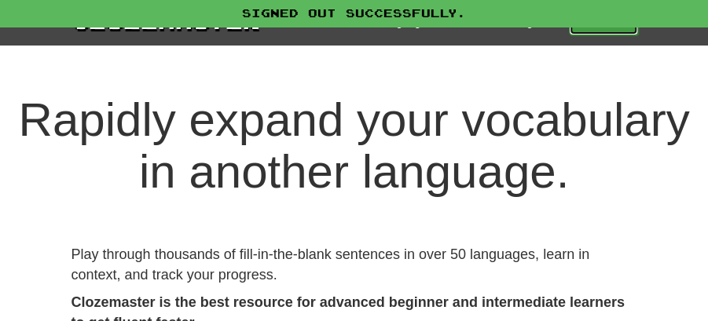
click at [607, 31] on link "Play" at bounding box center [603, 22] width 69 height 27
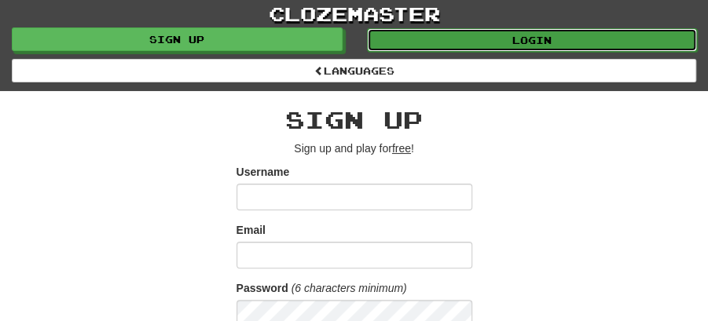
click at [474, 35] on link "Login" at bounding box center [532, 40] width 331 height 24
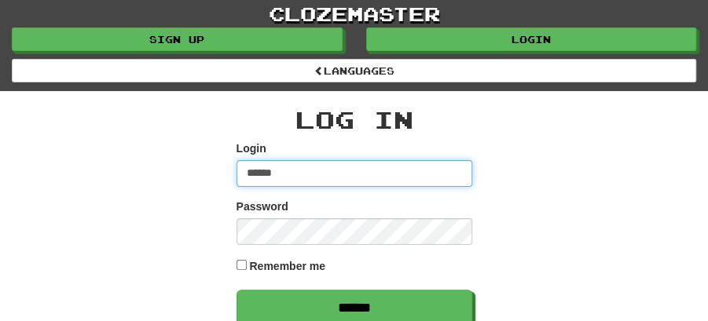
type input "********"
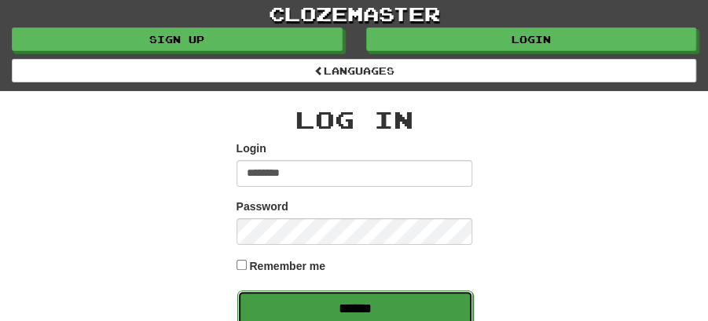
click at [380, 310] on input "******" at bounding box center [355, 309] width 236 height 36
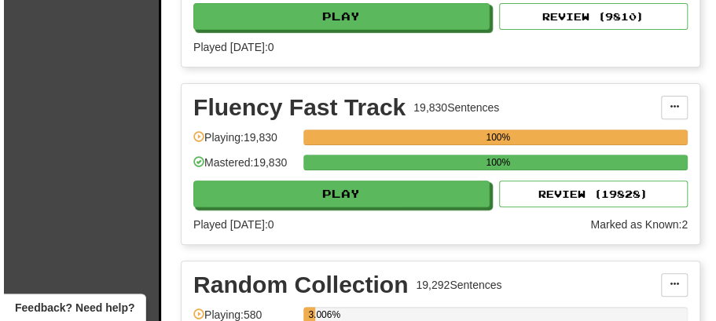
scroll to position [2380, 0]
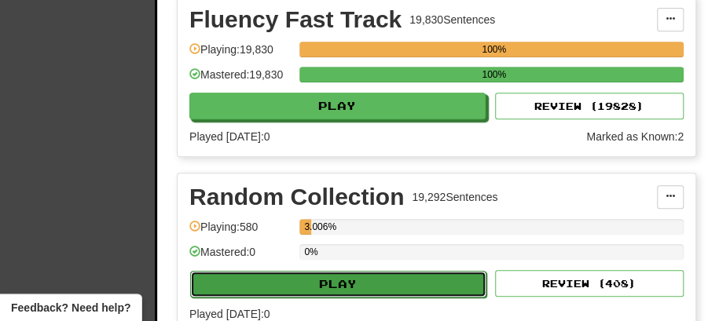
click at [379, 271] on button "Play" at bounding box center [338, 284] width 296 height 27
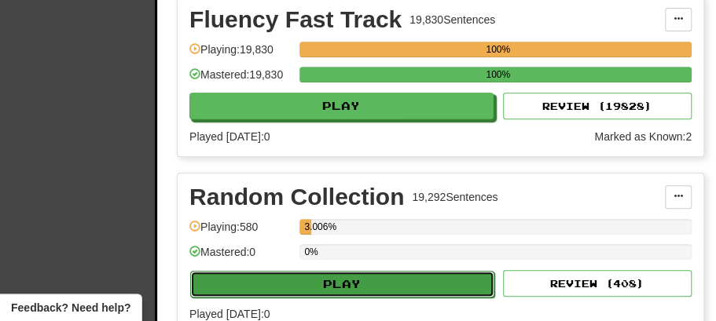
select select "**"
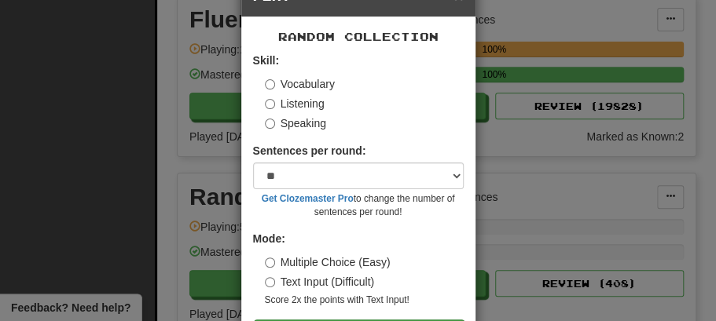
scroll to position [107, 0]
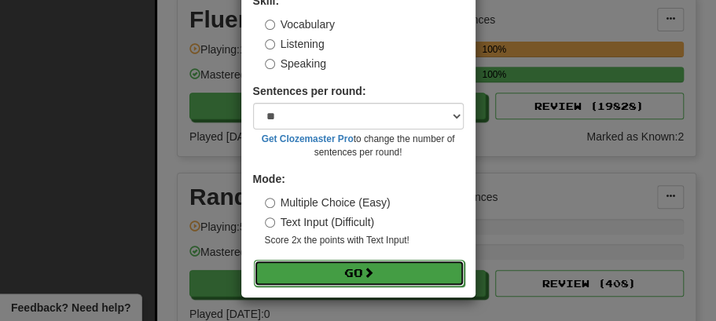
click at [368, 275] on span at bounding box center [368, 272] width 11 height 11
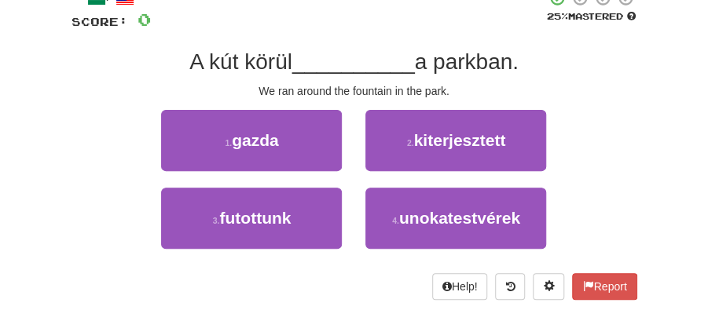
scroll to position [105, 0]
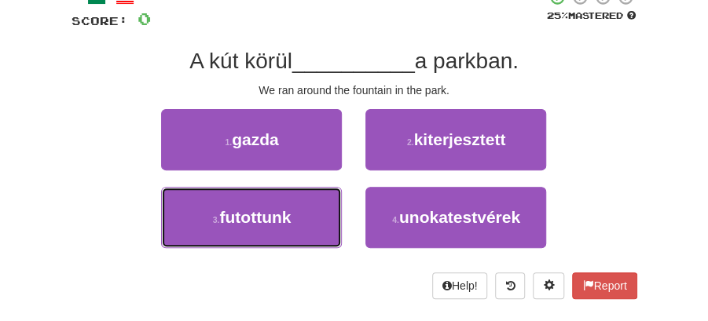
drag, startPoint x: 293, startPoint y: 211, endPoint x: 339, endPoint y: 184, distance: 53.2
click at [299, 206] on button "3 . futottunk" at bounding box center [251, 217] width 181 height 61
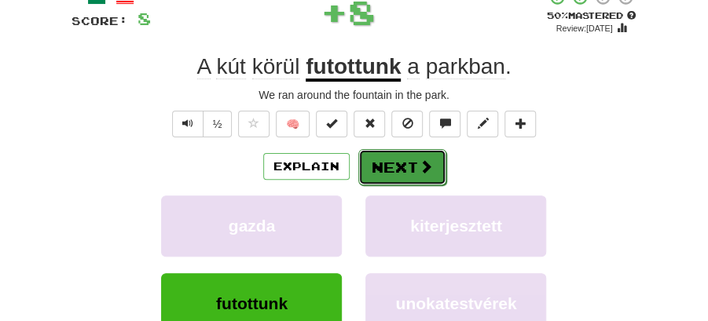
click at [391, 156] on button "Next" at bounding box center [402, 167] width 88 height 36
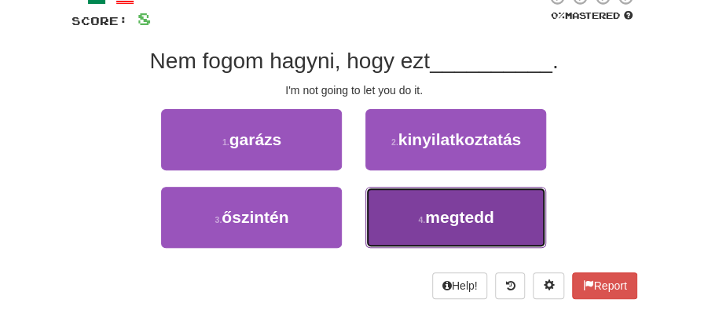
click at [417, 221] on button "4 . megtedd" at bounding box center [455, 217] width 181 height 61
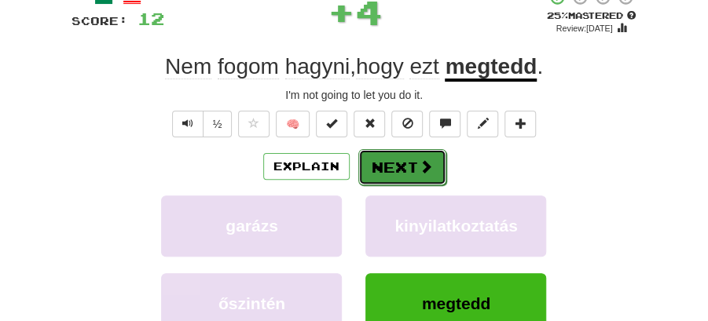
click at [384, 164] on button "Next" at bounding box center [402, 167] width 88 height 36
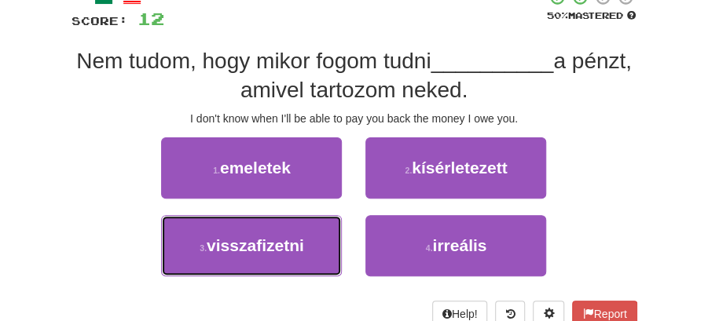
drag, startPoint x: 290, startPoint y: 248, endPoint x: 401, endPoint y: 212, distance: 116.3
click at [304, 242] on span "visszafizetni" at bounding box center [255, 246] width 97 height 18
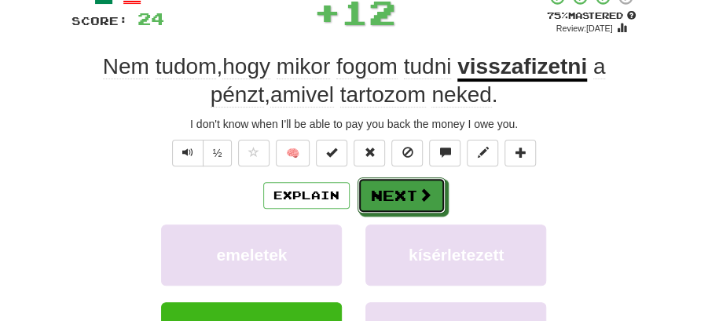
click at [403, 203] on button "Next" at bounding box center [402, 196] width 88 height 36
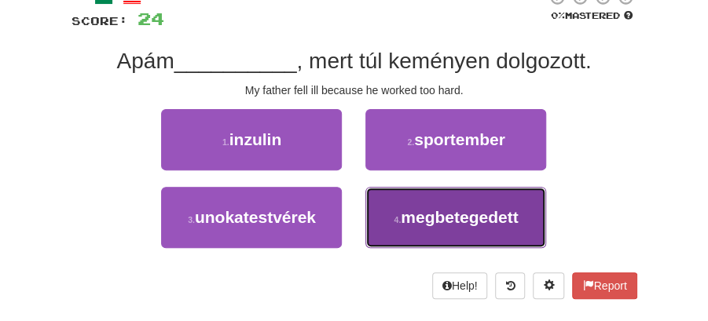
click at [462, 225] on span "megbetegedett" at bounding box center [459, 217] width 117 height 18
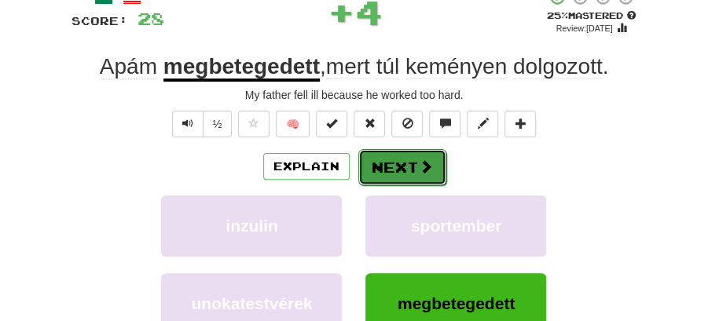
click at [421, 167] on span at bounding box center [426, 167] width 14 height 14
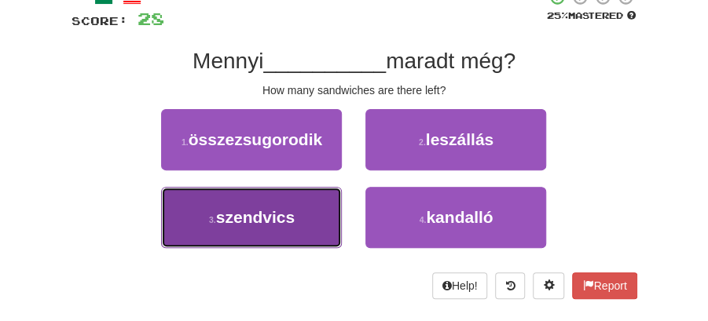
drag, startPoint x: 319, startPoint y: 217, endPoint x: 335, endPoint y: 195, distance: 27.0
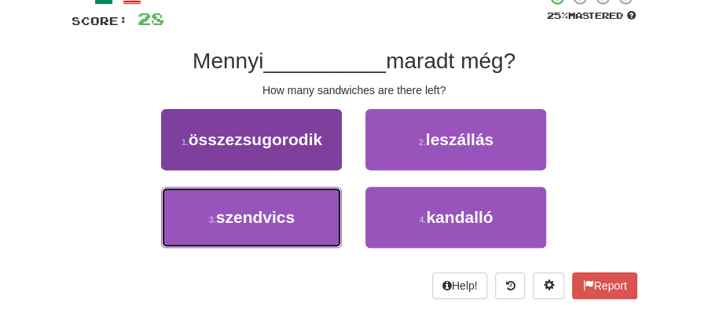
click at [319, 215] on button "3 . szendvics" at bounding box center [251, 217] width 181 height 61
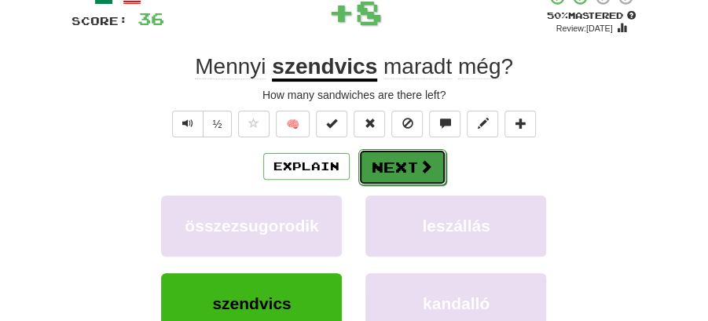
click at [379, 149] on button "Next" at bounding box center [402, 167] width 88 height 36
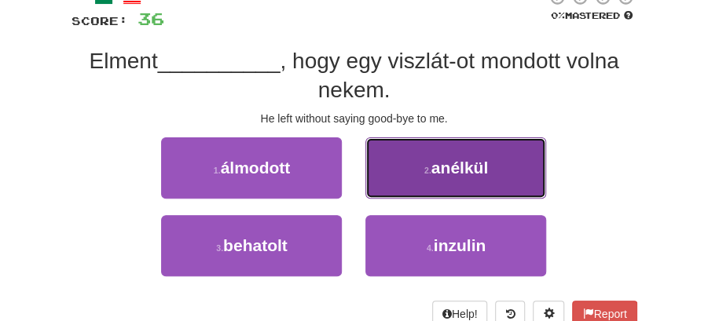
click at [473, 178] on button "2 . anélkül" at bounding box center [455, 168] width 181 height 61
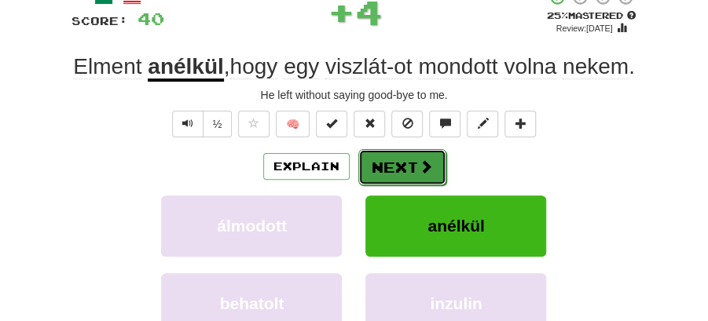
click at [406, 181] on button "Next" at bounding box center [402, 167] width 88 height 36
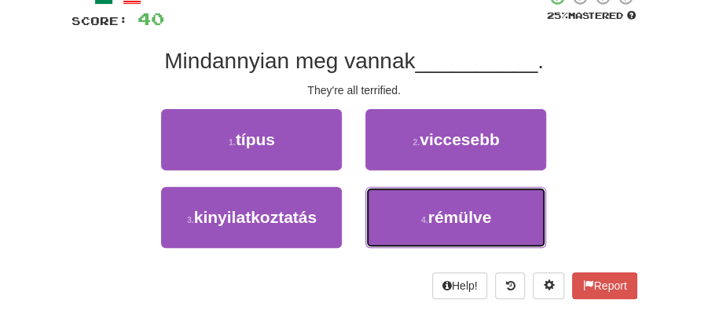
drag, startPoint x: 450, startPoint y: 223, endPoint x: 414, endPoint y: 186, distance: 51.7
click at [450, 219] on span "rémülve" at bounding box center [460, 217] width 64 height 18
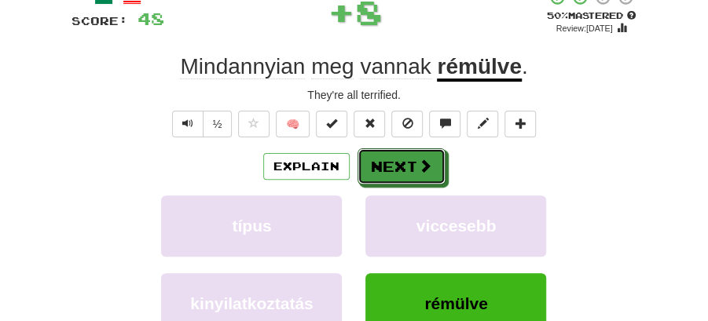
click at [393, 165] on button "Next" at bounding box center [402, 167] width 88 height 36
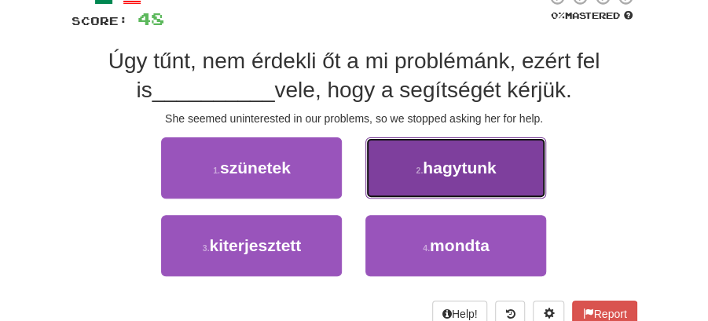
click at [413, 176] on button "2 . hagytunk" at bounding box center [455, 168] width 181 height 61
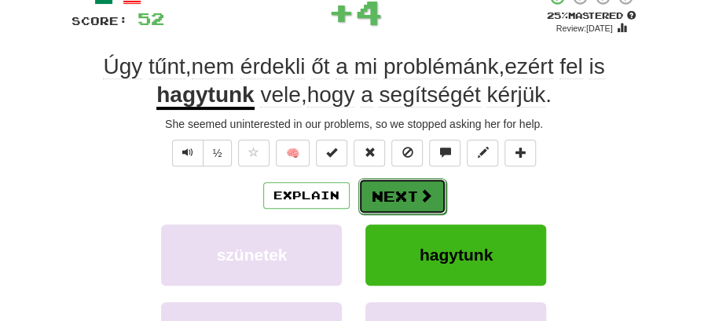
click at [413, 178] on button "Next" at bounding box center [402, 196] width 88 height 36
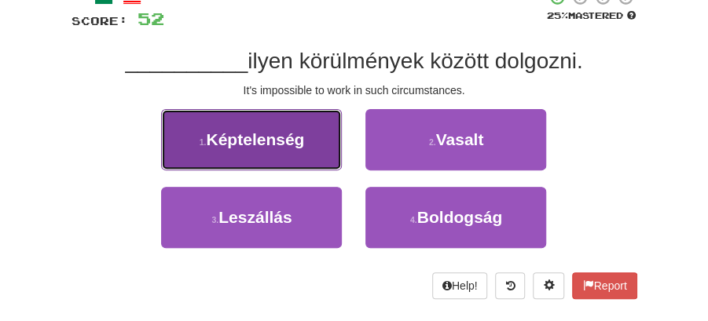
click at [316, 154] on button "1 . Képtelenség" at bounding box center [251, 139] width 181 height 61
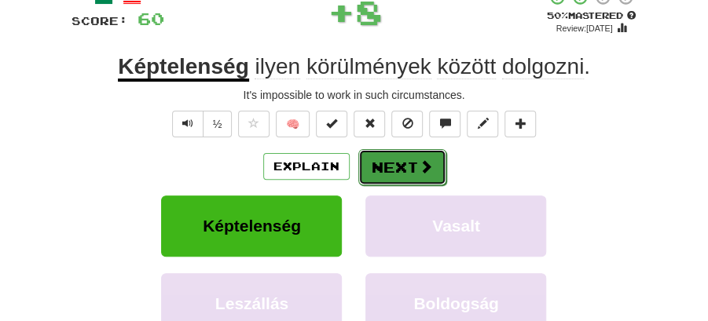
click at [401, 164] on button "Next" at bounding box center [402, 167] width 88 height 36
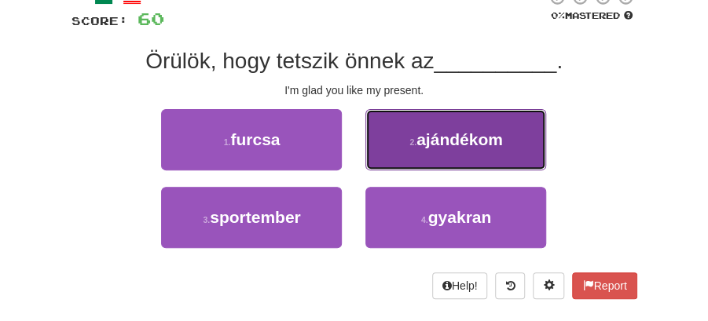
click at [399, 141] on button "2 . ajándékom" at bounding box center [455, 139] width 181 height 61
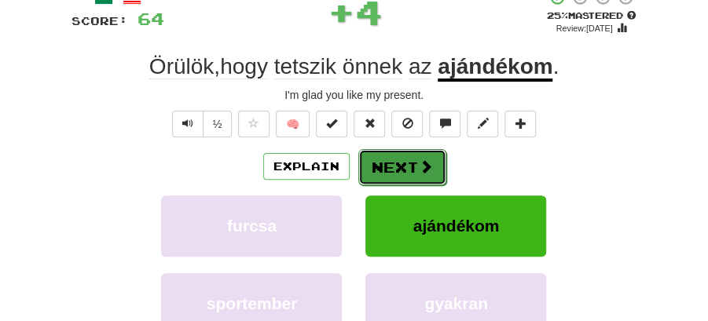
click at [377, 159] on button "Next" at bounding box center [402, 167] width 88 height 36
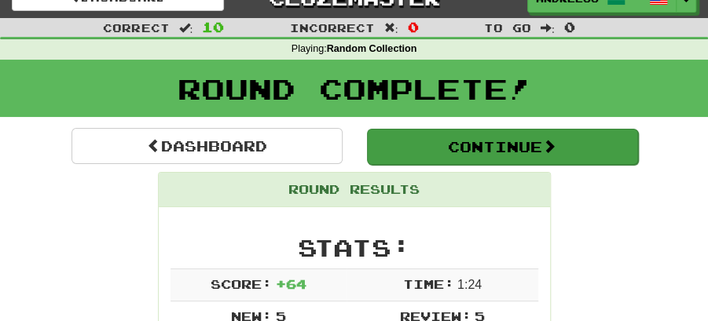
scroll to position [17, 0]
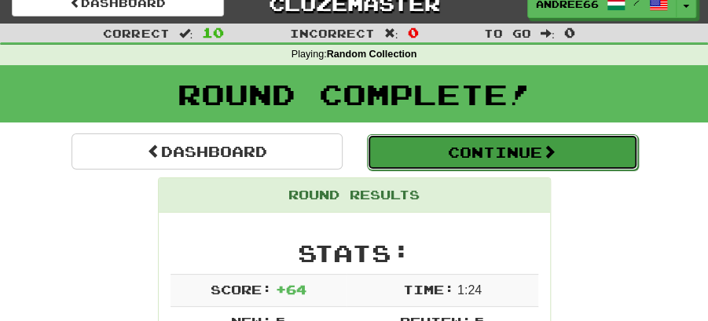
click at [457, 149] on button "Continue" at bounding box center [502, 152] width 271 height 36
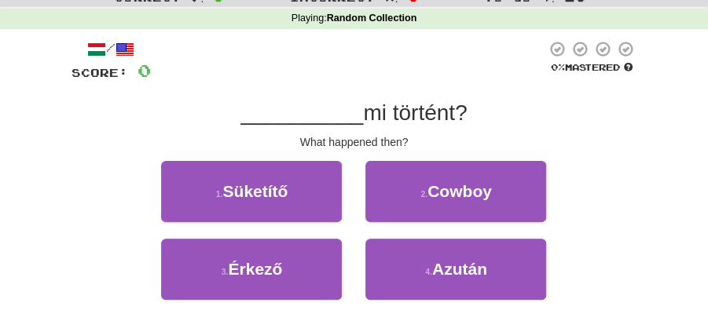
scroll to position [69, 0]
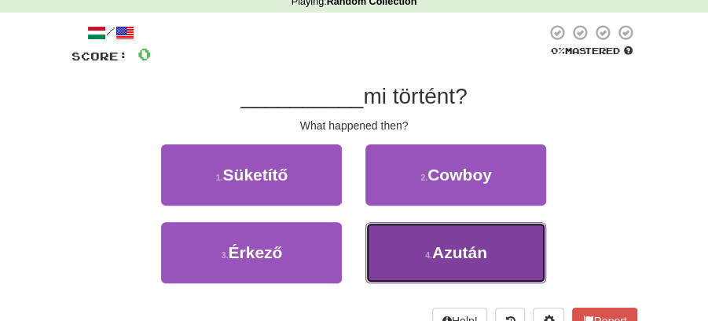
click at [448, 251] on span "Azután" at bounding box center [459, 253] width 55 height 18
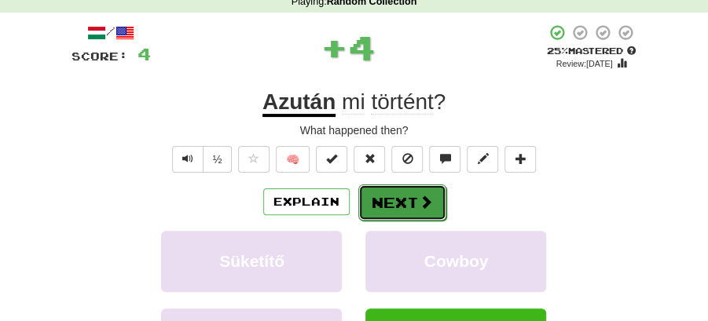
click at [419, 203] on span at bounding box center [426, 202] width 14 height 14
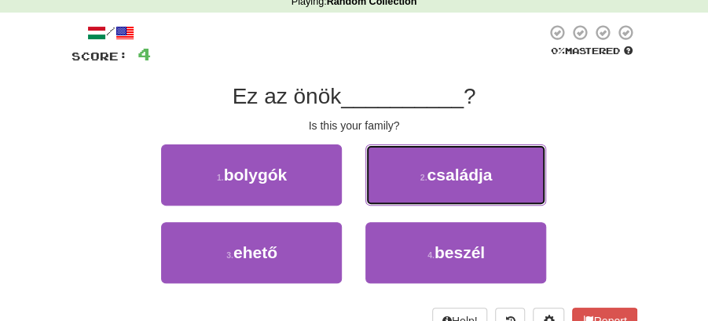
drag, startPoint x: 446, startPoint y: 177, endPoint x: 432, endPoint y: 182, distance: 15.2
click at [443, 178] on span "családja" at bounding box center [459, 175] width 65 height 18
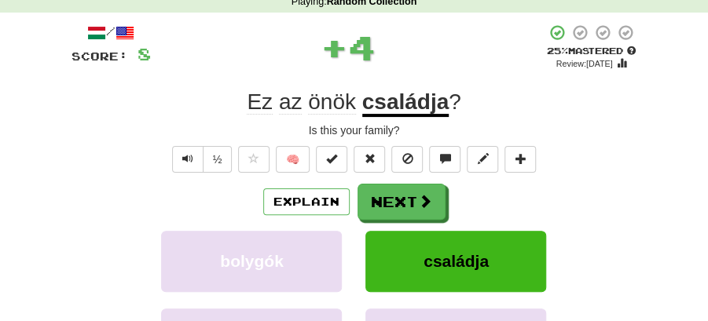
click at [421, 184] on button "Next" at bounding box center [402, 202] width 88 height 36
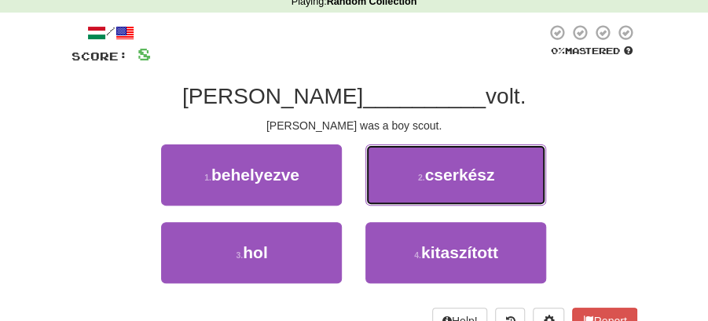
drag, startPoint x: 450, startPoint y: 179, endPoint x: 432, endPoint y: 182, distance: 18.3
click at [450, 179] on span "cserkész" at bounding box center [459, 175] width 70 height 18
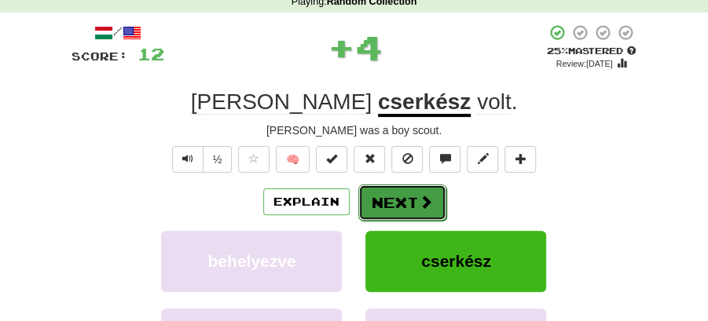
click at [386, 188] on button "Next" at bounding box center [402, 203] width 88 height 36
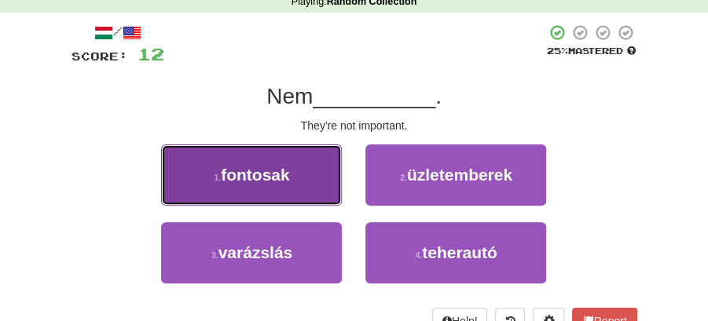
drag, startPoint x: 267, startPoint y: 178, endPoint x: 296, endPoint y: 182, distance: 29.5
click at [296, 182] on button "1 . fontosak" at bounding box center [251, 175] width 181 height 61
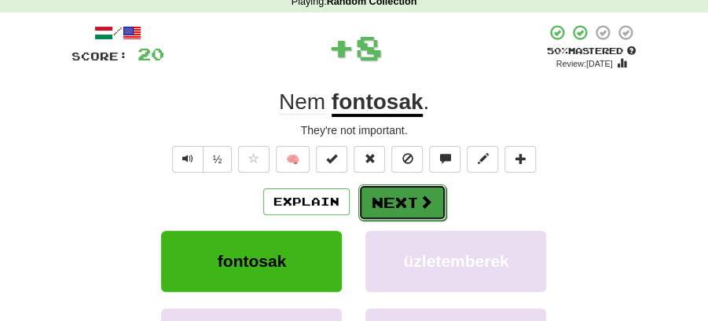
click at [399, 196] on button "Next" at bounding box center [402, 203] width 88 height 36
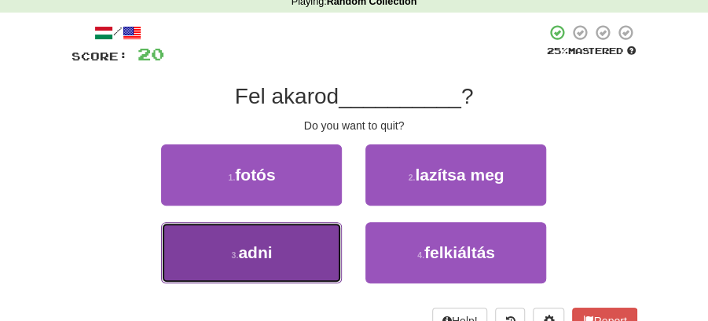
click at [341, 241] on button "3 . adni" at bounding box center [251, 252] width 181 height 61
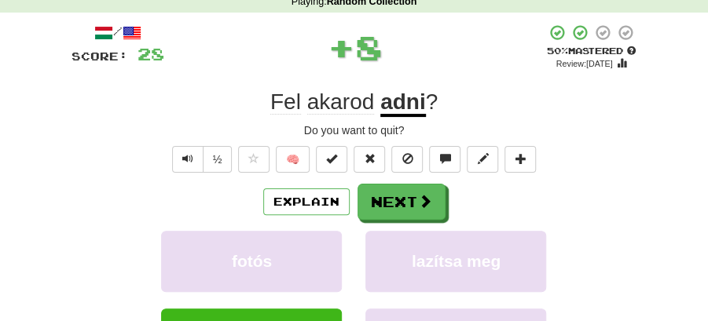
click at [373, 180] on div "/ Score: 28 + 8 50 % Mastered Review: 2025-09-28 Fel akarod adni ? Do you want …" at bounding box center [355, 247] width 566 height 447
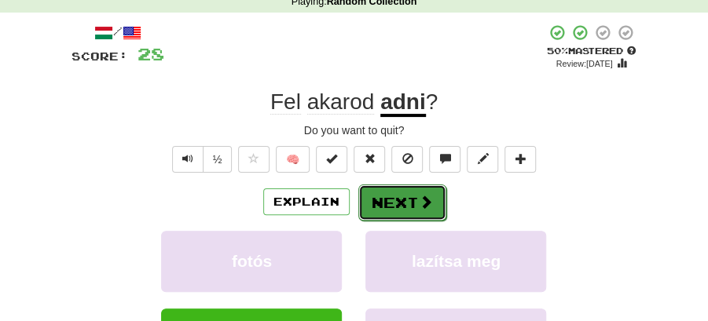
click at [396, 201] on button "Next" at bounding box center [402, 203] width 88 height 36
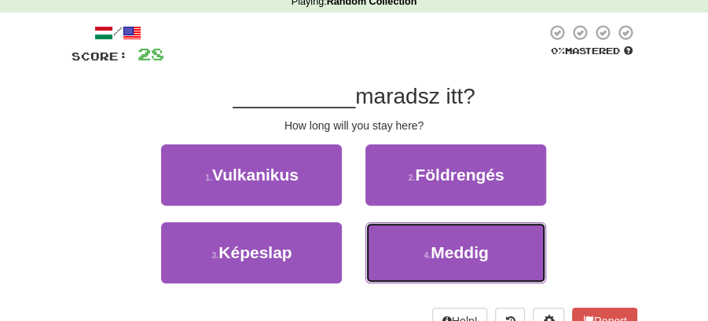
drag, startPoint x: 415, startPoint y: 254, endPoint x: 418, endPoint y: 226, distance: 27.7
click at [416, 253] on button "4 . Meddig" at bounding box center [455, 252] width 181 height 61
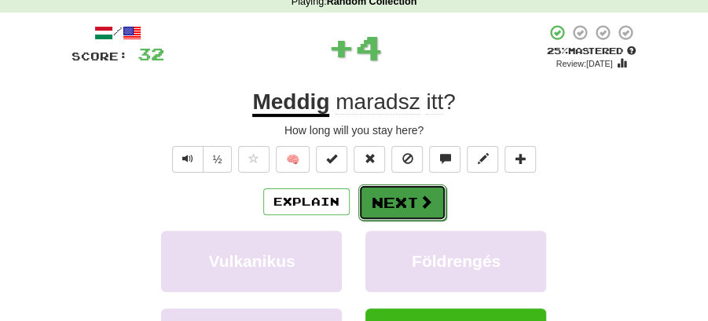
click at [414, 211] on button "Next" at bounding box center [402, 203] width 88 height 36
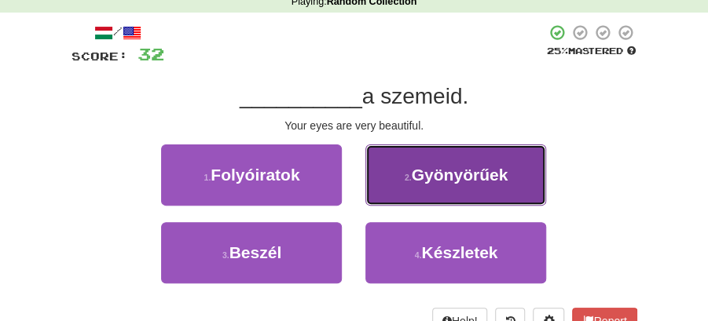
click at [445, 174] on span "Gyönyörűek" at bounding box center [460, 175] width 97 height 18
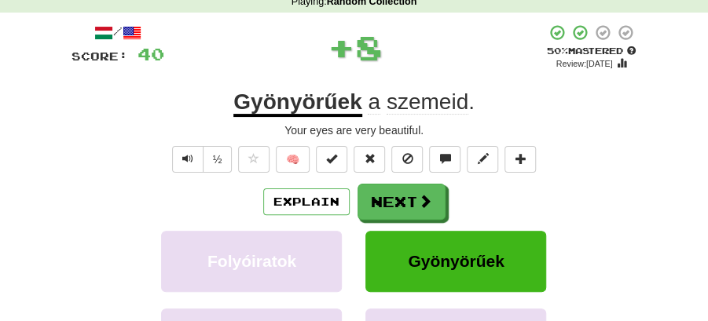
click at [426, 184] on button "Next" at bounding box center [402, 202] width 88 height 36
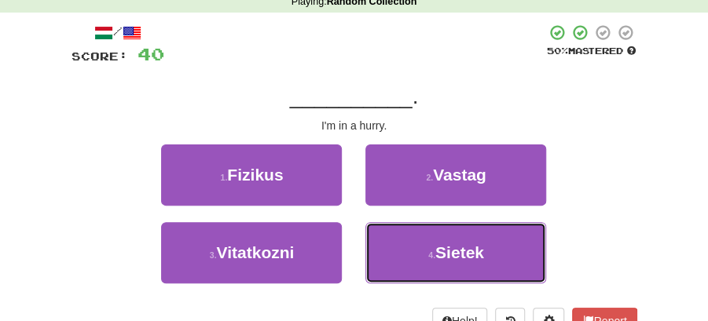
drag, startPoint x: 428, startPoint y: 247, endPoint x: 423, endPoint y: 222, distance: 25.6
click at [428, 244] on button "4 . Sietek" at bounding box center [455, 252] width 181 height 61
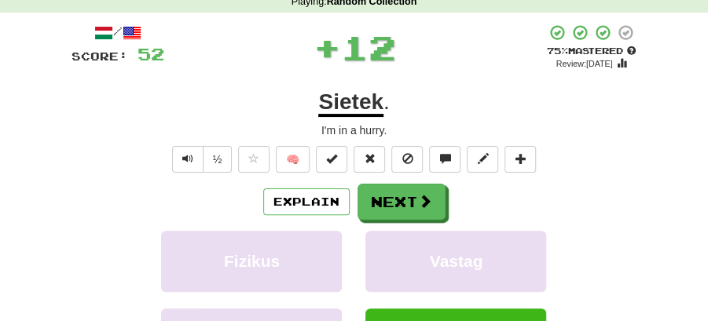
click at [404, 196] on button "Next" at bounding box center [402, 202] width 88 height 36
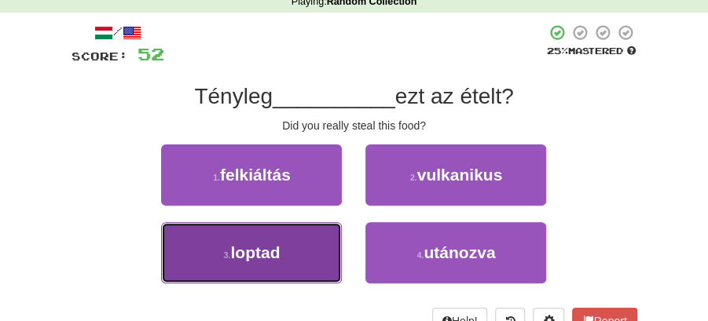
drag, startPoint x: 297, startPoint y: 253, endPoint x: 318, endPoint y: 244, distance: 23.2
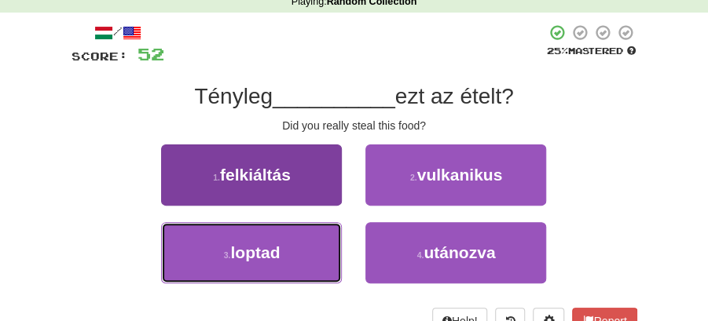
click at [303, 251] on button "3 . loptad" at bounding box center [251, 252] width 181 height 61
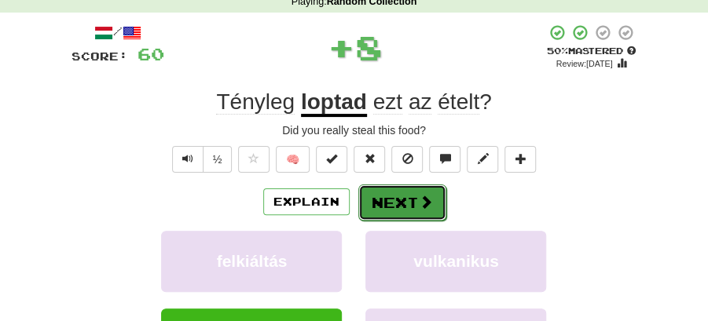
click at [374, 194] on button "Next" at bounding box center [402, 203] width 88 height 36
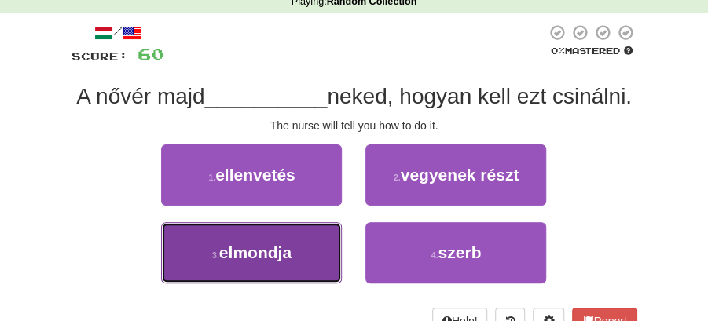
drag, startPoint x: 292, startPoint y: 281, endPoint x: 321, endPoint y: 259, distance: 36.6
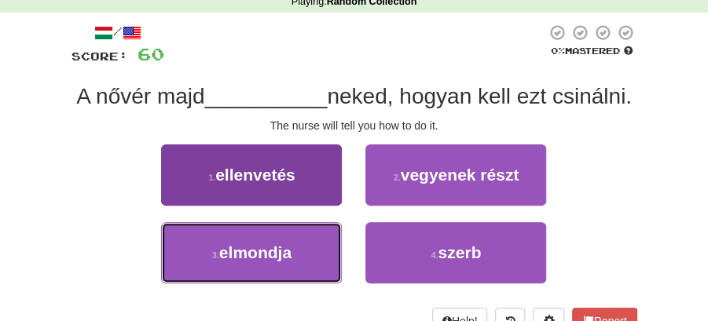
click at [293, 280] on button "3 . elmondja" at bounding box center [251, 252] width 181 height 61
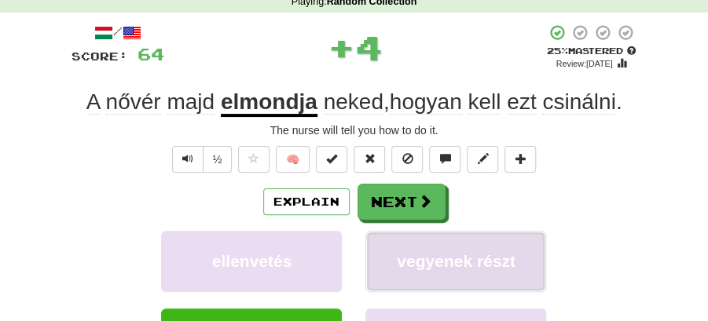
click at [382, 233] on button "vegyenek részt" at bounding box center [455, 261] width 181 height 61
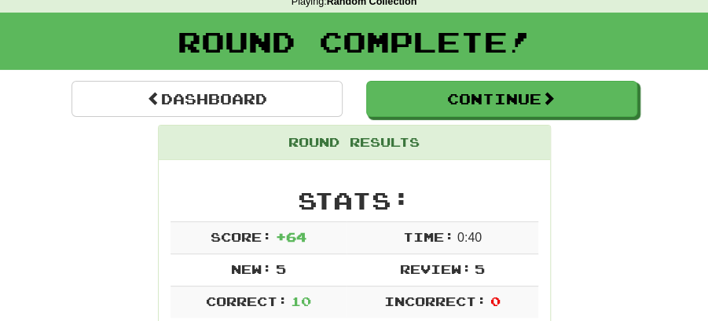
drag, startPoint x: 391, startPoint y: 214, endPoint x: 486, endPoint y: 130, distance: 126.4
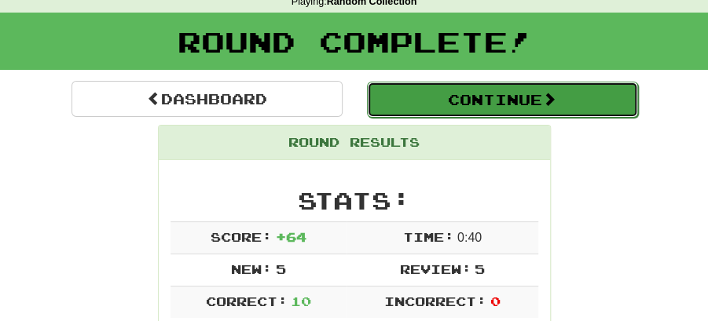
click at [469, 91] on button "Continue" at bounding box center [502, 100] width 271 height 36
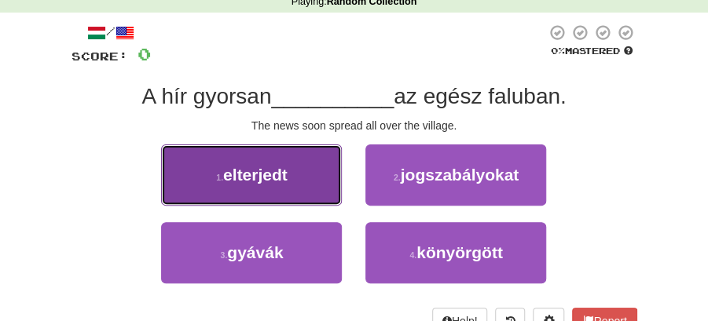
drag, startPoint x: 277, startPoint y: 187, endPoint x: 288, endPoint y: 187, distance: 11.8
click at [288, 187] on button "1 . elterjedt" at bounding box center [251, 175] width 181 height 61
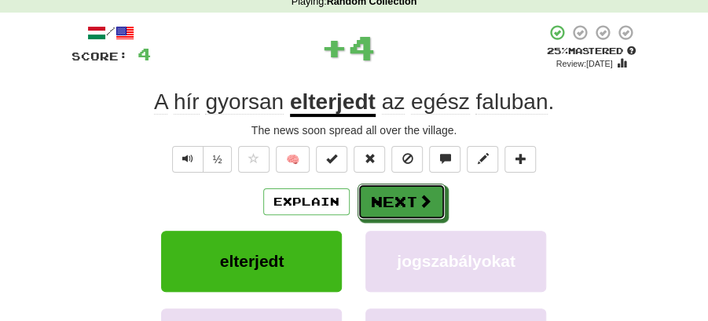
click at [381, 187] on button "Next" at bounding box center [402, 202] width 88 height 36
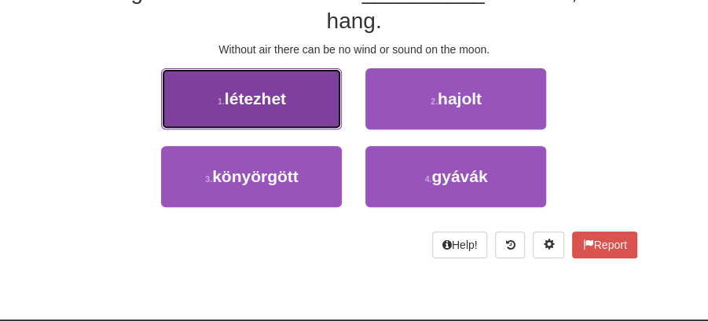
click at [287, 104] on button "1 . létezhet" at bounding box center [251, 98] width 181 height 61
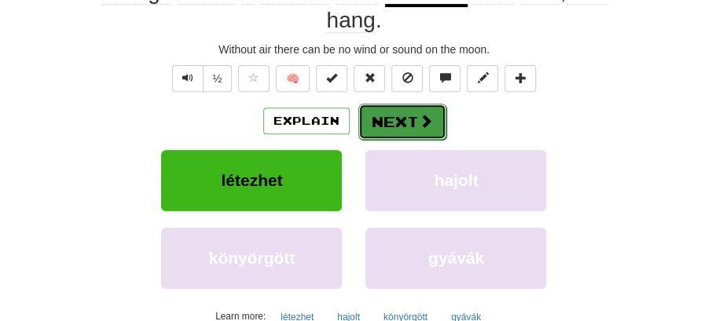
click at [415, 117] on button "Next" at bounding box center [402, 122] width 88 height 36
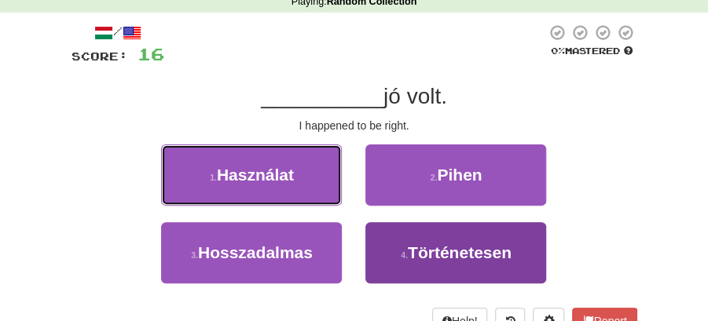
drag, startPoint x: 302, startPoint y: 187, endPoint x: 442, endPoint y: 266, distance: 160.8
click at [431, 275] on div "1 . Használat 2 . Pihen 3 . Hosszadalmas 4 . Történetesen" at bounding box center [354, 223] width 589 height 156
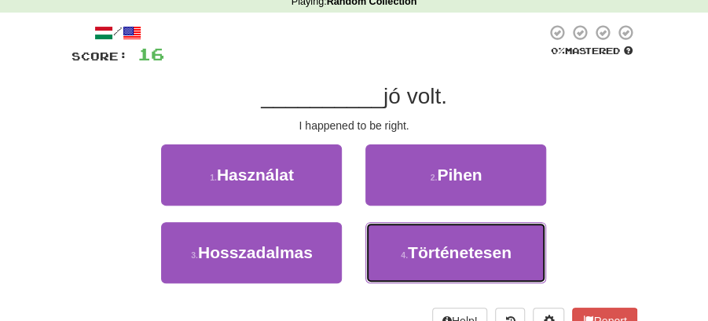
drag, startPoint x: 445, startPoint y: 258, endPoint x: 435, endPoint y: 227, distance: 32.3
click at [445, 253] on span "Történetesen" at bounding box center [460, 253] width 104 height 18
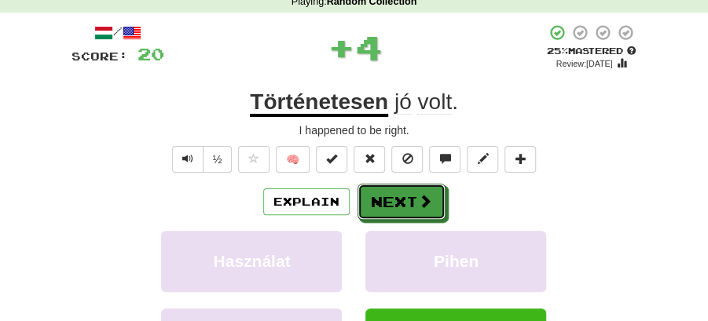
click at [414, 196] on button "Next" at bounding box center [402, 202] width 88 height 36
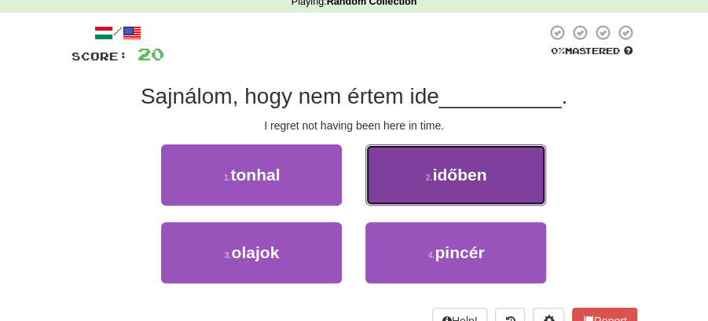
click at [409, 186] on button "2 . időben" at bounding box center [455, 175] width 181 height 61
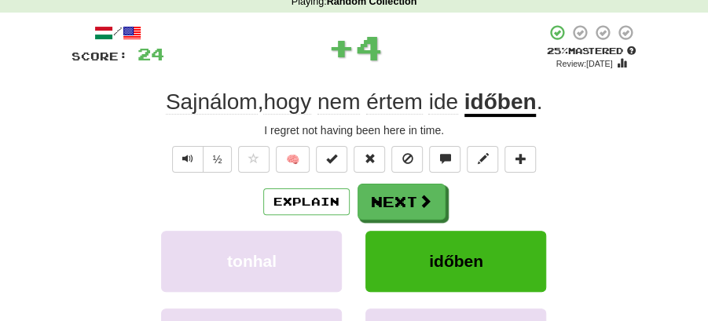
click at [376, 190] on button "Next" at bounding box center [402, 202] width 88 height 36
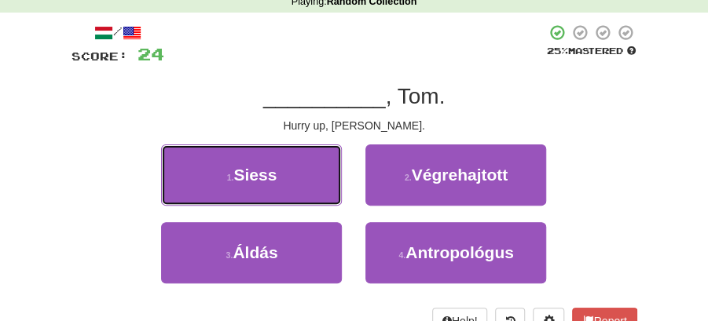
drag, startPoint x: 291, startPoint y: 176, endPoint x: 324, endPoint y: 182, distance: 33.5
click at [303, 179] on button "1 . Siess" at bounding box center [251, 175] width 181 height 61
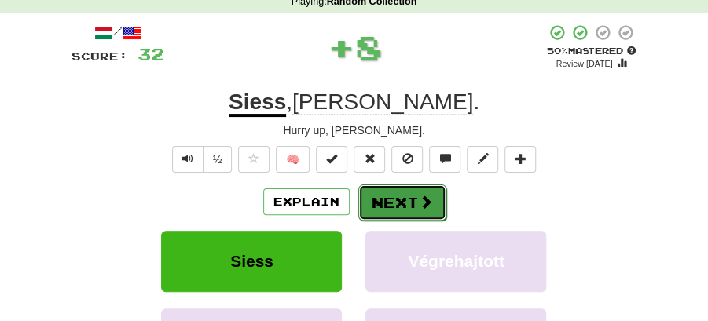
click at [409, 194] on button "Next" at bounding box center [402, 203] width 88 height 36
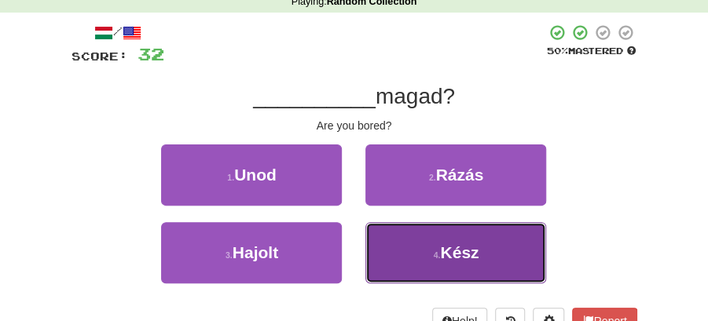
drag, startPoint x: 446, startPoint y: 247, endPoint x: 433, endPoint y: 229, distance: 21.8
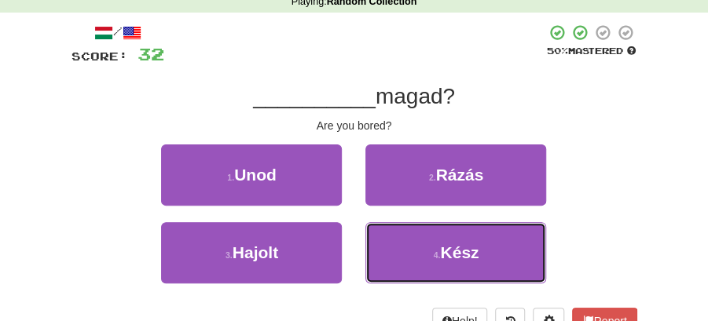
click at [443, 244] on span "Kész" at bounding box center [459, 253] width 39 height 18
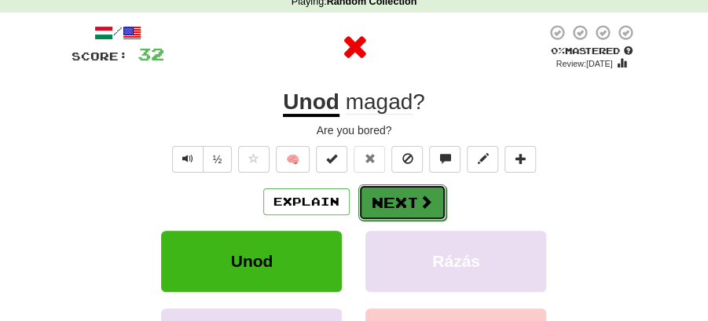
click at [404, 192] on button "Next" at bounding box center [402, 203] width 88 height 36
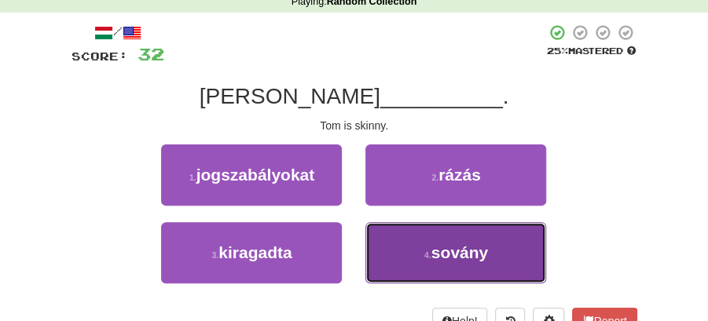
click at [398, 261] on button "4 . sovány" at bounding box center [455, 252] width 181 height 61
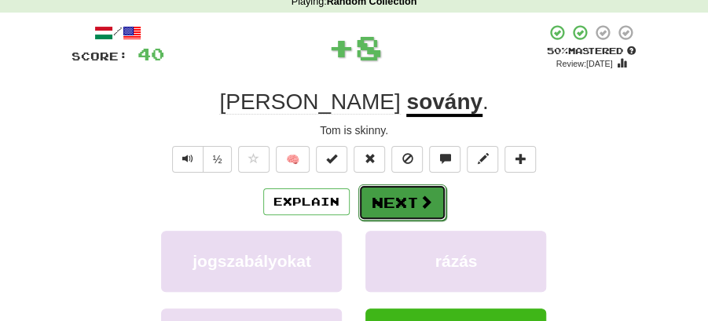
click at [395, 211] on button "Next" at bounding box center [402, 203] width 88 height 36
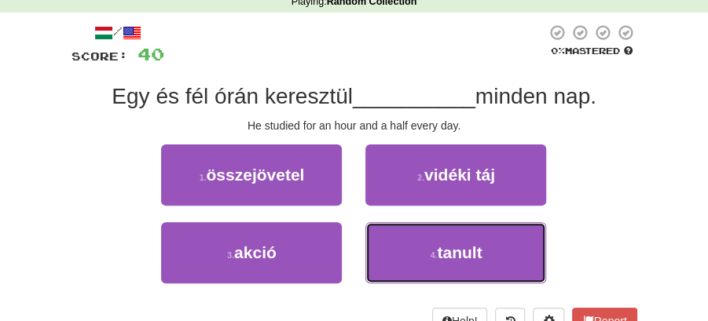
drag, startPoint x: 417, startPoint y: 253, endPoint x: 408, endPoint y: 226, distance: 28.8
click at [417, 247] on button "4 . tanult" at bounding box center [455, 252] width 181 height 61
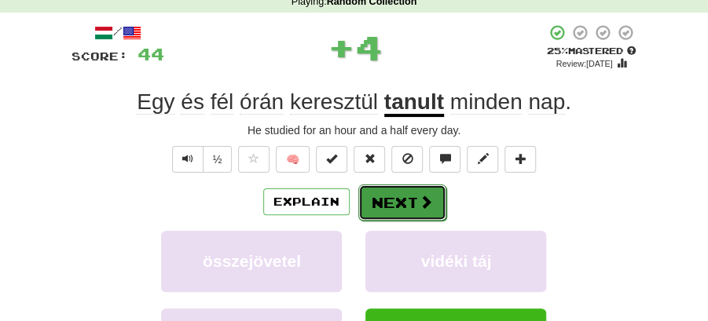
click at [399, 207] on button "Next" at bounding box center [402, 203] width 88 height 36
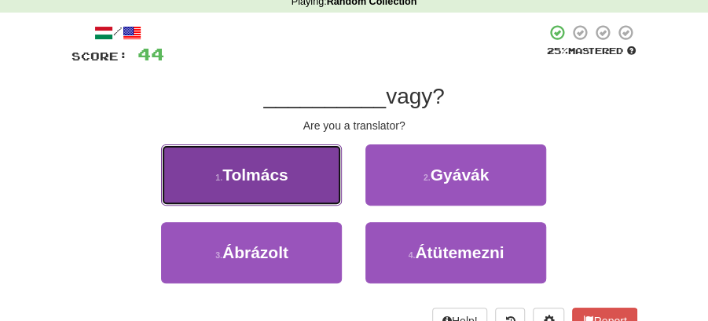
drag, startPoint x: 306, startPoint y: 178, endPoint x: 346, endPoint y: 179, distance: 39.3
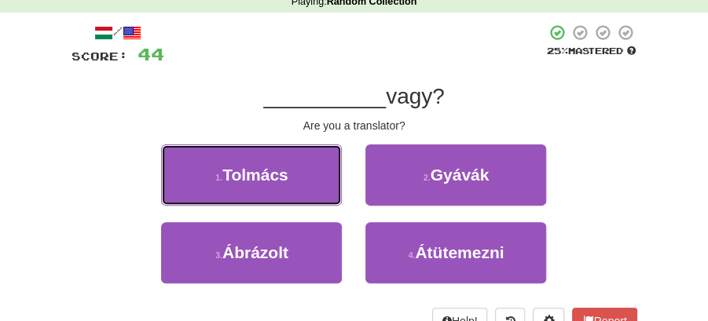
click at [310, 178] on button "1 . Tolmács" at bounding box center [251, 175] width 181 height 61
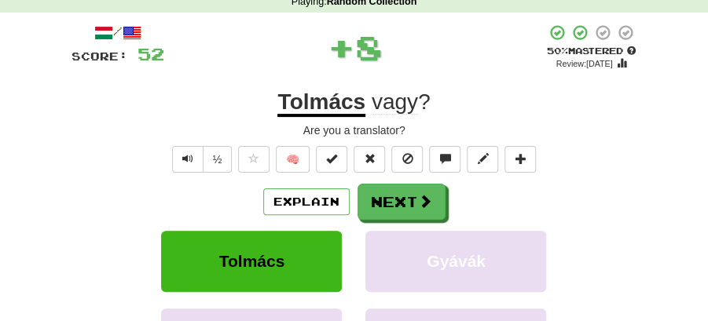
click at [393, 192] on button "Next" at bounding box center [402, 202] width 88 height 36
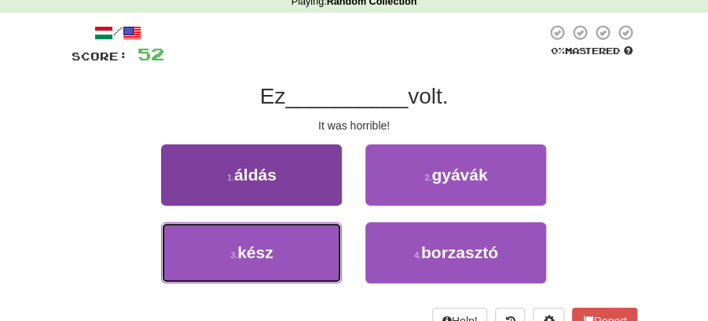
click at [313, 247] on button "3 . kész" at bounding box center [251, 252] width 181 height 61
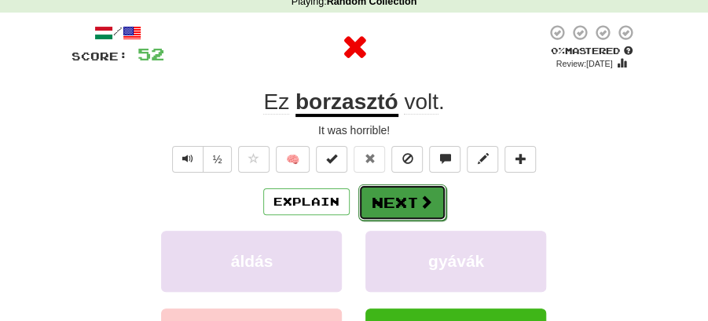
click at [376, 199] on button "Next" at bounding box center [402, 203] width 88 height 36
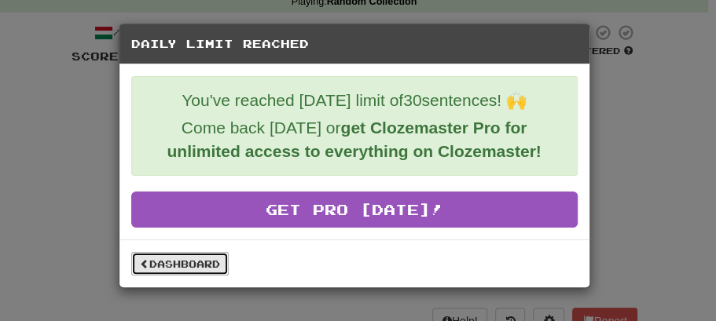
click at [170, 259] on link "Dashboard" at bounding box center [179, 264] width 97 height 24
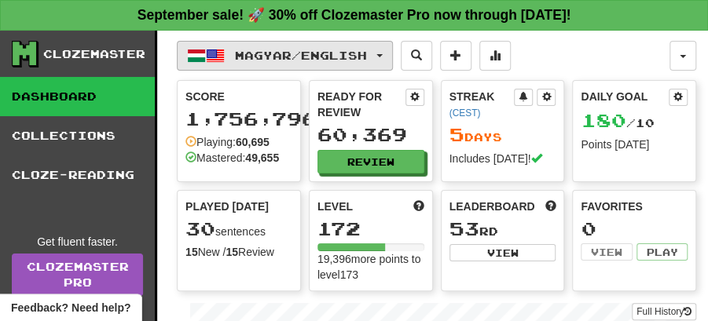
click at [393, 57] on button "Magyar / English" at bounding box center [285, 56] width 216 height 30
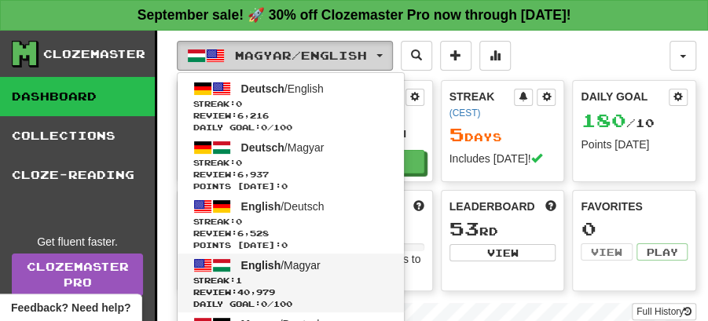
scroll to position [52, 0]
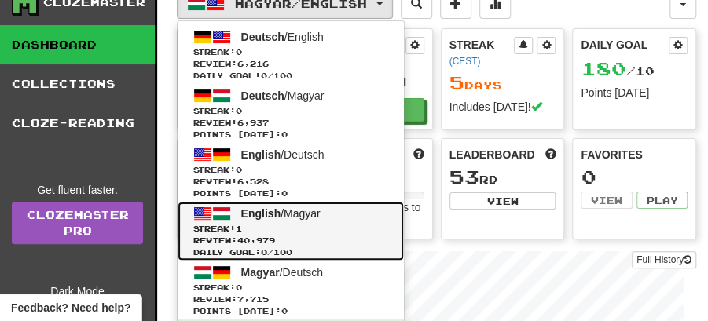
click at [292, 211] on span "English / Magyar" at bounding box center [280, 213] width 79 height 13
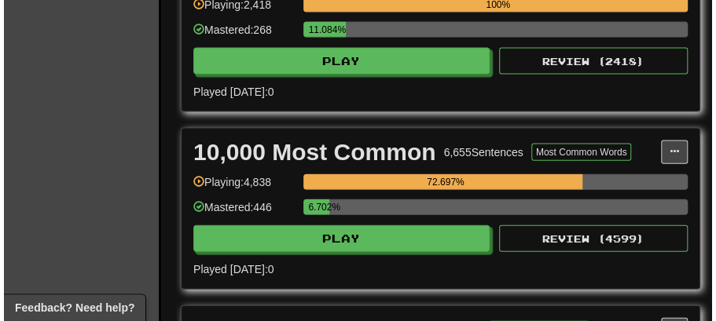
scroll to position [1309, 0]
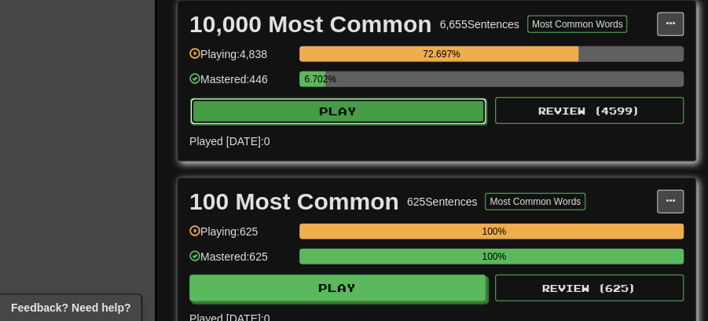
click at [351, 103] on button "Play" at bounding box center [338, 111] width 296 height 27
select select "**"
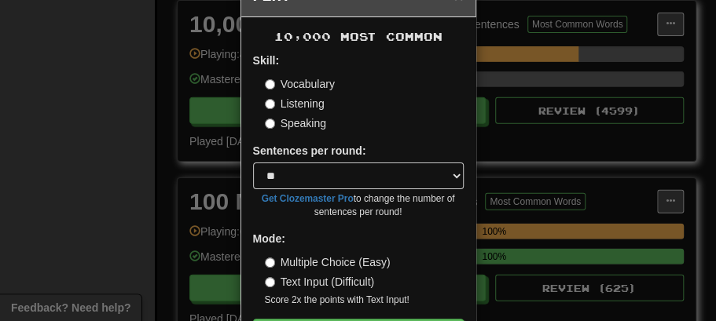
scroll to position [107, 0]
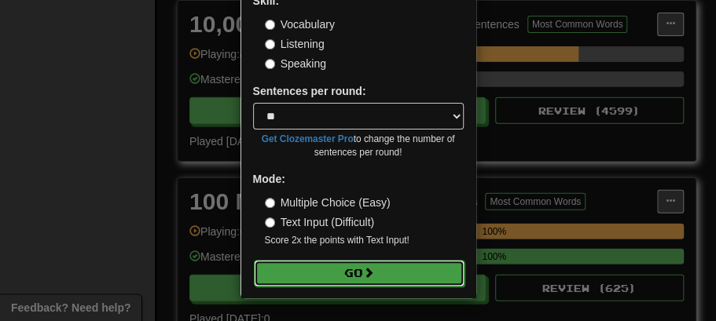
click at [339, 267] on button "Go" at bounding box center [359, 273] width 211 height 27
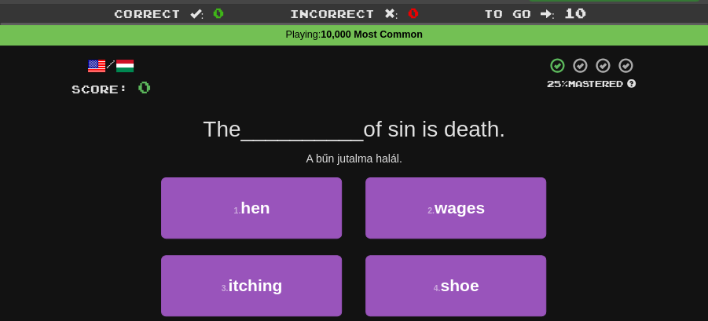
scroll to position [52, 0]
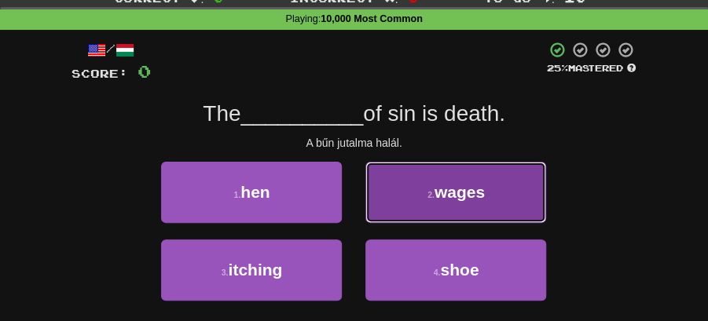
click at [431, 200] on button "2 . wages" at bounding box center [455, 192] width 181 height 61
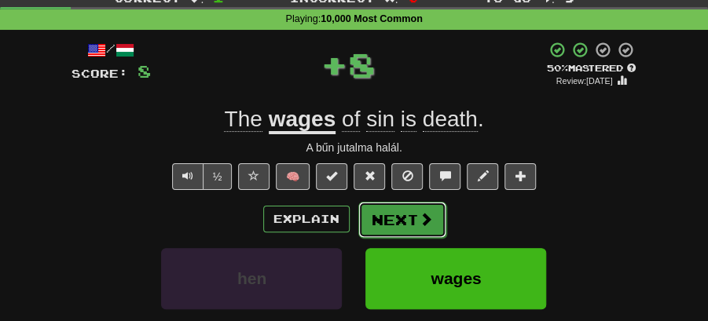
click at [390, 212] on button "Next" at bounding box center [402, 220] width 88 height 36
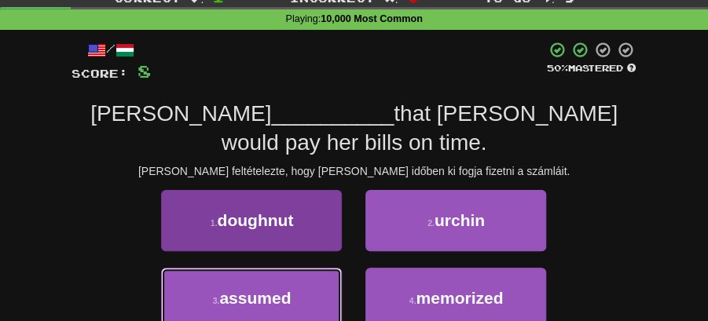
drag, startPoint x: 268, startPoint y: 274, endPoint x: 292, endPoint y: 261, distance: 27.8
click at [280, 289] on span "assumed" at bounding box center [255, 298] width 72 height 18
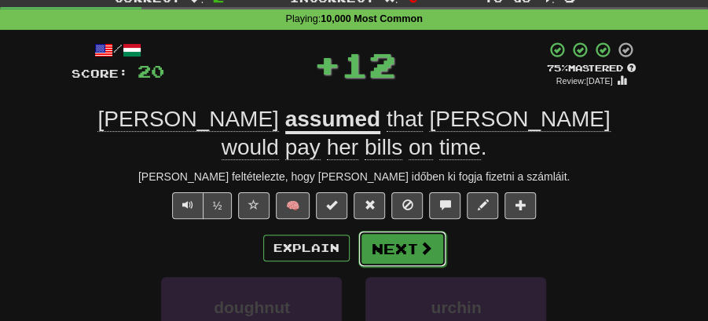
click at [419, 241] on span at bounding box center [426, 248] width 14 height 14
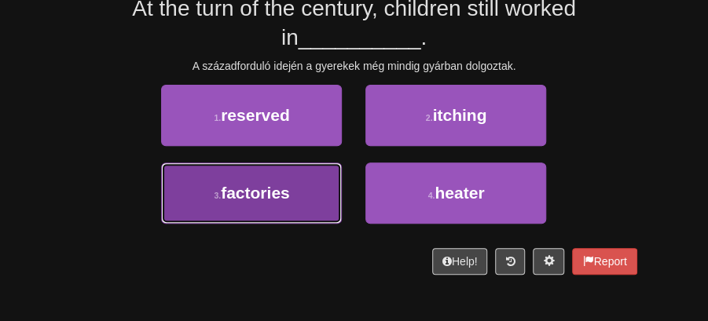
click at [326, 195] on button "3 . factories" at bounding box center [251, 193] width 181 height 61
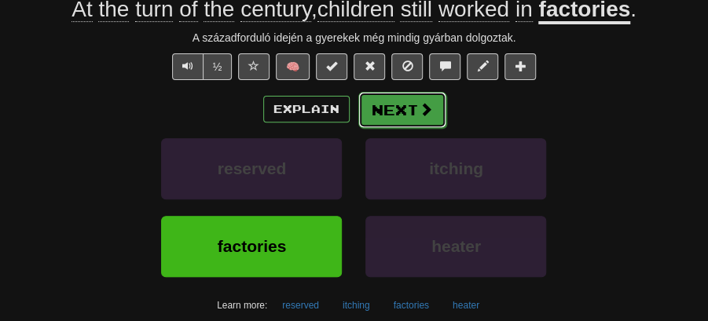
click at [395, 128] on button "Next" at bounding box center [402, 110] width 88 height 36
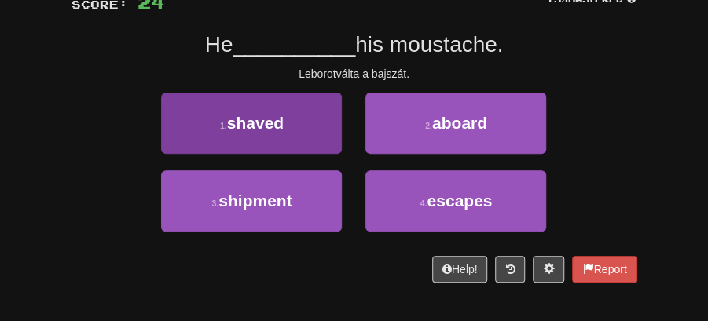
scroll to position [105, 0]
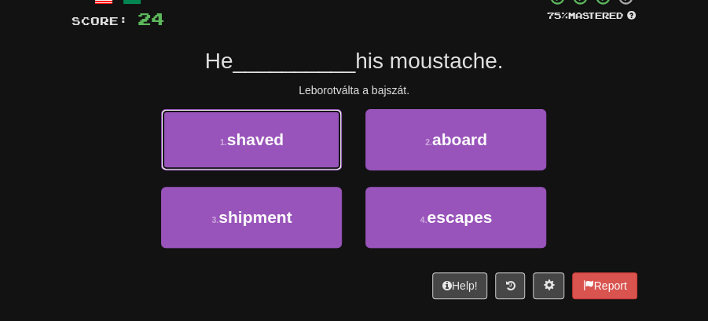
drag, startPoint x: 294, startPoint y: 149, endPoint x: 377, endPoint y: 146, distance: 83.4
click at [308, 146] on button "1 . shaved" at bounding box center [251, 139] width 181 height 61
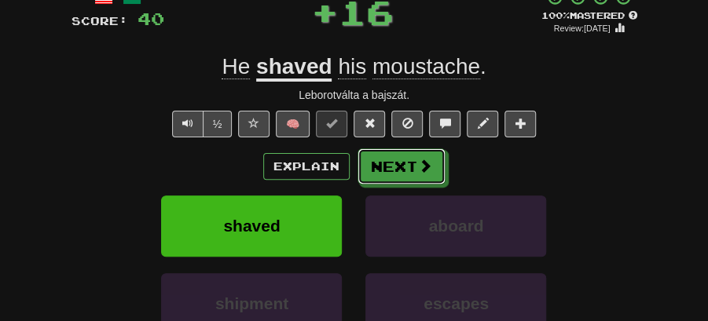
click at [395, 152] on button "Next" at bounding box center [402, 167] width 88 height 36
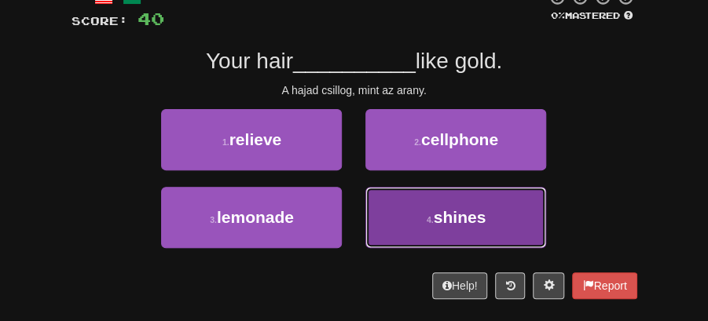
drag, startPoint x: 445, startPoint y: 217, endPoint x: 437, endPoint y: 192, distance: 26.3
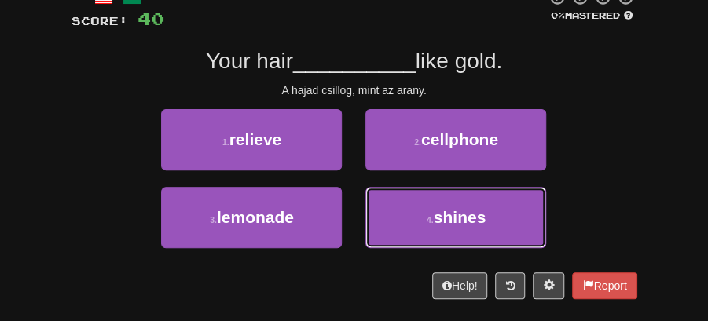
click at [445, 212] on span "shines" at bounding box center [460, 217] width 53 height 18
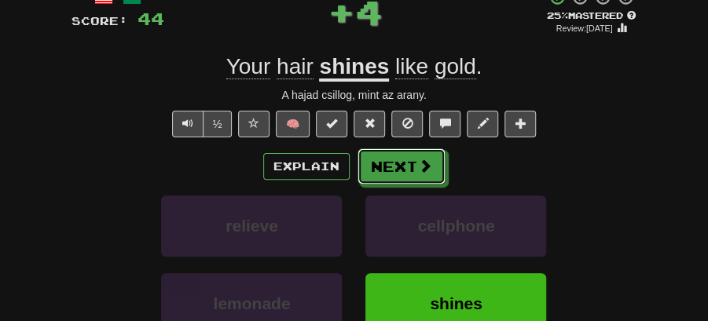
click at [423, 163] on span at bounding box center [425, 166] width 14 height 14
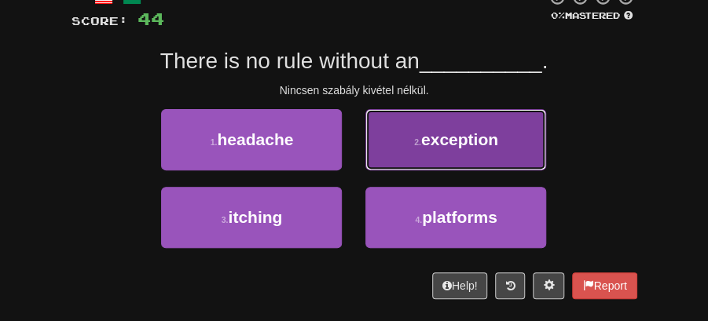
click at [452, 143] on span "exception" at bounding box center [459, 139] width 77 height 18
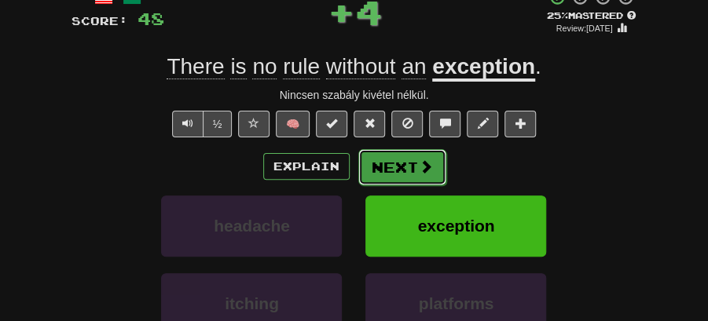
click at [404, 163] on button "Next" at bounding box center [402, 167] width 88 height 36
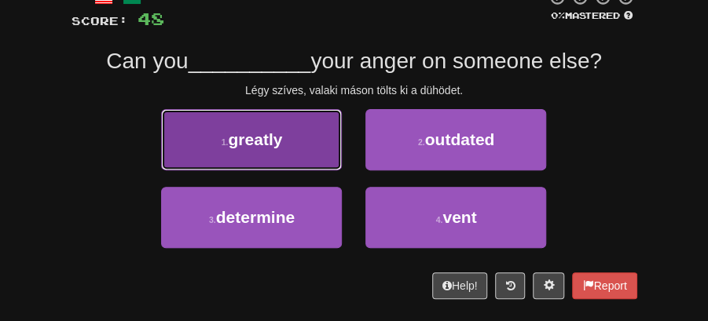
click at [295, 143] on button "1 . greatly" at bounding box center [251, 139] width 181 height 61
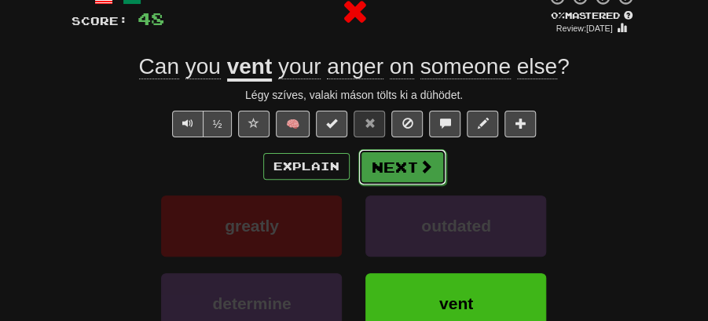
click at [382, 163] on button "Next" at bounding box center [402, 167] width 88 height 36
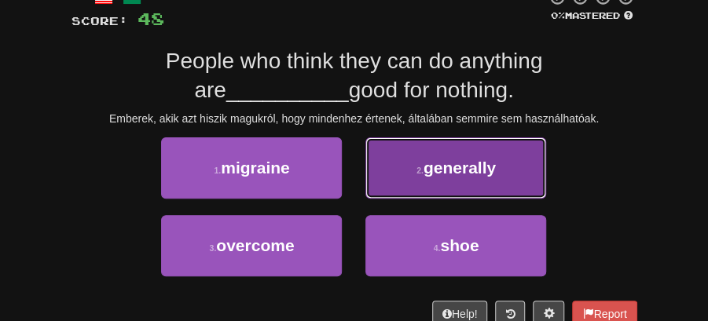
click at [434, 172] on span "generally" at bounding box center [460, 168] width 72 height 18
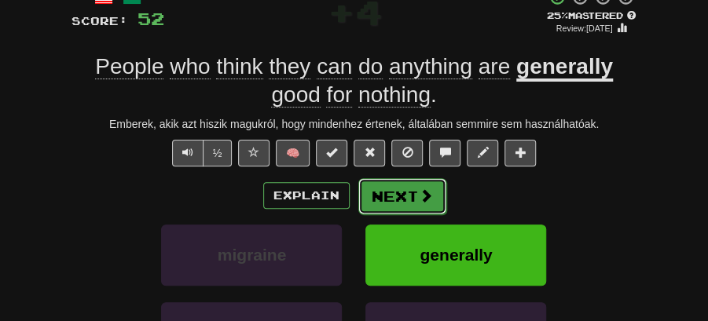
click at [391, 186] on button "Next" at bounding box center [402, 196] width 88 height 36
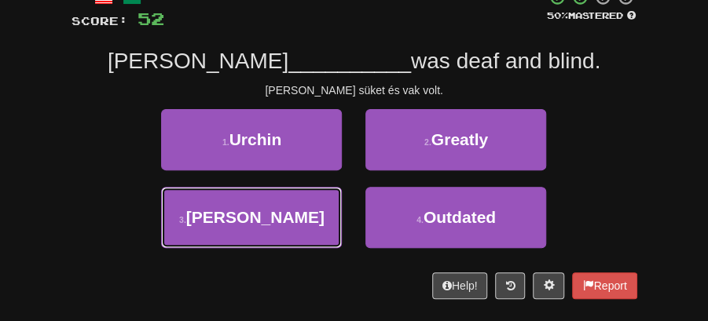
drag, startPoint x: 306, startPoint y: 218, endPoint x: 352, endPoint y: 185, distance: 55.8
click at [317, 207] on button "3 . Keller" at bounding box center [251, 217] width 181 height 61
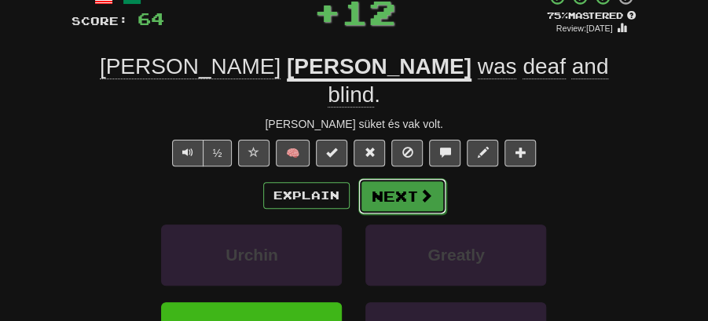
click at [394, 178] on button "Next" at bounding box center [402, 196] width 88 height 36
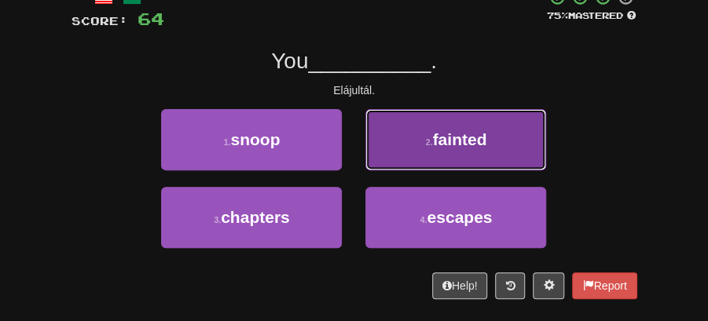
click at [426, 141] on small "2 ." at bounding box center [429, 142] width 7 height 9
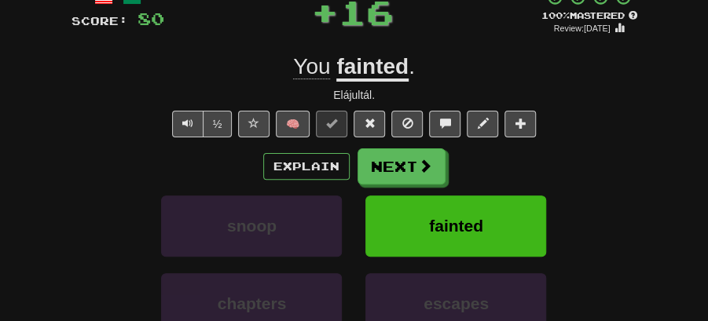
click at [402, 154] on button "Next" at bounding box center [402, 167] width 88 height 36
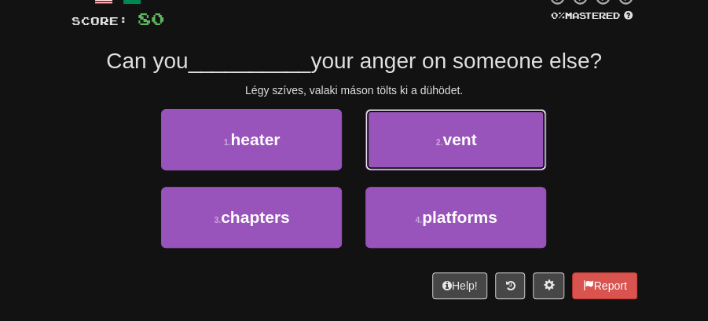
drag, startPoint x: 439, startPoint y: 141, endPoint x: 421, endPoint y: 147, distance: 18.4
click at [439, 140] on small "2 ." at bounding box center [438, 142] width 7 height 9
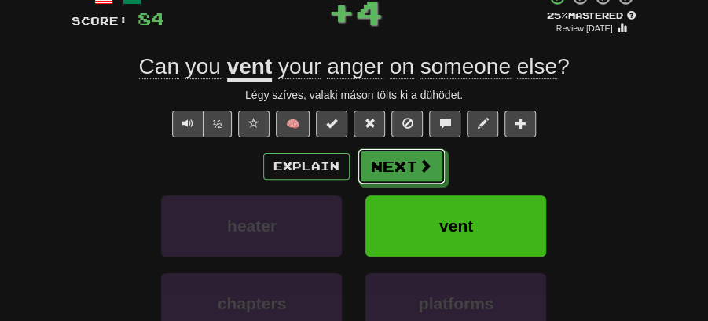
drag, startPoint x: 394, startPoint y: 162, endPoint x: 386, endPoint y: 138, distance: 24.9
click at [395, 160] on button "Next" at bounding box center [402, 167] width 88 height 36
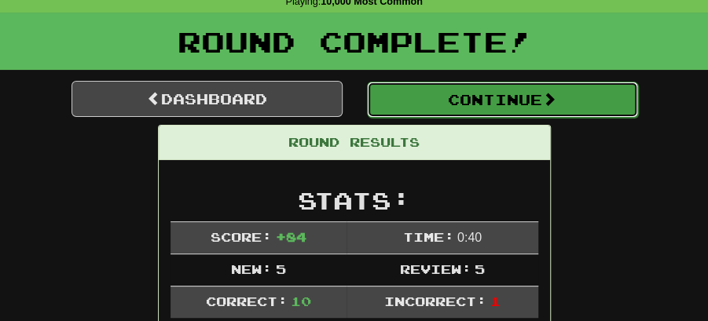
click at [490, 97] on button "Continue" at bounding box center [502, 100] width 271 height 36
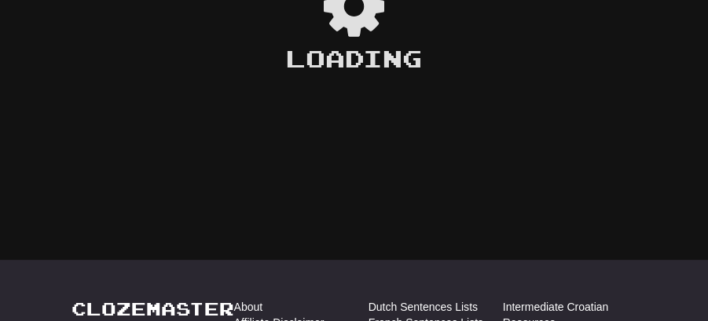
scroll to position [69, 0]
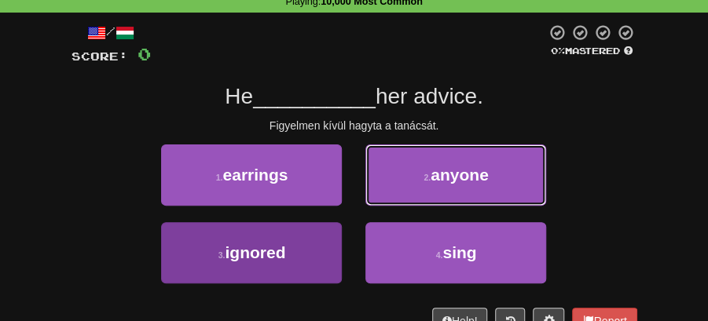
drag, startPoint x: 436, startPoint y: 171, endPoint x: 321, endPoint y: 239, distance: 133.8
click at [329, 246] on div "1 . earrings 2 . anyone 3 . ignored 4 . sing" at bounding box center [354, 223] width 589 height 156
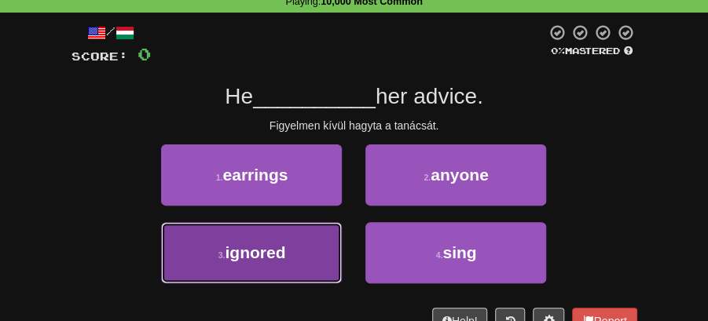
drag, startPoint x: 321, startPoint y: 239, endPoint x: 360, endPoint y: 220, distance: 43.6
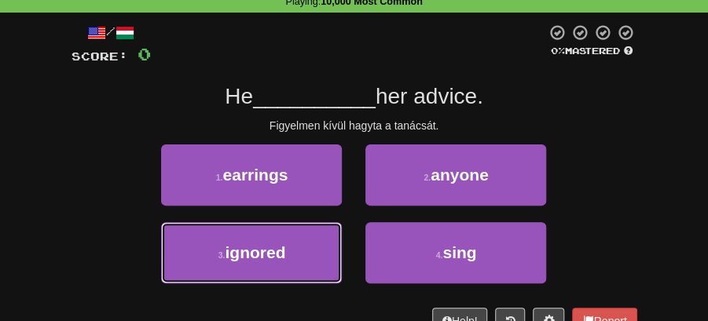
click at [325, 236] on button "3 . ignored" at bounding box center [251, 252] width 181 height 61
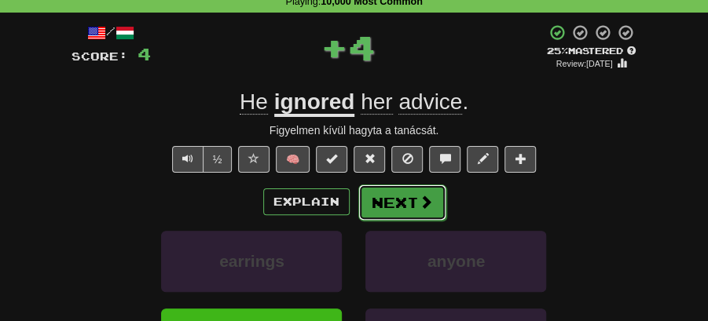
click at [417, 192] on button "Next" at bounding box center [402, 203] width 88 height 36
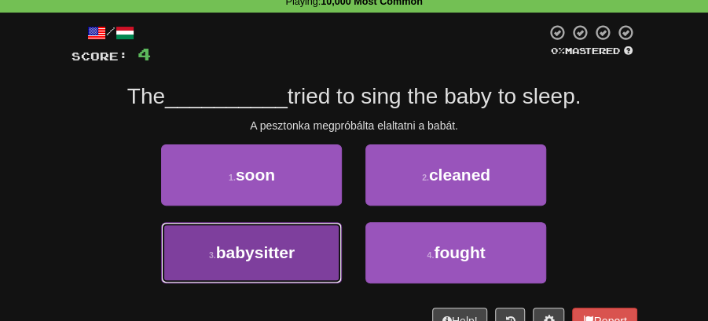
click at [273, 231] on button "3 . babysitter" at bounding box center [251, 252] width 181 height 61
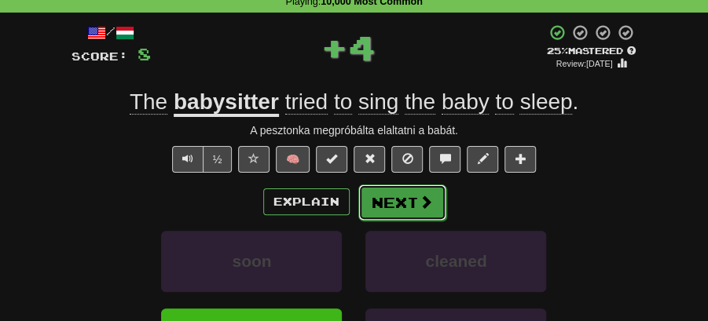
click at [409, 201] on button "Next" at bounding box center [402, 203] width 88 height 36
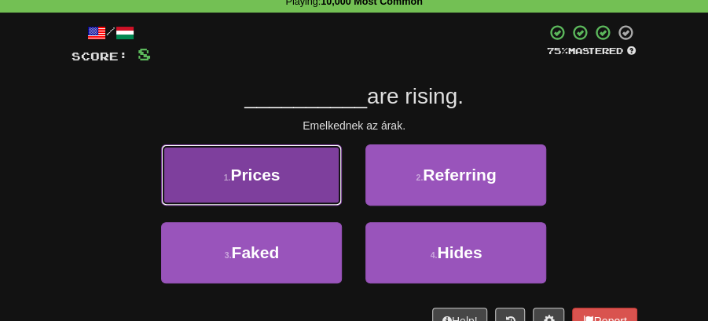
drag, startPoint x: 299, startPoint y: 179, endPoint x: 327, endPoint y: 183, distance: 28.6
click at [327, 183] on button "1 . Prices" at bounding box center [251, 175] width 181 height 61
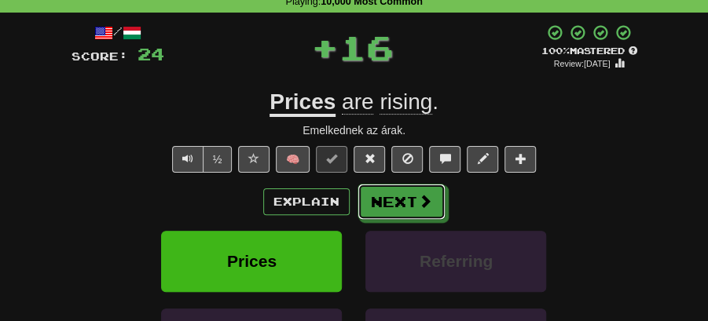
click at [391, 199] on button "Next" at bounding box center [402, 202] width 88 height 36
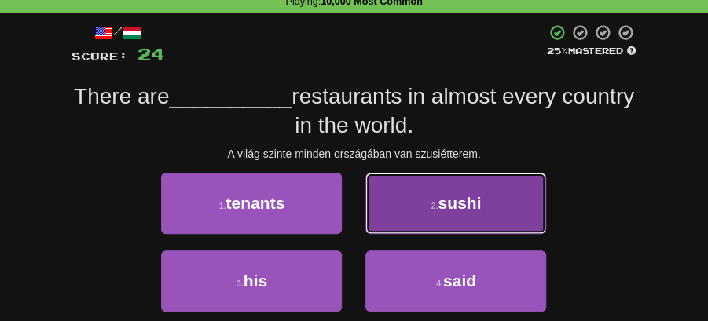
click at [434, 212] on button "2 . sushi" at bounding box center [455, 203] width 181 height 61
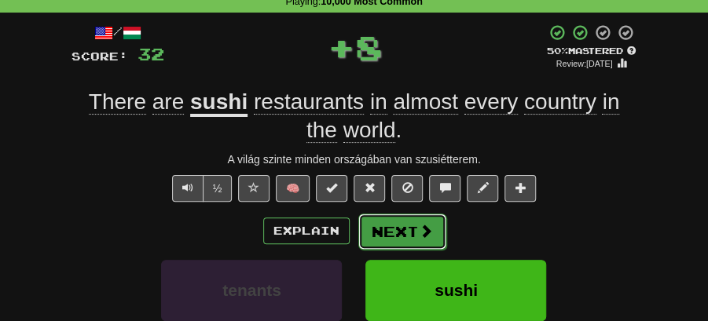
click at [401, 221] on button "Next" at bounding box center [402, 232] width 88 height 36
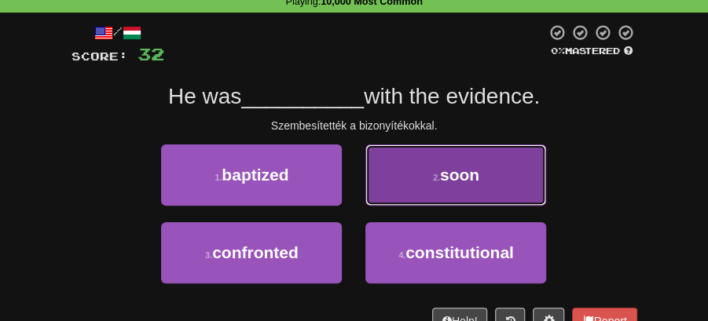
click at [442, 176] on span "soon" at bounding box center [459, 175] width 39 height 18
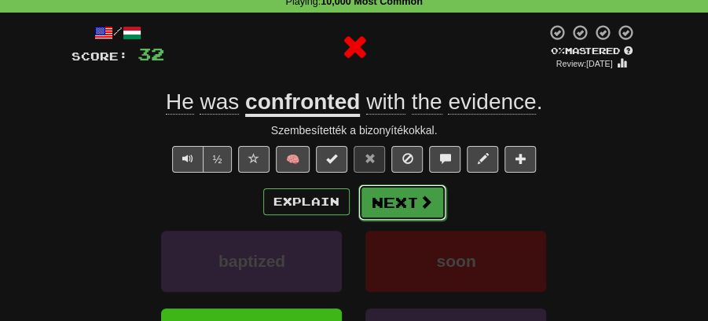
click at [398, 195] on button "Next" at bounding box center [402, 203] width 88 height 36
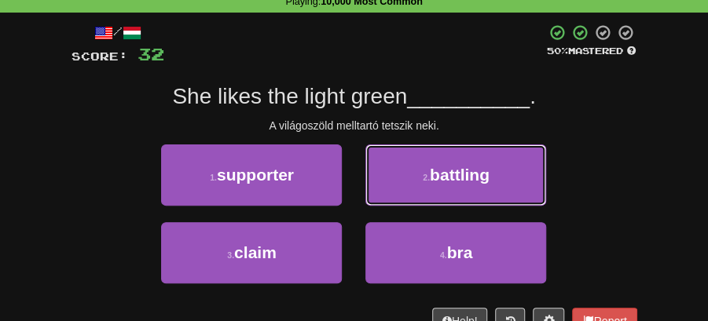
drag, startPoint x: 437, startPoint y: 182, endPoint x: 415, endPoint y: 182, distance: 22.0
click at [437, 182] on span "battling" at bounding box center [460, 175] width 60 height 18
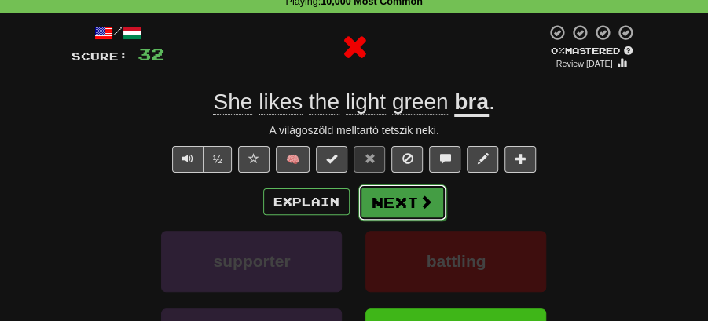
click at [395, 190] on button "Next" at bounding box center [402, 203] width 88 height 36
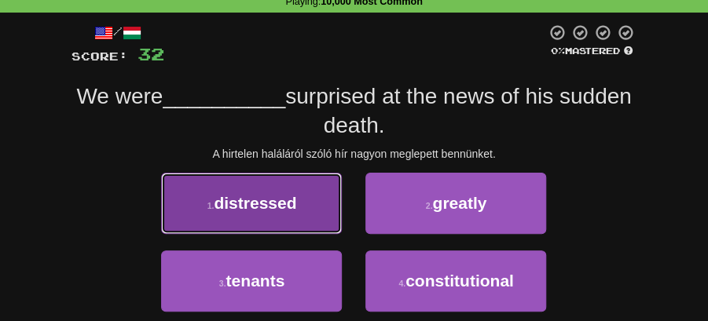
drag, startPoint x: 319, startPoint y: 205, endPoint x: 380, endPoint y: 206, distance: 61.3
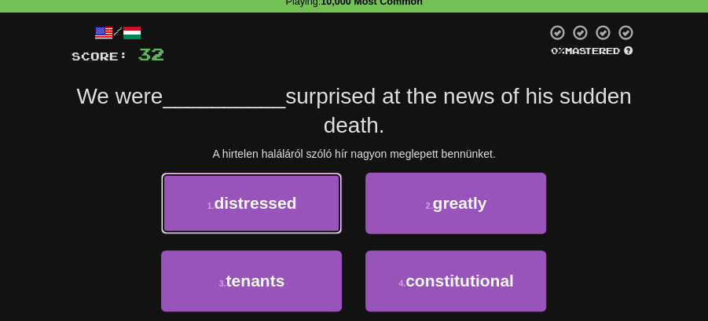
click at [323, 205] on button "1 . distressed" at bounding box center [251, 203] width 181 height 61
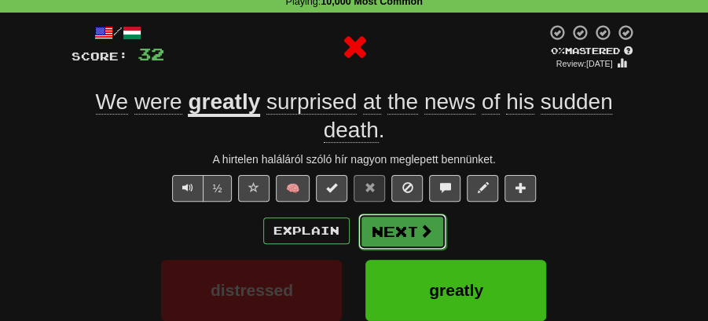
click at [401, 215] on button "Next" at bounding box center [402, 232] width 88 height 36
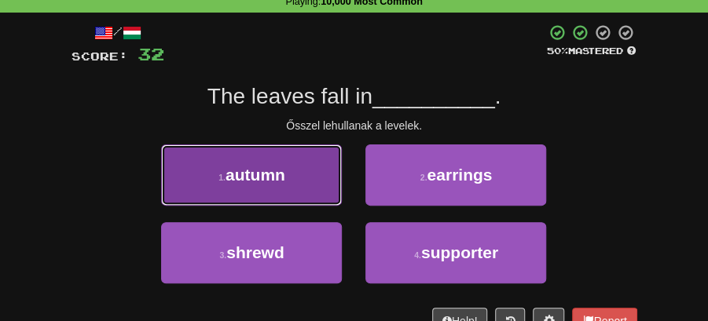
drag, startPoint x: 281, startPoint y: 182, endPoint x: 325, endPoint y: 191, distance: 44.1
click at [325, 191] on button "1 . autumn" at bounding box center [251, 175] width 181 height 61
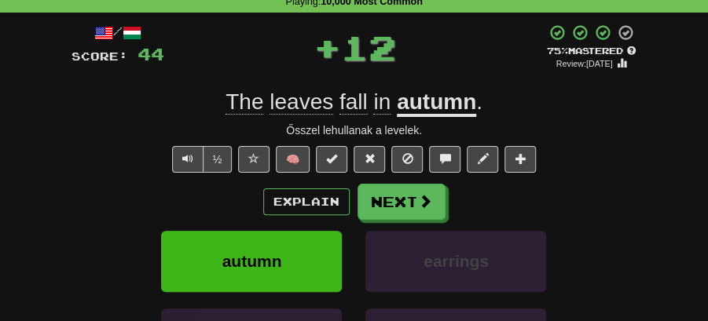
click at [366, 191] on button "Next" at bounding box center [402, 202] width 88 height 36
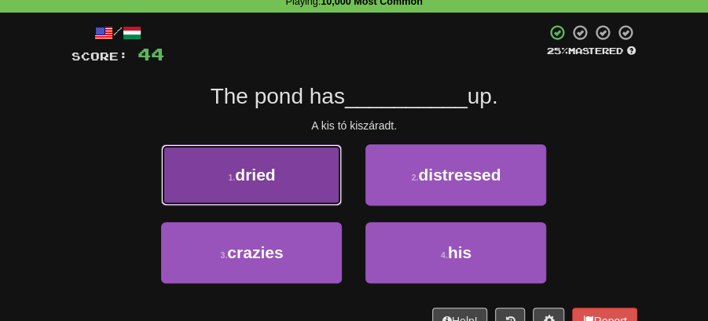
click at [310, 190] on button "1 . dried" at bounding box center [251, 175] width 181 height 61
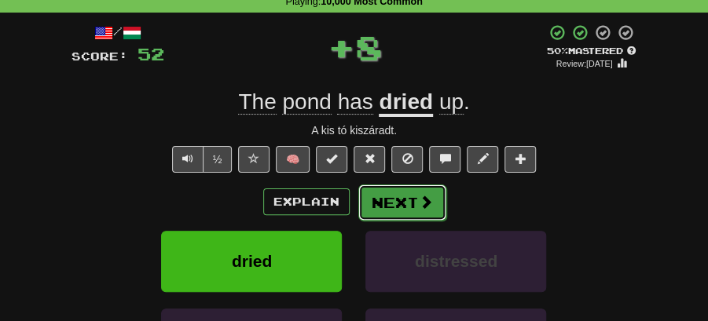
click at [362, 194] on button "Next" at bounding box center [402, 203] width 88 height 36
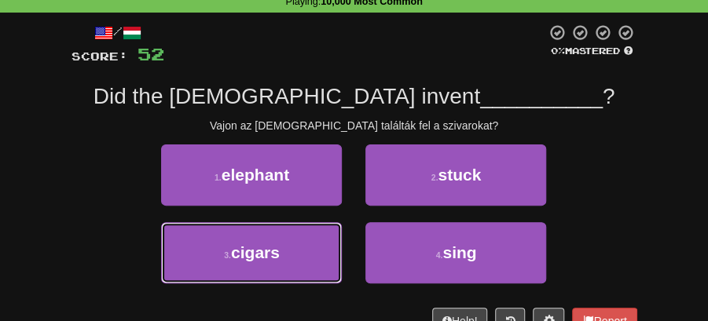
drag, startPoint x: 296, startPoint y: 242, endPoint x: 377, endPoint y: 220, distance: 83.9
click at [310, 237] on button "3 . cigars" at bounding box center [251, 252] width 181 height 61
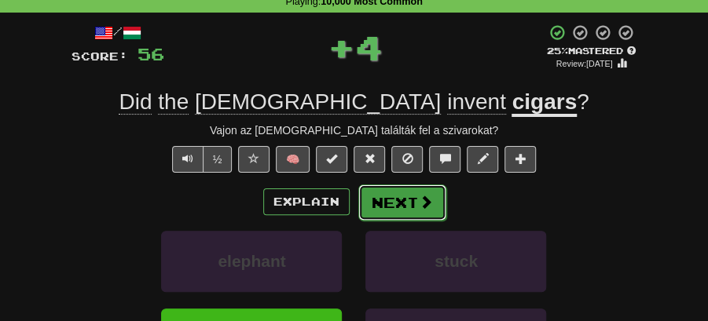
click at [404, 200] on button "Next" at bounding box center [402, 203] width 88 height 36
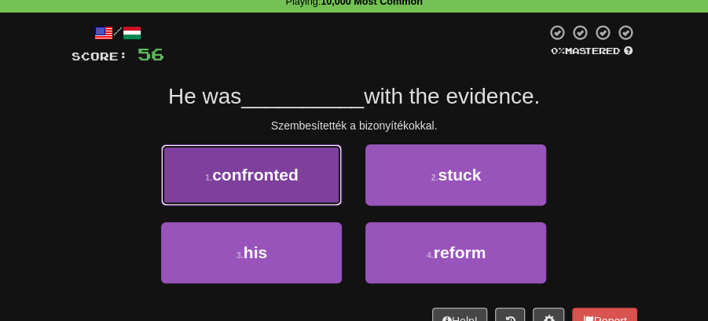
drag, startPoint x: 284, startPoint y: 174, endPoint x: 313, endPoint y: 182, distance: 29.2
click at [313, 182] on button "1 . confronted" at bounding box center [251, 175] width 181 height 61
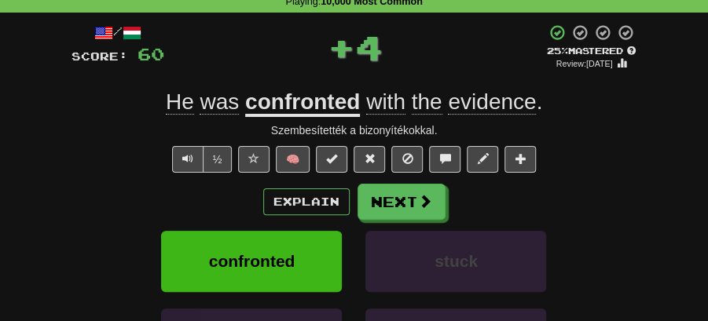
click at [376, 193] on button "Next" at bounding box center [402, 202] width 88 height 36
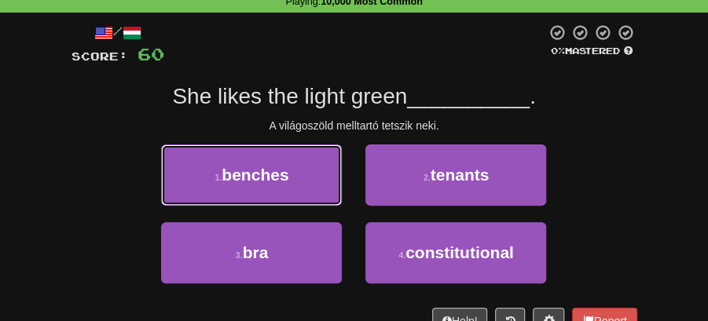
drag, startPoint x: 293, startPoint y: 182, endPoint x: 307, endPoint y: 181, distance: 14.2
click at [295, 181] on button "1 . benches" at bounding box center [251, 175] width 181 height 61
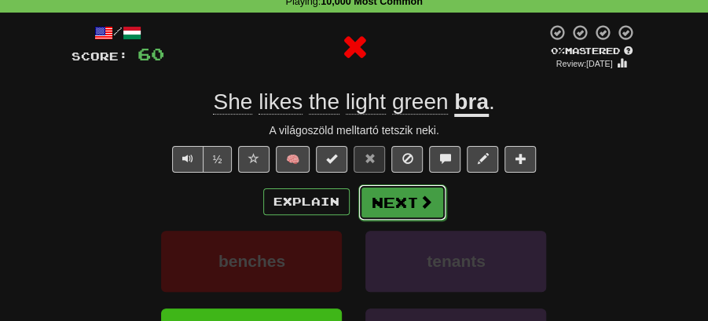
click at [382, 192] on button "Next" at bounding box center [402, 203] width 88 height 36
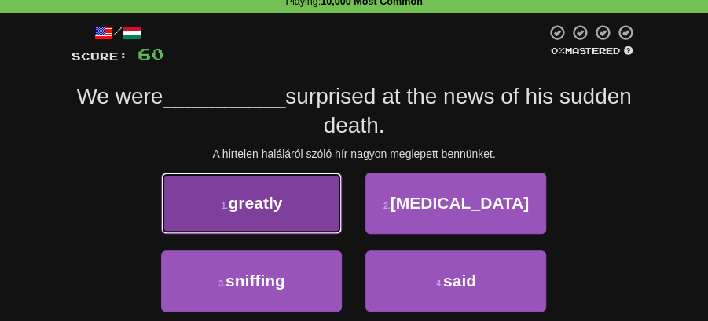
click at [310, 207] on button "1 . greatly" at bounding box center [251, 203] width 181 height 61
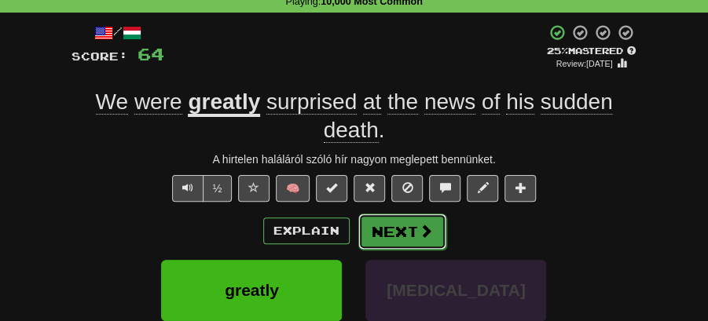
click at [391, 219] on button "Next" at bounding box center [402, 232] width 88 height 36
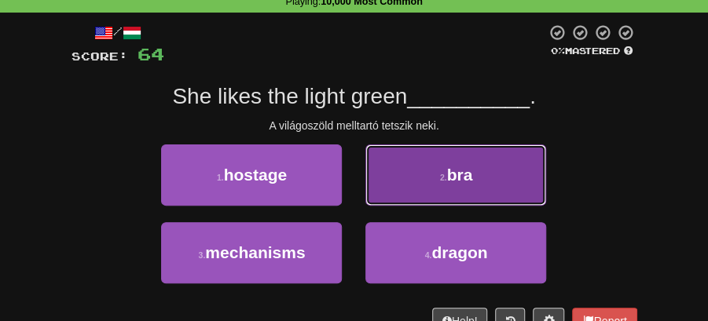
click at [439, 190] on button "2 . bra" at bounding box center [455, 175] width 181 height 61
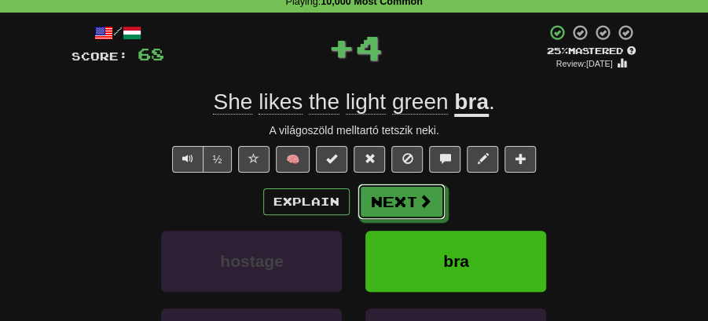
drag, startPoint x: 419, startPoint y: 193, endPoint x: 391, endPoint y: 188, distance: 28.1
click at [415, 193] on button "Next" at bounding box center [402, 202] width 88 height 36
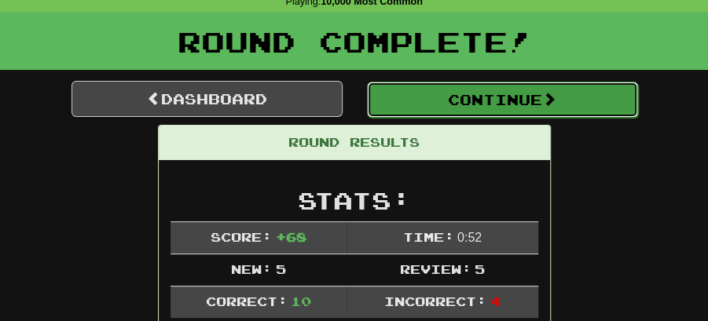
click at [405, 105] on button "Continue" at bounding box center [502, 100] width 271 height 36
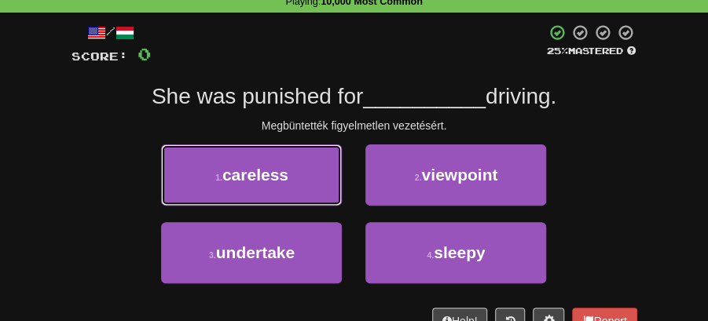
drag, startPoint x: 283, startPoint y: 171, endPoint x: 368, endPoint y: 174, distance: 84.9
click at [307, 171] on button "1 . careless" at bounding box center [251, 175] width 181 height 61
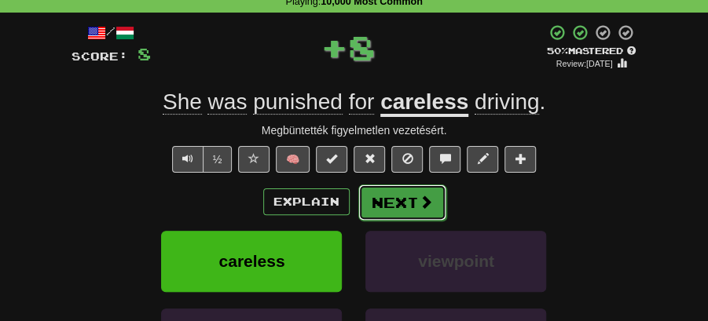
click at [373, 185] on button "Next" at bounding box center [402, 203] width 88 height 36
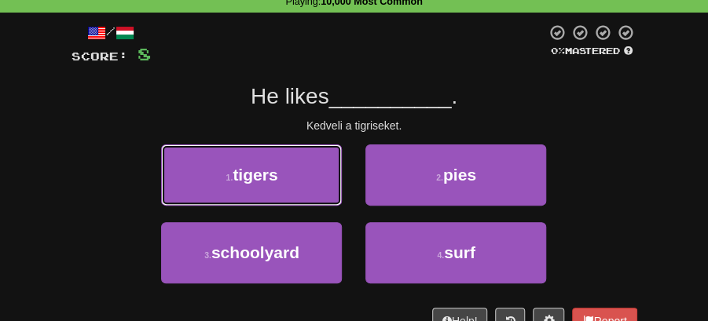
drag, startPoint x: 285, startPoint y: 178, endPoint x: 310, endPoint y: 181, distance: 24.6
click at [295, 179] on button "1 . tigers" at bounding box center [251, 175] width 181 height 61
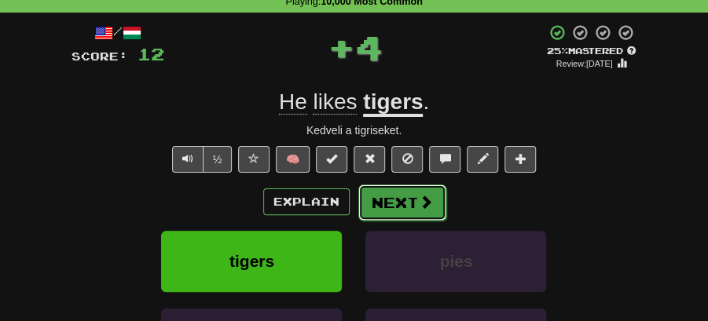
click at [387, 193] on button "Next" at bounding box center [402, 203] width 88 height 36
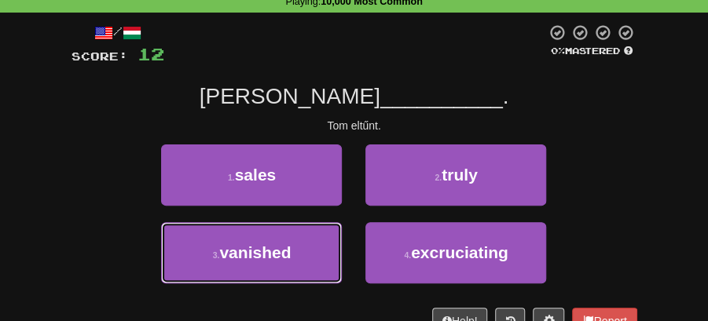
drag, startPoint x: 293, startPoint y: 259, endPoint x: 387, endPoint y: 220, distance: 102.2
click at [305, 251] on button "3 . vanished" at bounding box center [251, 252] width 181 height 61
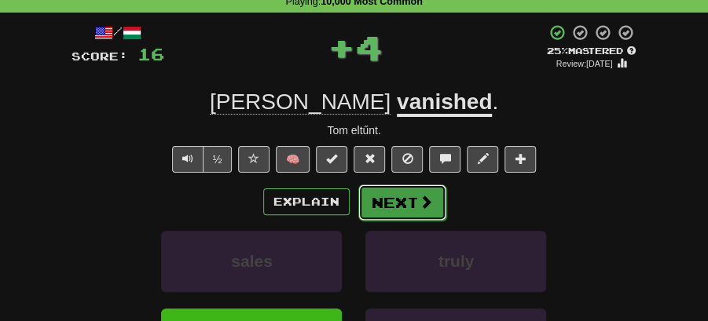
click at [395, 201] on button "Next" at bounding box center [402, 203] width 88 height 36
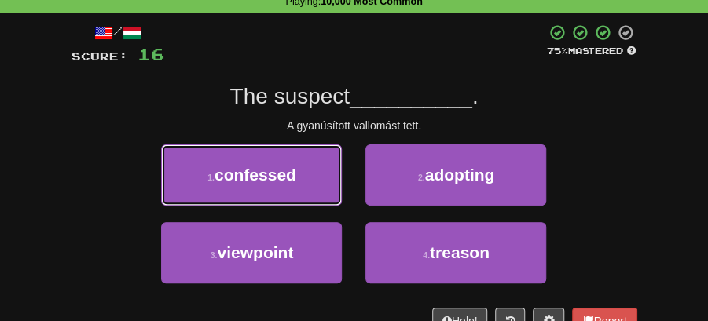
drag, startPoint x: 266, startPoint y: 163, endPoint x: 345, endPoint y: 178, distance: 80.8
click at [288, 167] on button "1 . confessed" at bounding box center [251, 175] width 181 height 61
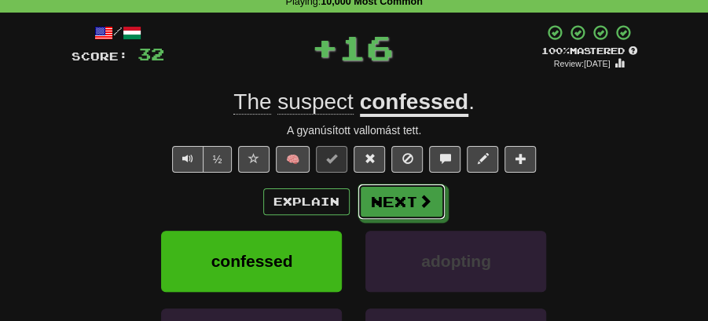
click at [415, 195] on button "Next" at bounding box center [402, 202] width 88 height 36
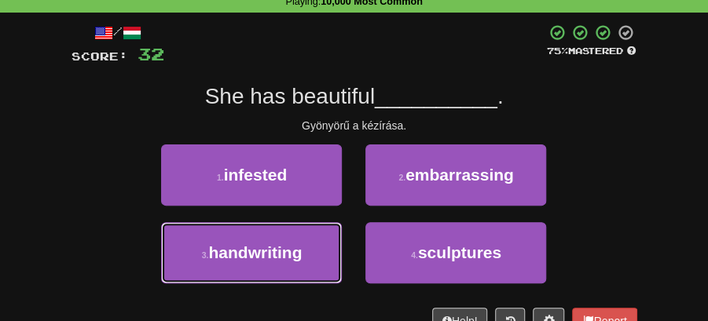
drag, startPoint x: 309, startPoint y: 255, endPoint x: 376, endPoint y: 221, distance: 74.9
click at [310, 255] on button "3 . handwriting" at bounding box center [251, 252] width 181 height 61
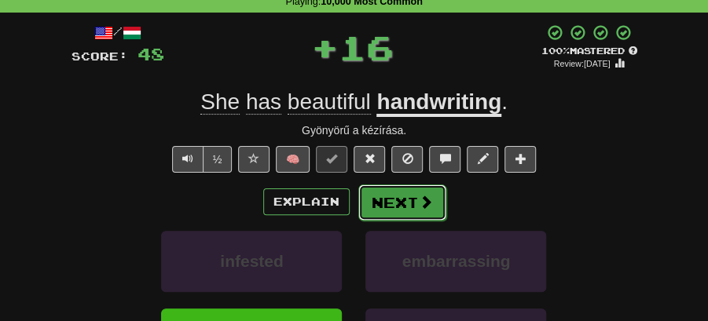
click at [406, 200] on button "Next" at bounding box center [402, 203] width 88 height 36
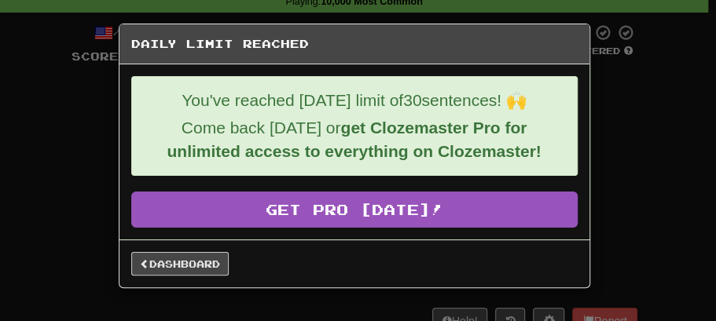
drag, startPoint x: 53, startPoint y: 97, endPoint x: 70, endPoint y: 68, distance: 33.8
click at [58, 87] on div "Daily Limit Reached You've reached [DATE] limit of 30 sentences! 🙌 Come back [D…" at bounding box center [358, 160] width 716 height 321
drag, startPoint x: 88, startPoint y: 80, endPoint x: 108, endPoint y: 54, distance: 32.5
click at [98, 64] on div "Daily Limit Reached You've reached [DATE] limit of 30 sentences! 🙌 Come back [D…" at bounding box center [358, 160] width 716 height 321
